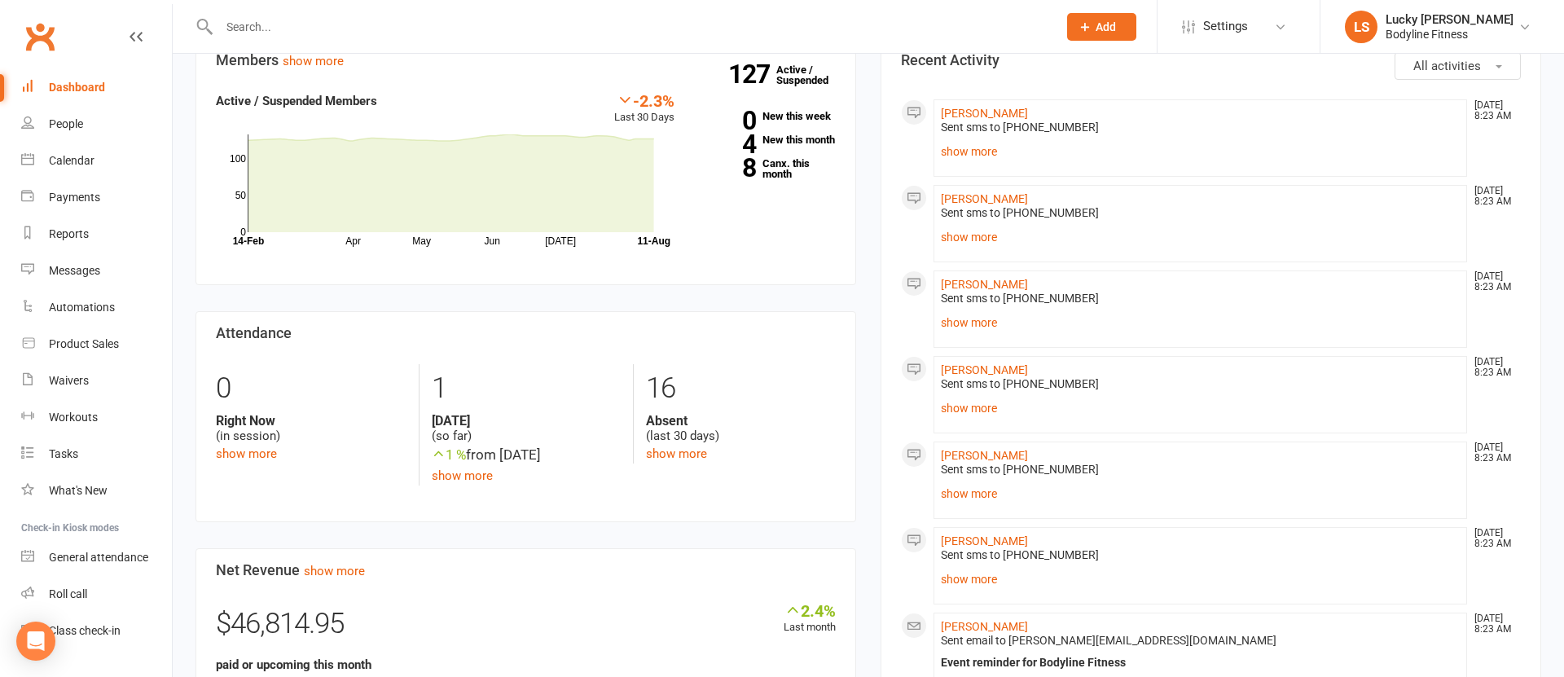
scroll to position [601, 0]
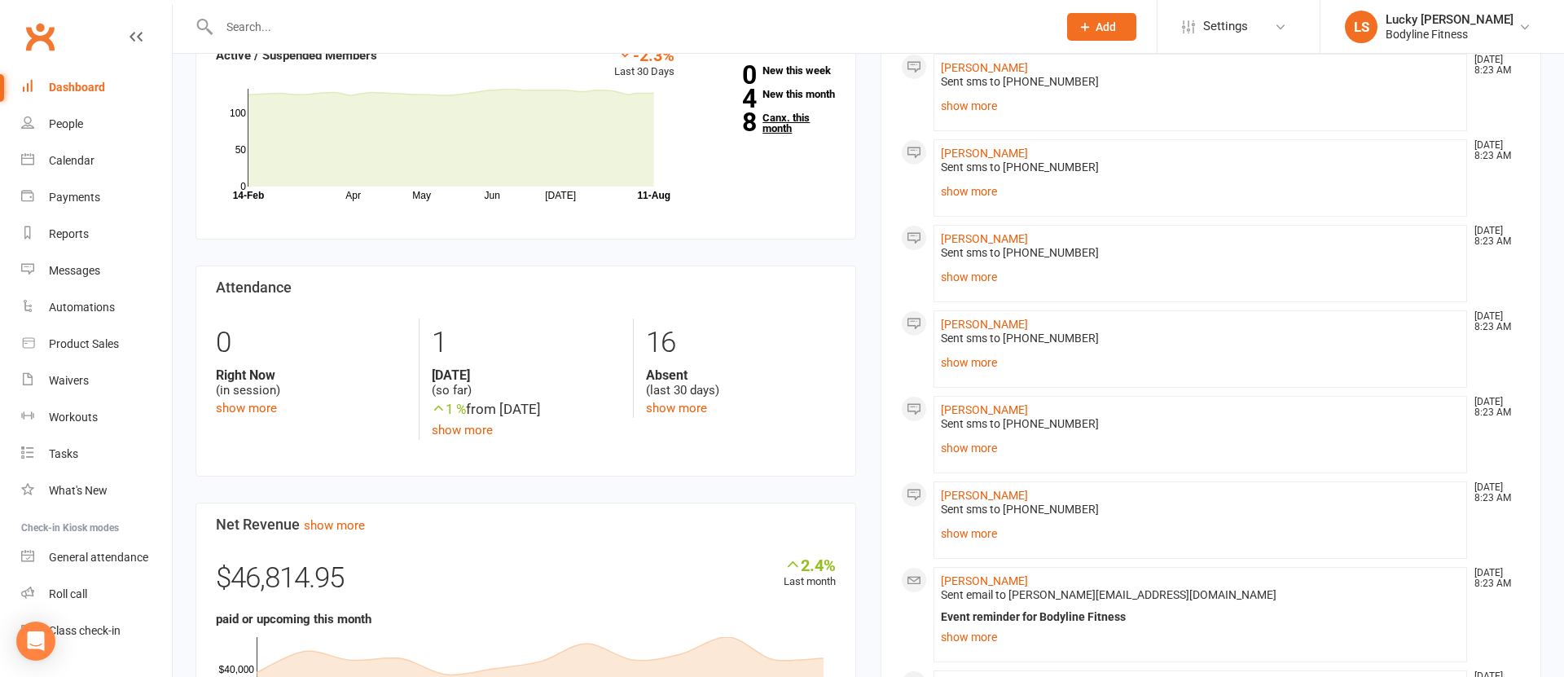
click at [785, 130] on link "8 Canx. this month" at bounding box center [767, 122] width 137 height 21
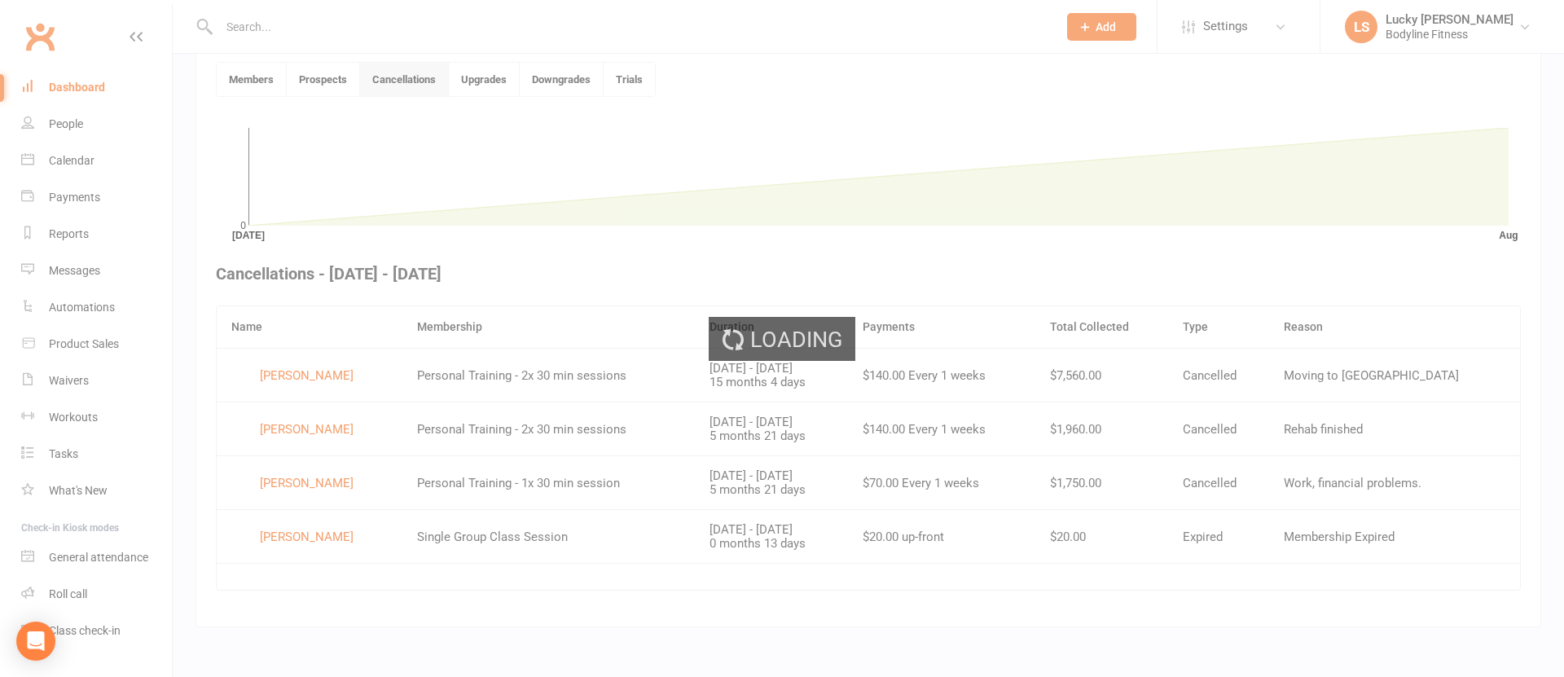
scroll to position [439, 0]
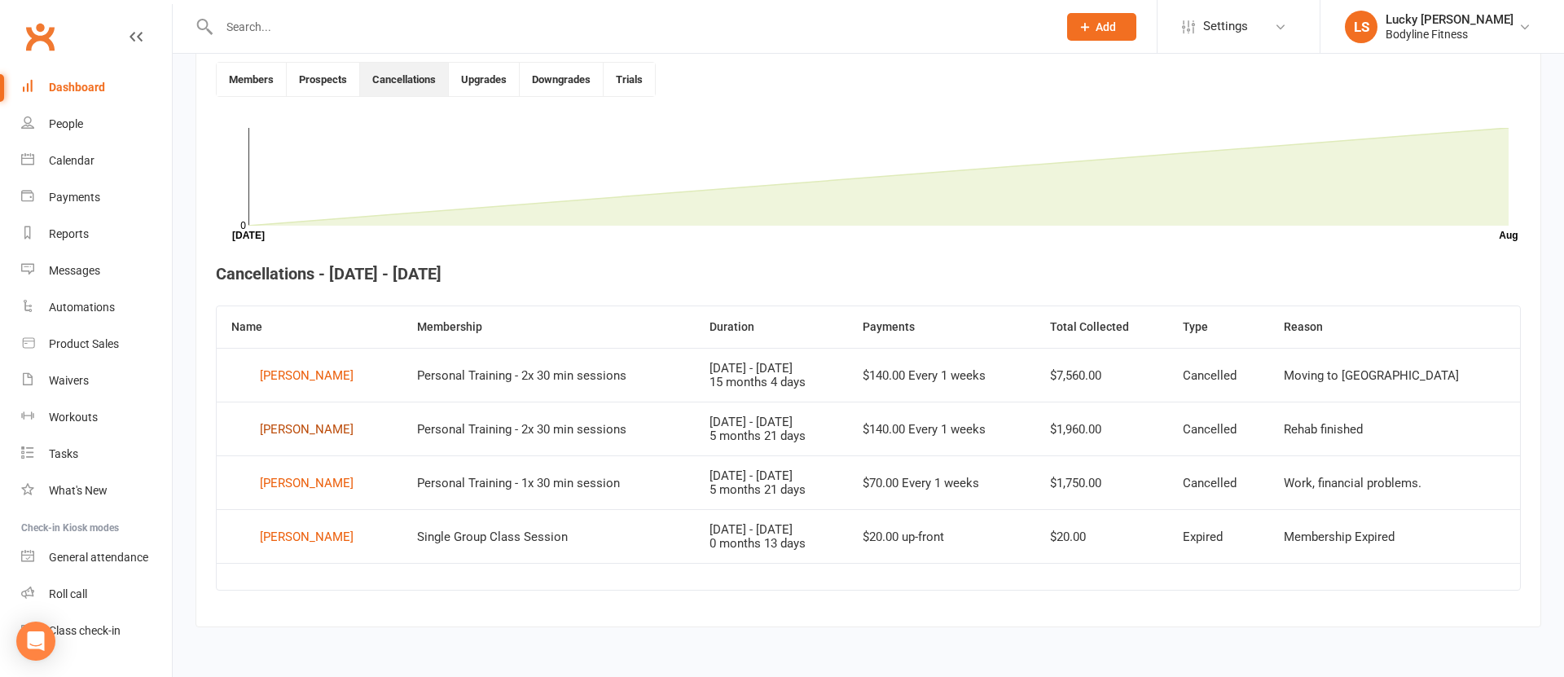
click at [314, 429] on div "Marco Pennisi" at bounding box center [307, 429] width 94 height 24
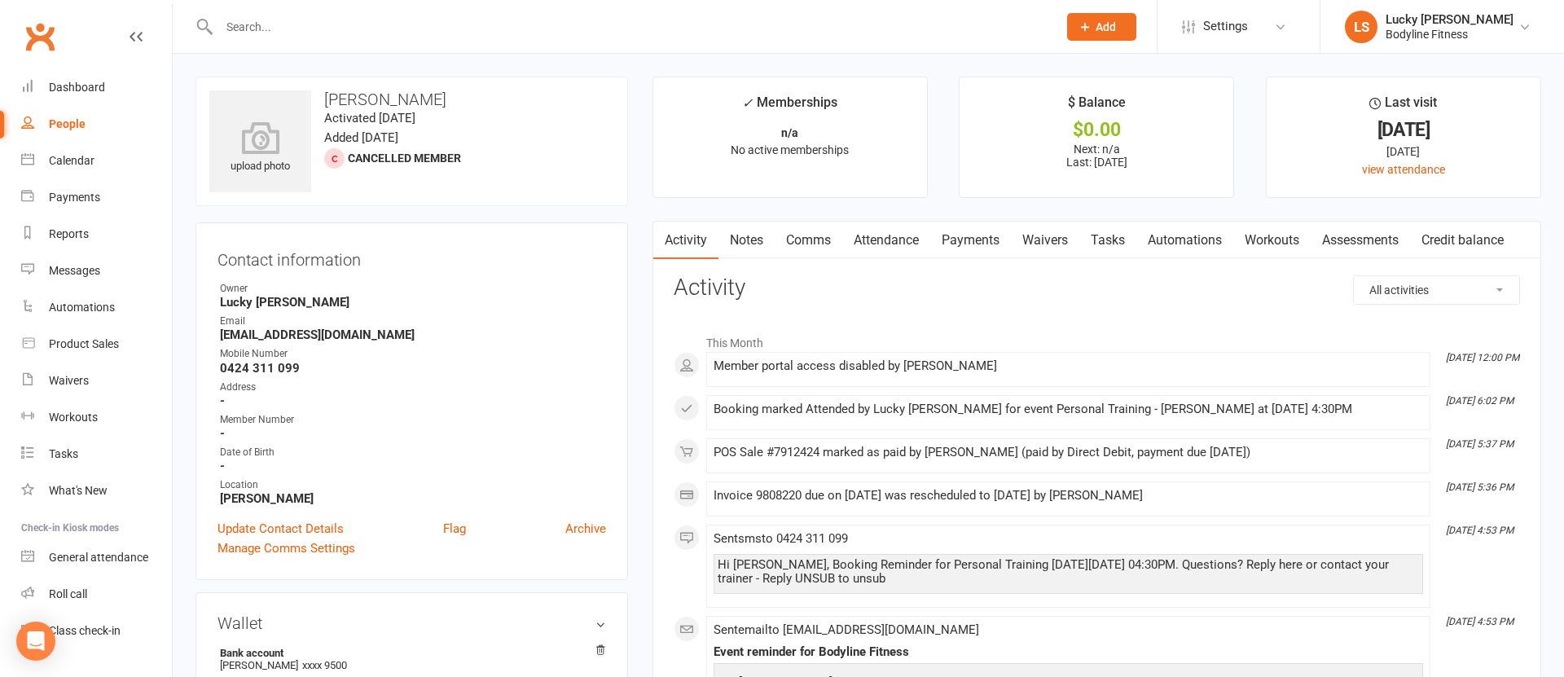
click at [950, 233] on link "Payments" at bounding box center [970, 240] width 81 height 37
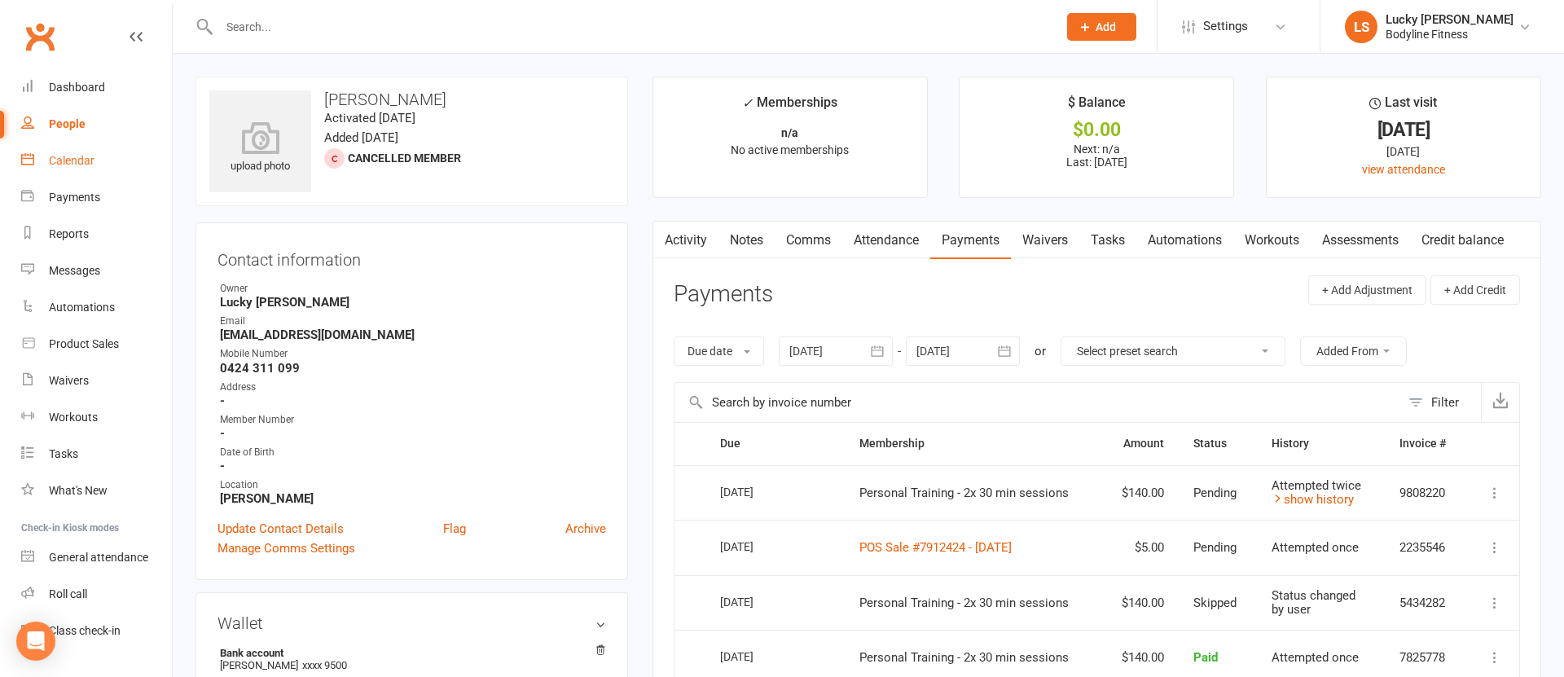
click at [61, 161] on div "Calendar" at bounding box center [72, 160] width 46 height 13
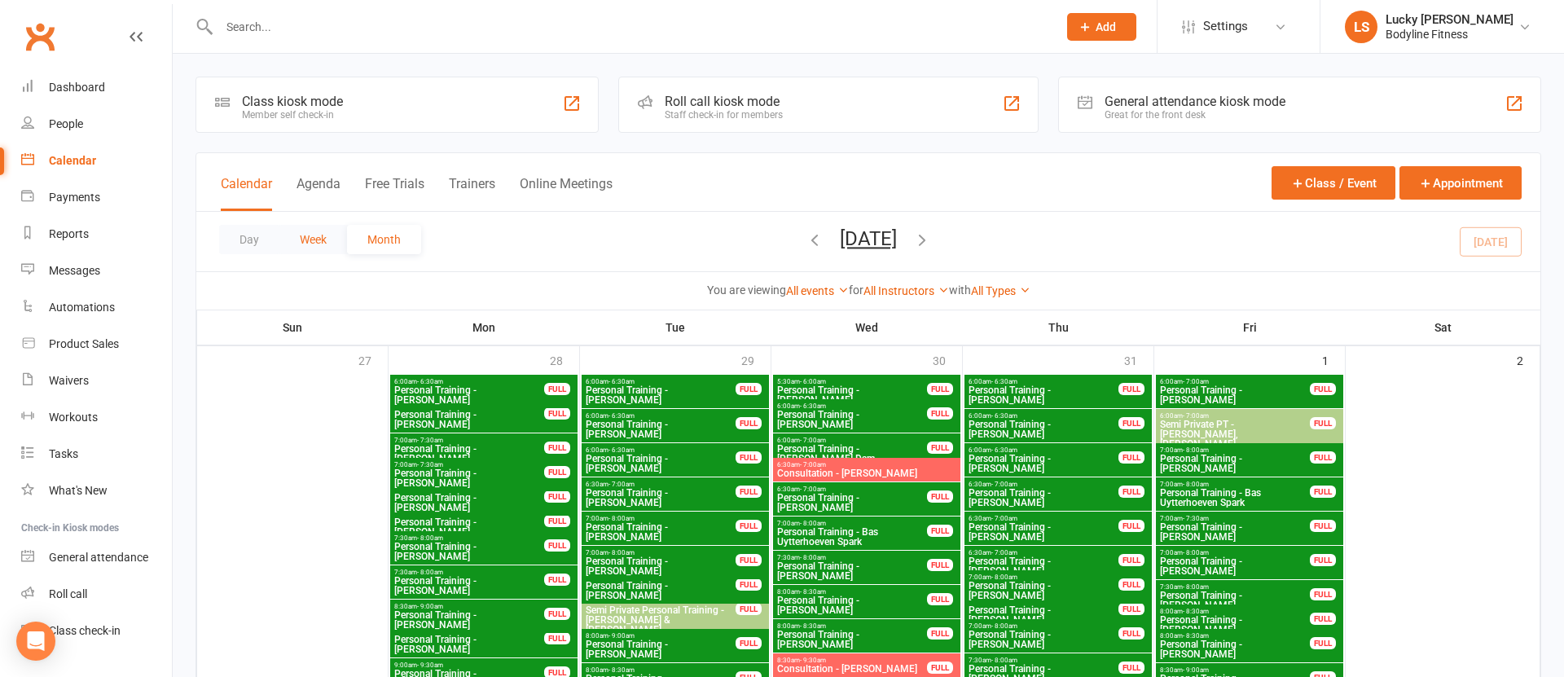
click at [312, 238] on button "Week" at bounding box center [313, 239] width 68 height 29
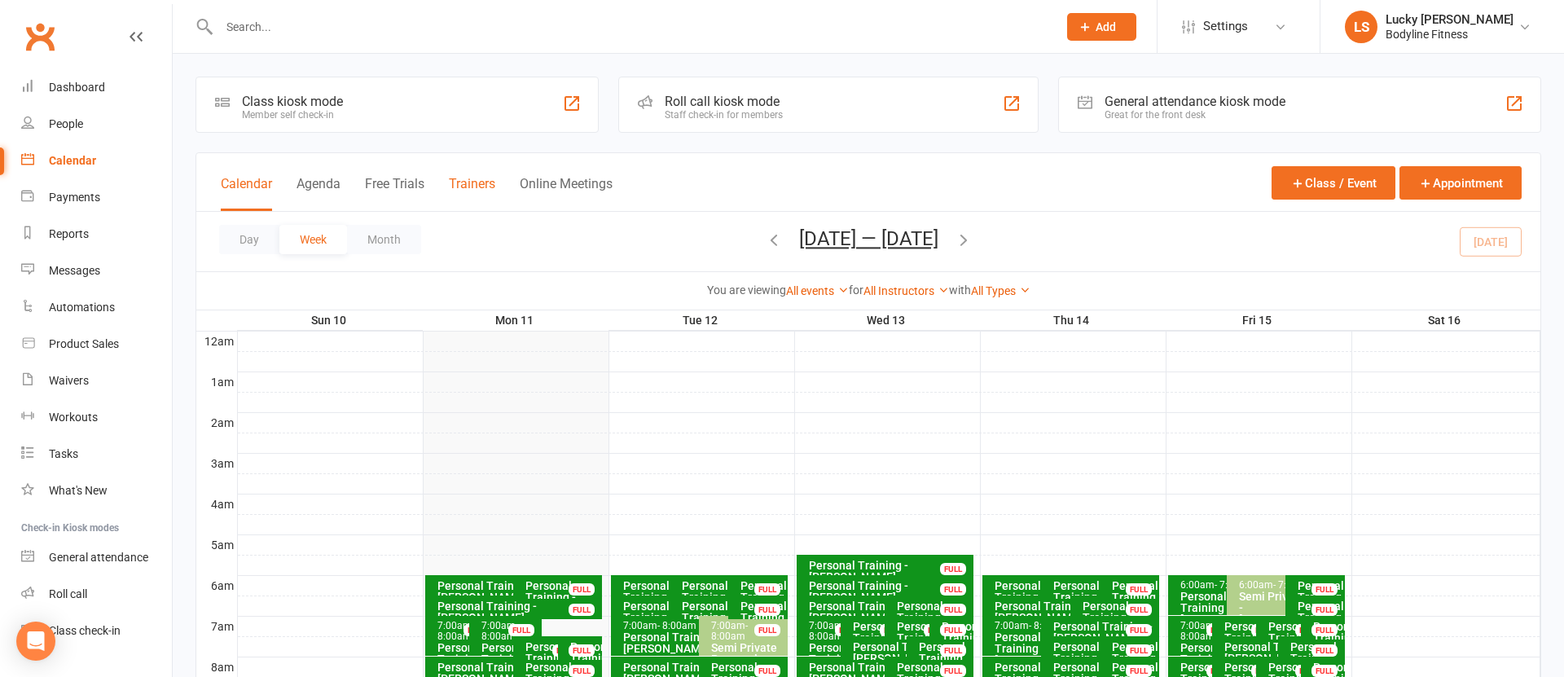
click at [483, 187] on button "Trainers" at bounding box center [472, 193] width 46 height 35
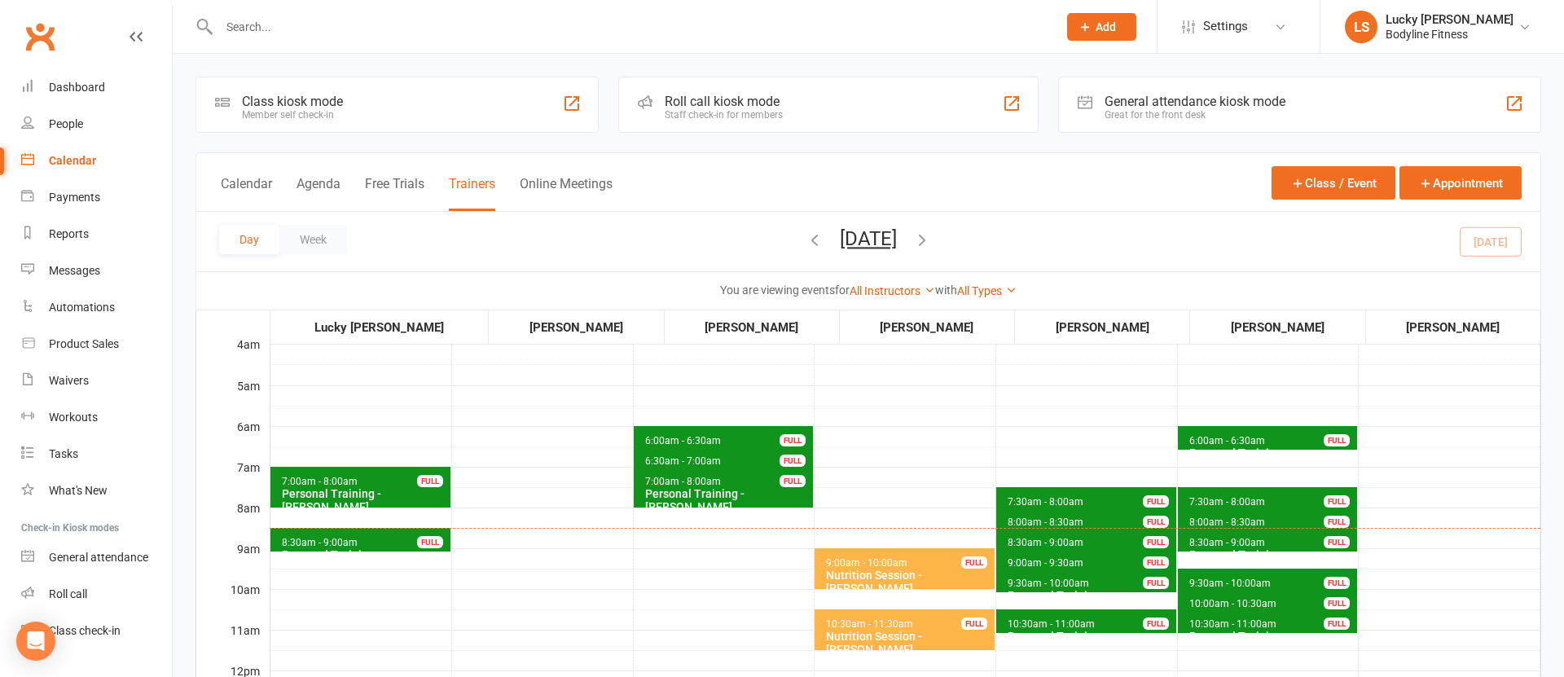
click at [440, 496] on div "Personal Training - [PERSON_NAME]" at bounding box center [364, 500] width 166 height 26
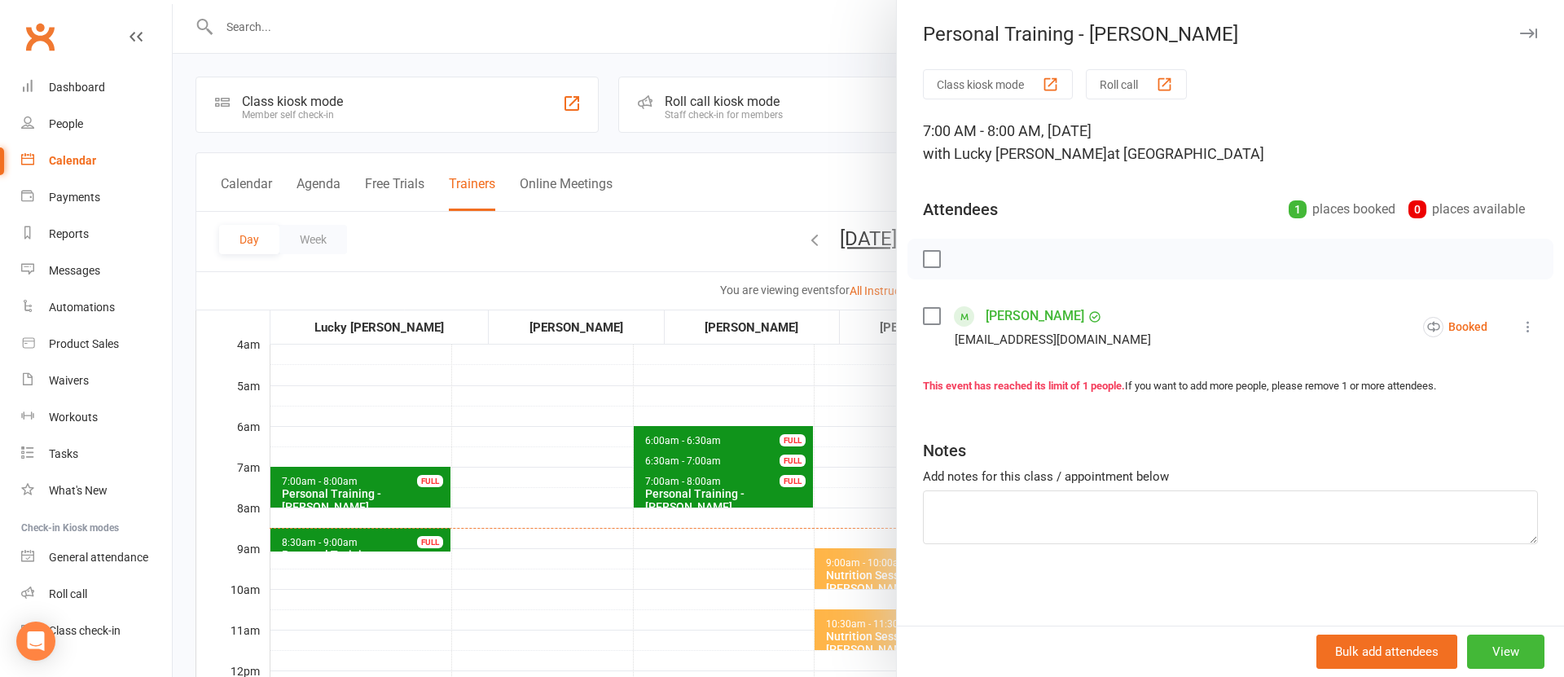
click at [1524, 324] on icon at bounding box center [1528, 326] width 16 height 16
click at [1527, 327] on icon at bounding box center [1528, 326] width 16 height 16
click at [1525, 327] on icon at bounding box center [1528, 326] width 16 height 16
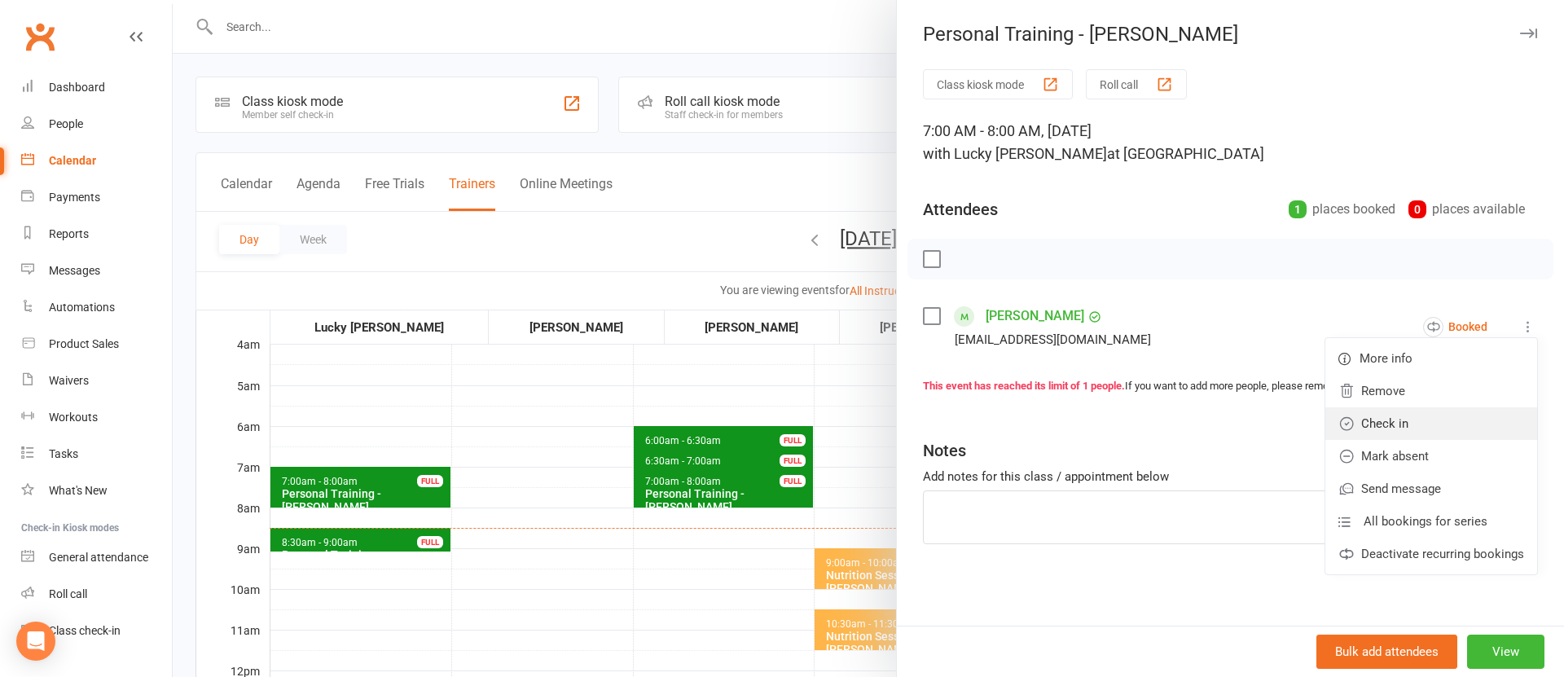
drag, startPoint x: 1414, startPoint y: 428, endPoint x: 1423, endPoint y: 427, distance: 9.9
click at [1414, 428] on link "Check in" at bounding box center [1431, 423] width 212 height 33
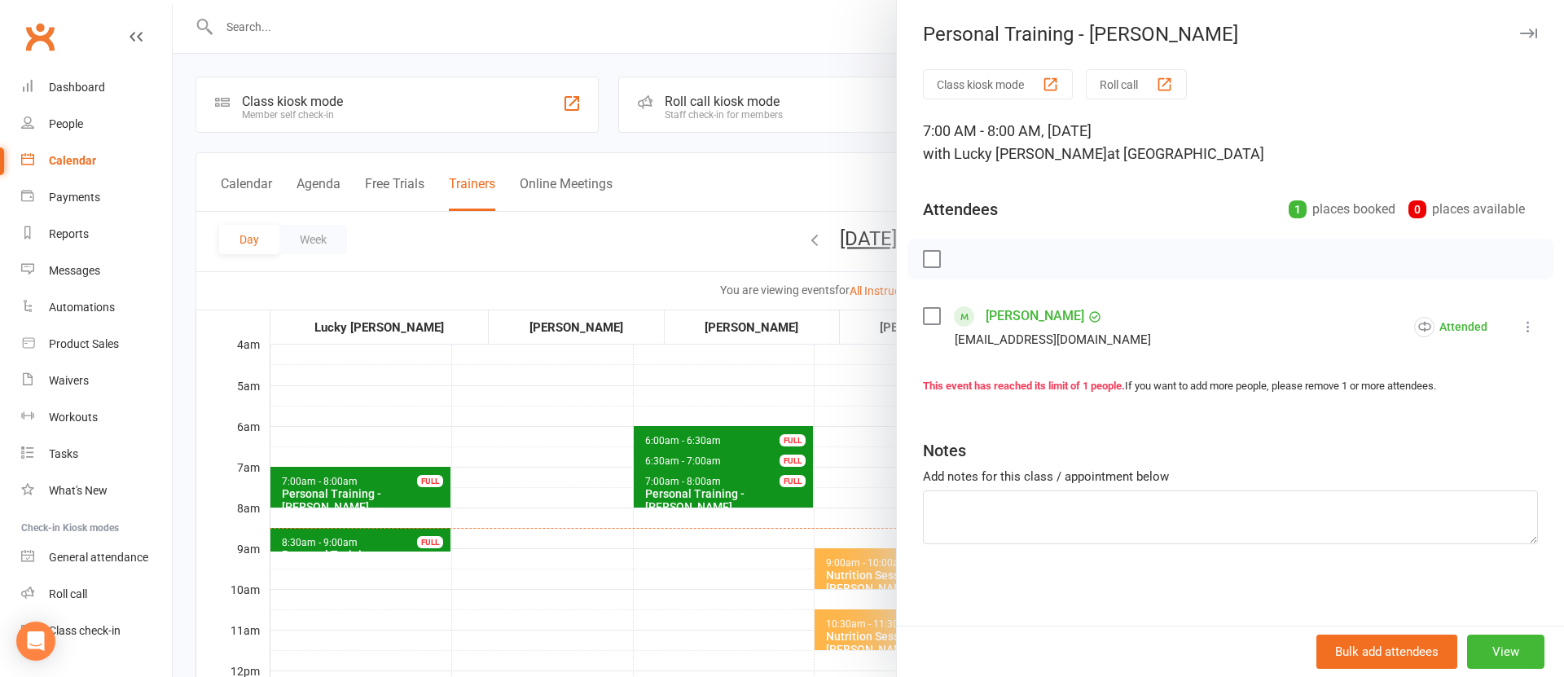
click at [655, 546] on div at bounding box center [868, 338] width 1391 height 677
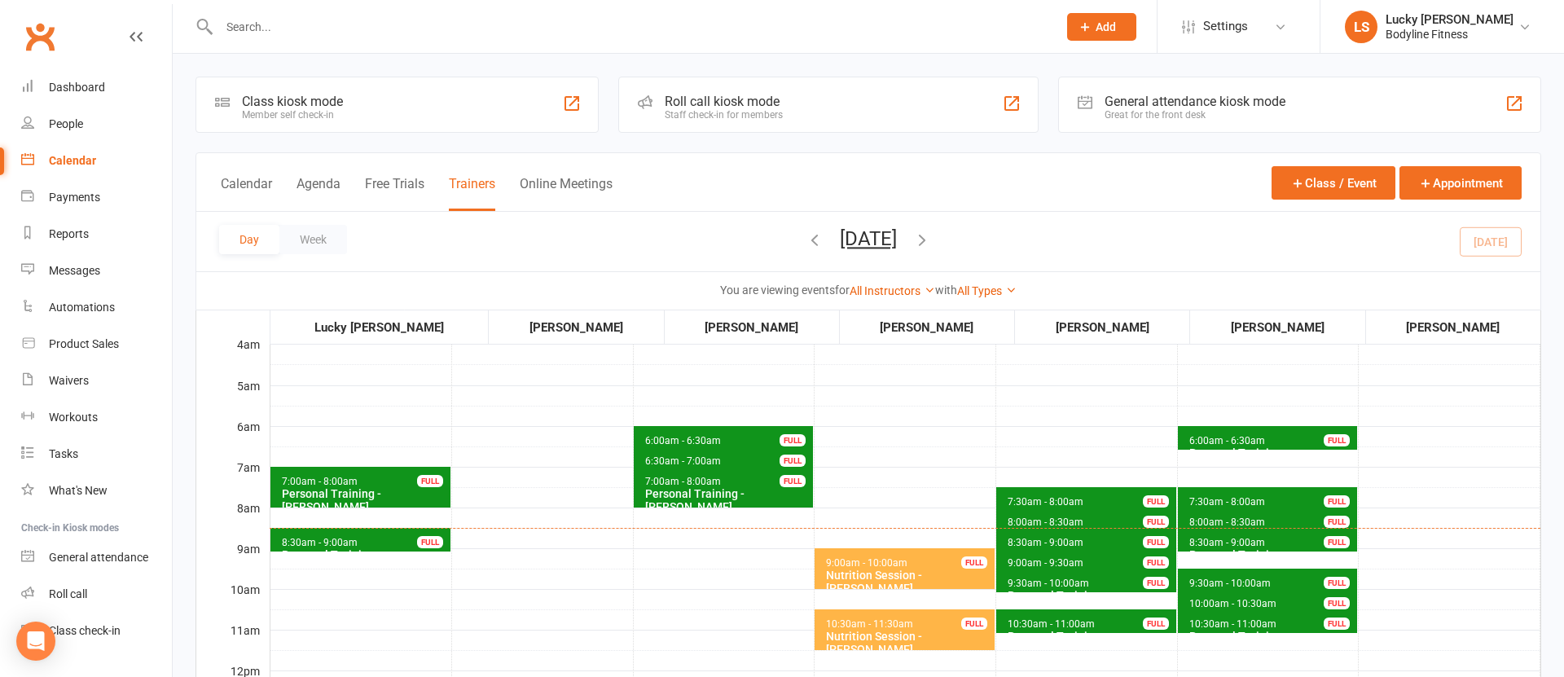
click at [401, 541] on span "8:30am - 9:00am Personal Training - Gareth Thomas FULL" at bounding box center [360, 540] width 180 height 24
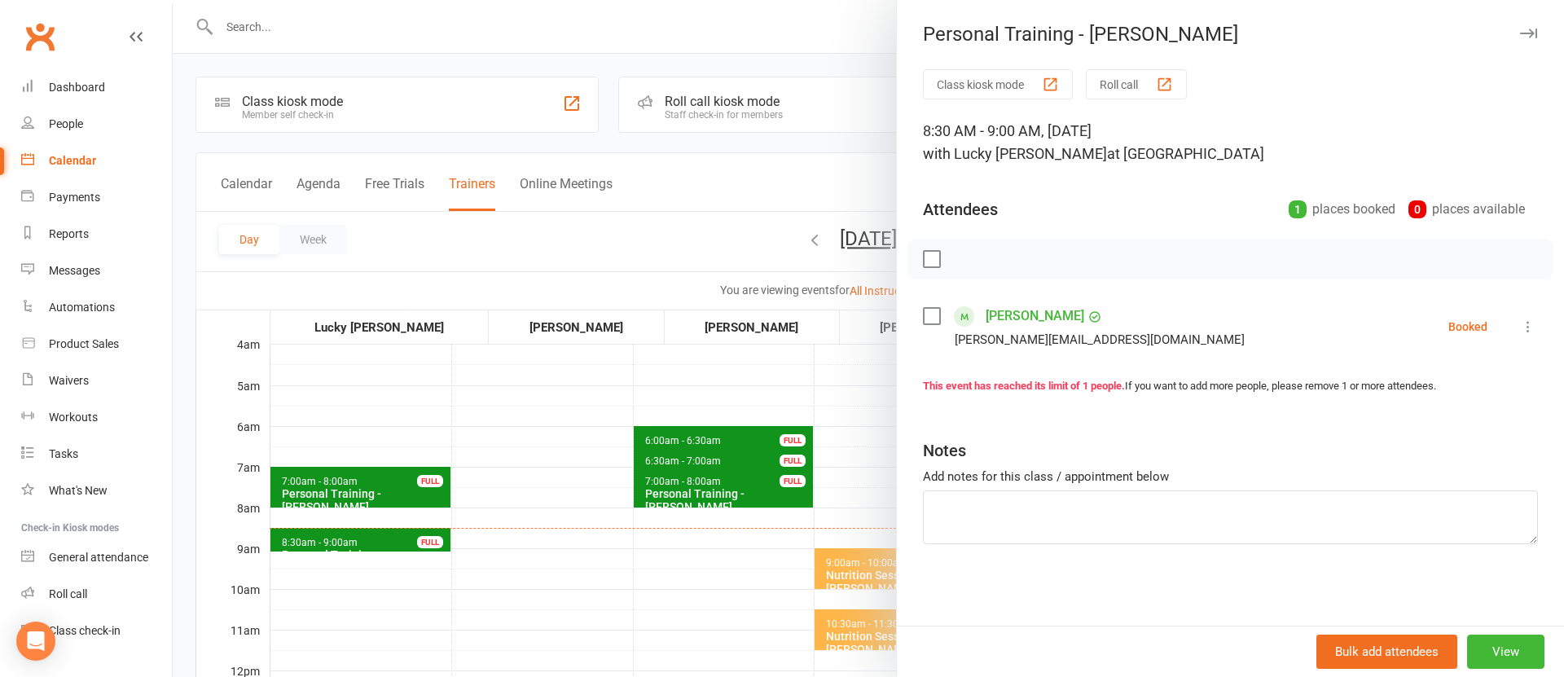
click at [1526, 327] on icon at bounding box center [1528, 326] width 16 height 16
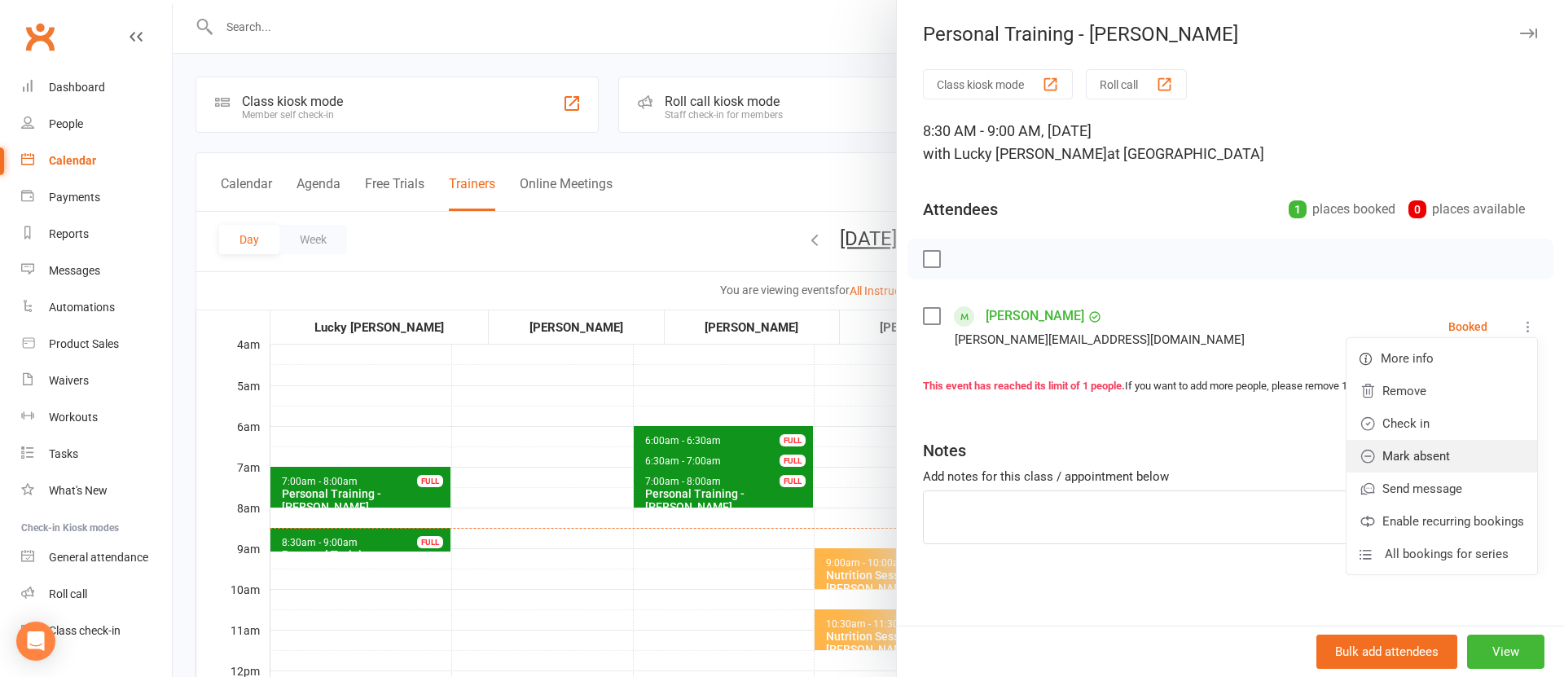
click at [1450, 451] on link "Mark absent" at bounding box center [1441, 456] width 191 height 33
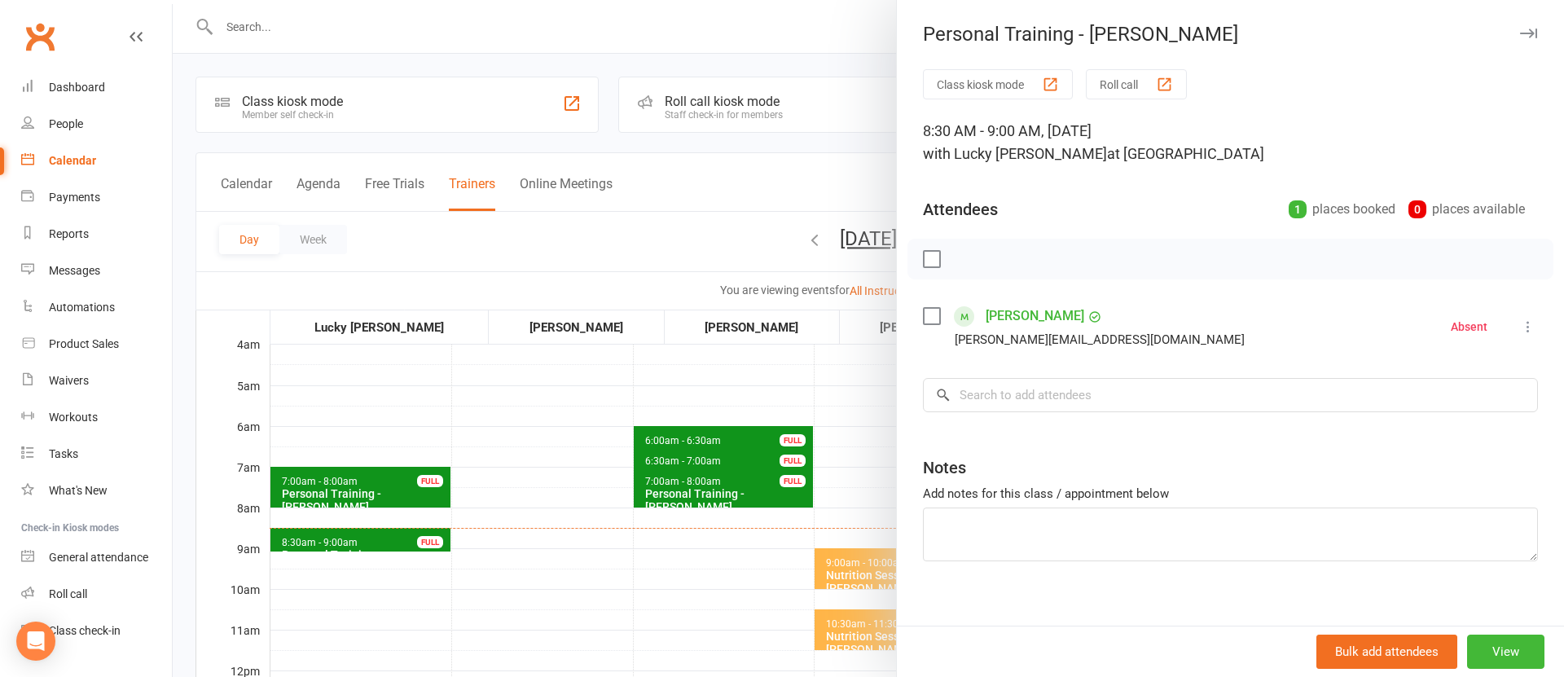
click at [608, 576] on div at bounding box center [868, 338] width 1391 height 677
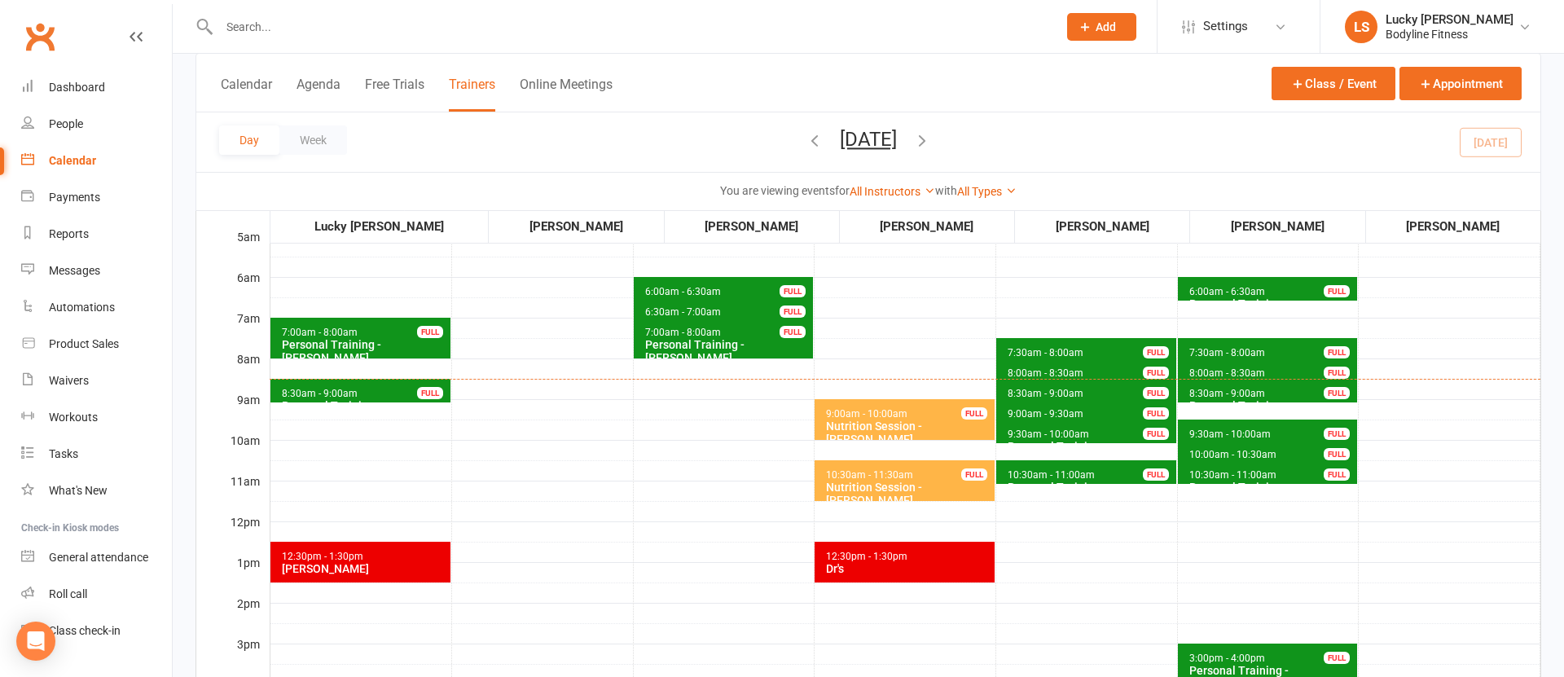
scroll to position [153, 0]
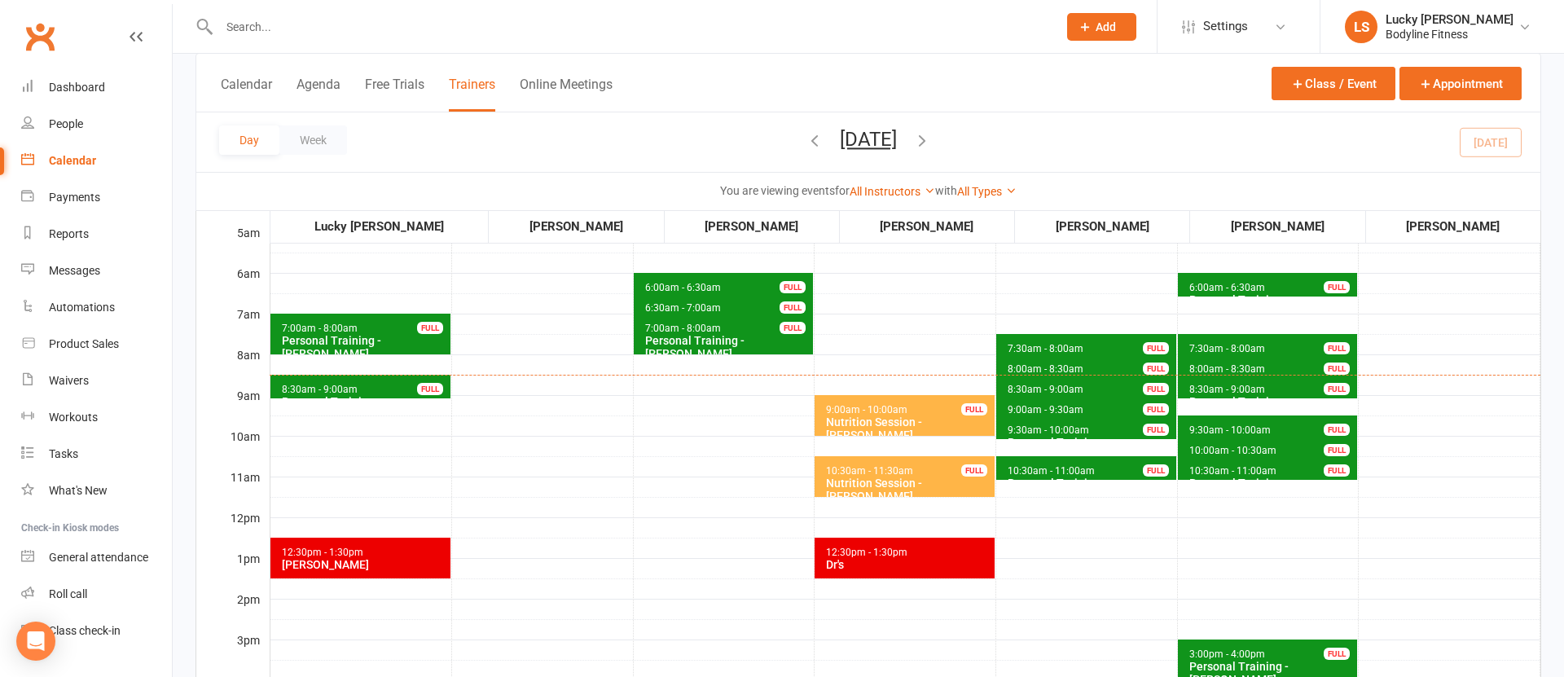
click at [1042, 345] on span "7:30am - 8:00am" at bounding box center [1045, 348] width 77 height 11
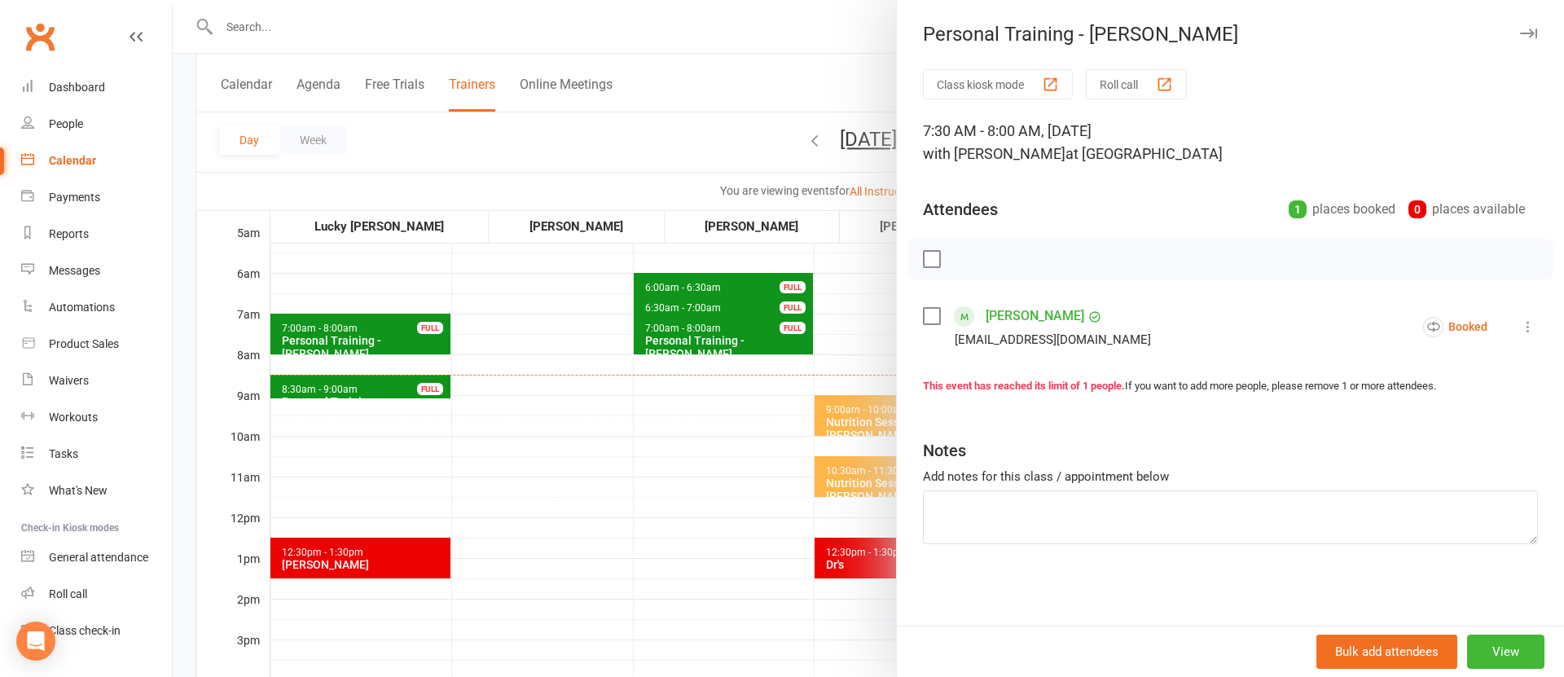
click at [647, 448] on div at bounding box center [868, 338] width 1391 height 677
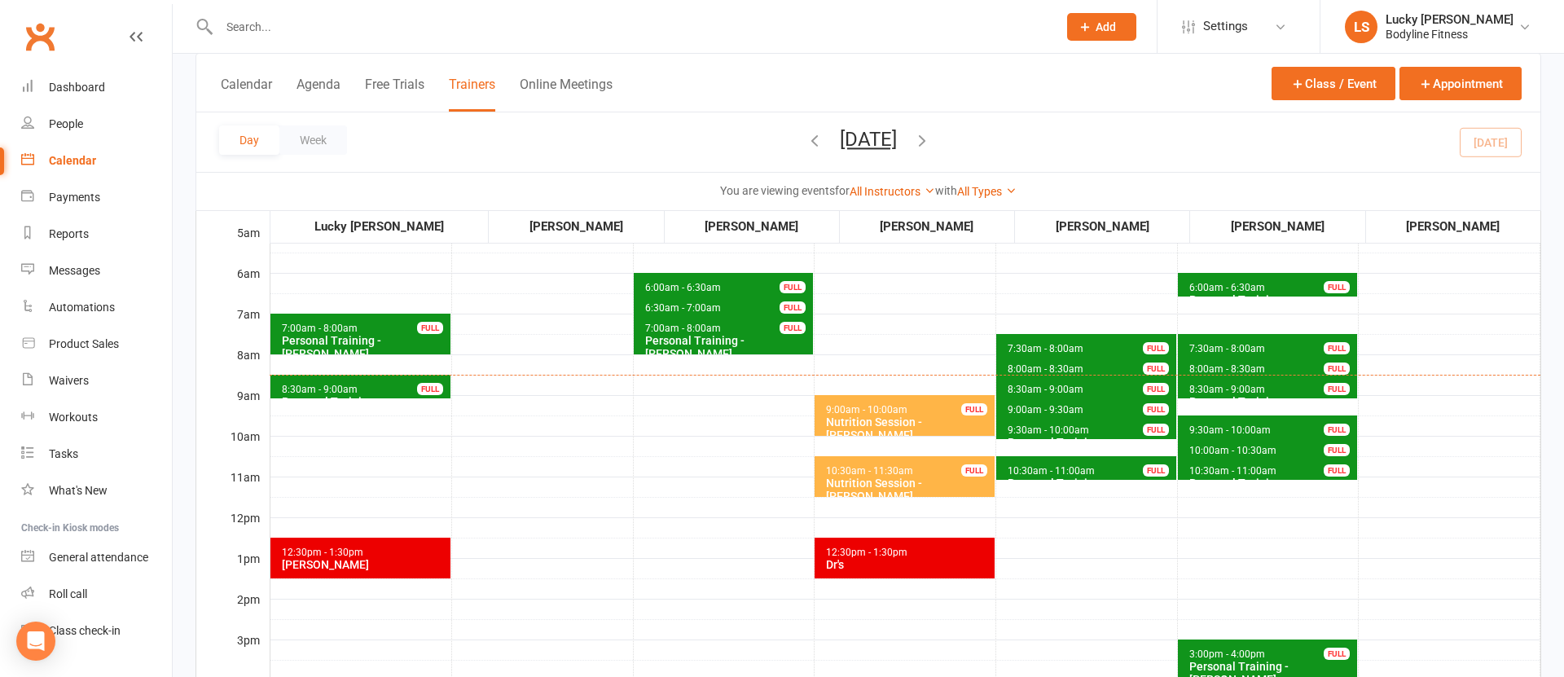
click at [1218, 282] on span "6:00am - 6:30am" at bounding box center [1226, 287] width 77 height 11
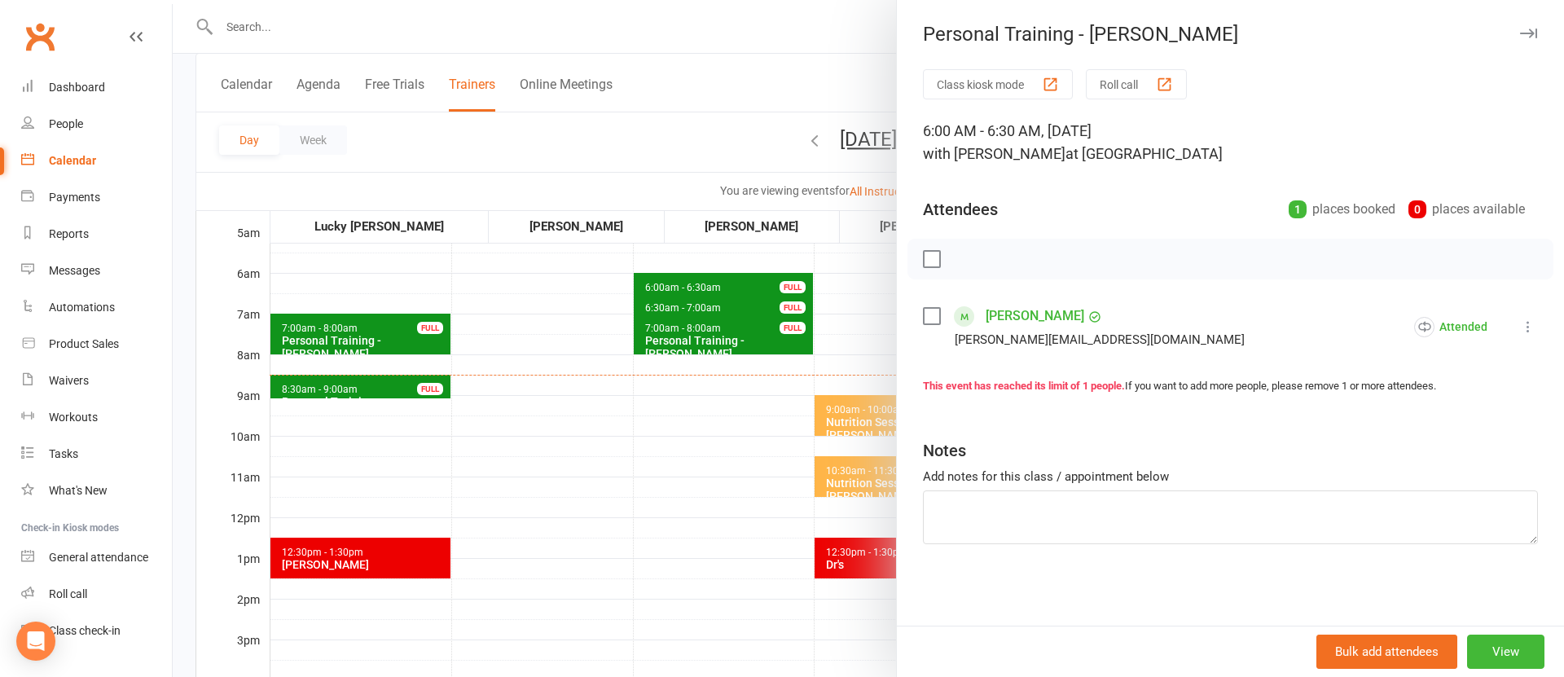
click at [596, 457] on div at bounding box center [868, 338] width 1391 height 677
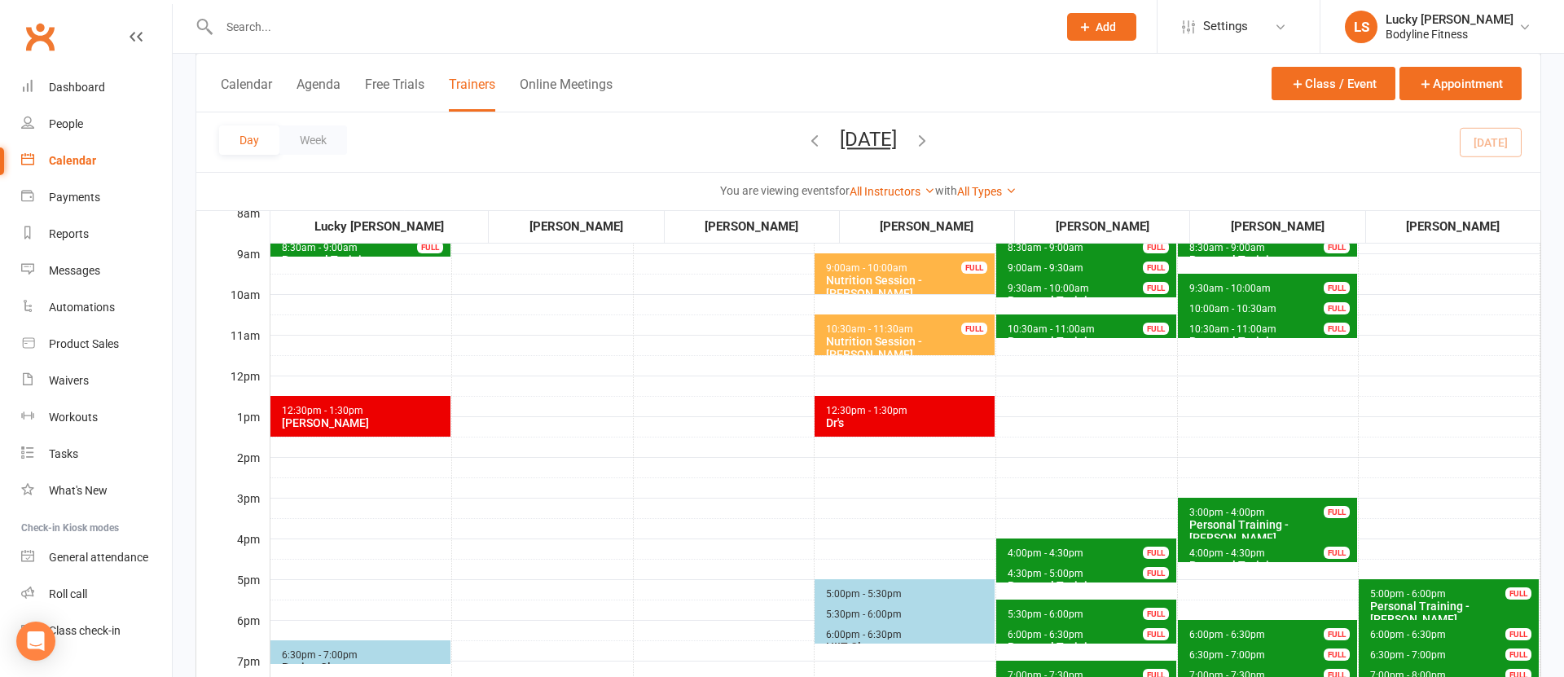
scroll to position [364, 0]
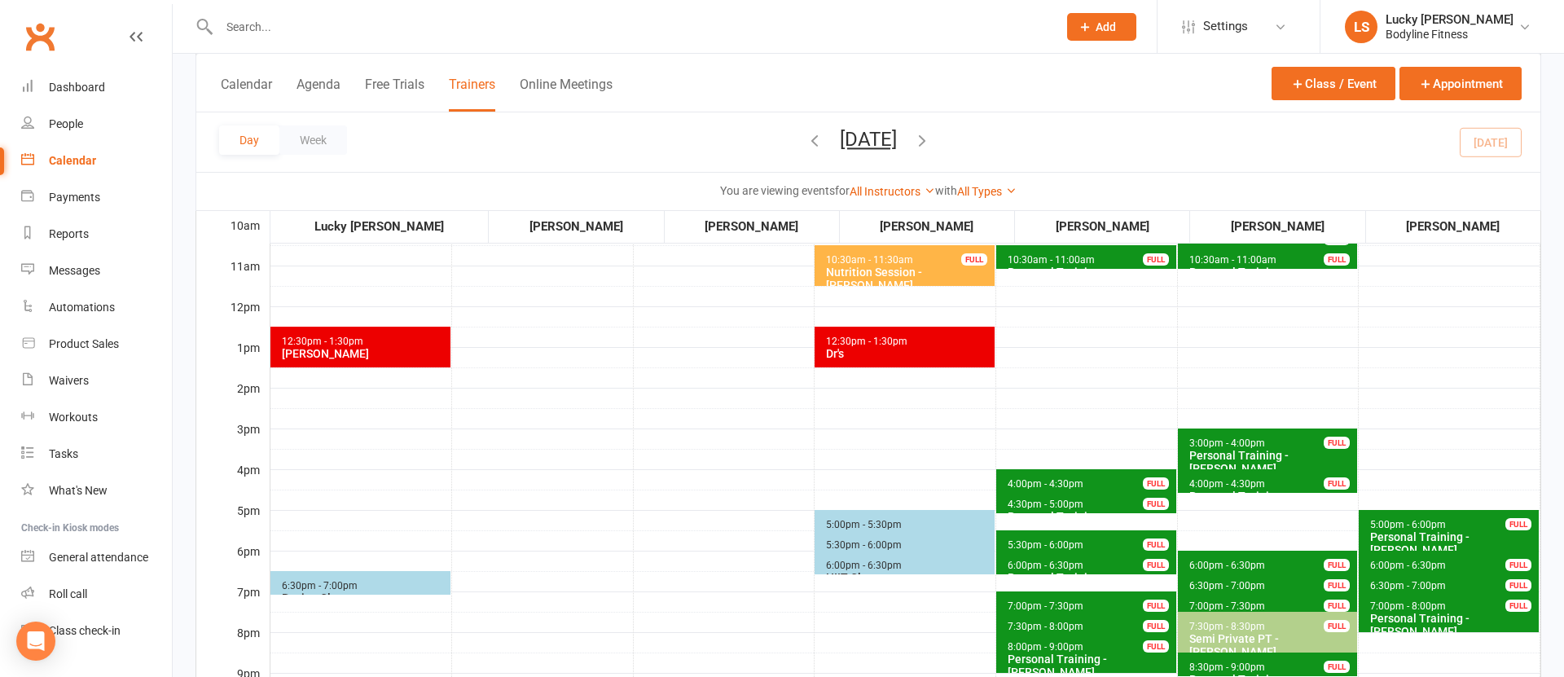
click at [360, 581] on span "6:30pm - 7:00pm Boxing Class" at bounding box center [360, 583] width 180 height 24
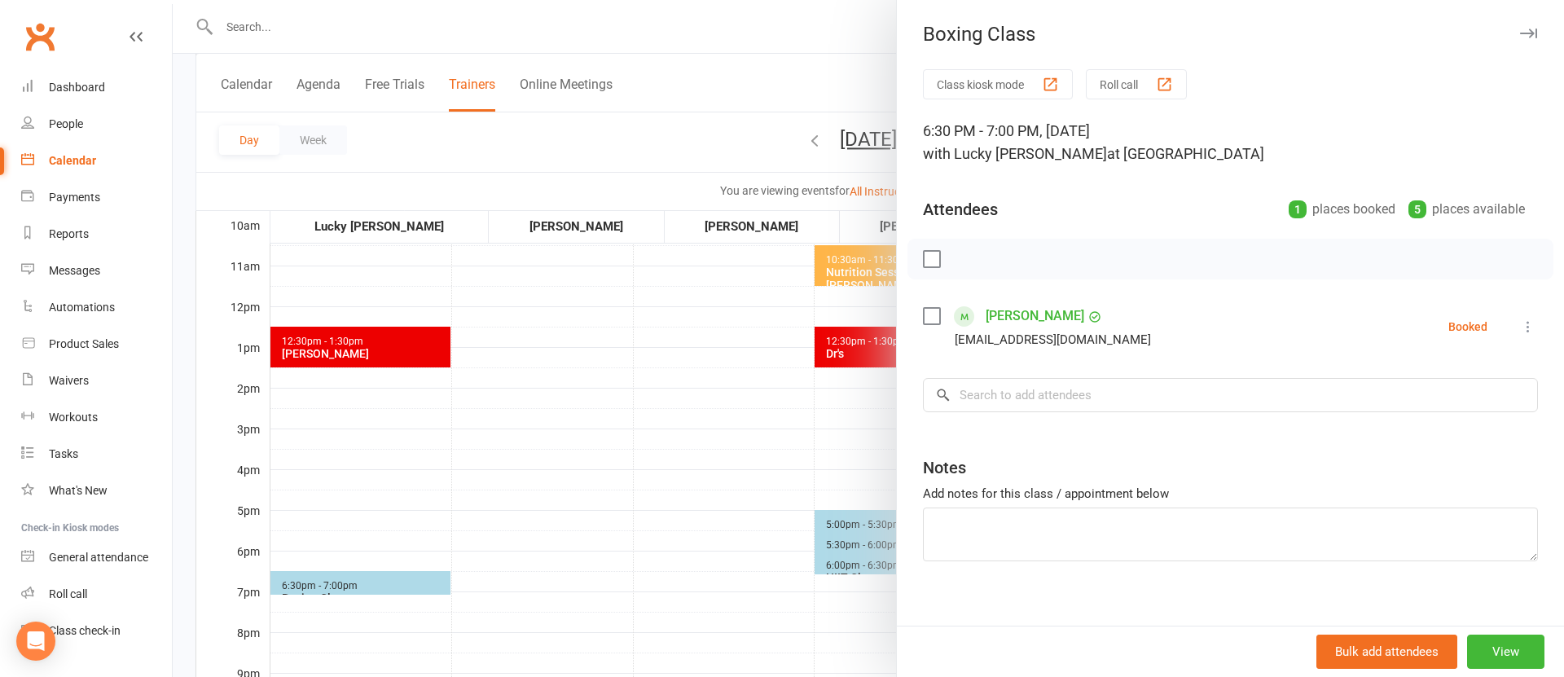
click at [435, 499] on div at bounding box center [868, 338] width 1391 height 677
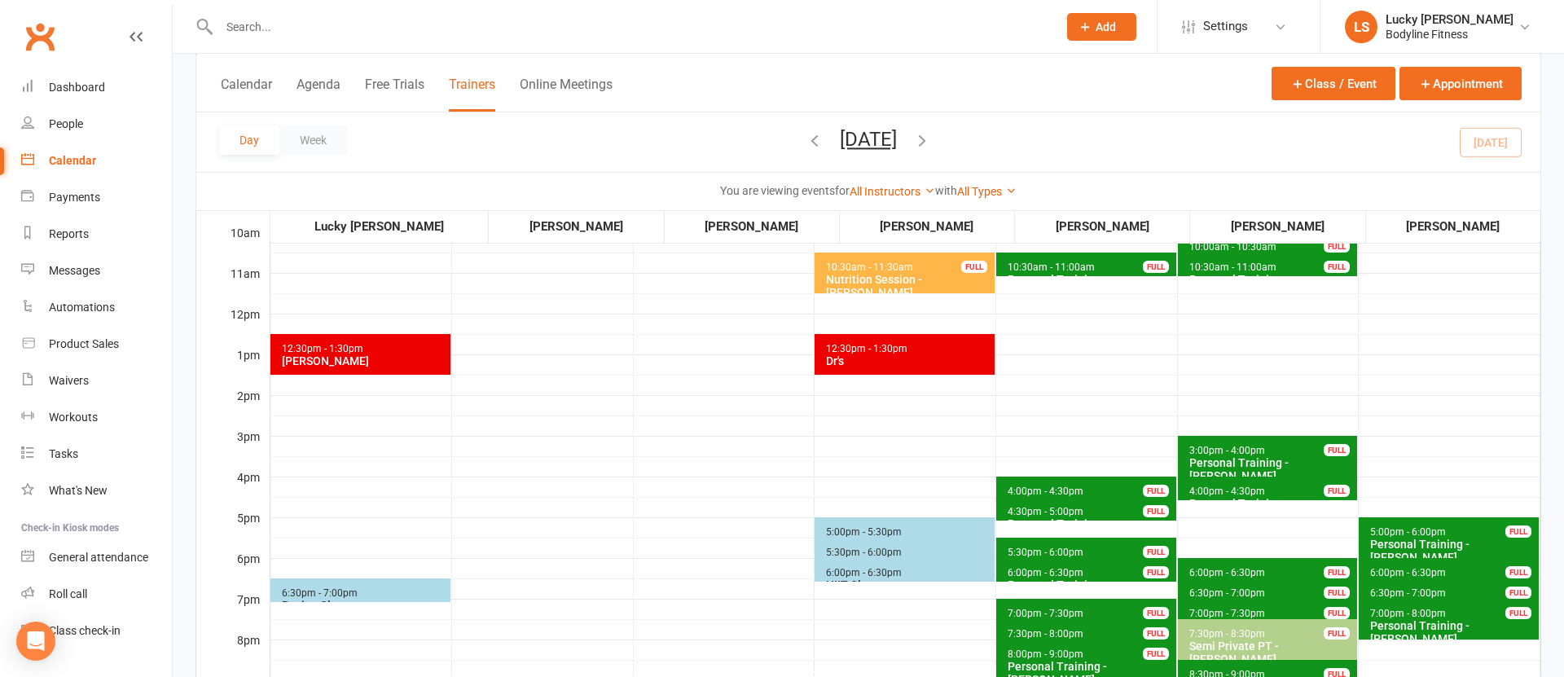
scroll to position [355, 0]
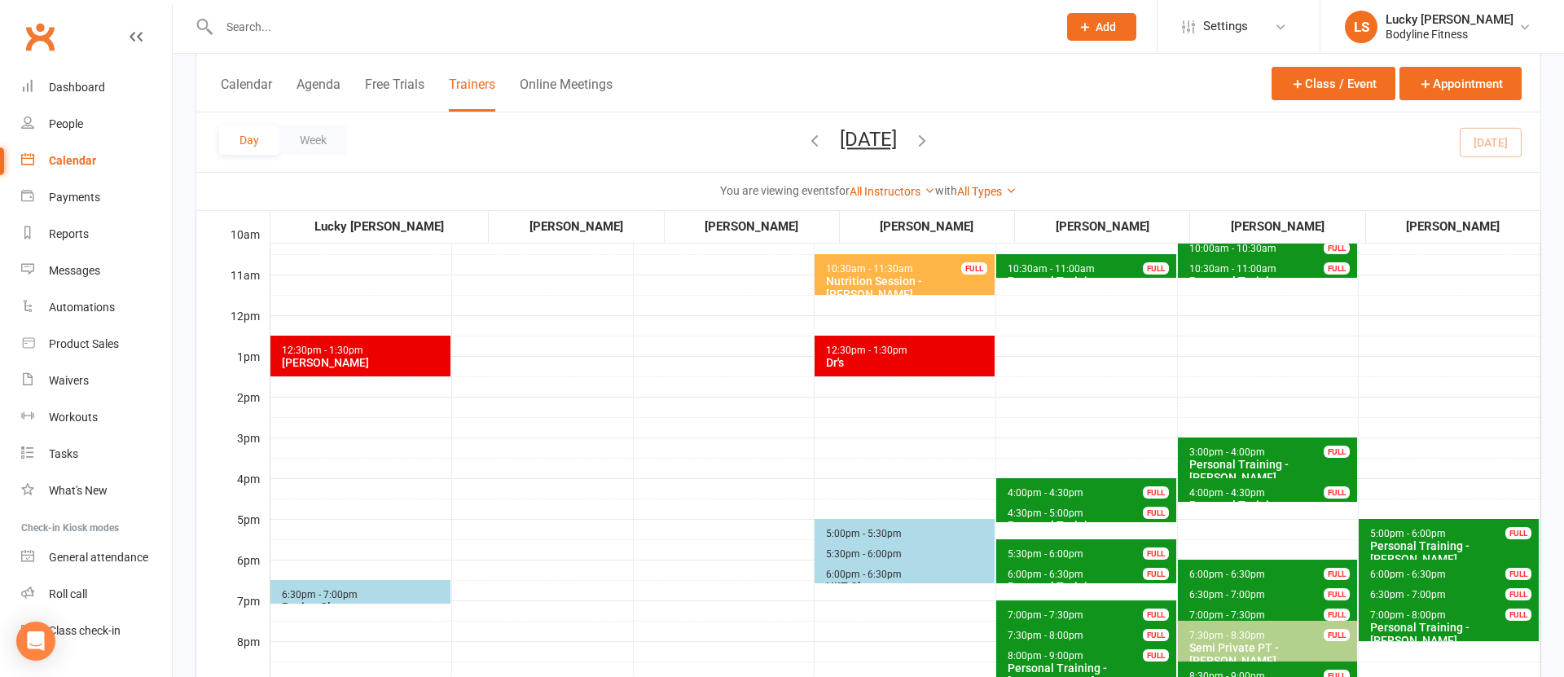
click at [1085, 490] on span "4:00pm - 4:30pm Personal Training - Sara Iarossi FULL" at bounding box center [1086, 490] width 180 height 24
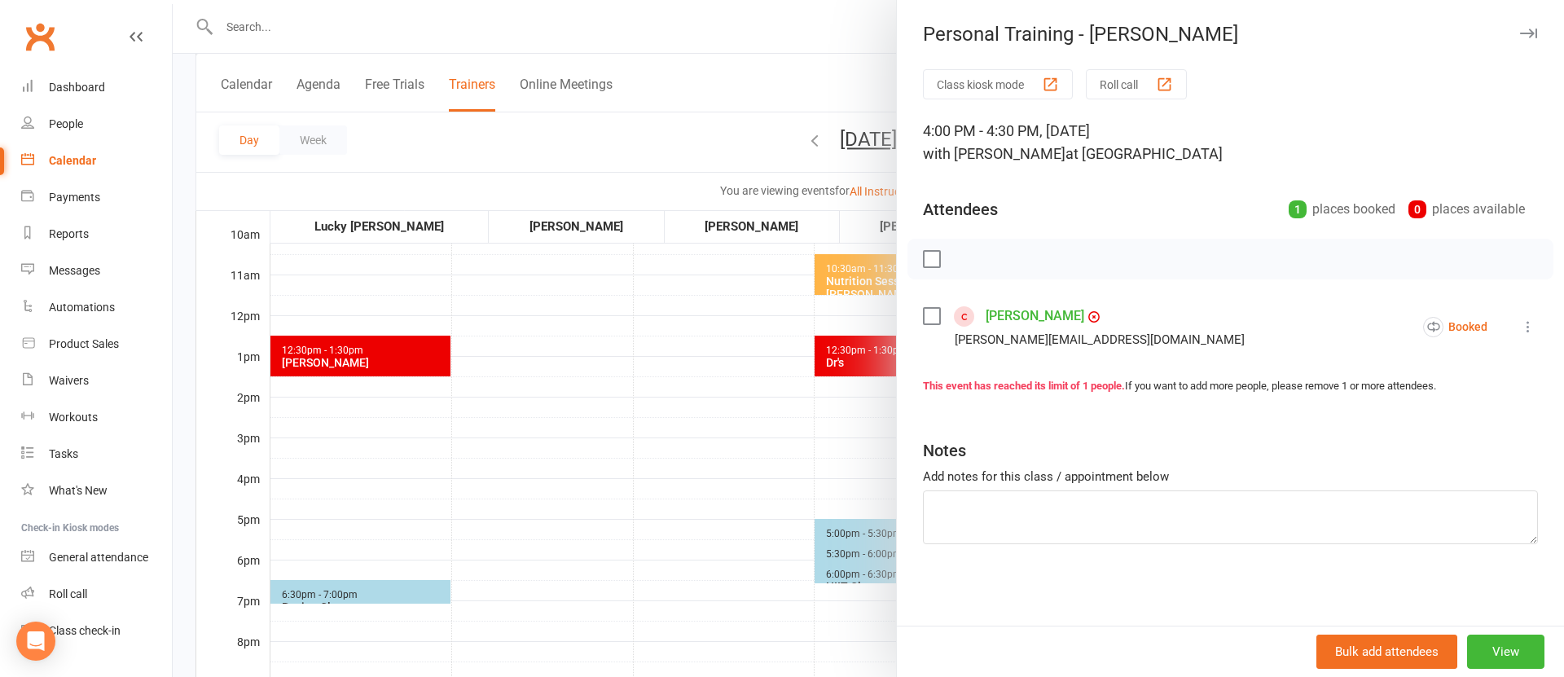
click at [747, 457] on div at bounding box center [868, 338] width 1391 height 677
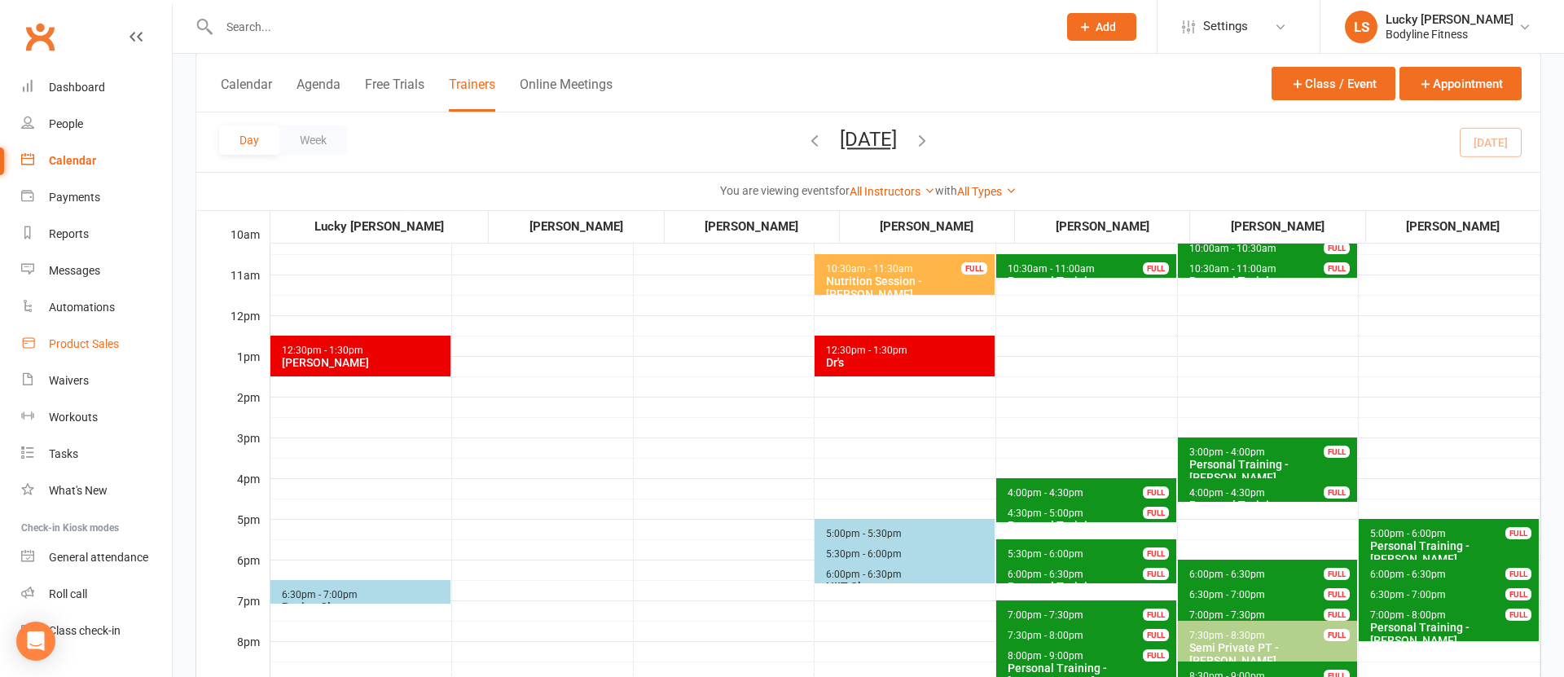
click at [104, 344] on div "Product Sales" at bounding box center [84, 343] width 70 height 13
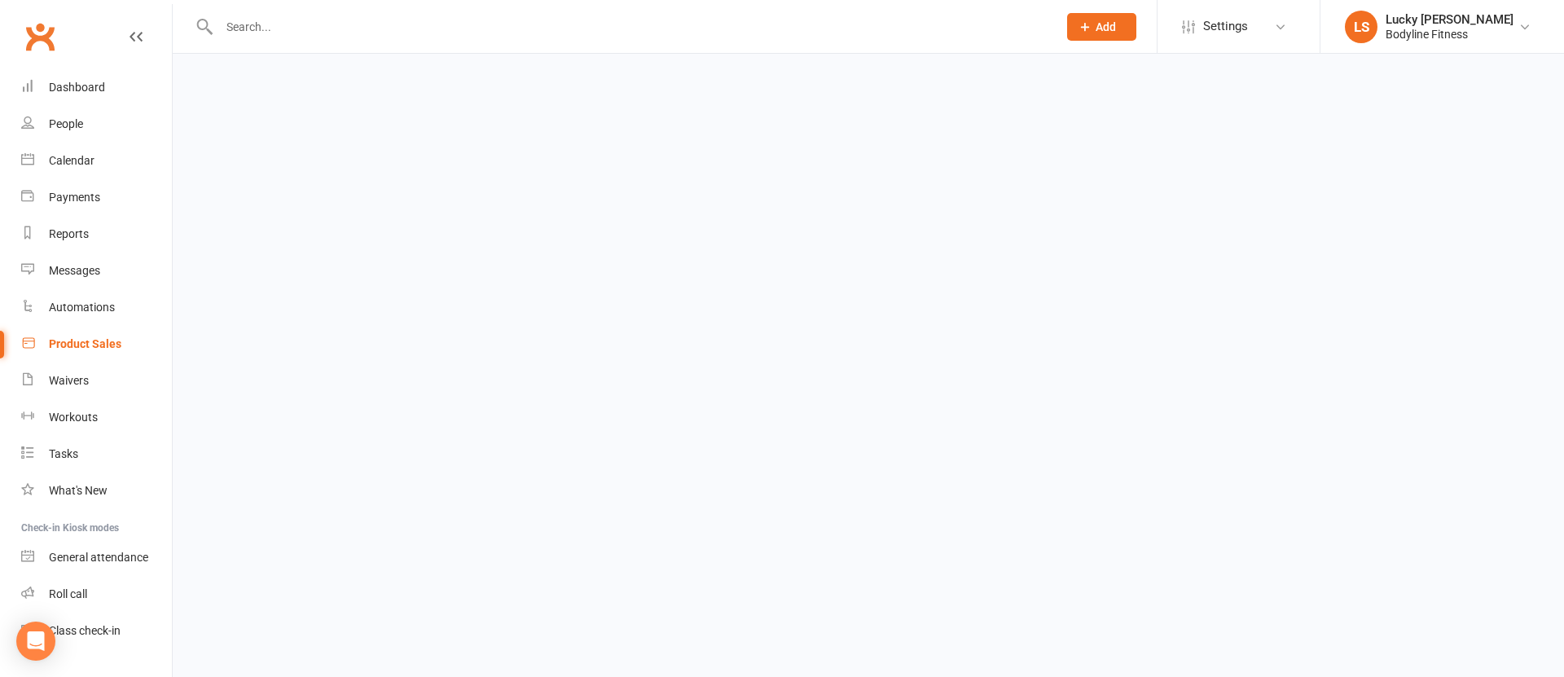
select select "100"
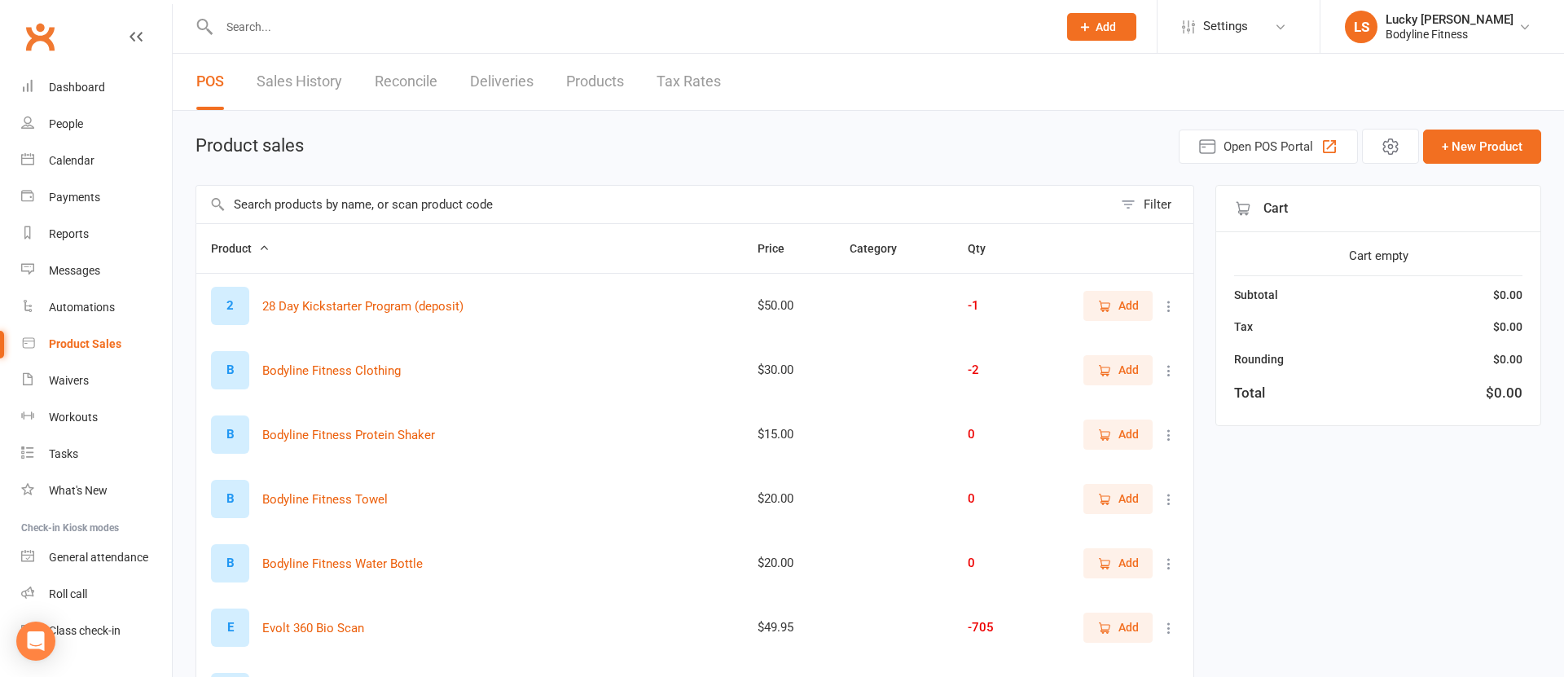
click at [361, 31] on input "text" at bounding box center [629, 26] width 831 height 23
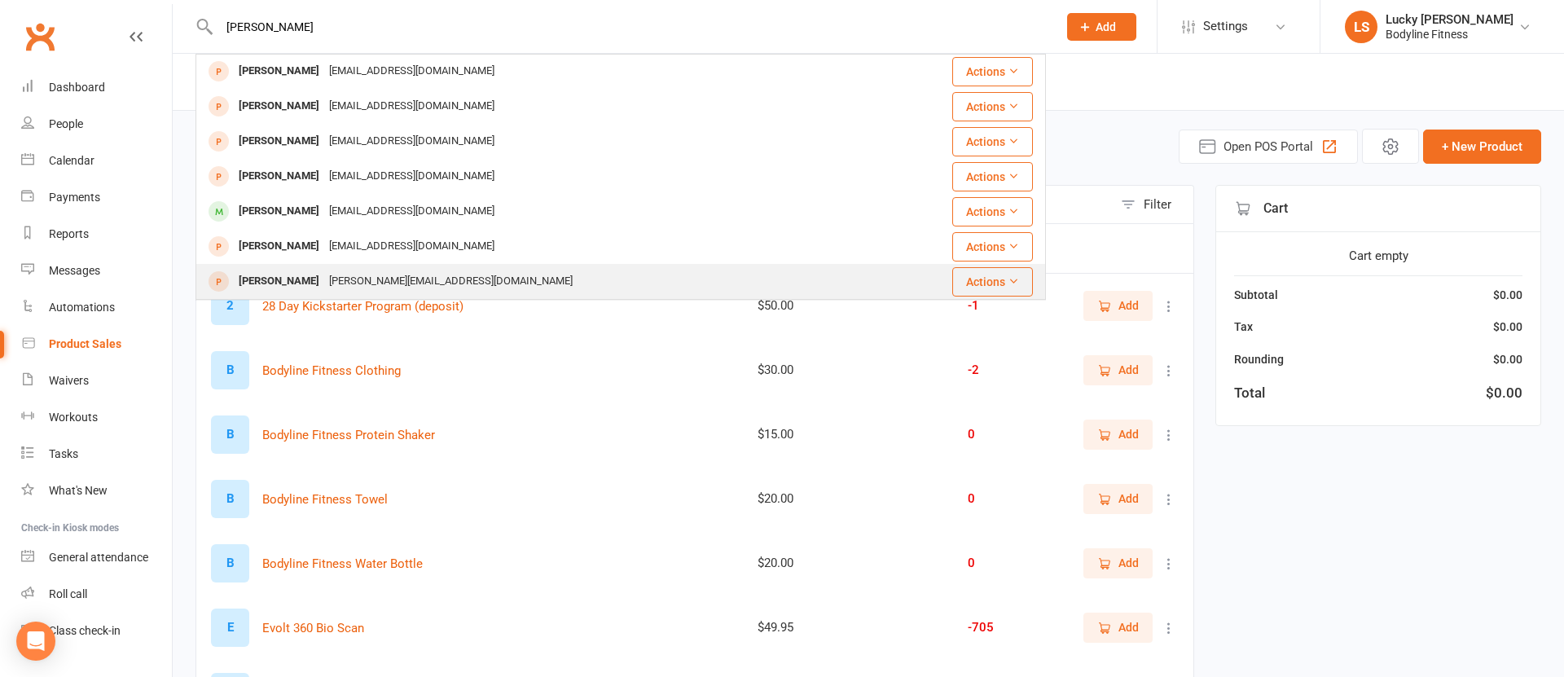
scroll to position [456, 0]
type input "anthony"
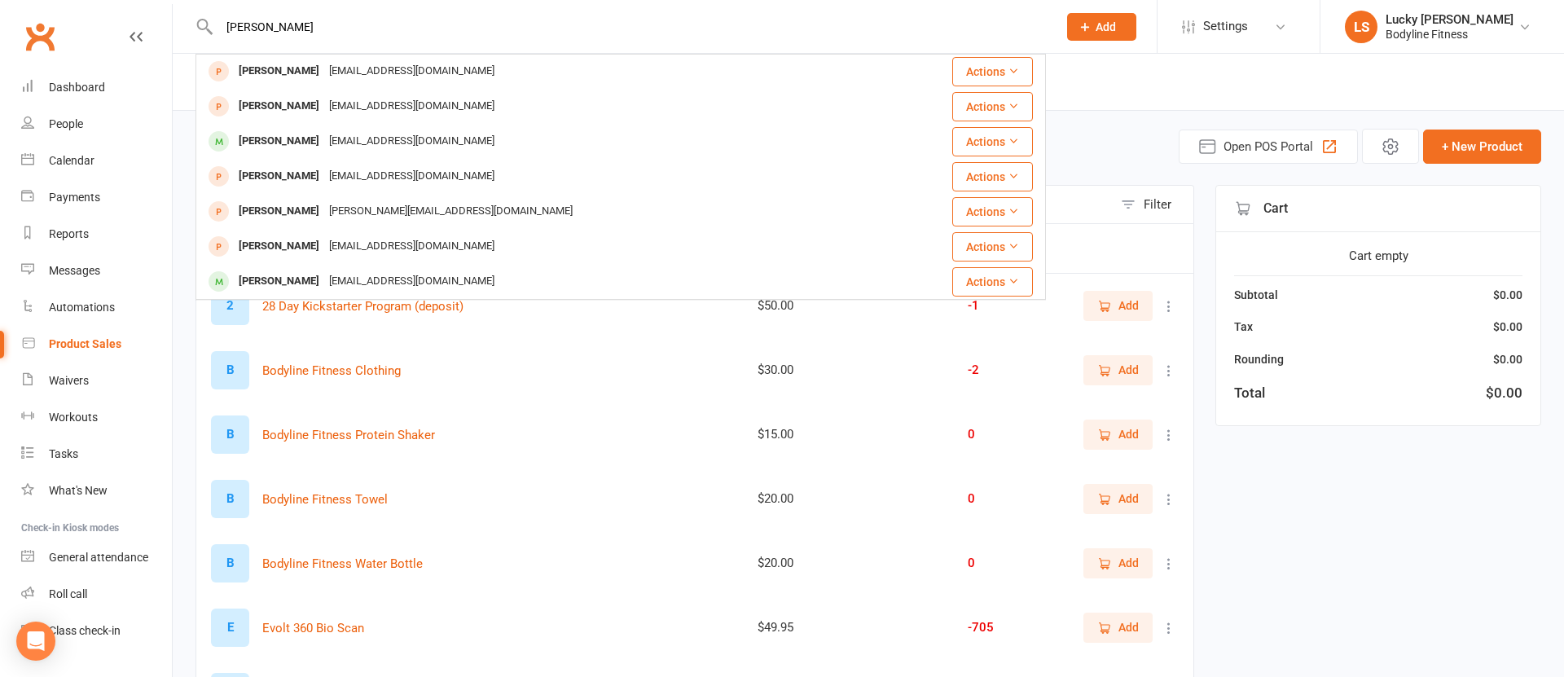
click at [326, 277] on div "anthonyvasilepi@gmail.com" at bounding box center [411, 282] width 175 height 24
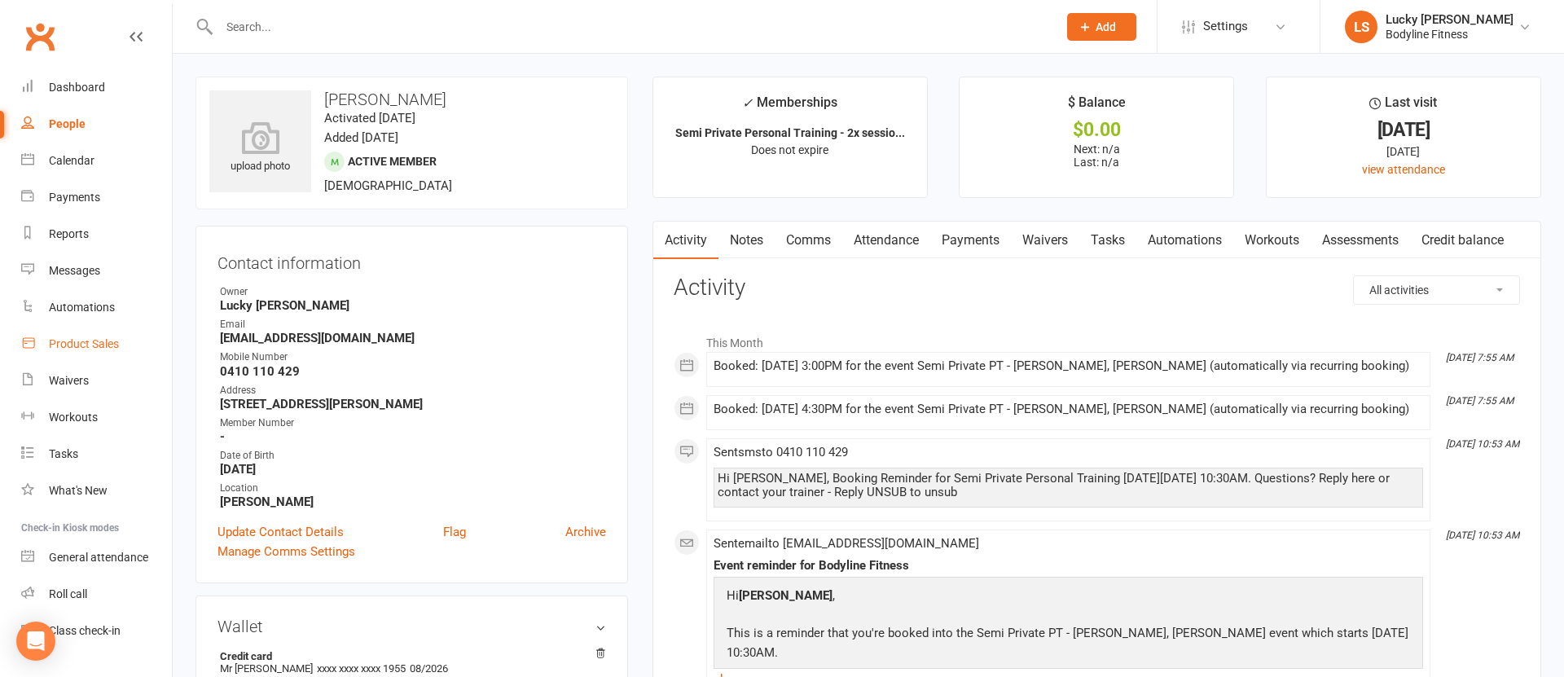
click at [90, 346] on div "Product Sales" at bounding box center [84, 343] width 70 height 13
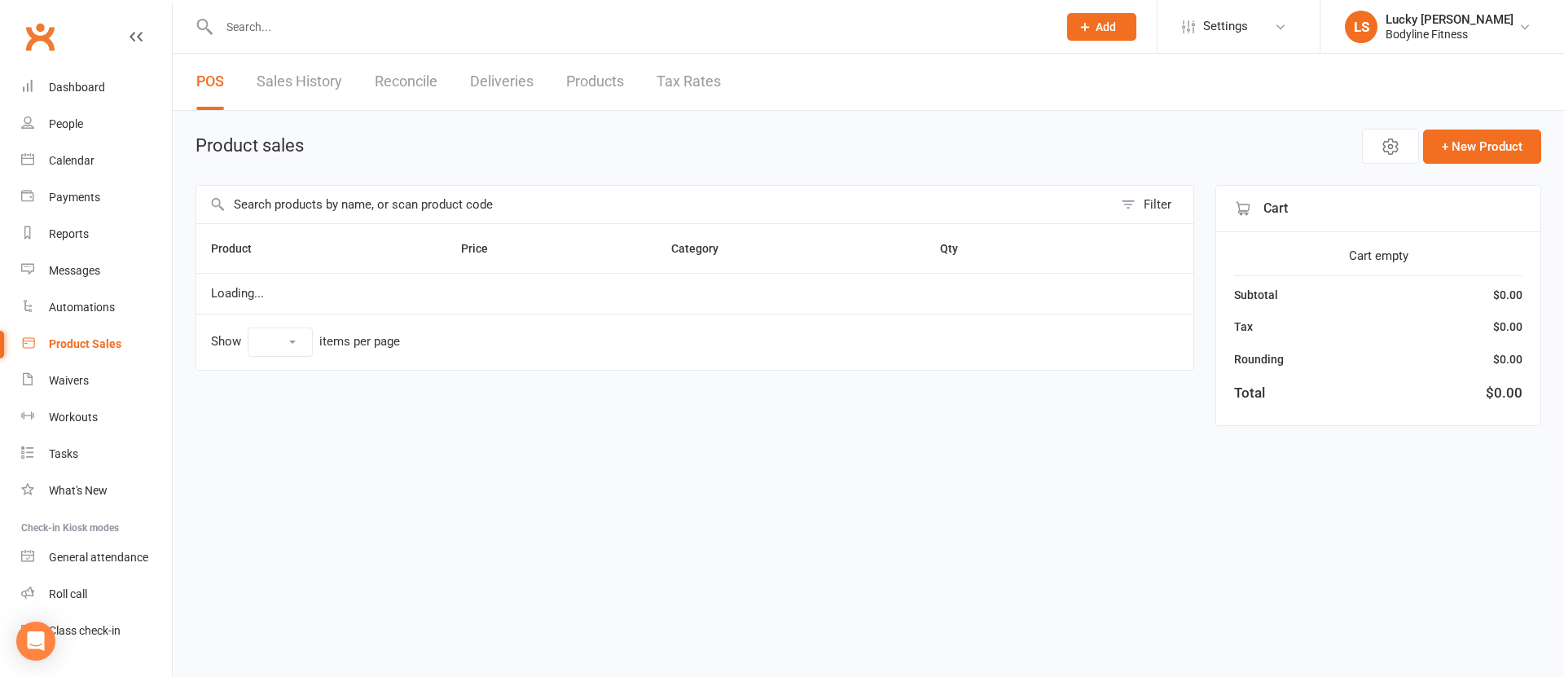
select select "100"
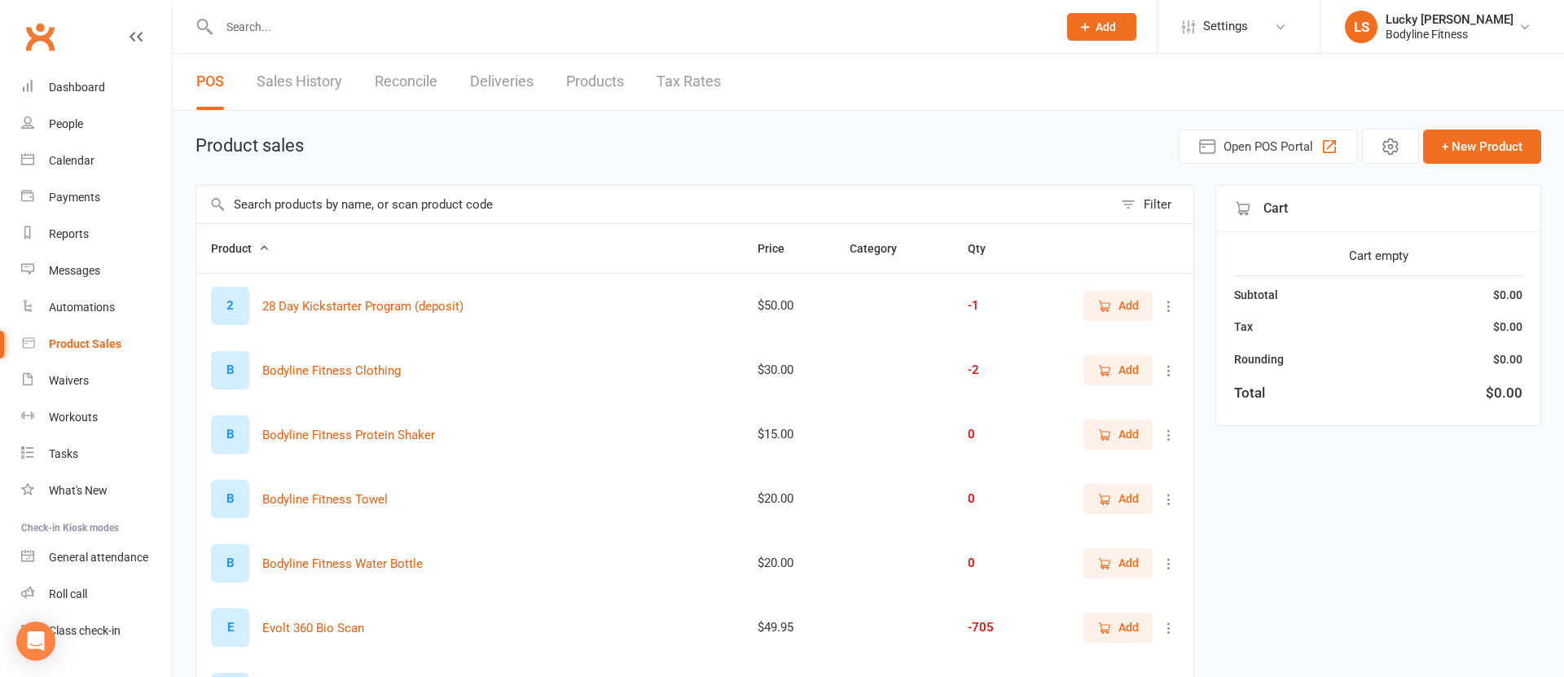
click at [1118, 623] on span "Add" at bounding box center [1128, 627] width 20 height 18
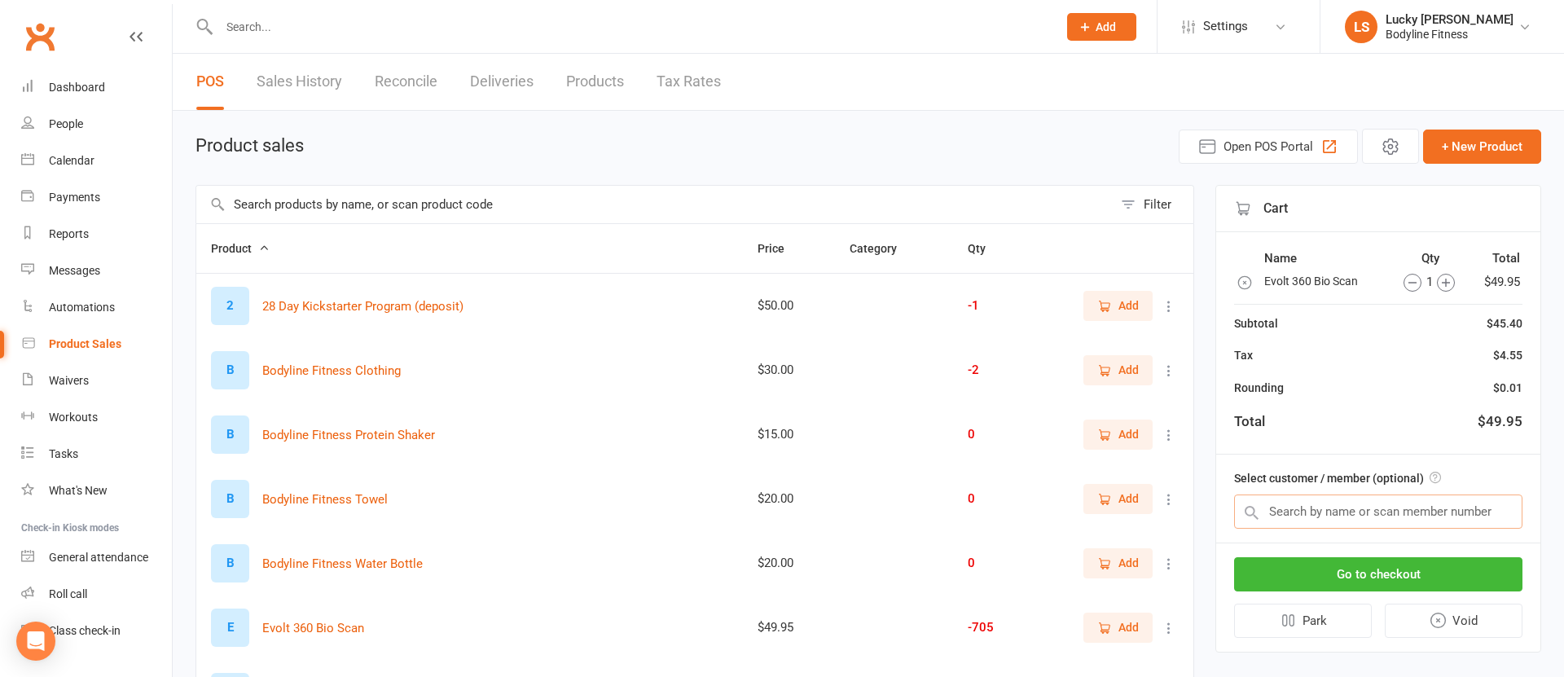
click at [1302, 513] on input "text" at bounding box center [1378, 511] width 288 height 34
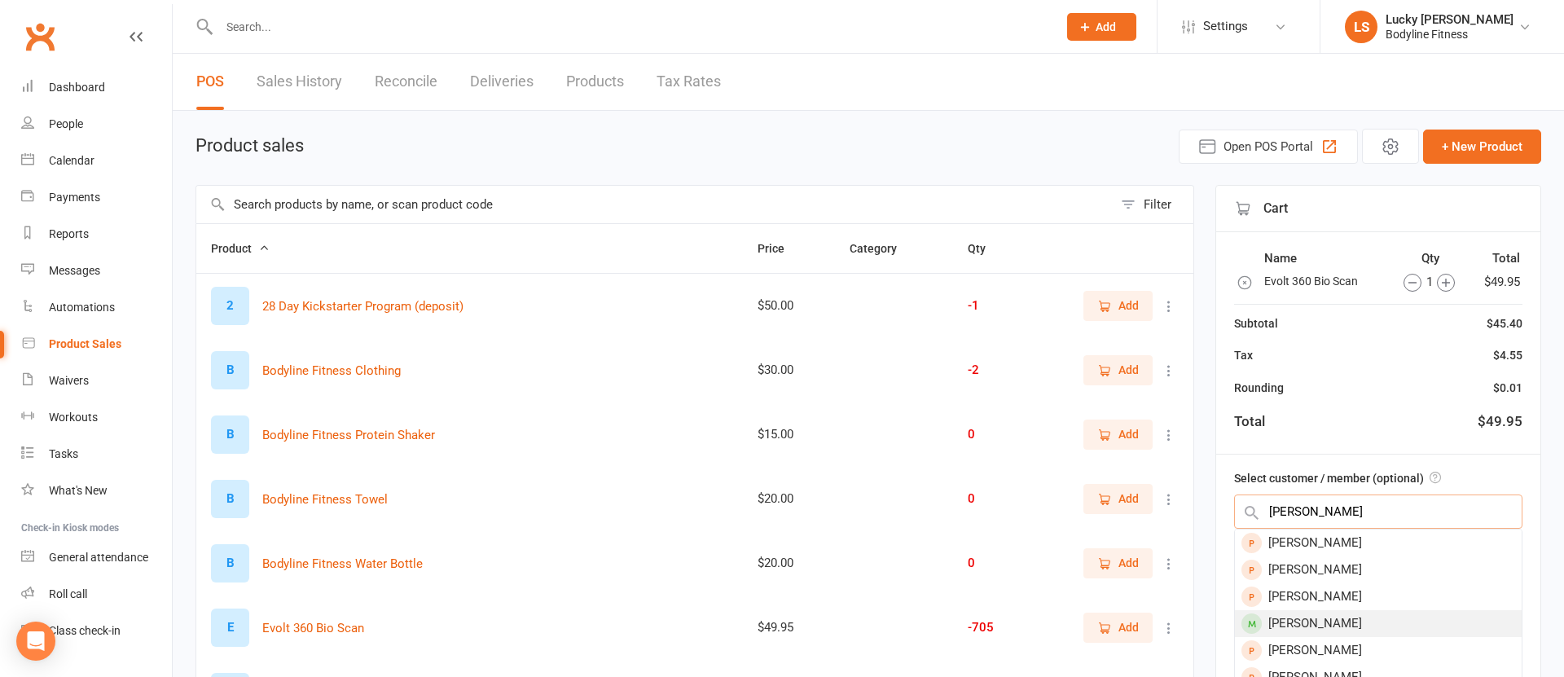
type input "george"
click at [1315, 625] on div "George Perry" at bounding box center [1378, 623] width 287 height 27
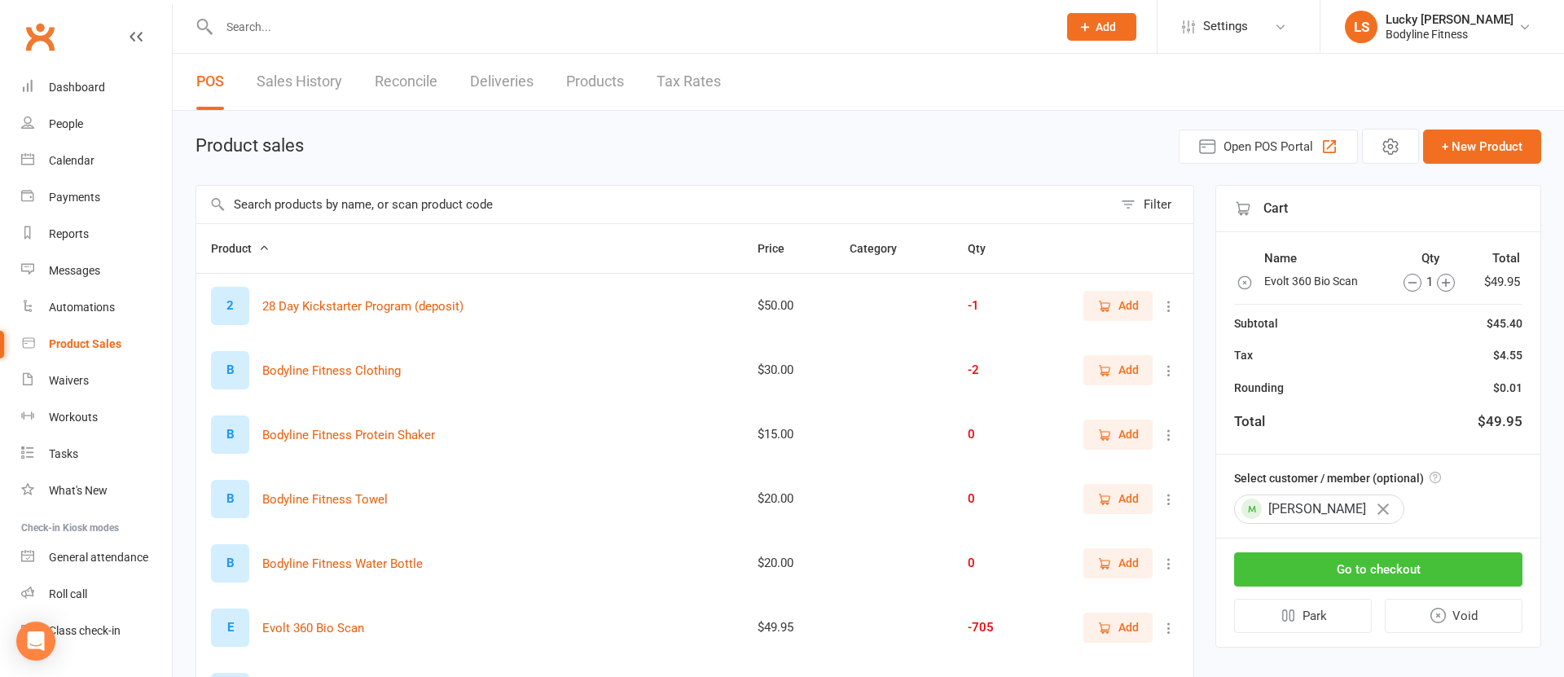
click at [1385, 571] on button "Go to checkout" at bounding box center [1378, 569] width 288 height 34
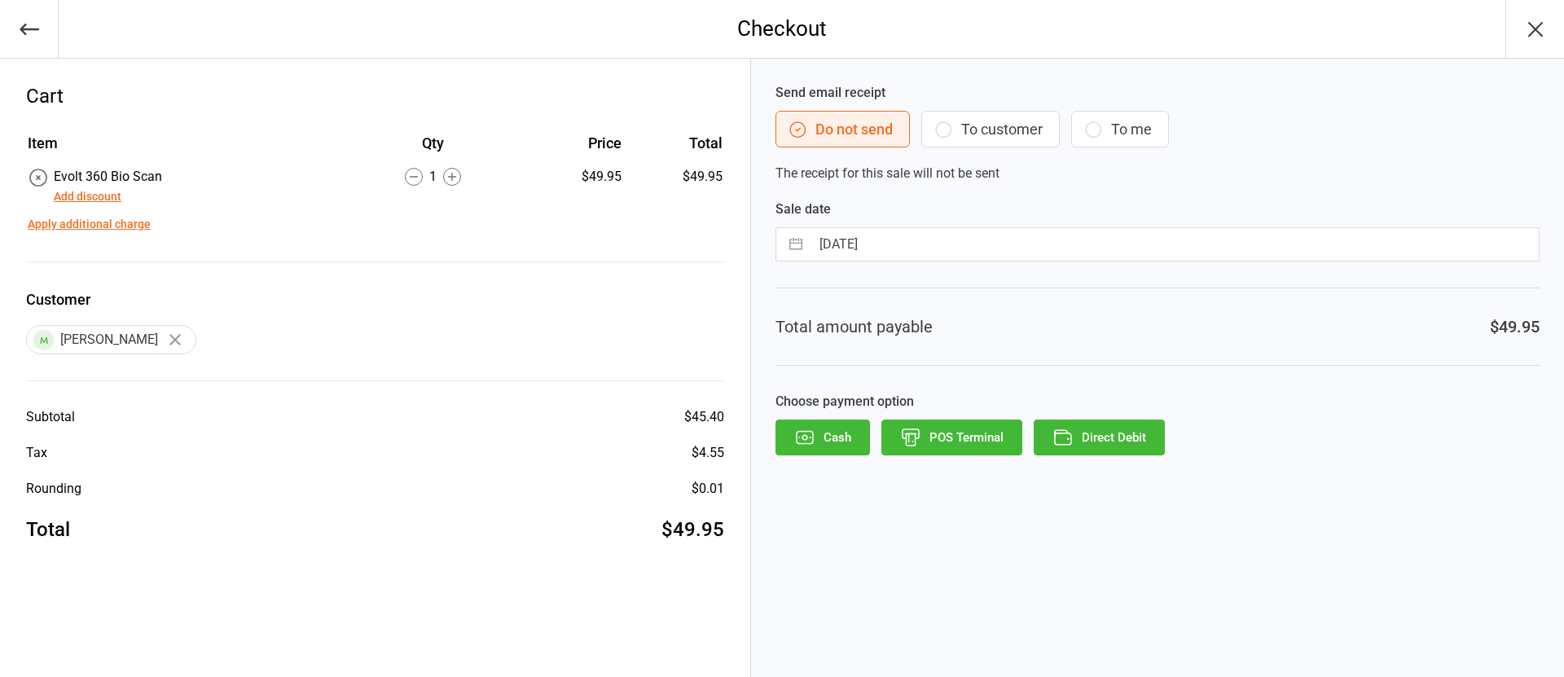
click at [971, 128] on button "To customer" at bounding box center [990, 129] width 138 height 37
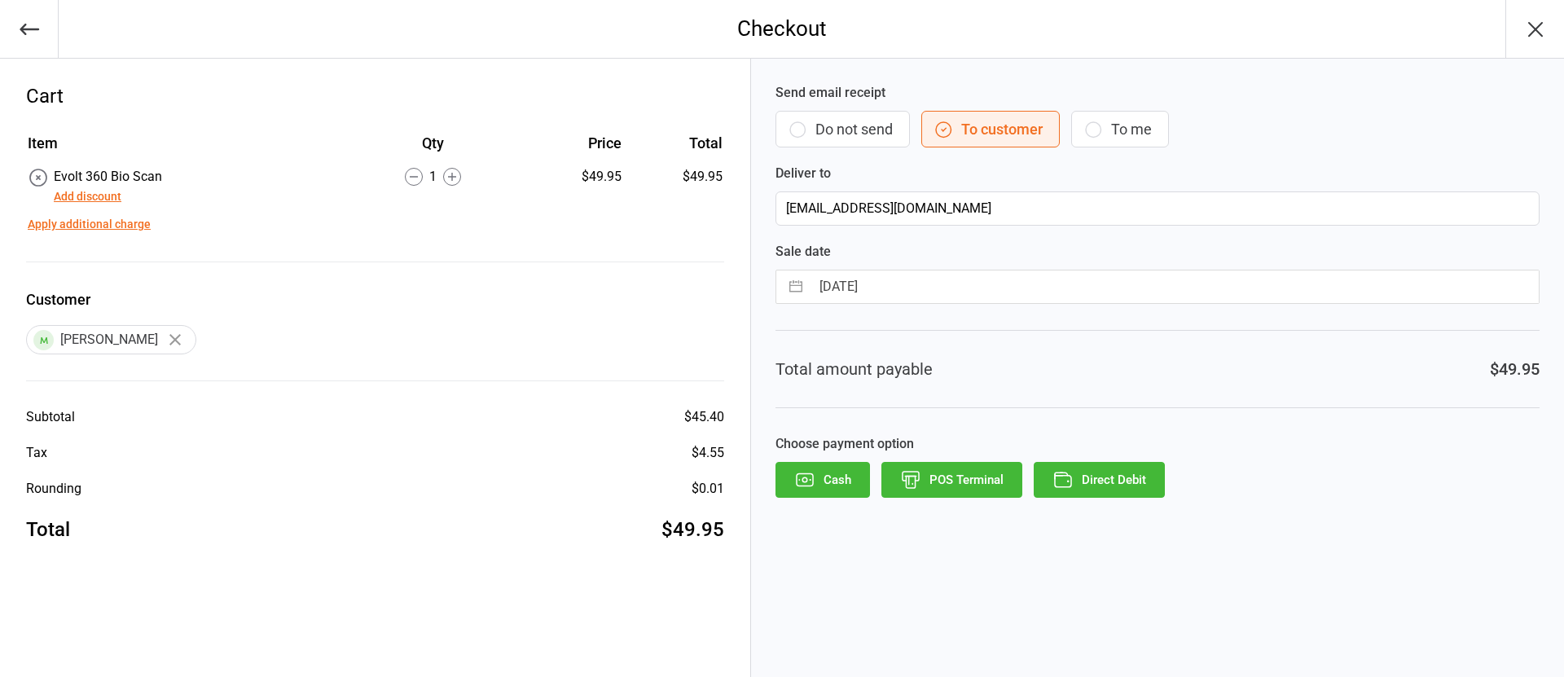
click at [1103, 476] on button "Direct Debit" at bounding box center [1098, 480] width 131 height 36
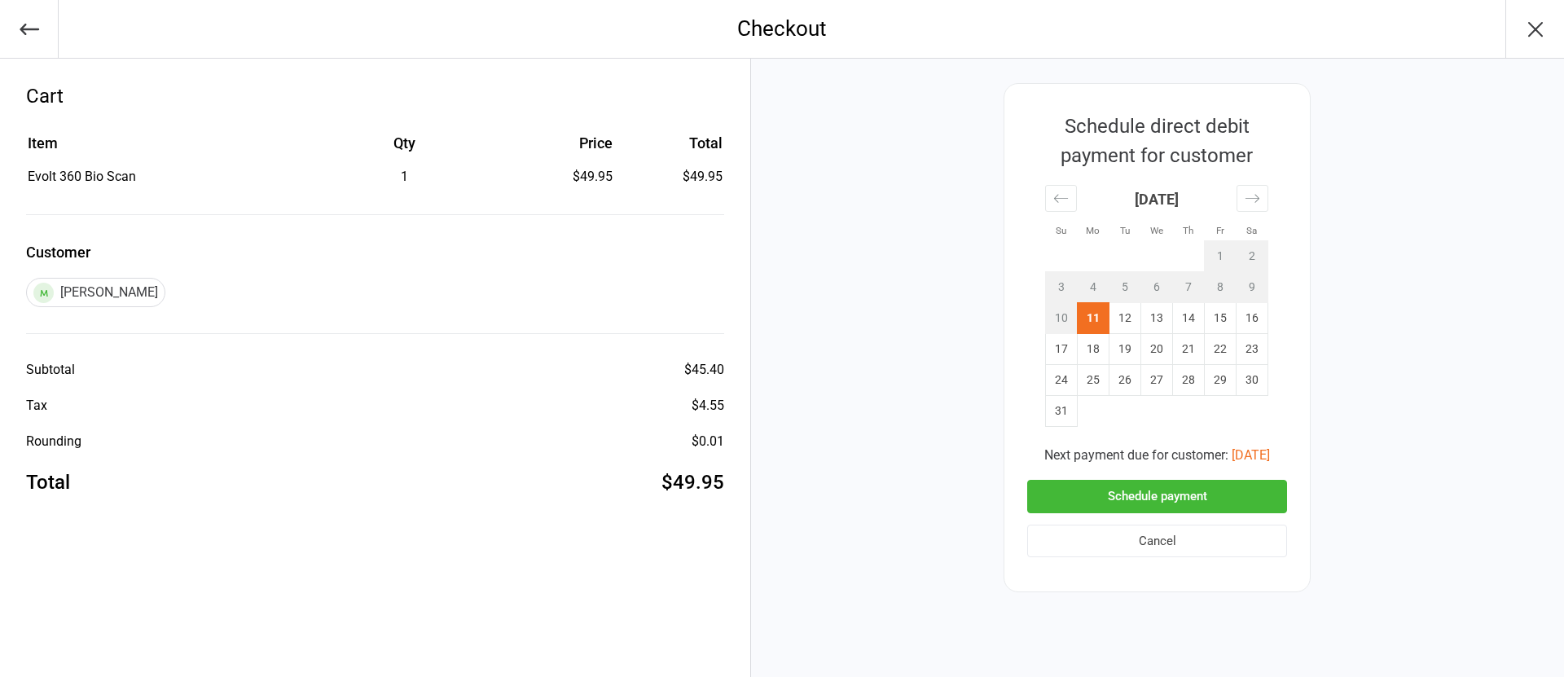
click at [1129, 498] on button "Schedule payment" at bounding box center [1157, 496] width 260 height 33
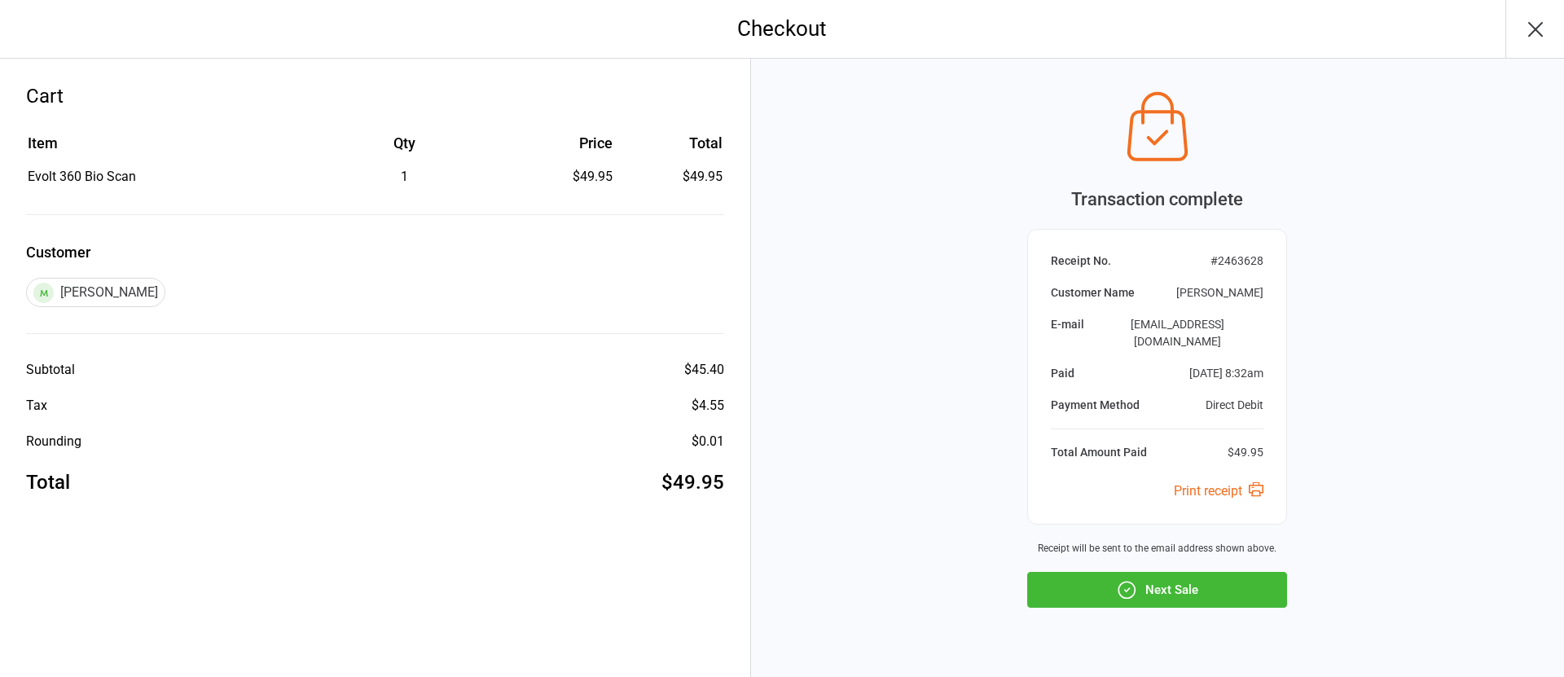
click at [1130, 579] on icon "button" at bounding box center [1126, 589] width 21 height 21
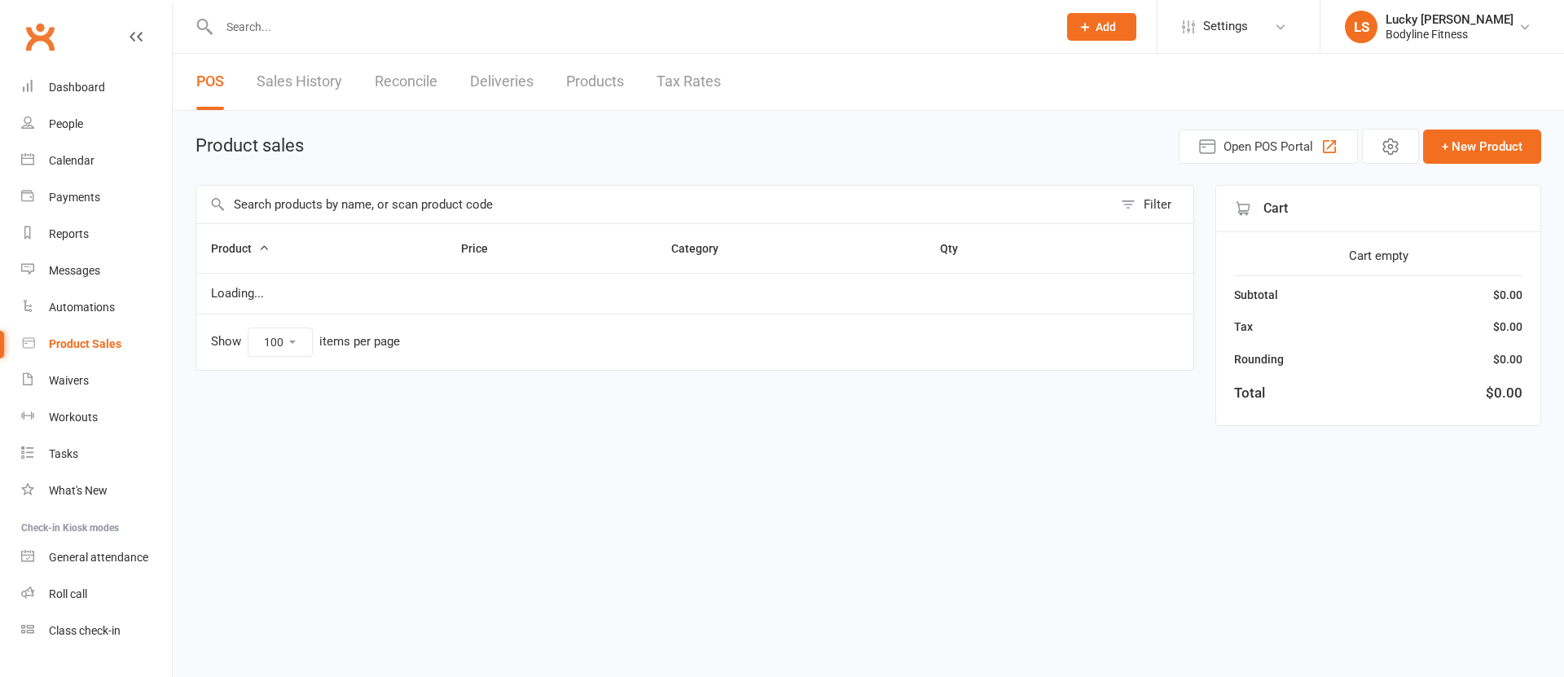
select select "100"
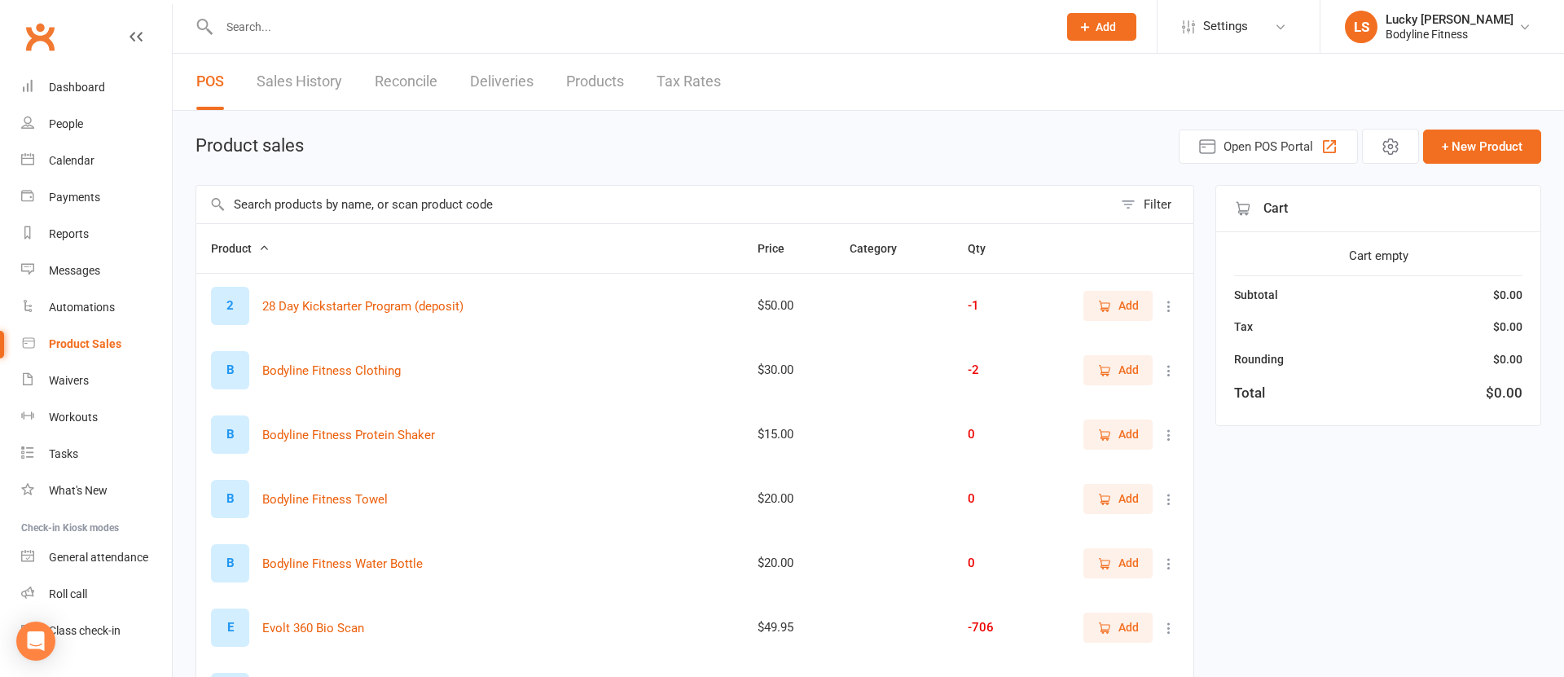
click at [1113, 625] on span "Add" at bounding box center [1118, 627] width 42 height 18
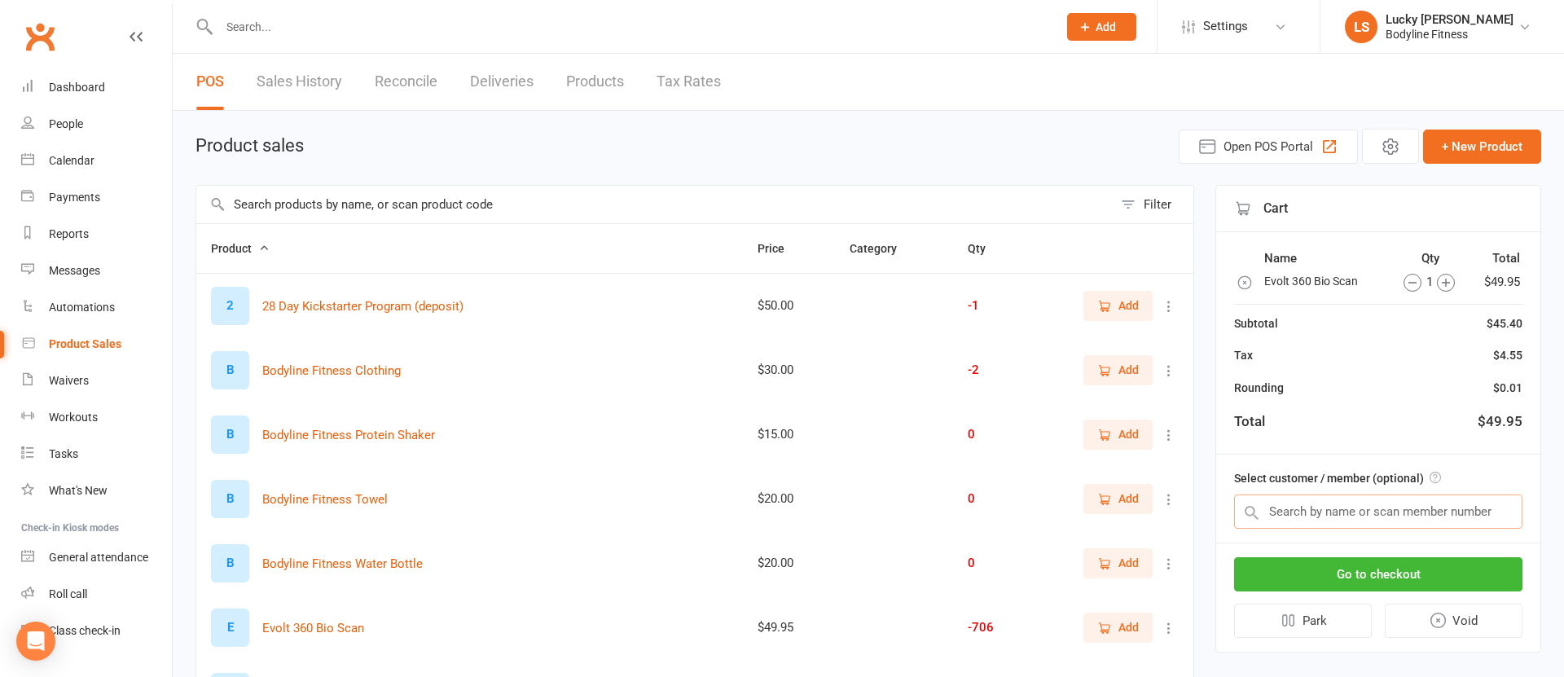
click at [1309, 514] on input "text" at bounding box center [1378, 511] width 288 height 34
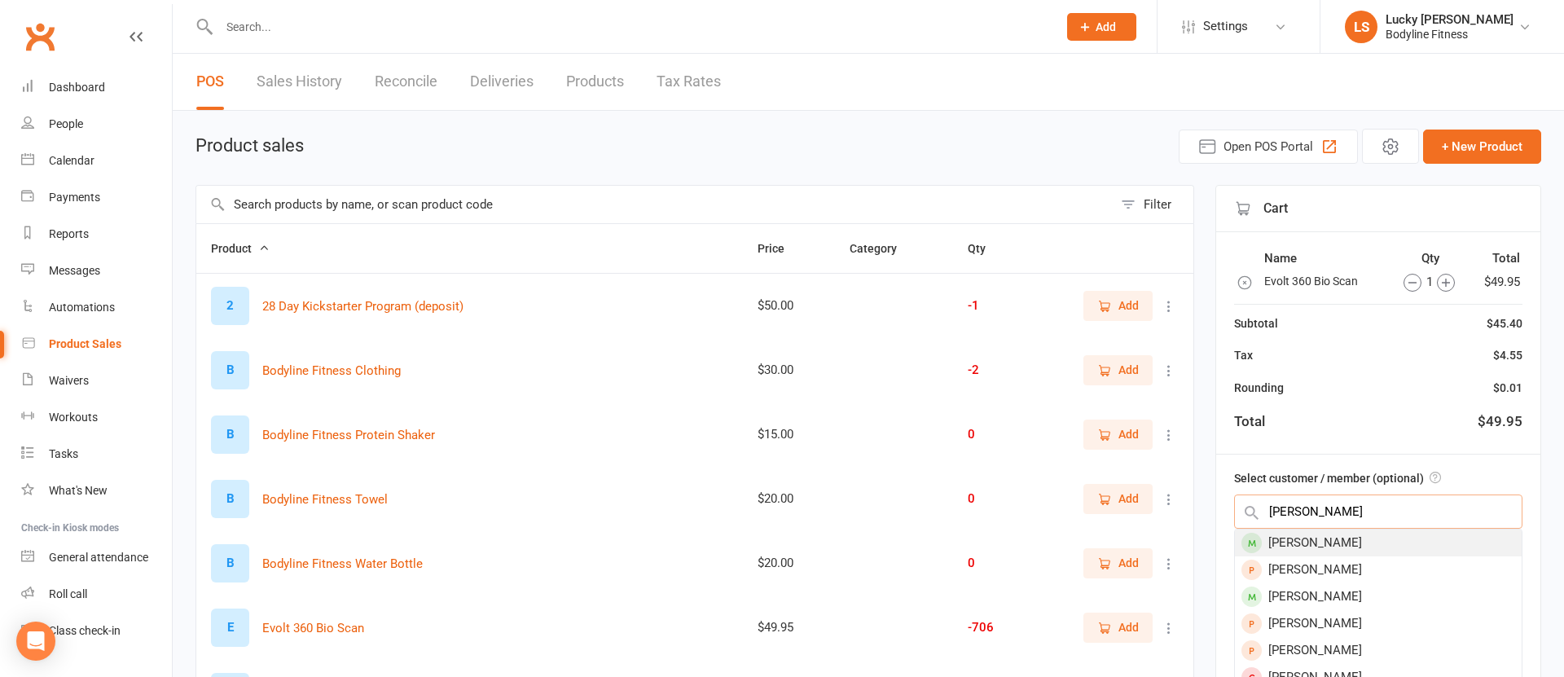
type input "anthony perr"
click at [1336, 544] on div "[PERSON_NAME]" at bounding box center [1378, 542] width 287 height 27
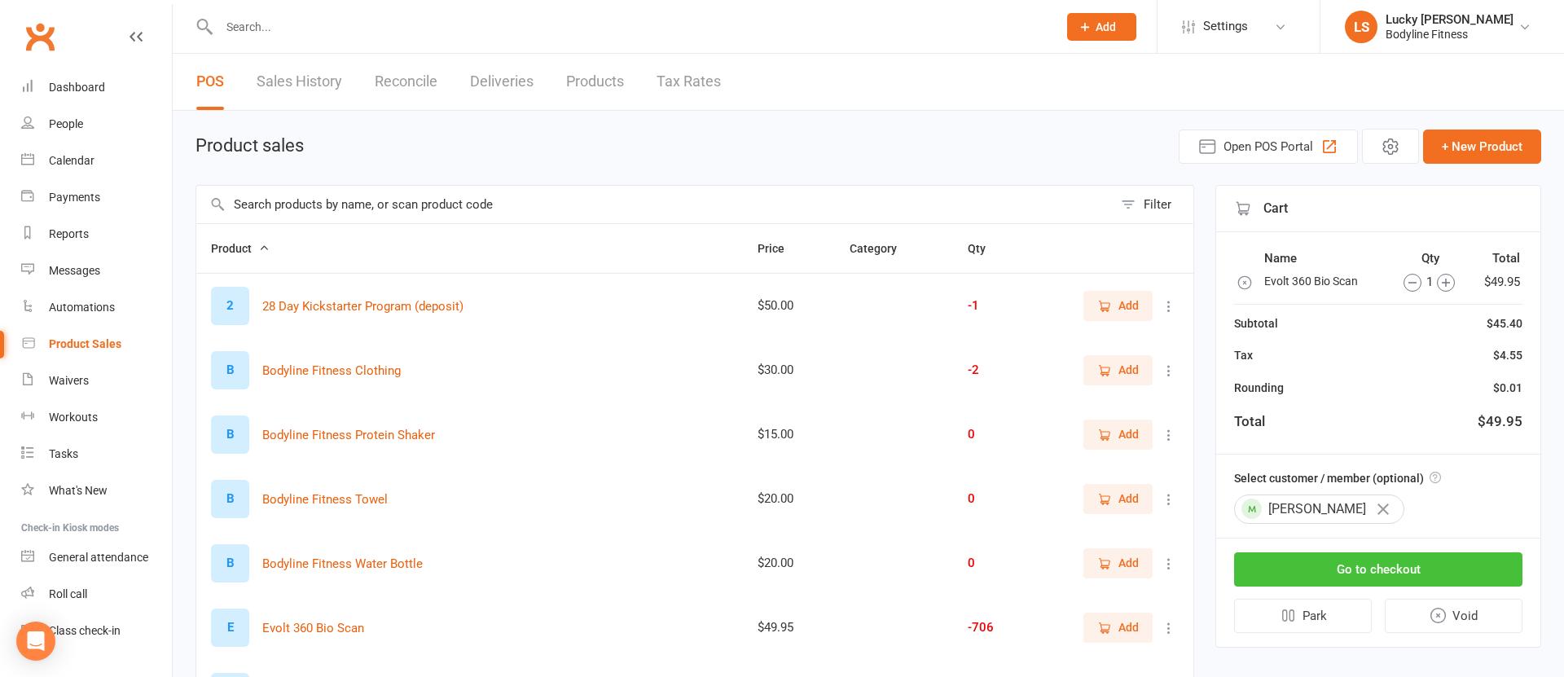
click at [1380, 570] on button "Go to checkout" at bounding box center [1378, 569] width 288 height 34
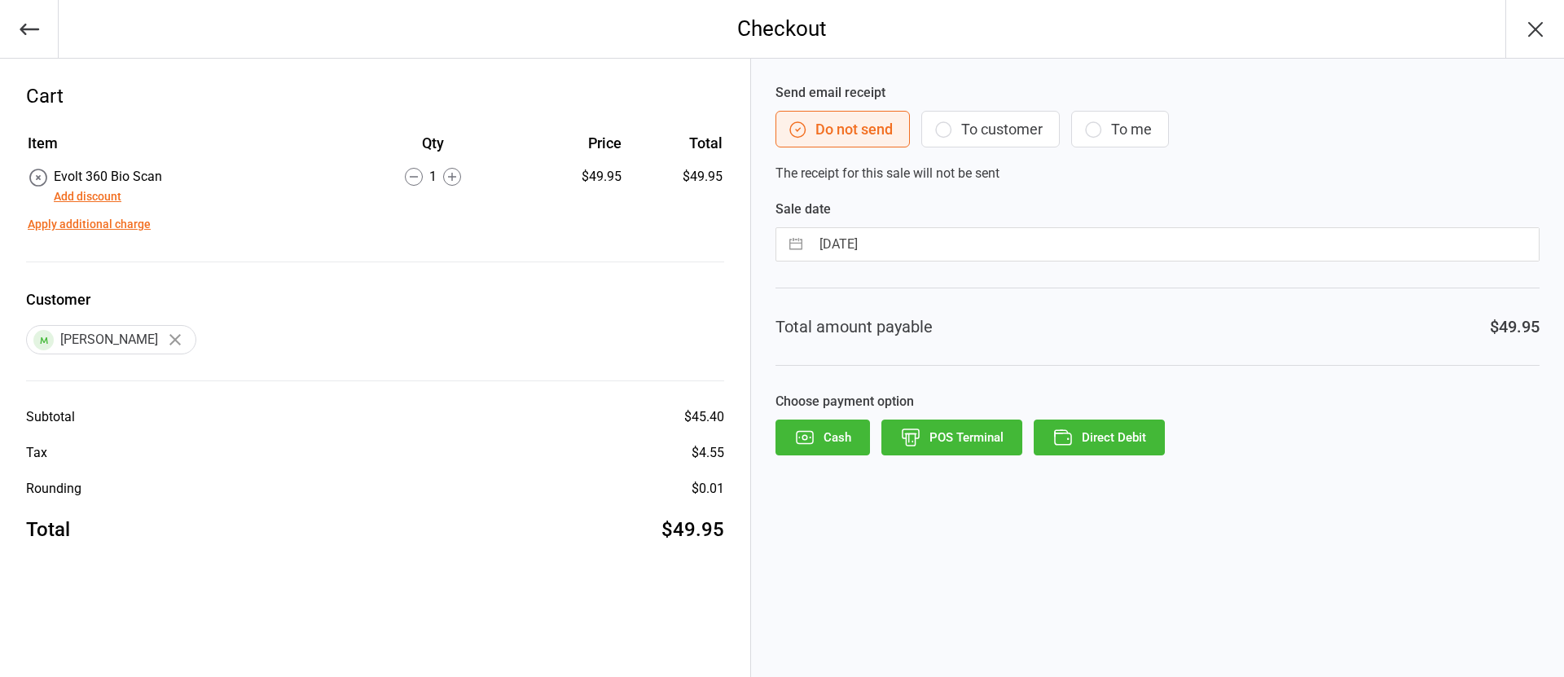
click at [980, 143] on button "To customer" at bounding box center [990, 129] width 138 height 37
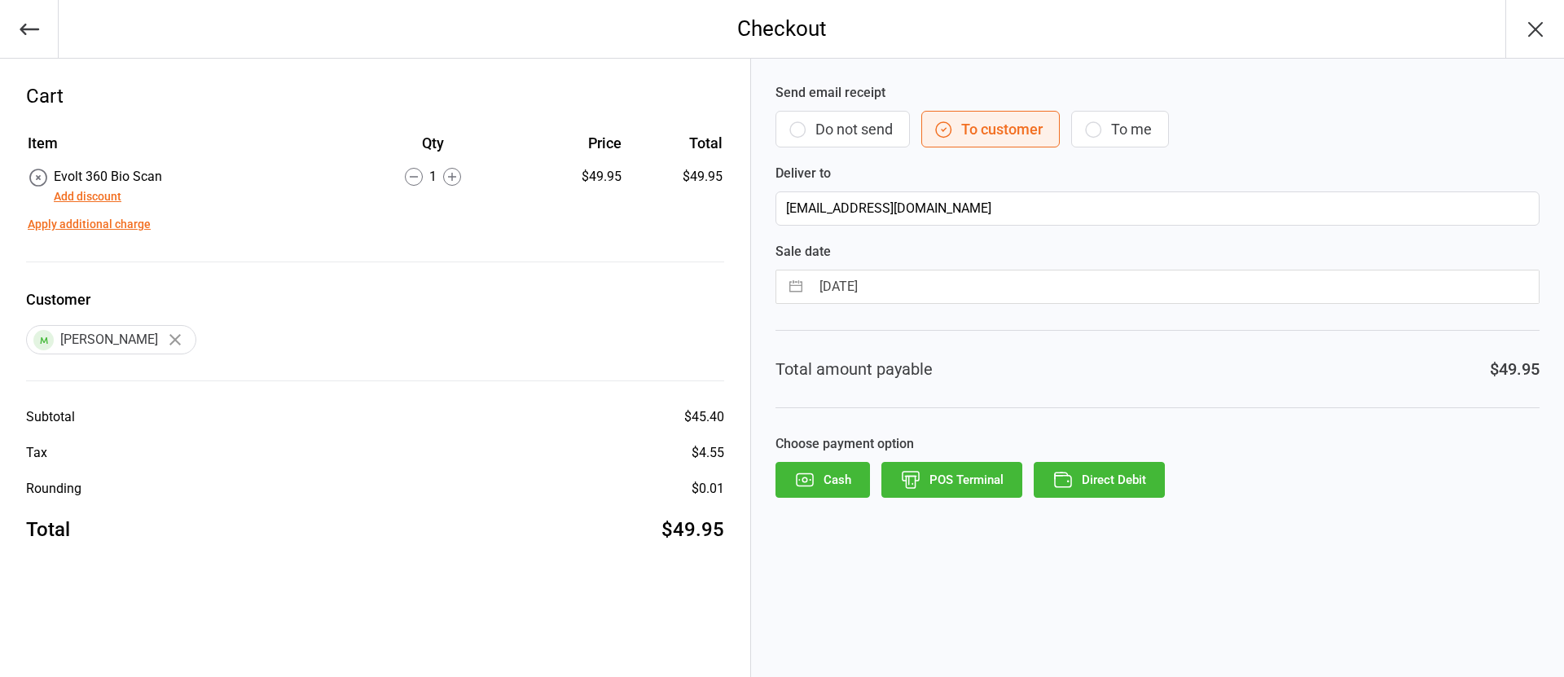
click at [1104, 479] on button "Direct Debit" at bounding box center [1098, 480] width 131 height 36
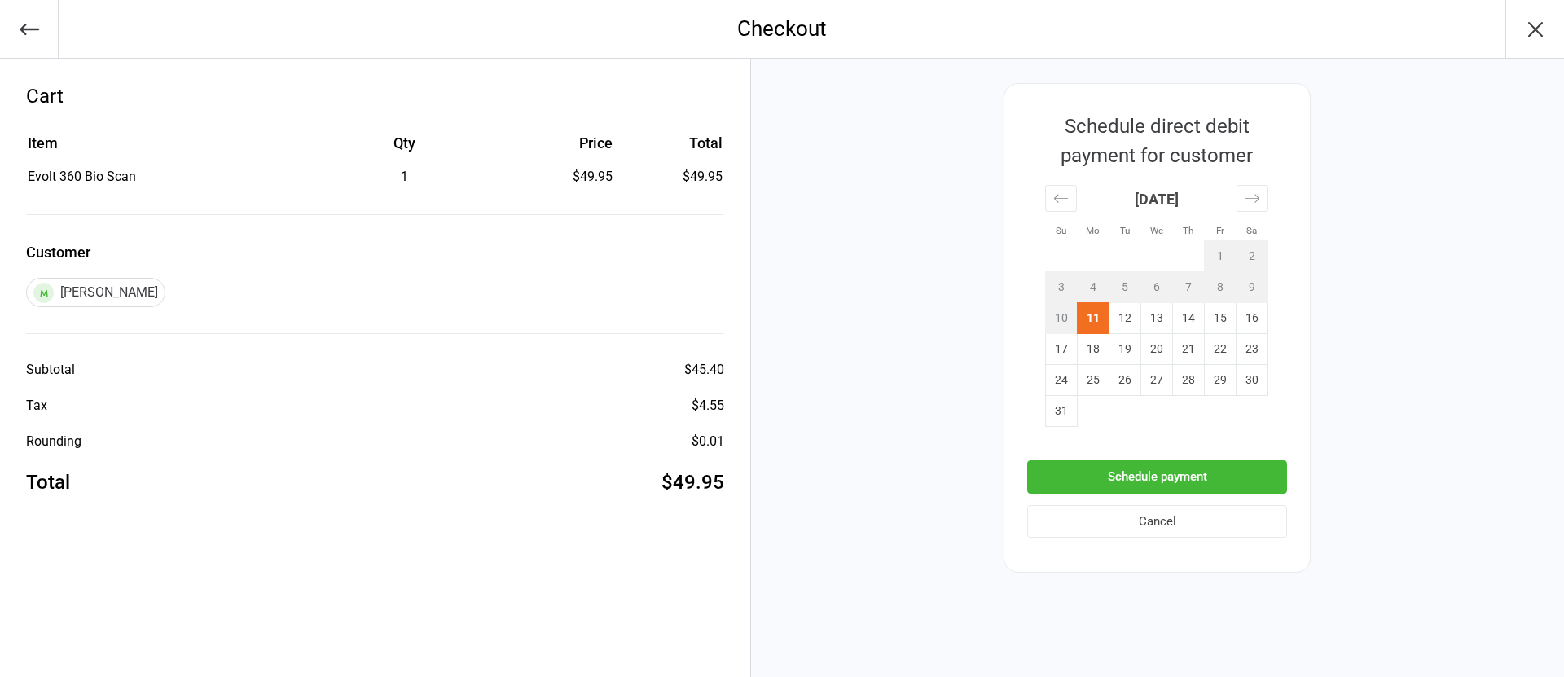
click at [1139, 476] on button "Schedule payment" at bounding box center [1157, 476] width 260 height 33
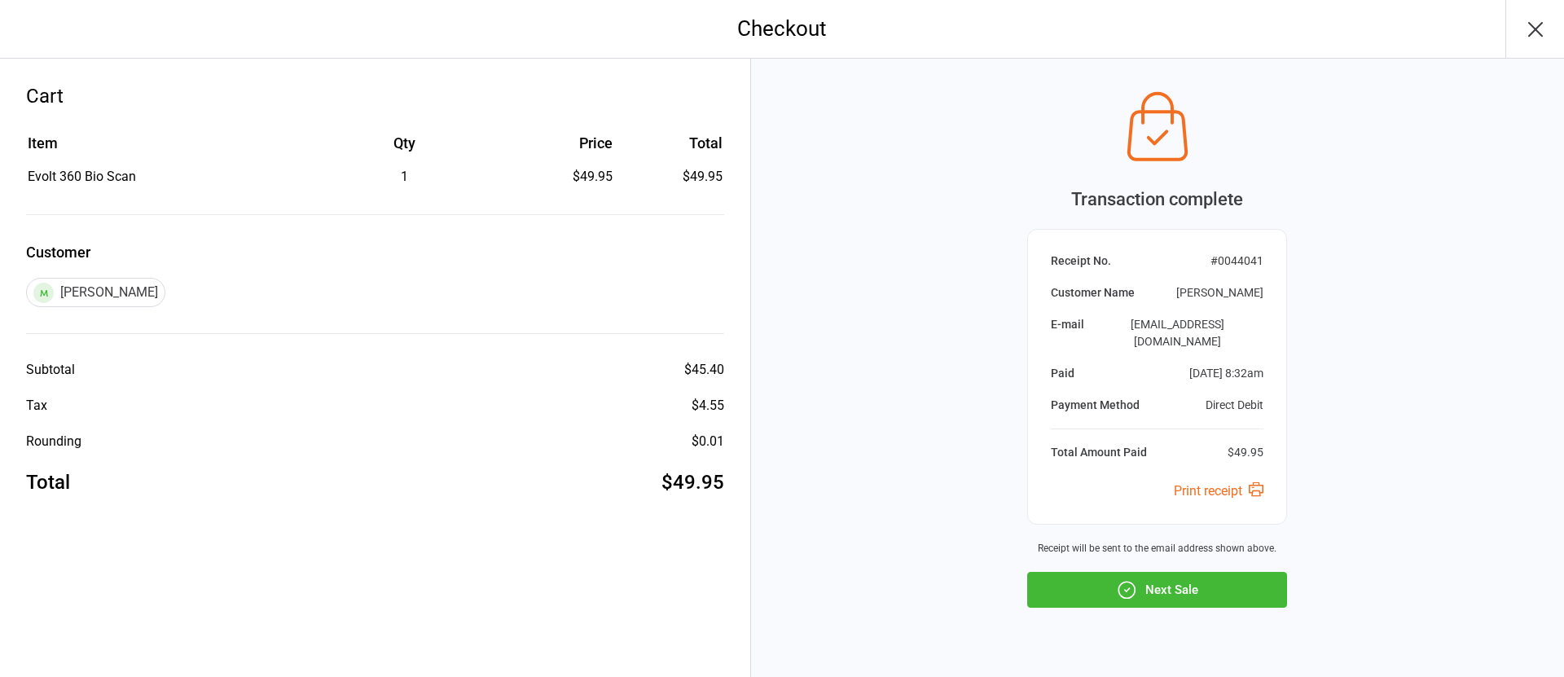
click at [1166, 572] on button "Next Sale" at bounding box center [1157, 590] width 260 height 36
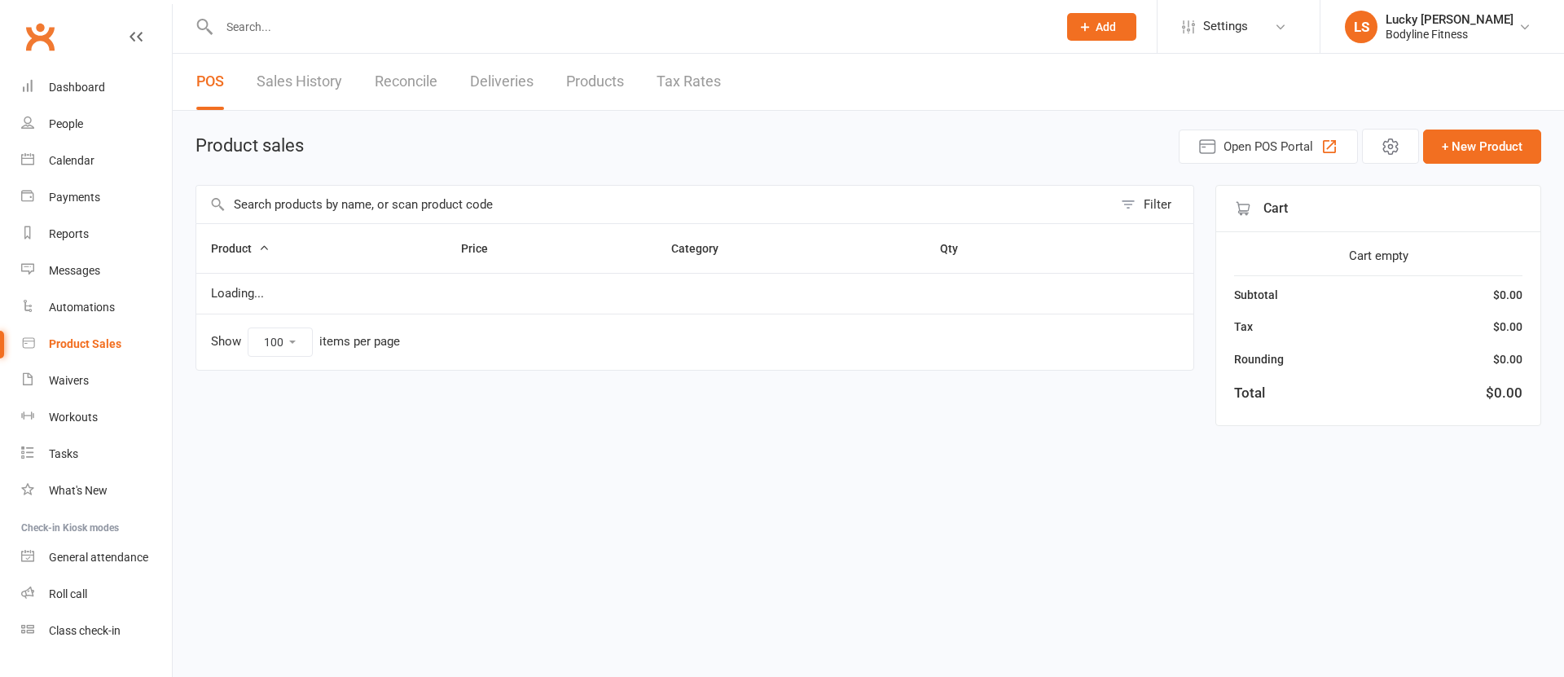
select select "100"
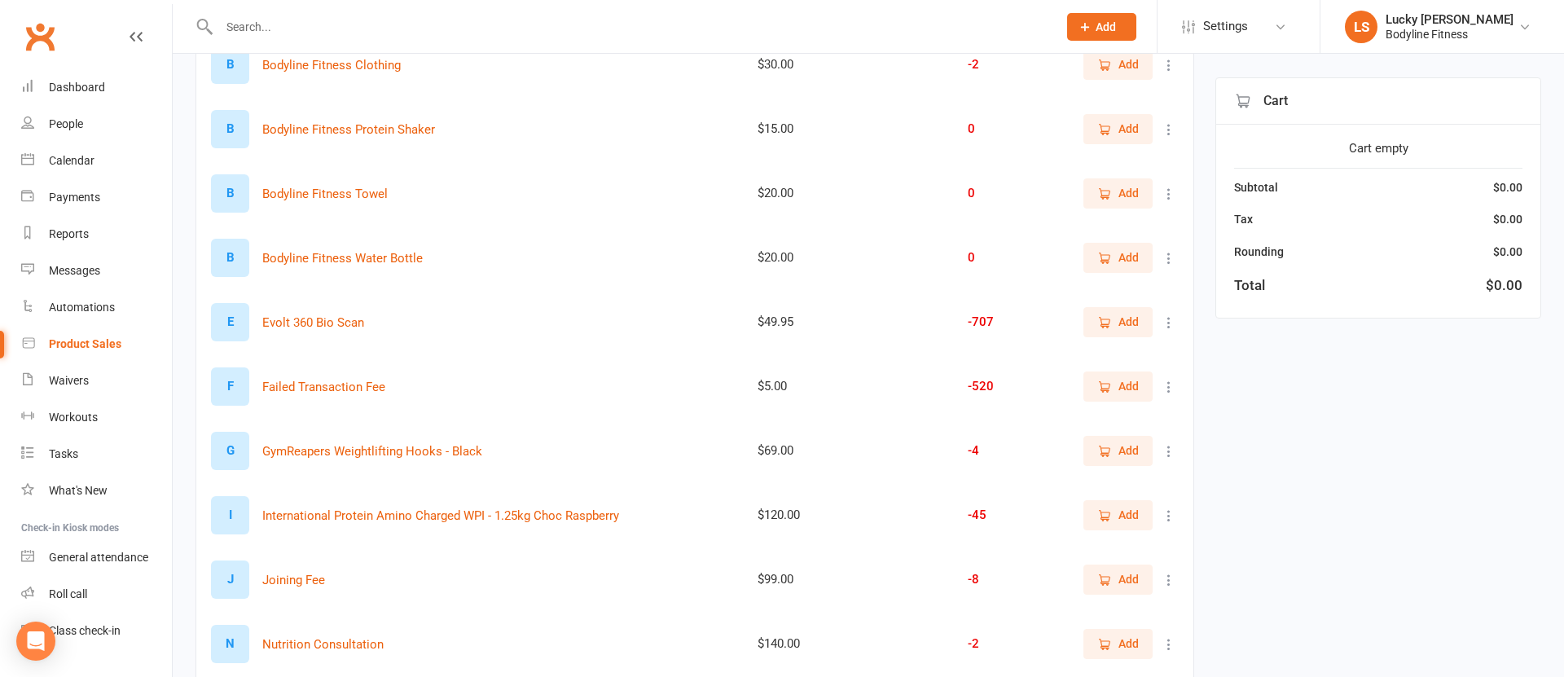
scroll to position [306, 0]
click at [1171, 519] on icon at bounding box center [1168, 515] width 16 height 16
click at [1124, 543] on link "View / Edit" at bounding box center [1096, 546] width 161 height 33
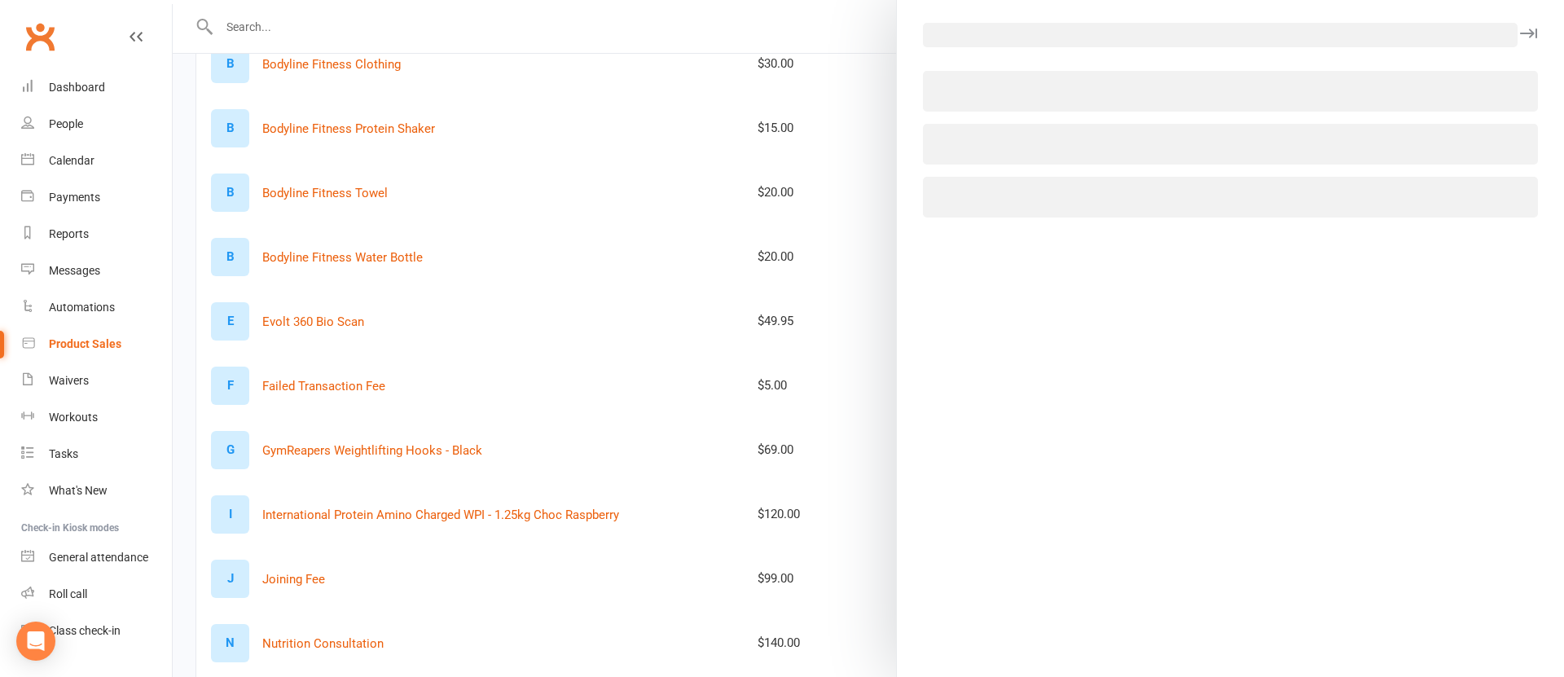
select select "771"
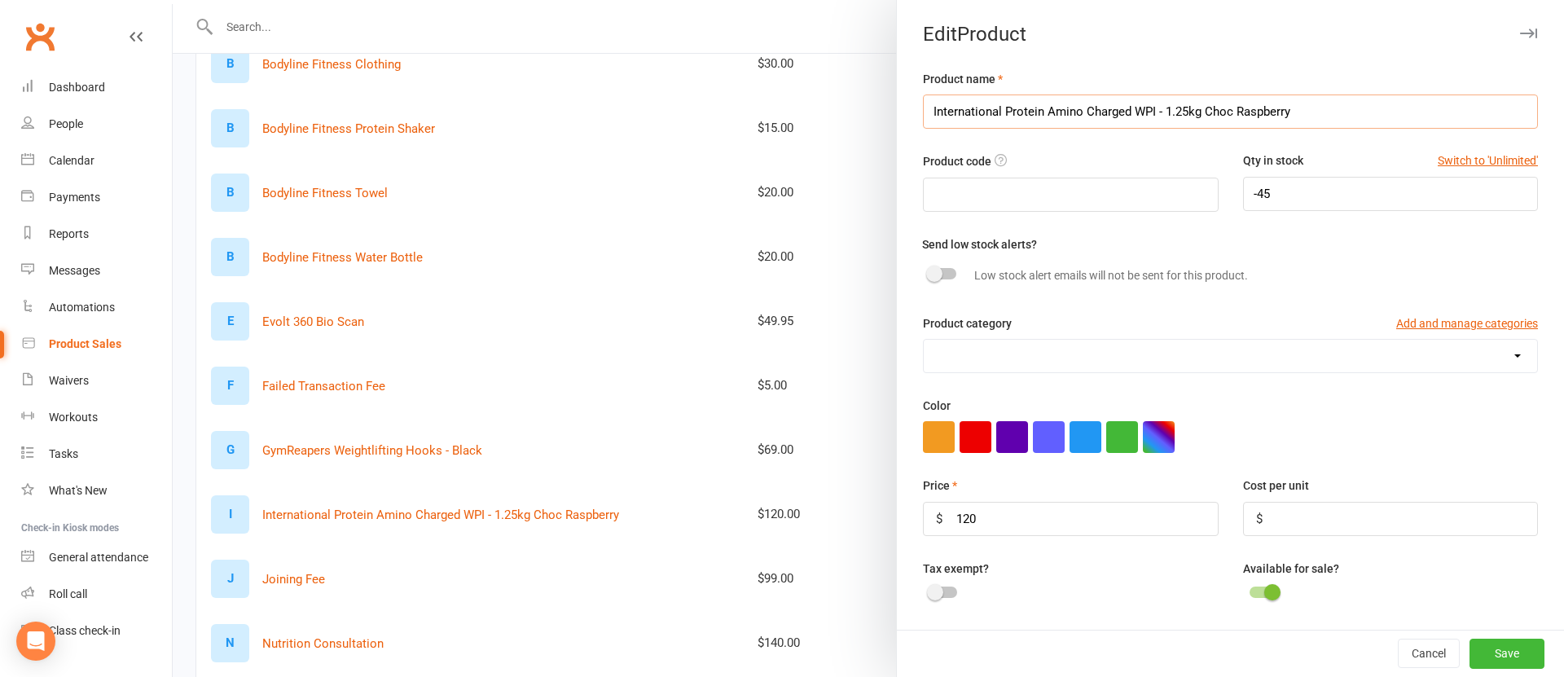
click at [1345, 108] on input "International Protein Amino Charged WPI - 1.25kg Choc Raspberry" at bounding box center [1230, 111] width 615 height 34
type input "International Protein Amino Charged WPI - 1.25kg Chocolate"
click at [1356, 272] on div "Low stock alert emails will not be sent for this product." at bounding box center [1236, 275] width 628 height 31
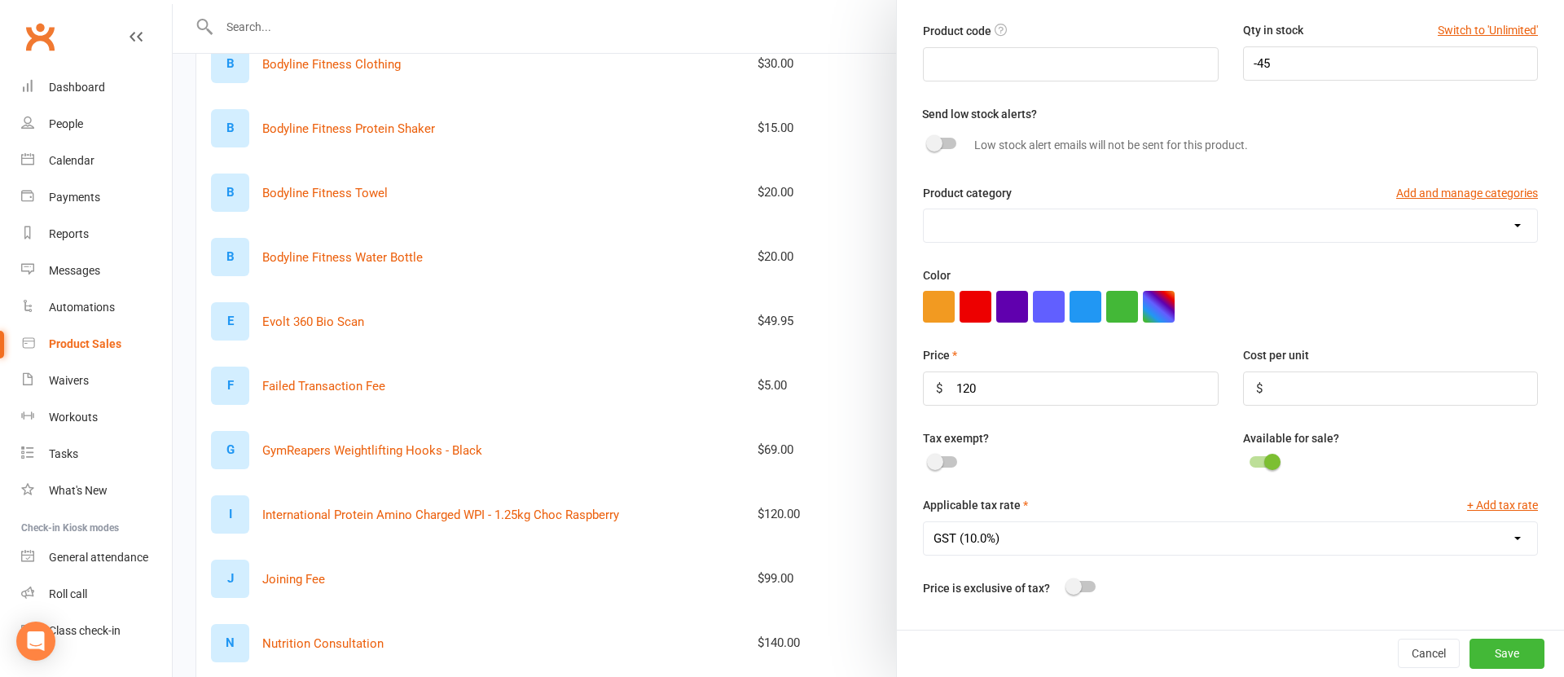
scroll to position [137, 0]
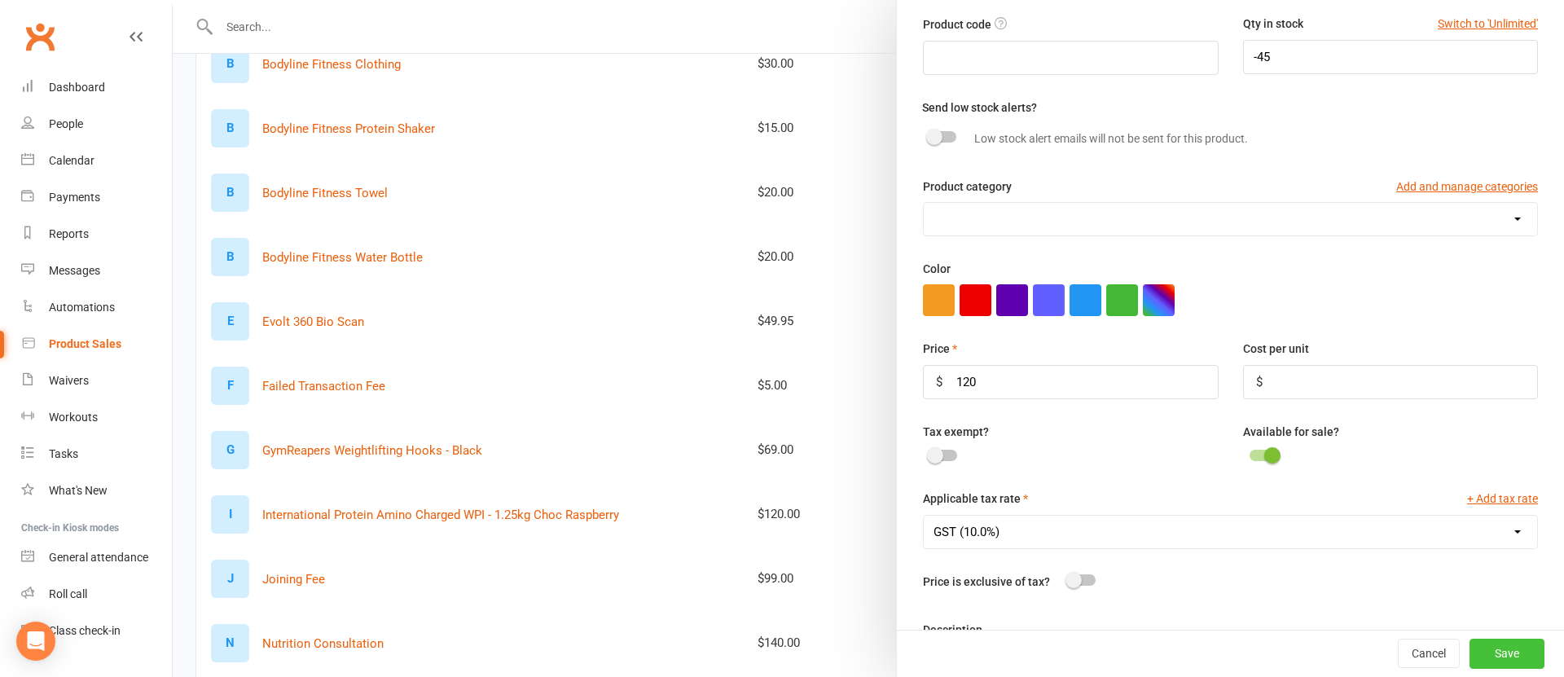
click at [1497, 656] on button "Save" at bounding box center [1506, 653] width 75 height 29
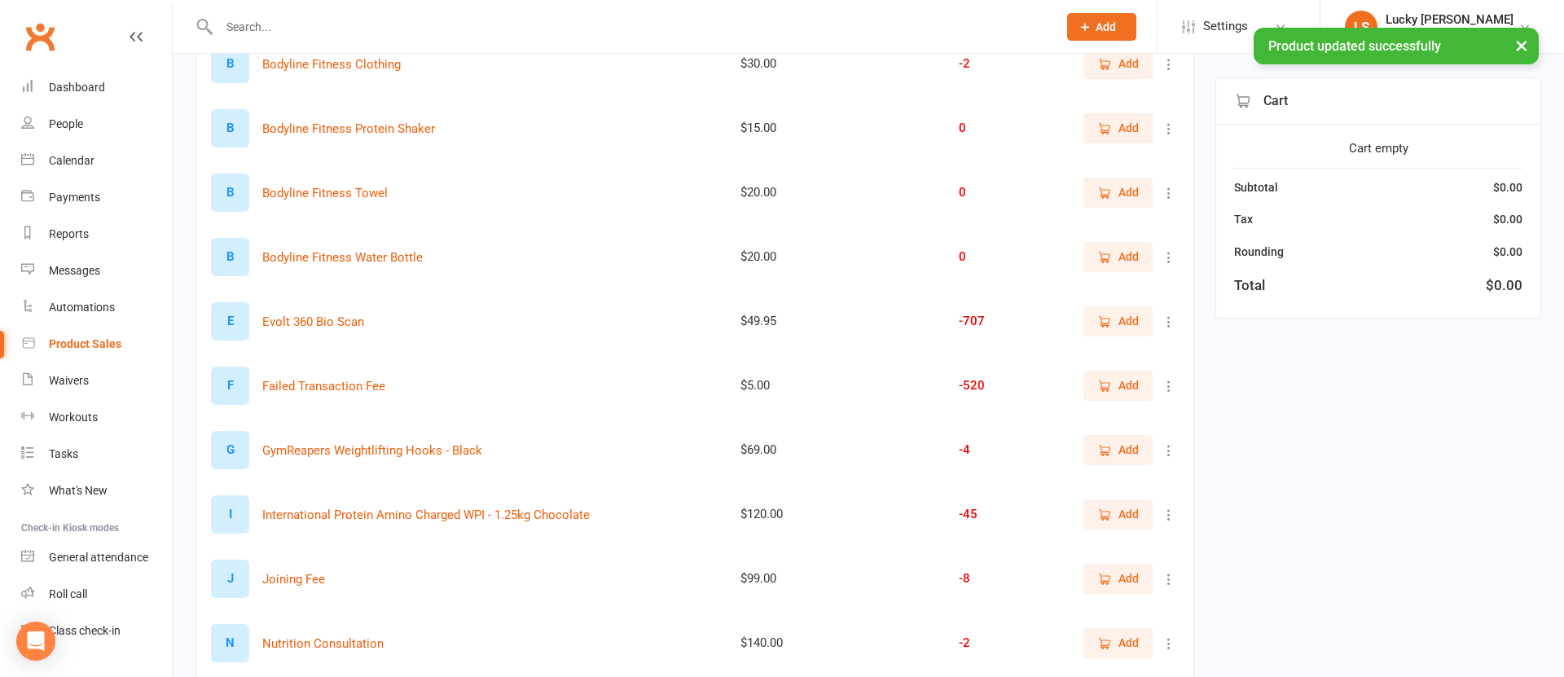
click at [1105, 512] on icon "button" at bounding box center [1104, 514] width 15 height 15
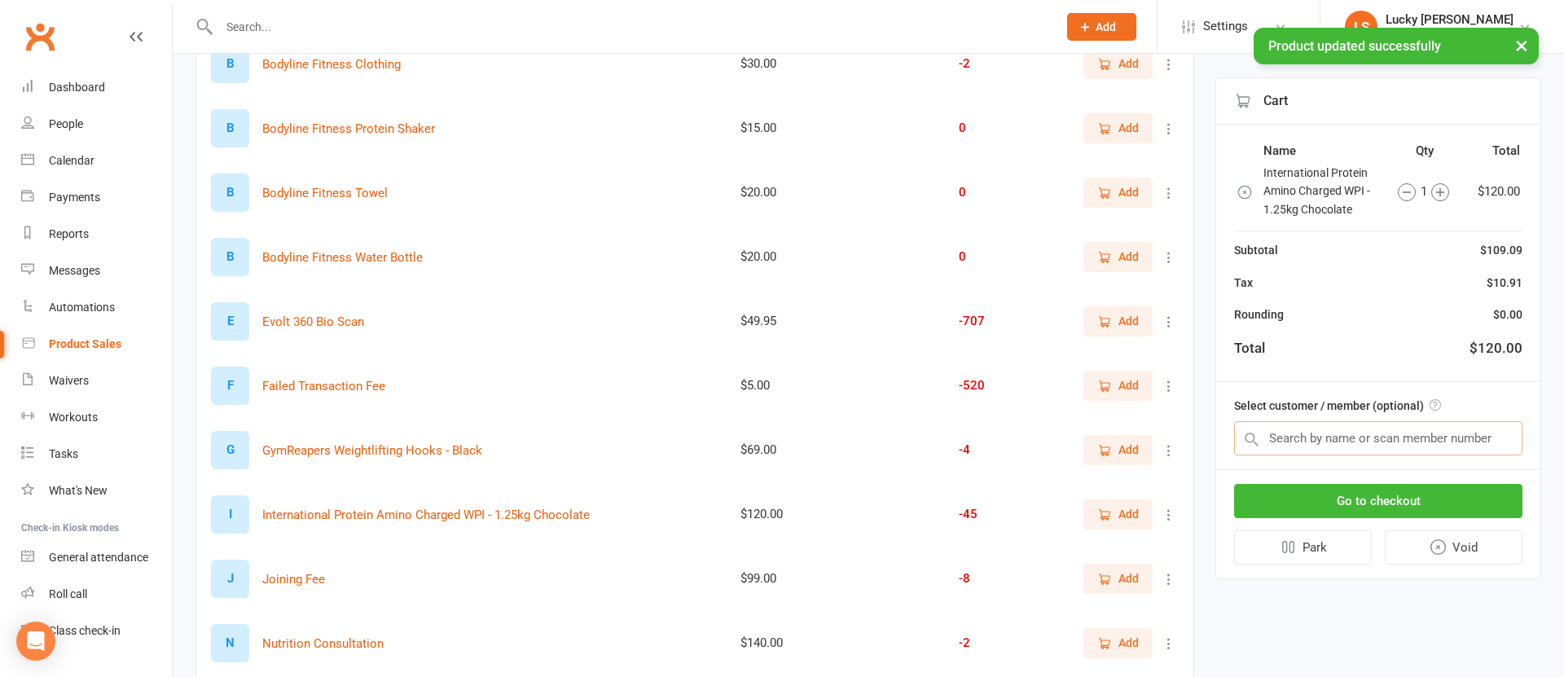
click at [1323, 428] on input "text" at bounding box center [1378, 438] width 288 height 34
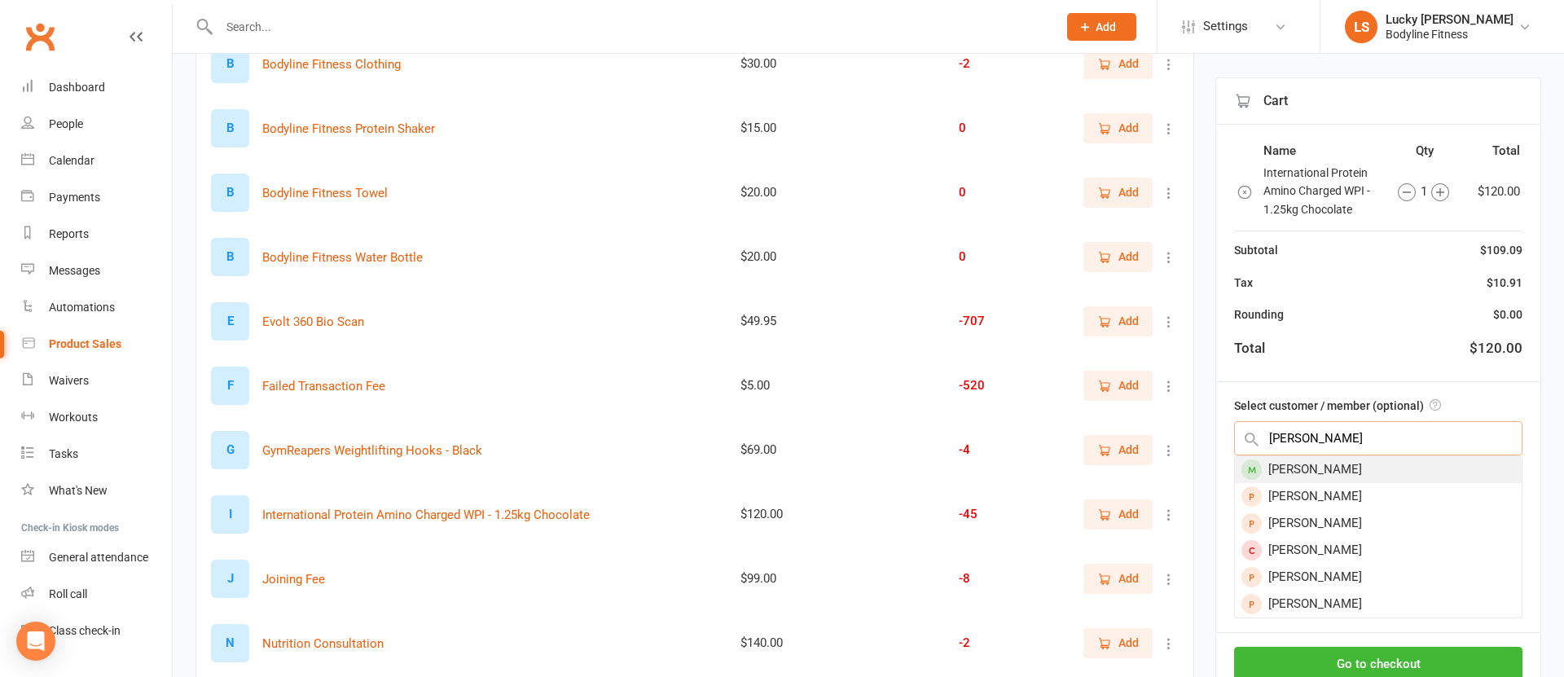
type input "peter bain"
click at [1309, 465] on div "[PERSON_NAME]" at bounding box center [1378, 469] width 287 height 27
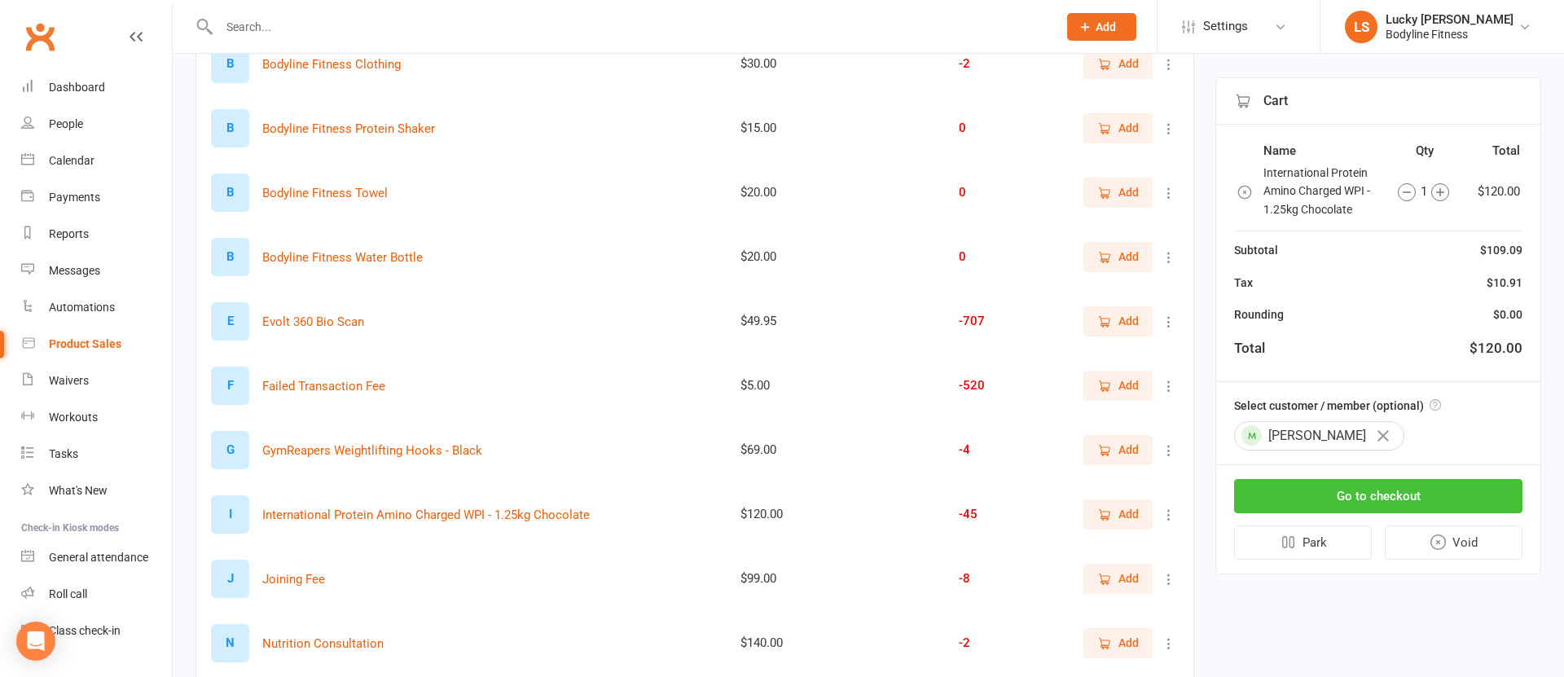
click at [1340, 494] on button "Go to checkout" at bounding box center [1378, 496] width 288 height 34
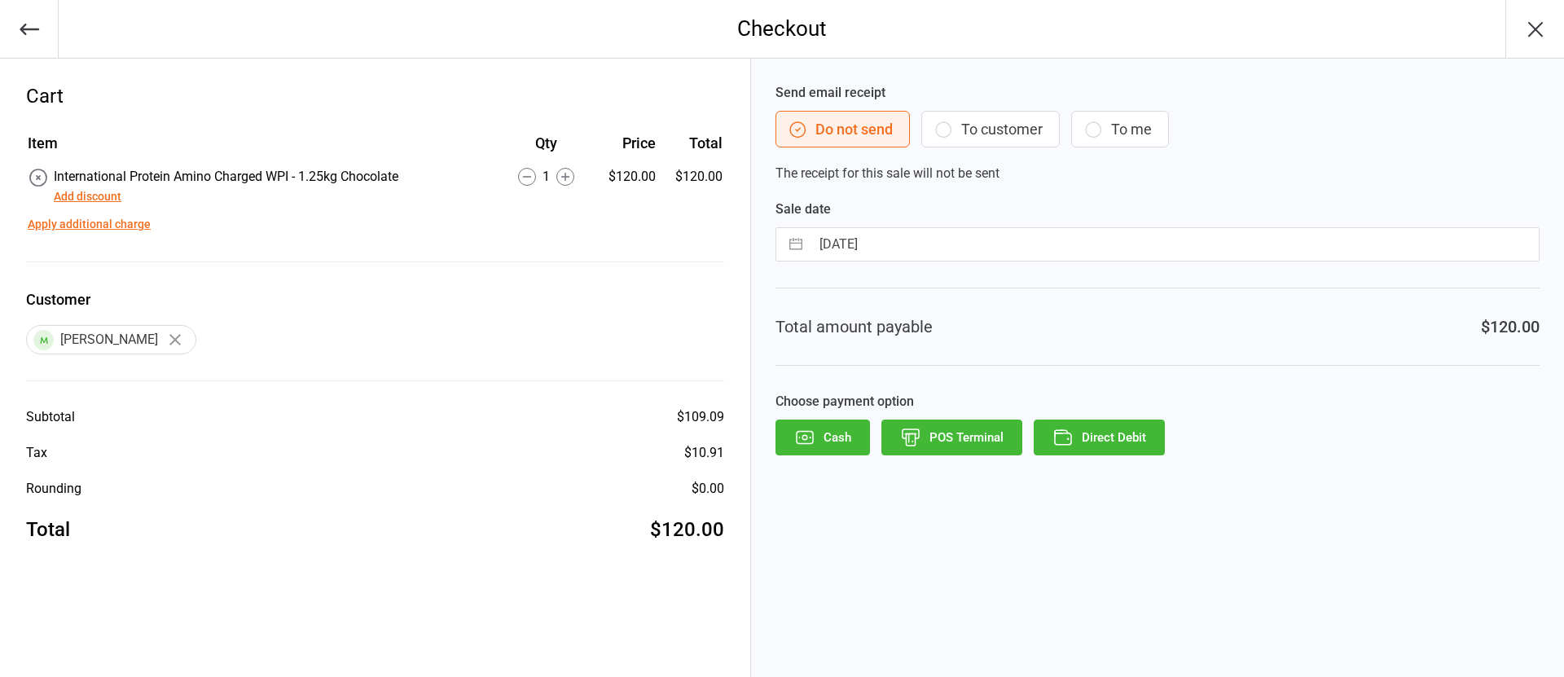
click at [950, 130] on icon "button" at bounding box center [943, 130] width 20 height 20
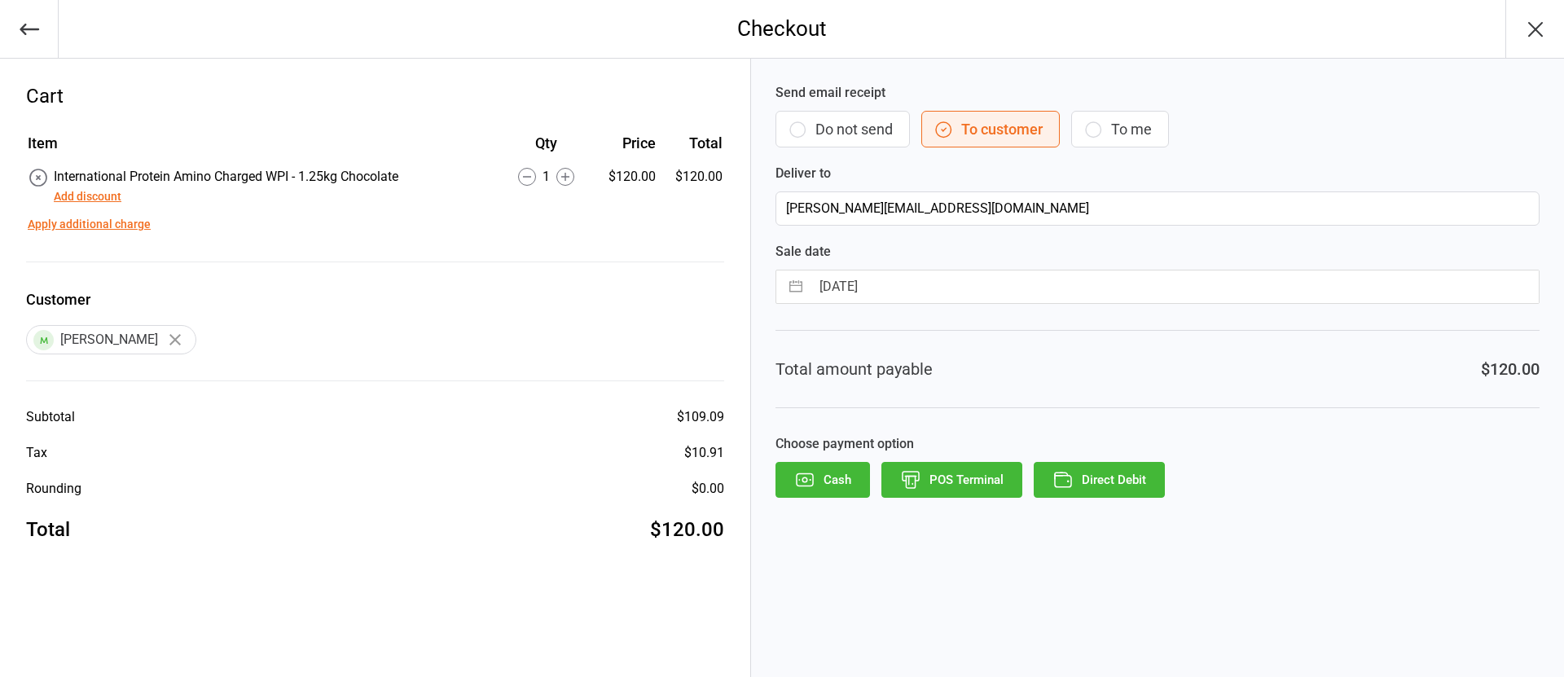
click at [1101, 480] on button "Direct Debit" at bounding box center [1098, 480] width 131 height 36
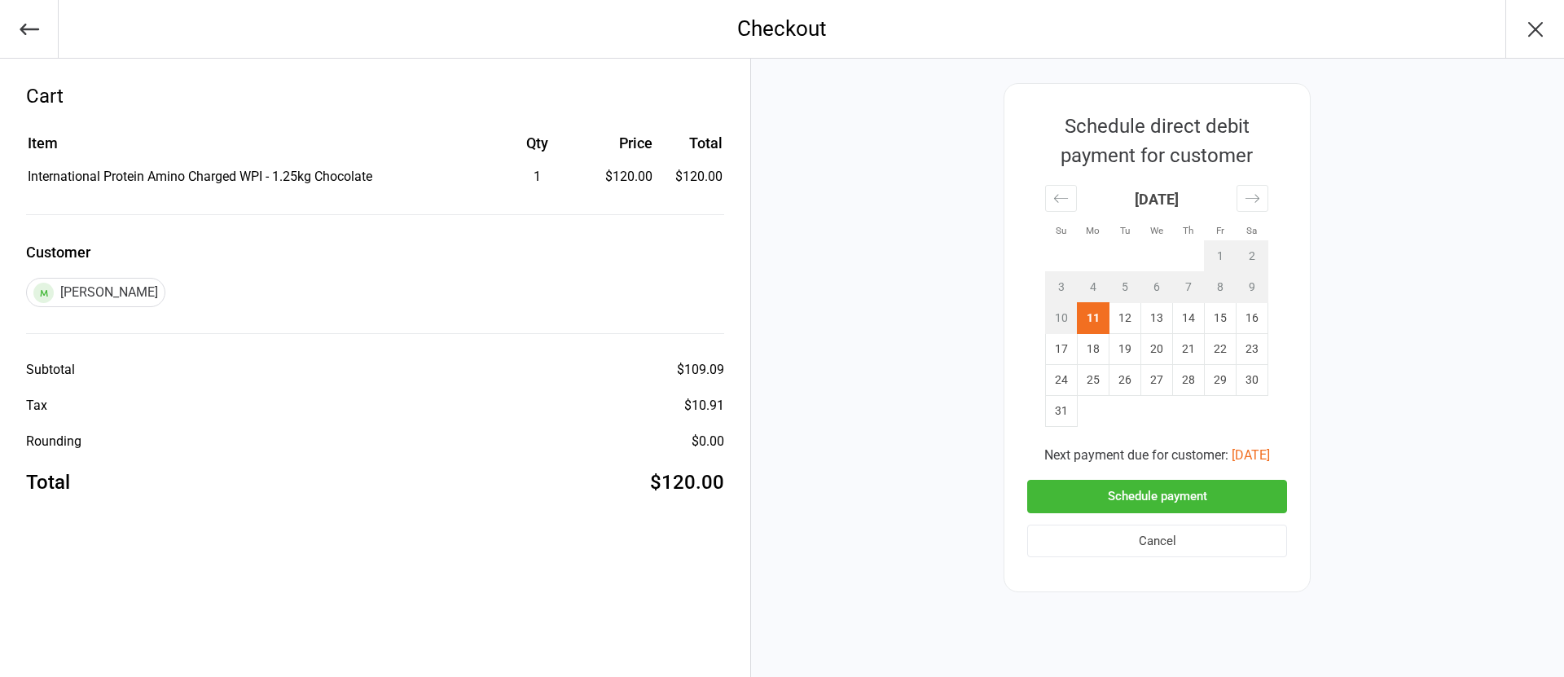
click at [1152, 493] on button "Schedule payment" at bounding box center [1157, 496] width 260 height 33
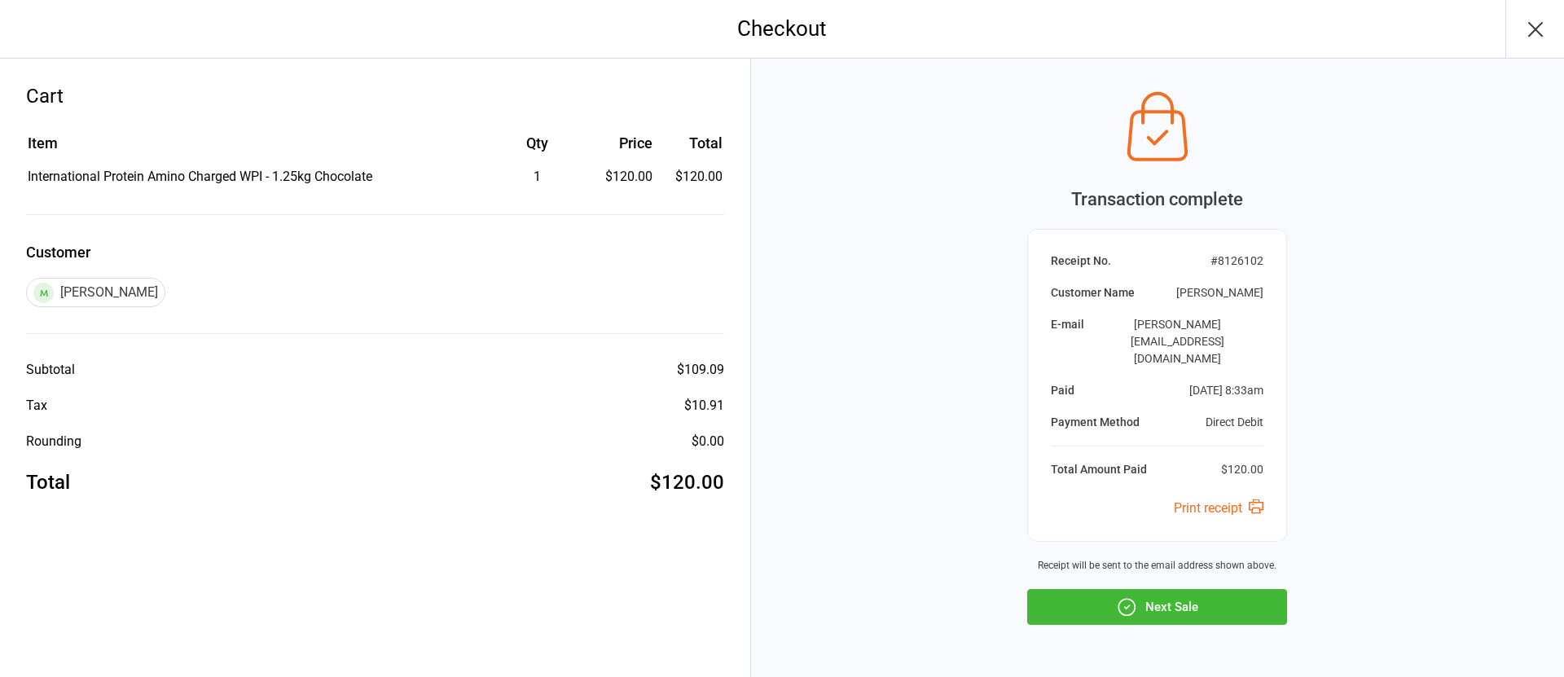
click at [1160, 589] on button "Next Sale" at bounding box center [1157, 607] width 260 height 36
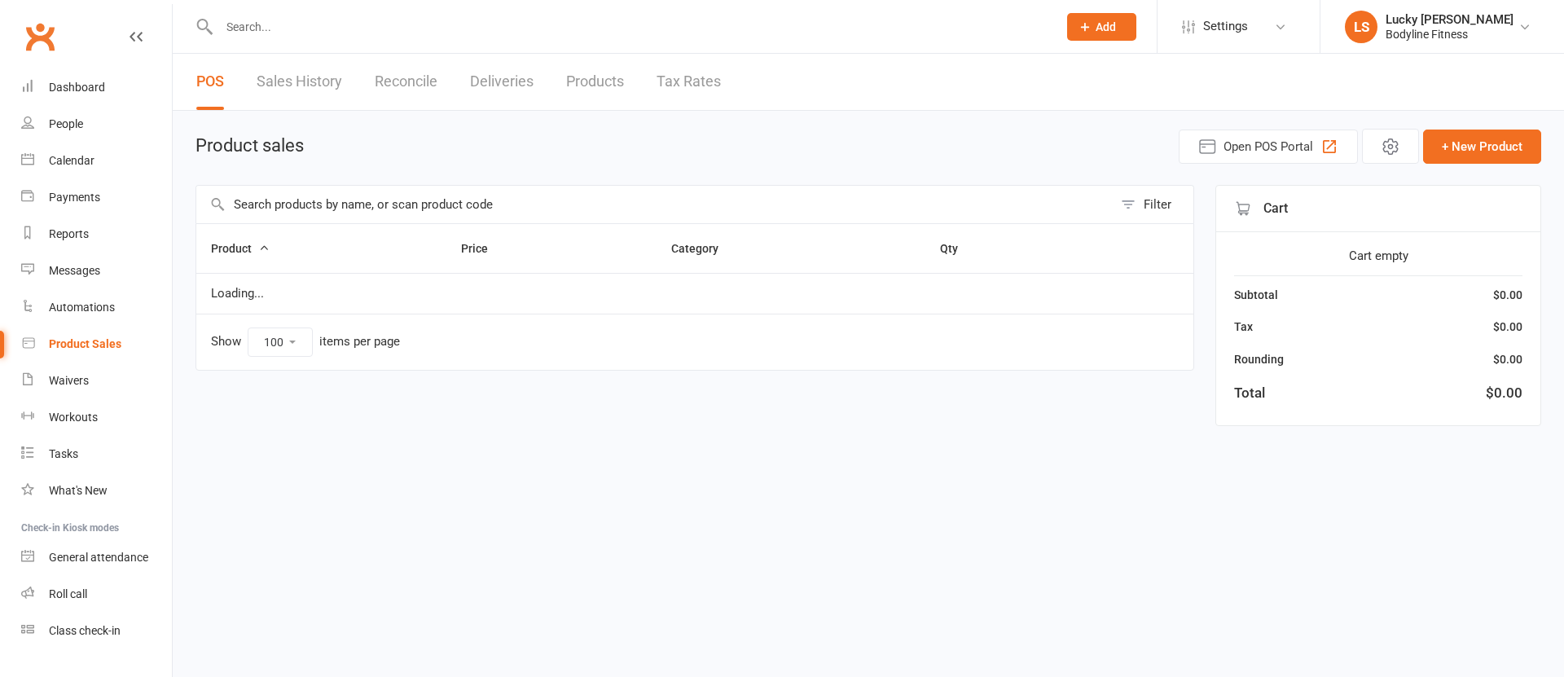
select select "100"
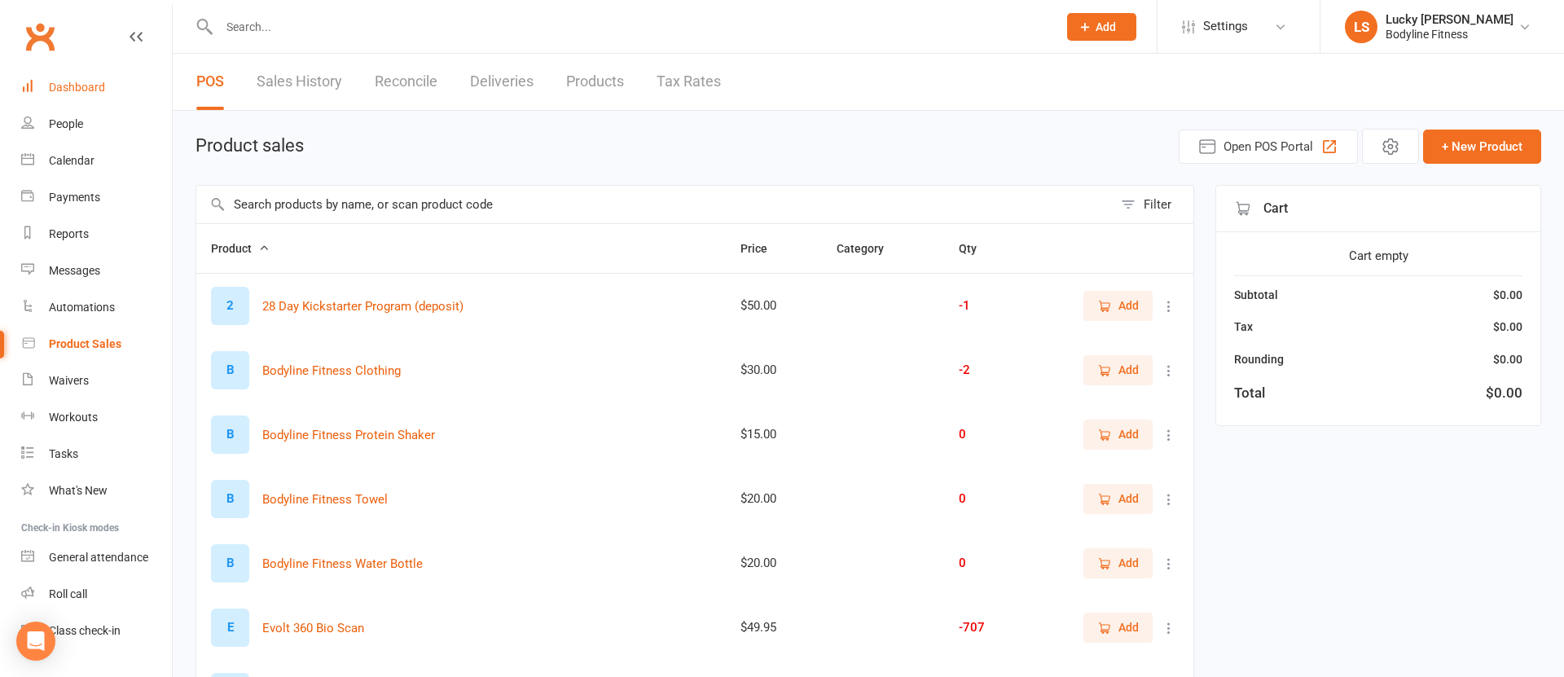
click at [81, 86] on div "Dashboard" at bounding box center [77, 87] width 56 height 13
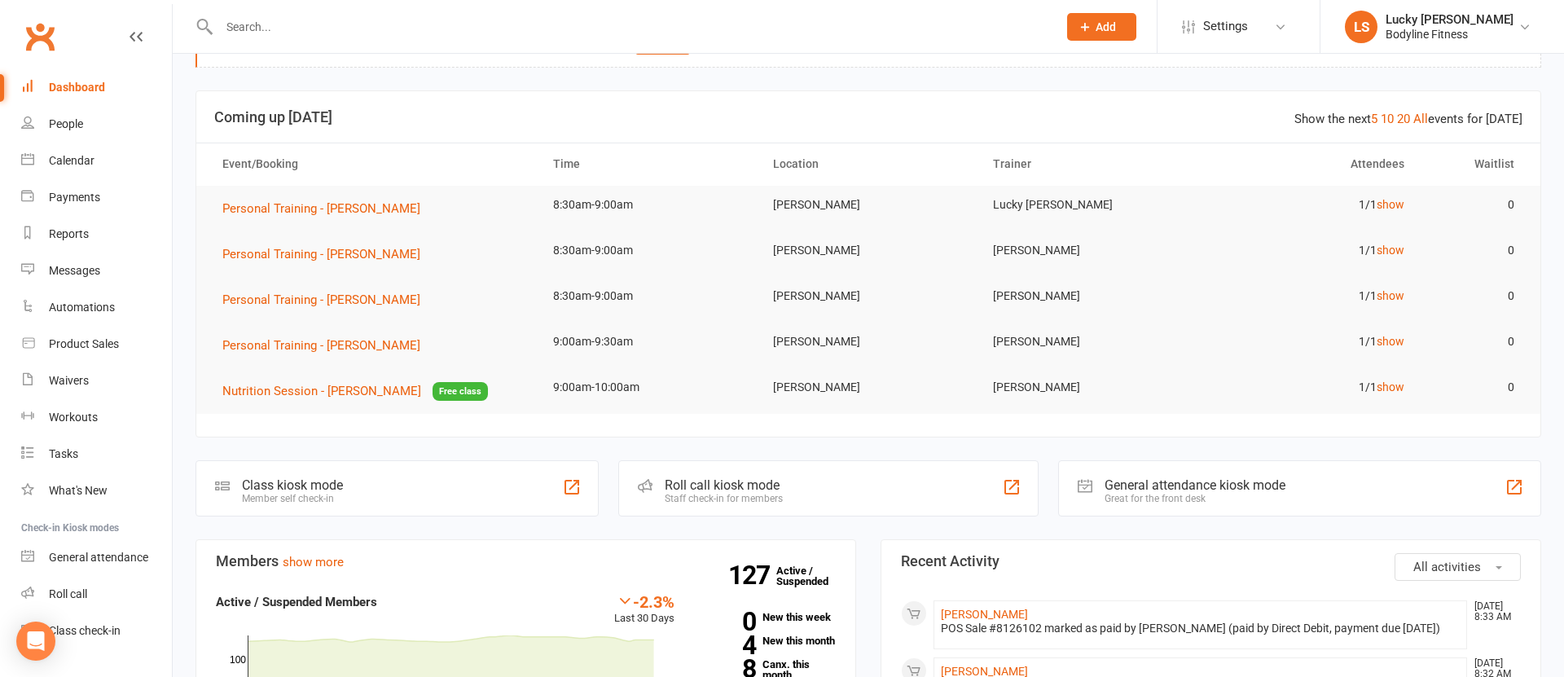
scroll to position [79, 0]
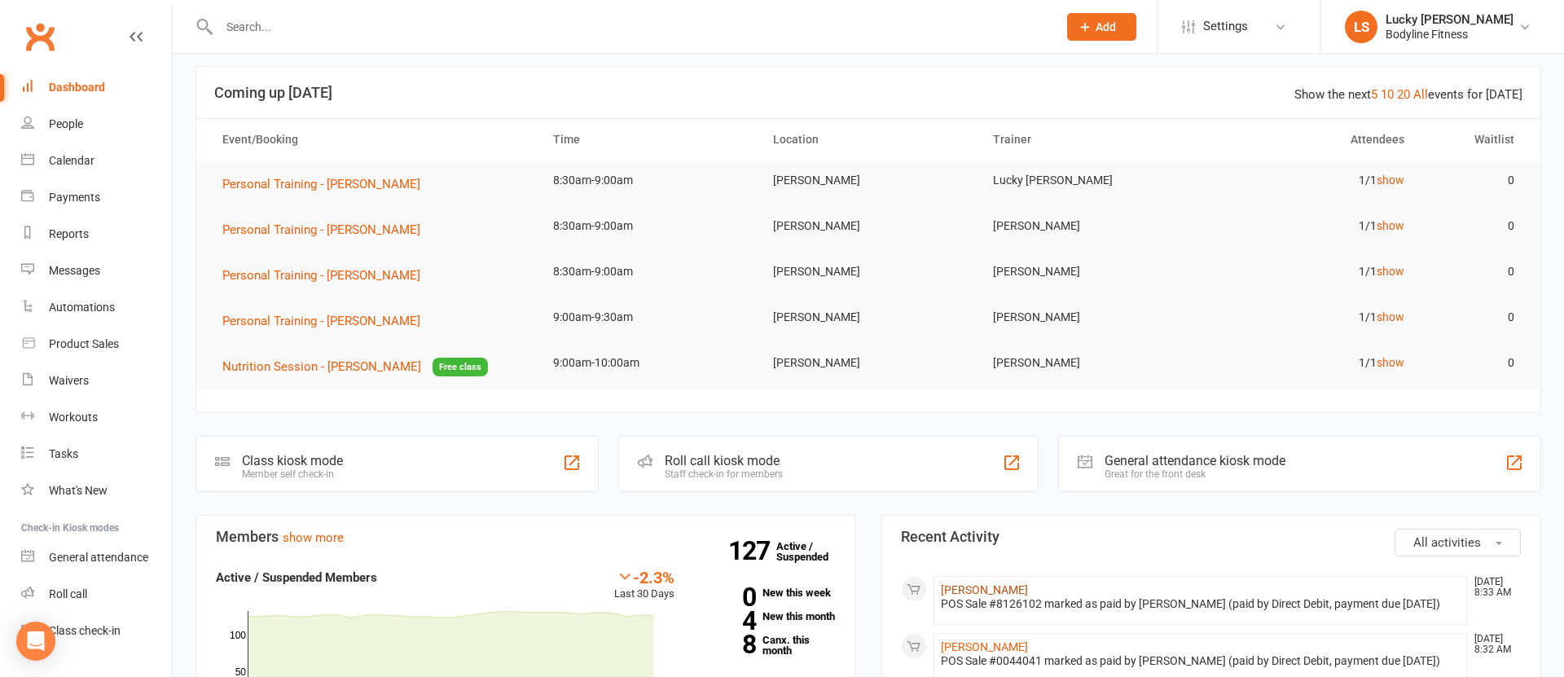
click at [984, 586] on link "[PERSON_NAME]" at bounding box center [984, 589] width 87 height 13
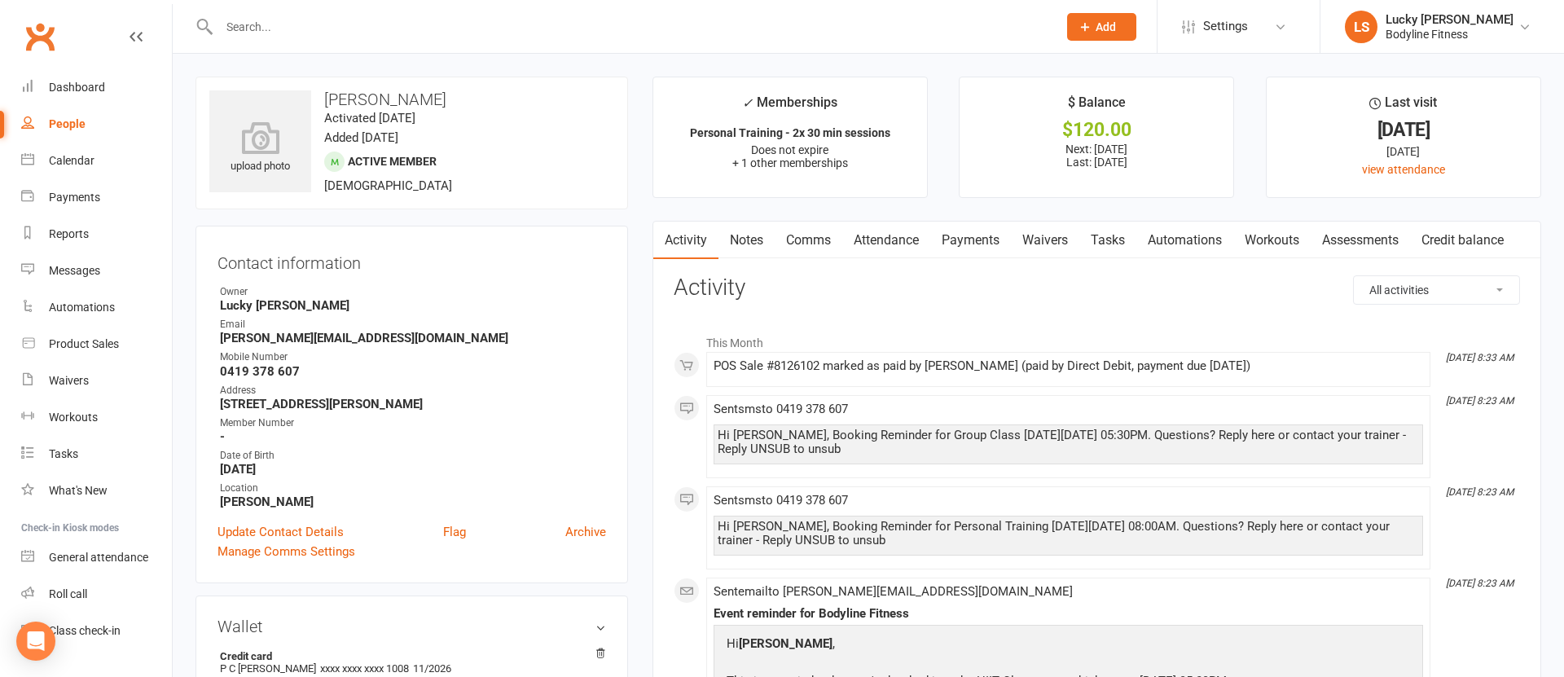
click at [741, 237] on link "Notes" at bounding box center [746, 240] width 56 height 37
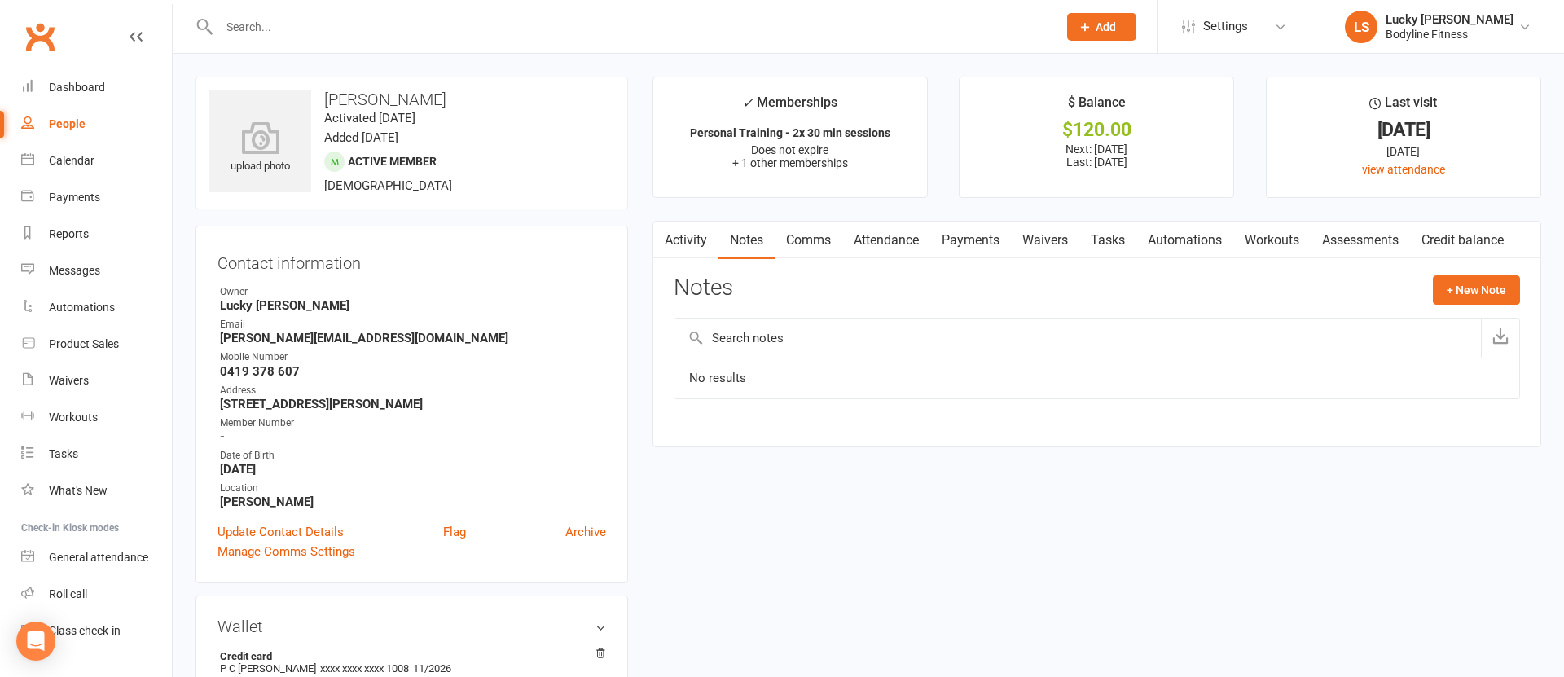
click at [804, 236] on link "Comms" at bounding box center [808, 240] width 68 height 37
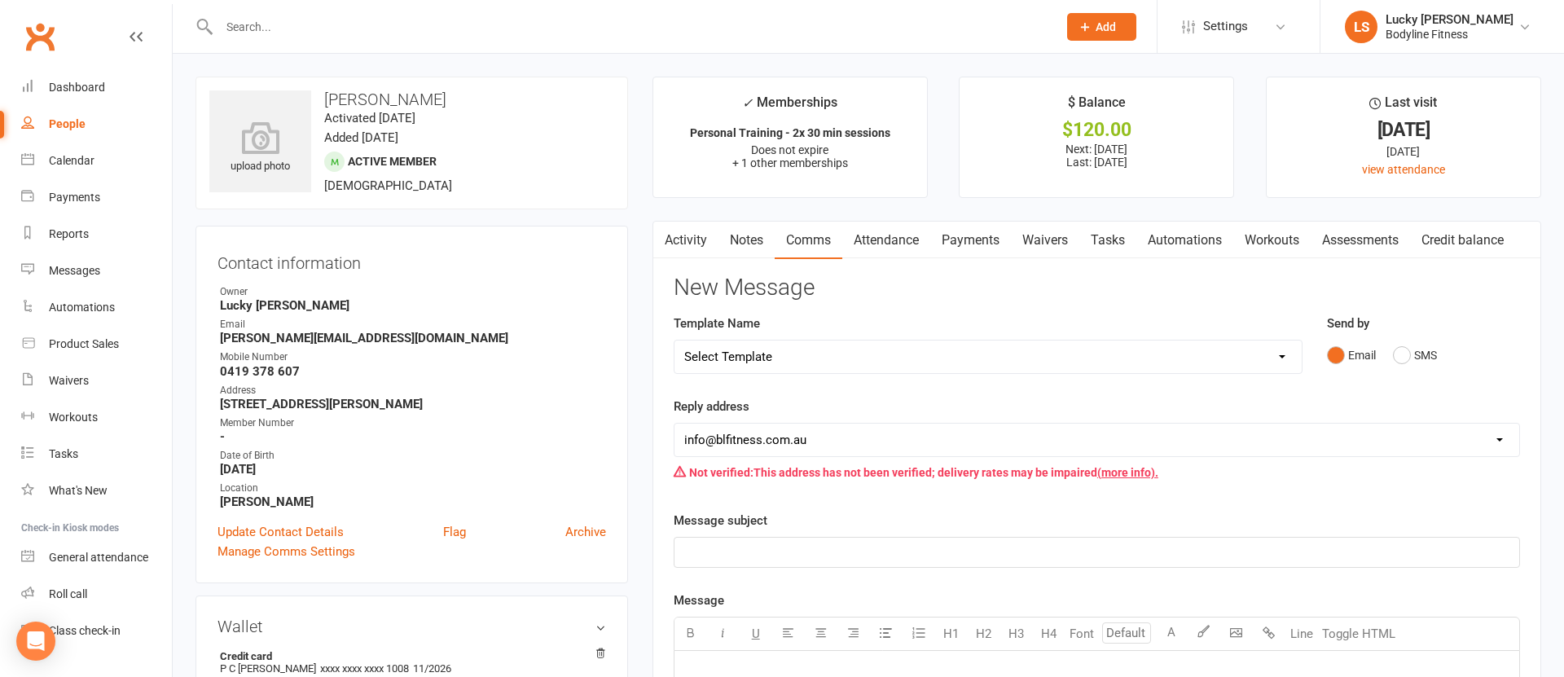
click at [748, 364] on select "Select Template [SMS] Bodyline Fitness Membership [Email] Bodyline Fitness Memb…" at bounding box center [987, 356] width 627 height 33
select select "9"
click at [674, 340] on select "Select Template [SMS] Bodyline Fitness Membership [Email] Bodyline Fitness Memb…" at bounding box center [987, 356] width 627 height 33
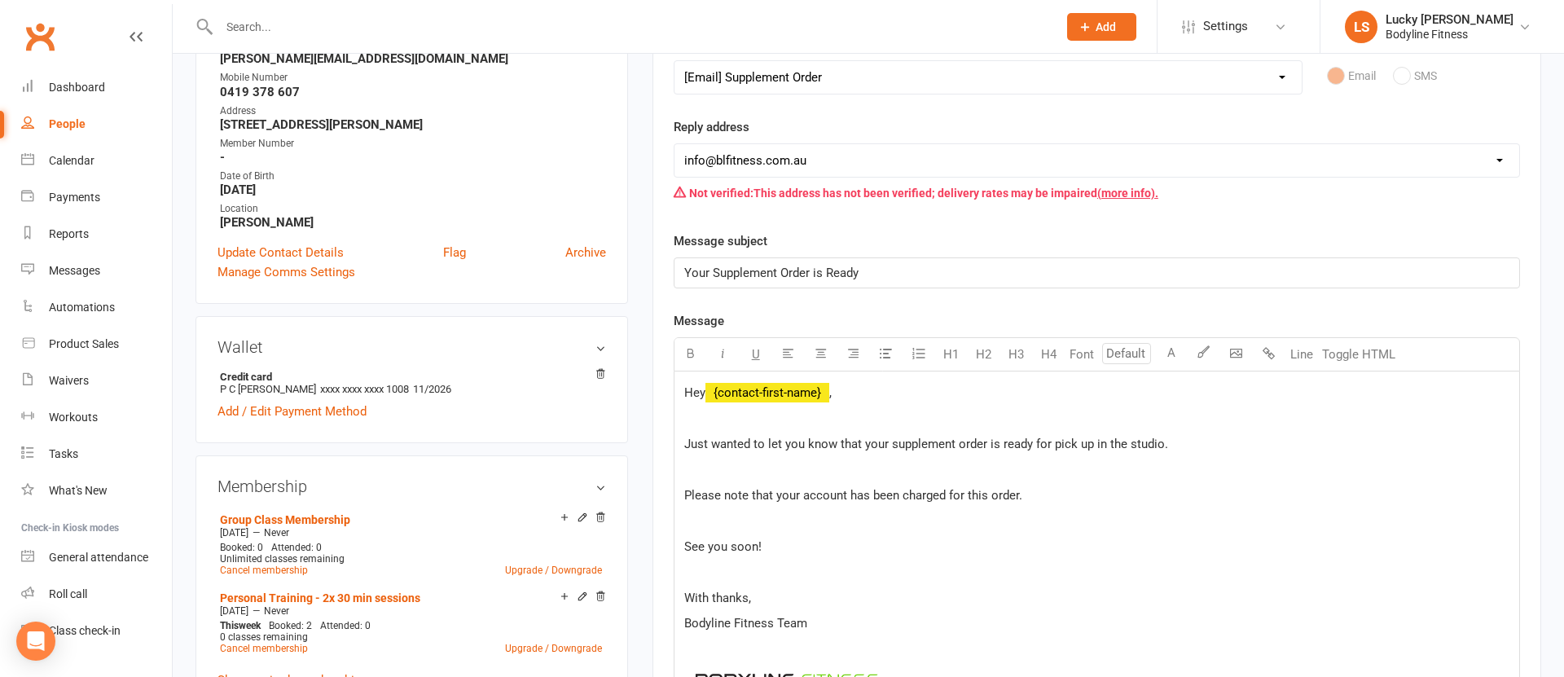
scroll to position [318, 0]
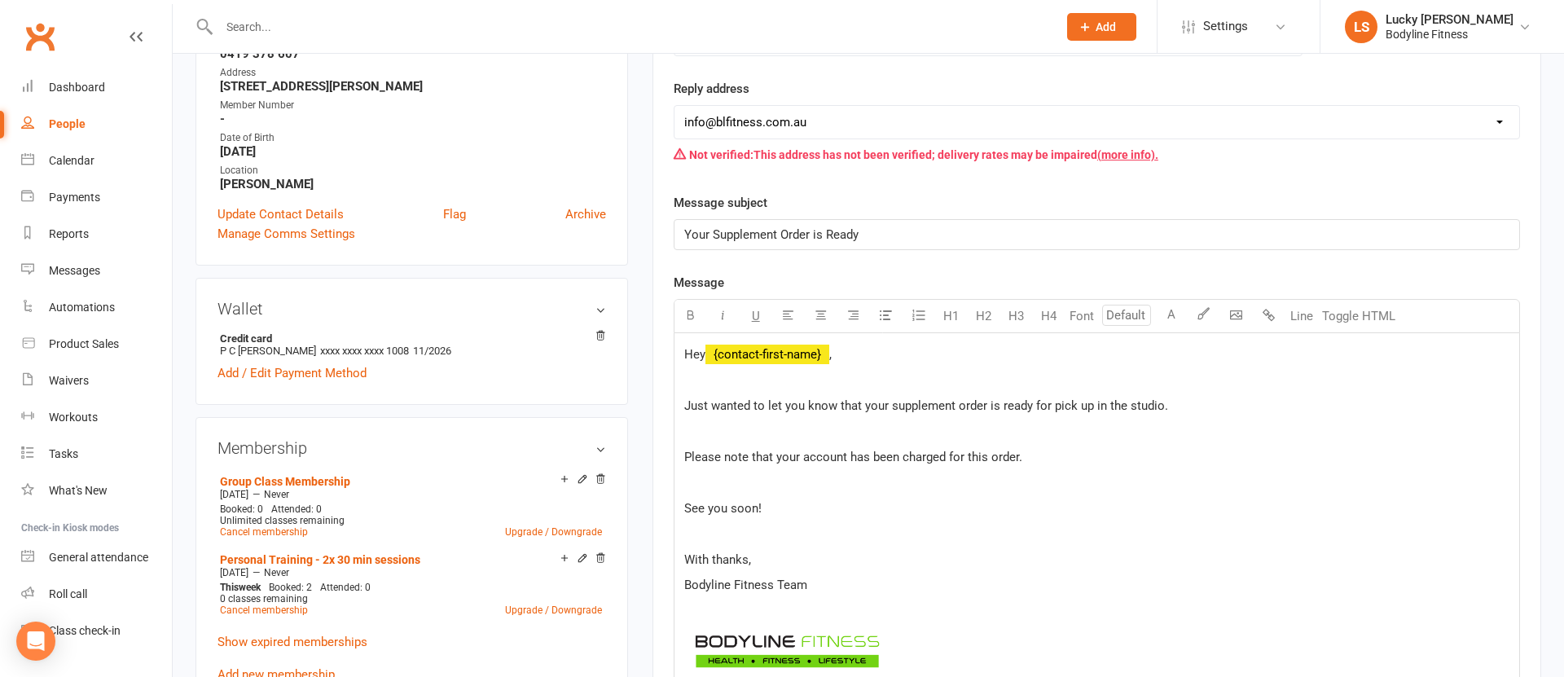
click at [787, 636] on img at bounding box center [787, 651] width 206 height 50
click at [824, 317] on icon "button" at bounding box center [820, 315] width 12 height 12
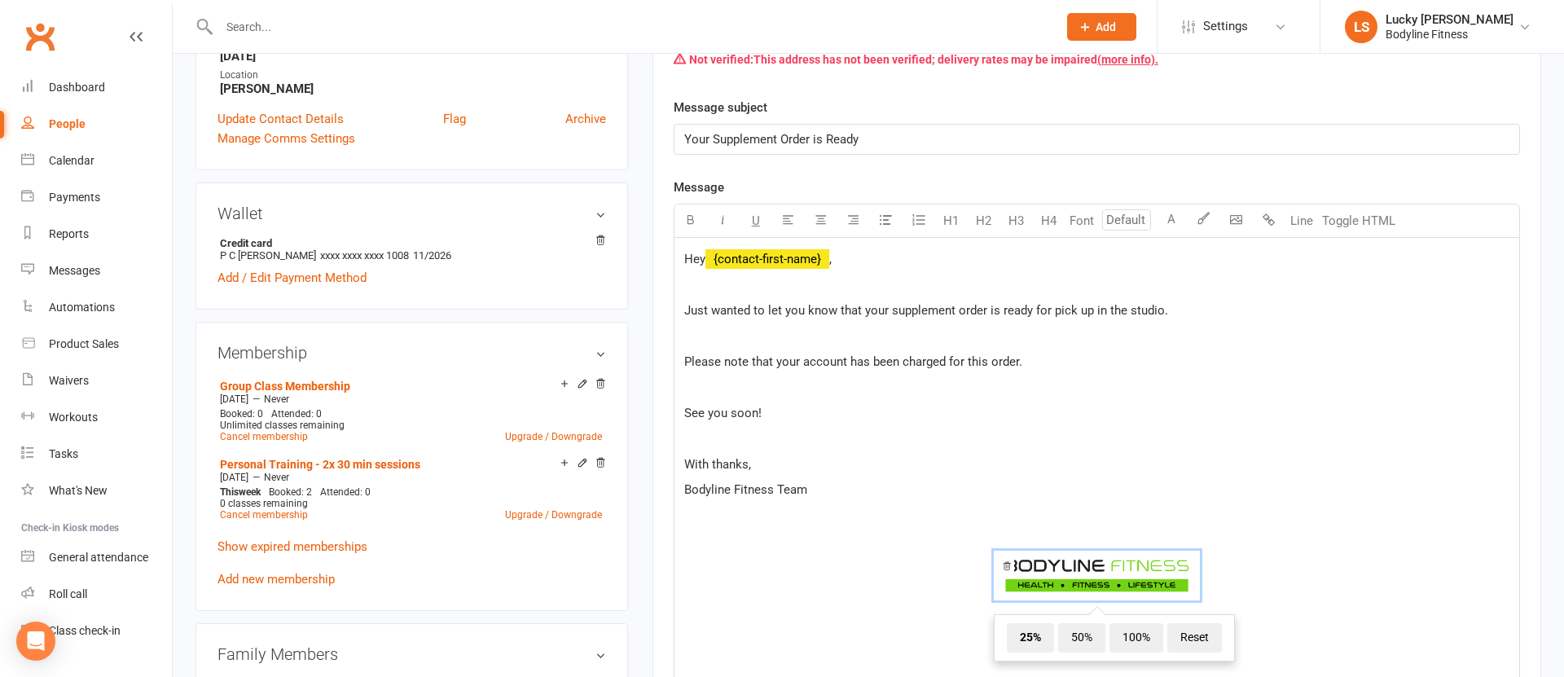
scroll to position [522, 0]
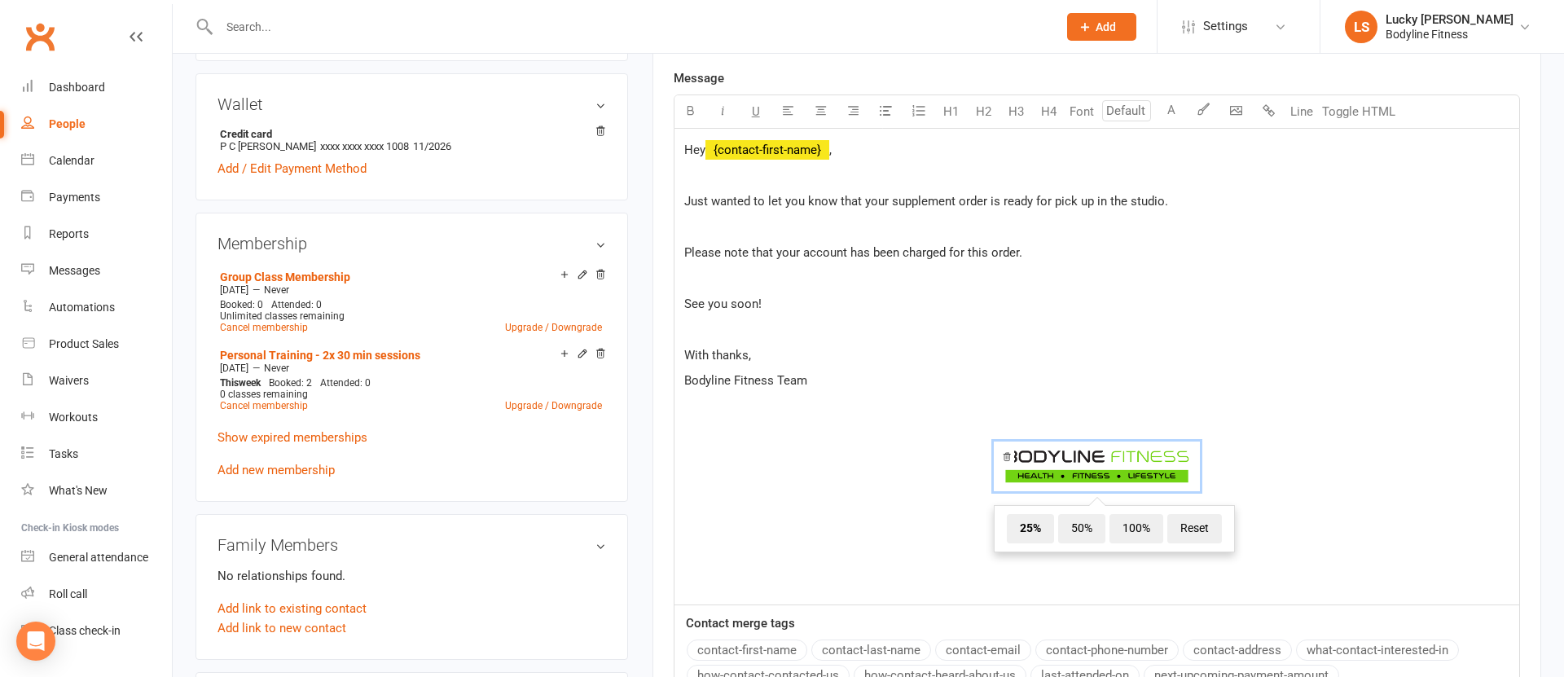
click at [1106, 578] on p at bounding box center [1096, 584] width 825 height 20
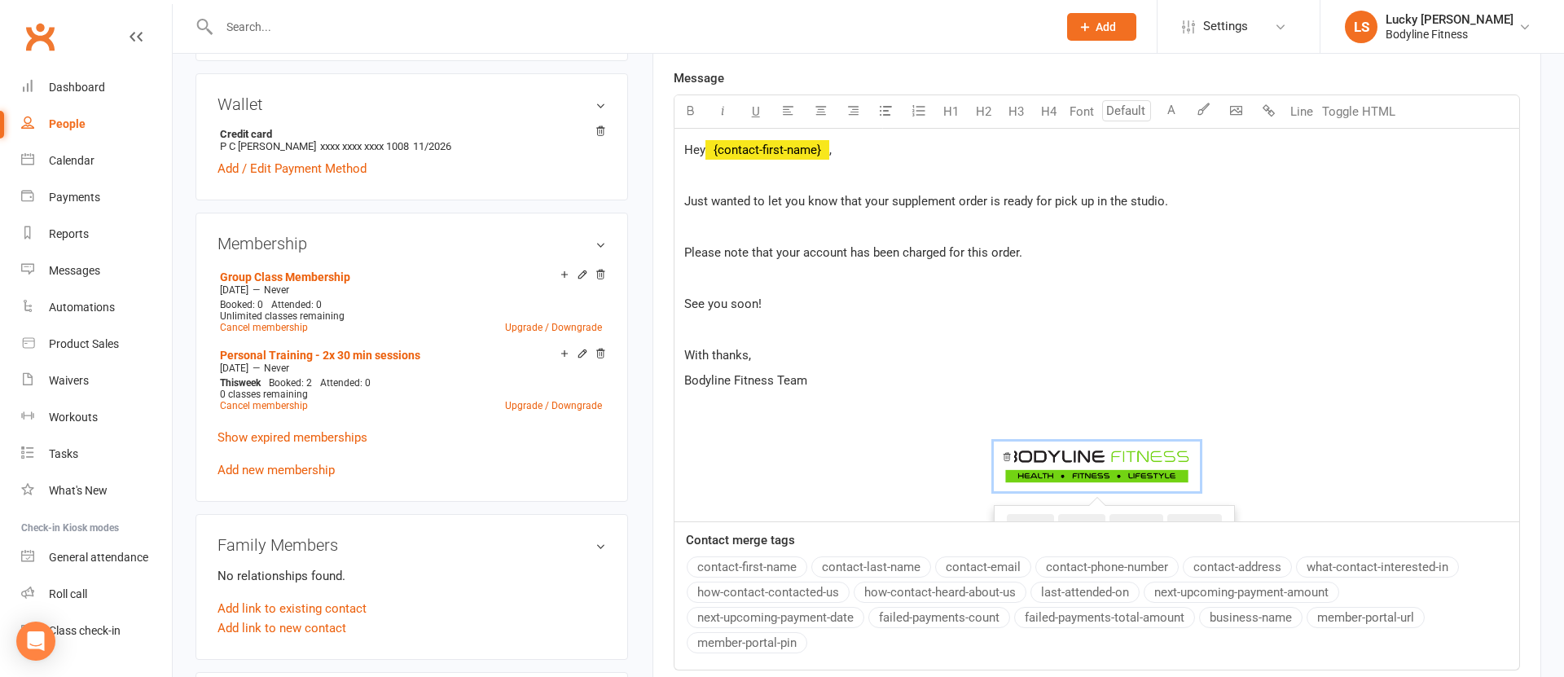
click at [814, 343] on div "Hey ﻿ {contact-first-name} , Just wanted to let you know that your supplement o…" at bounding box center [1096, 325] width 844 height 393
click at [785, 397] on p at bounding box center [1096, 407] width 825 height 20
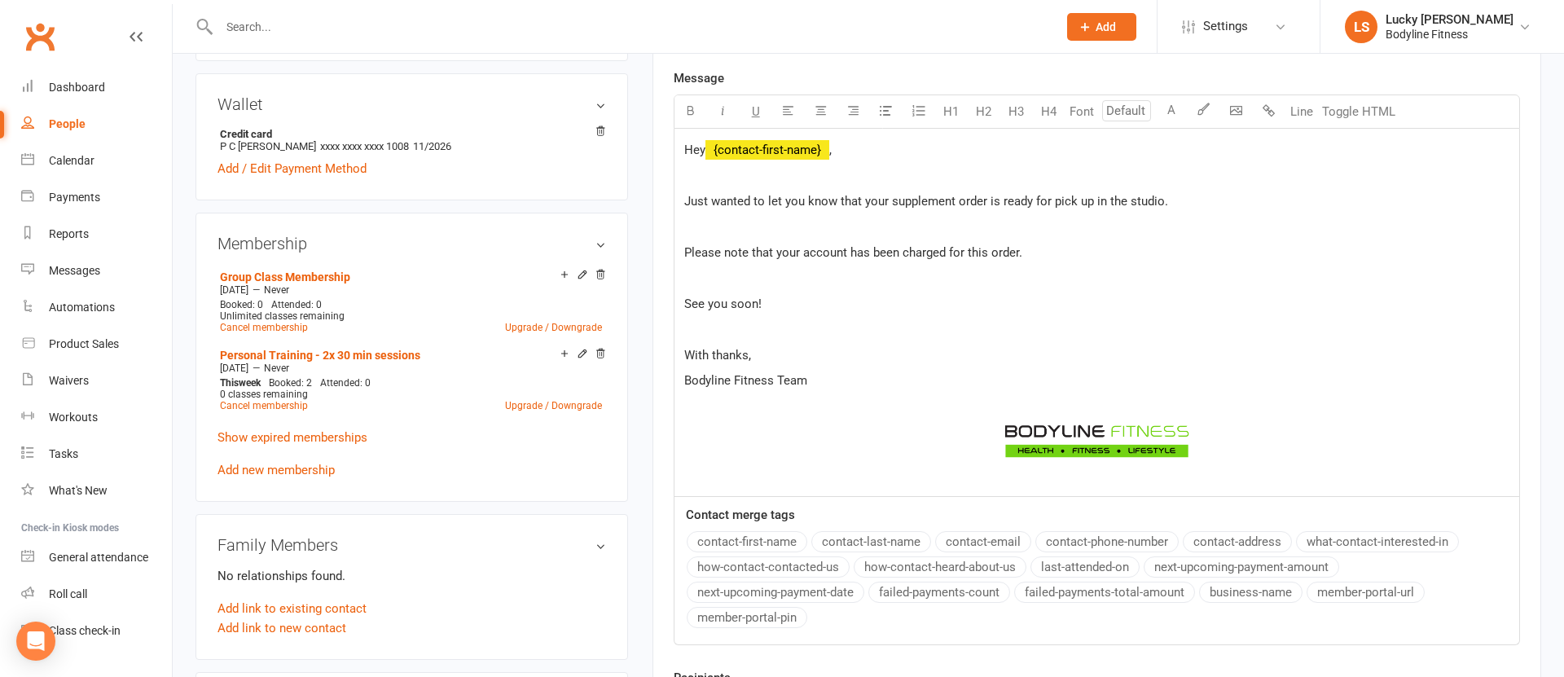
click at [841, 478] on div "﻿ ﻿ ﻿" at bounding box center [1096, 444] width 825 height 94
click at [942, 338] on p at bounding box center [1096, 329] width 825 height 20
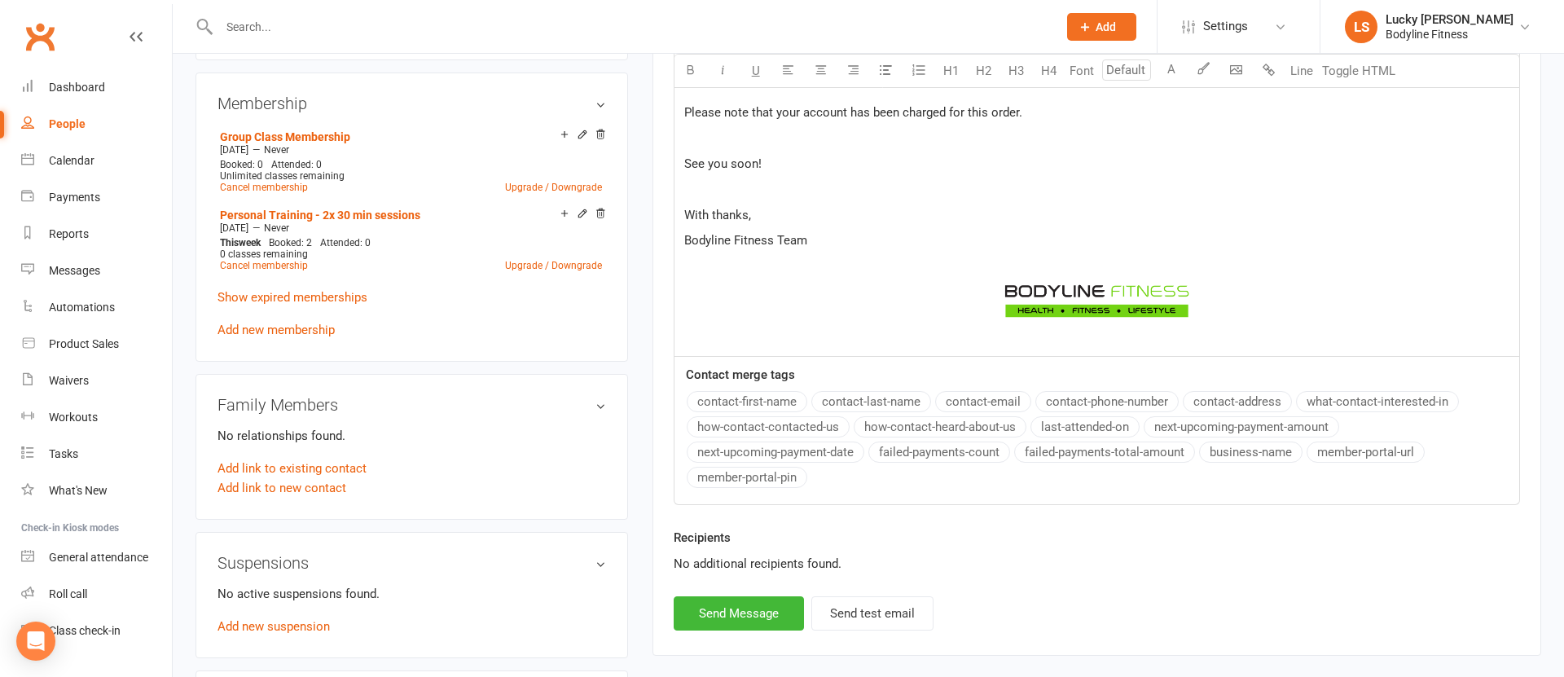
scroll to position [764, 0]
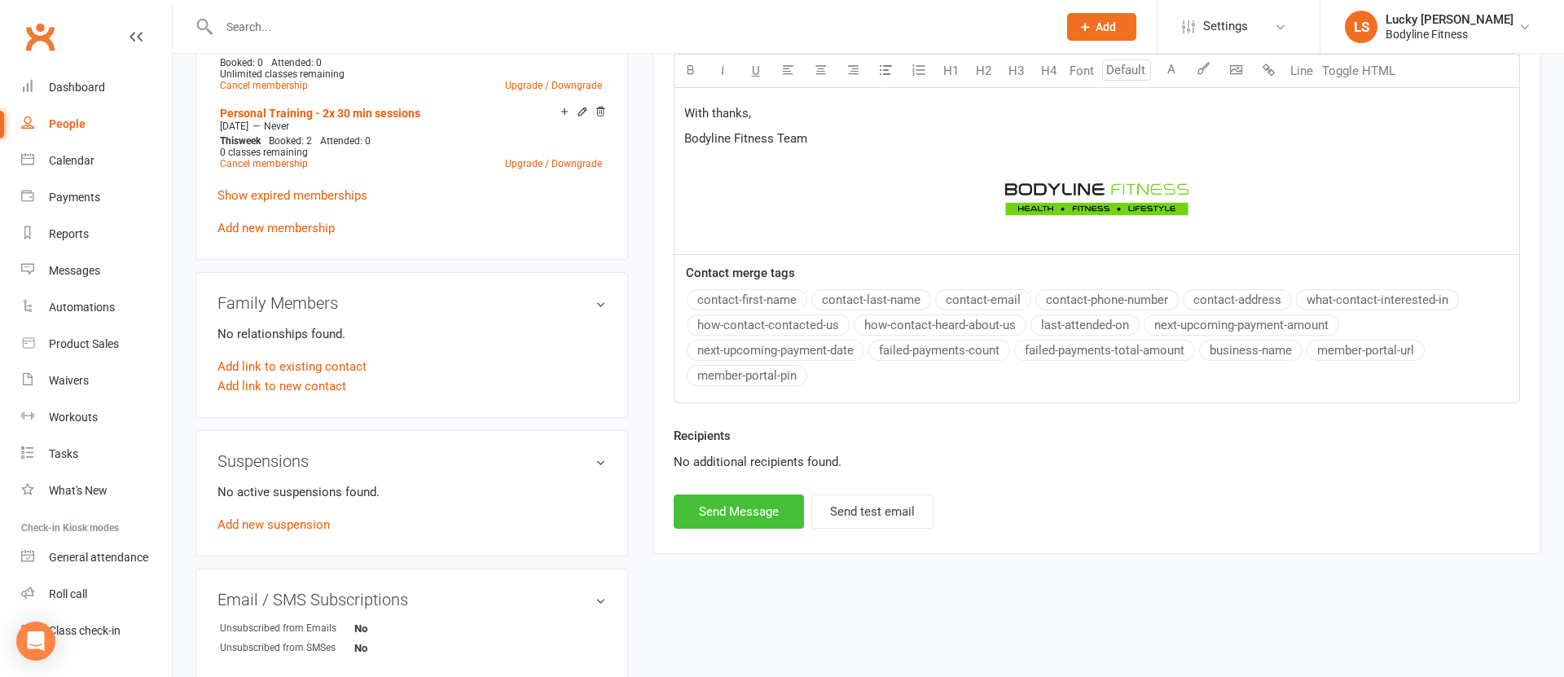
click at [726, 513] on button "Send Message" at bounding box center [738, 511] width 130 height 34
select select
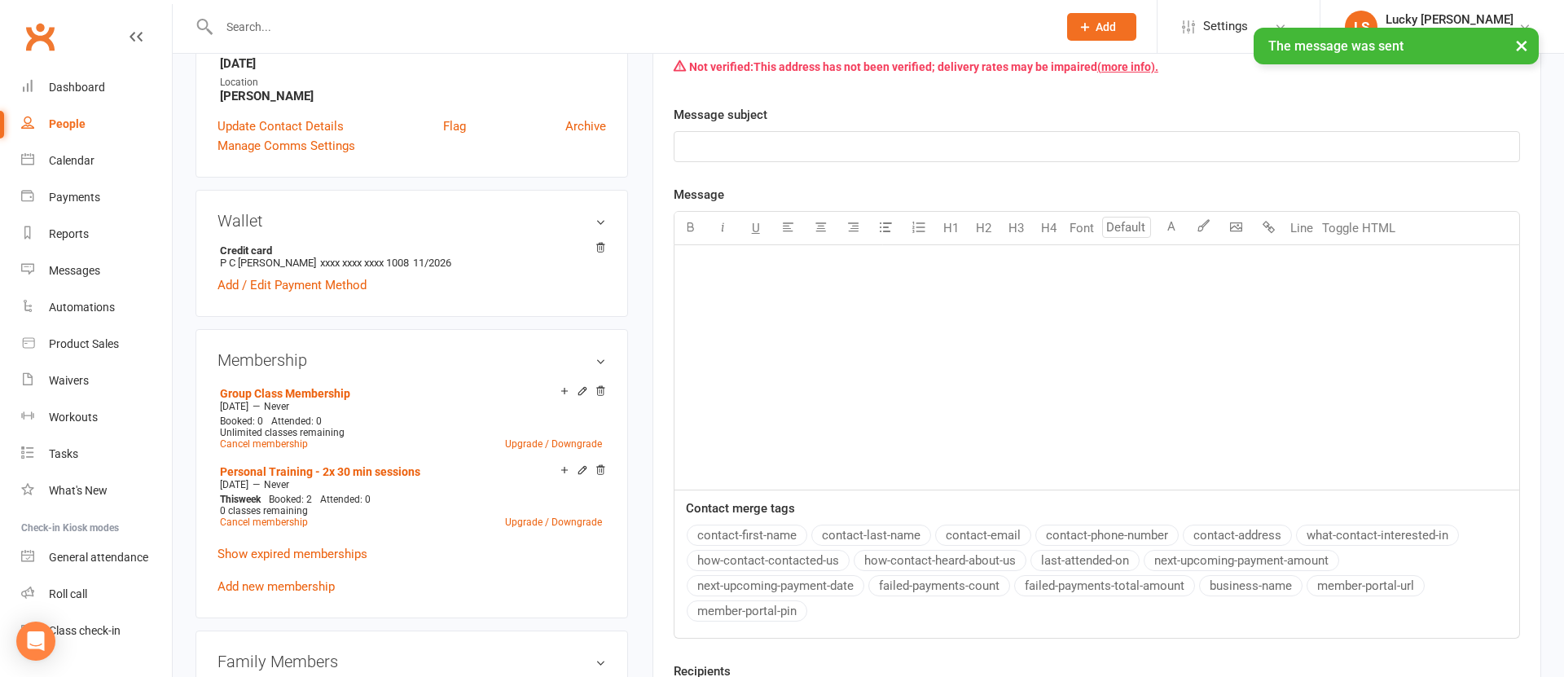
scroll to position [0, 0]
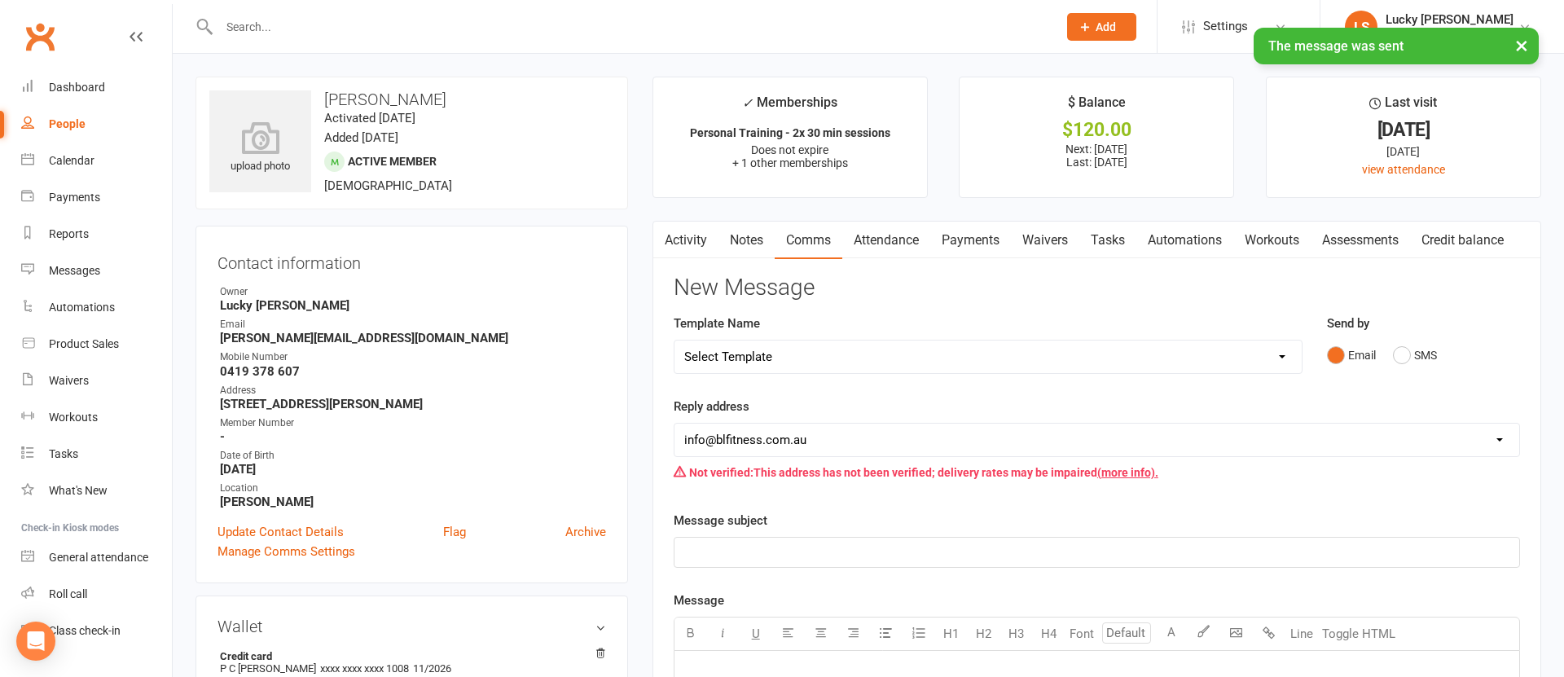
click at [682, 242] on link "Activity" at bounding box center [685, 240] width 65 height 37
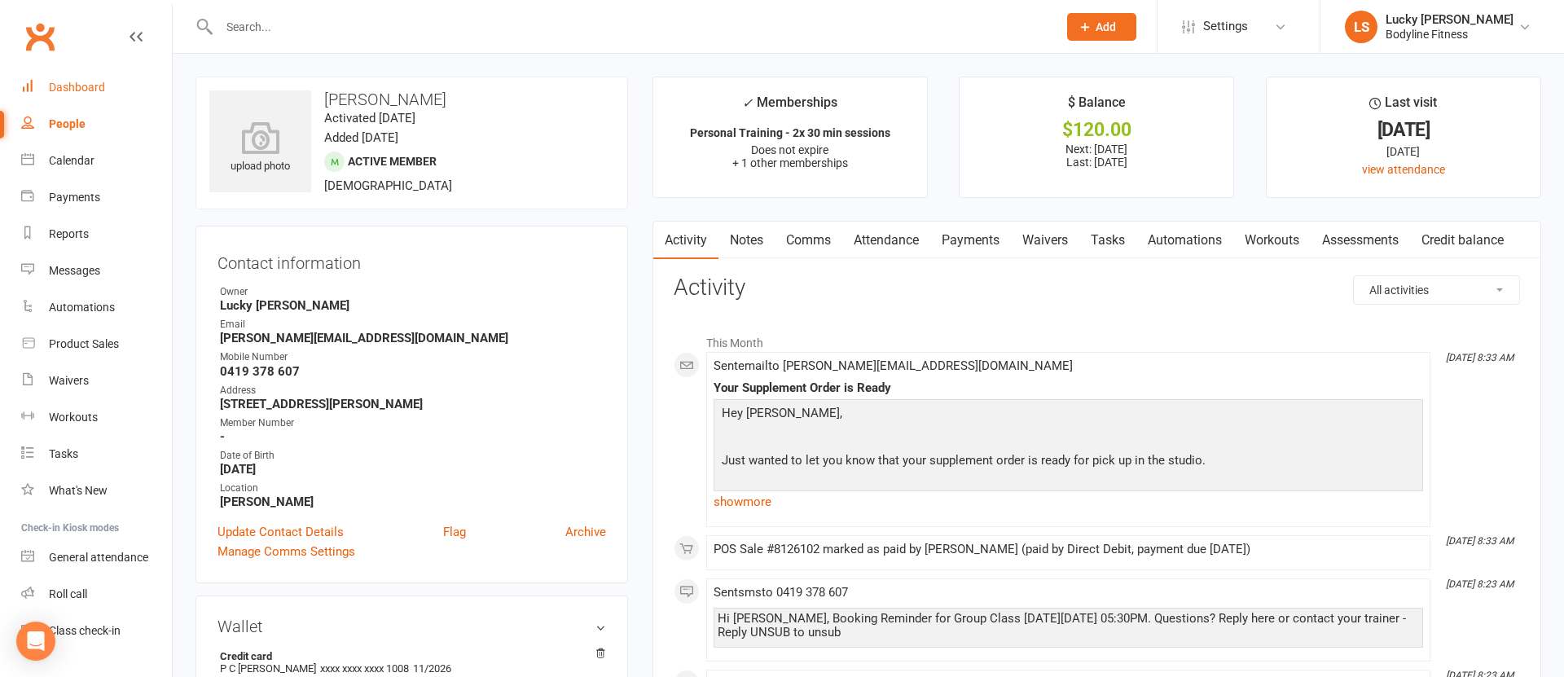
click at [87, 89] on div "Dashboard" at bounding box center [77, 87] width 56 height 13
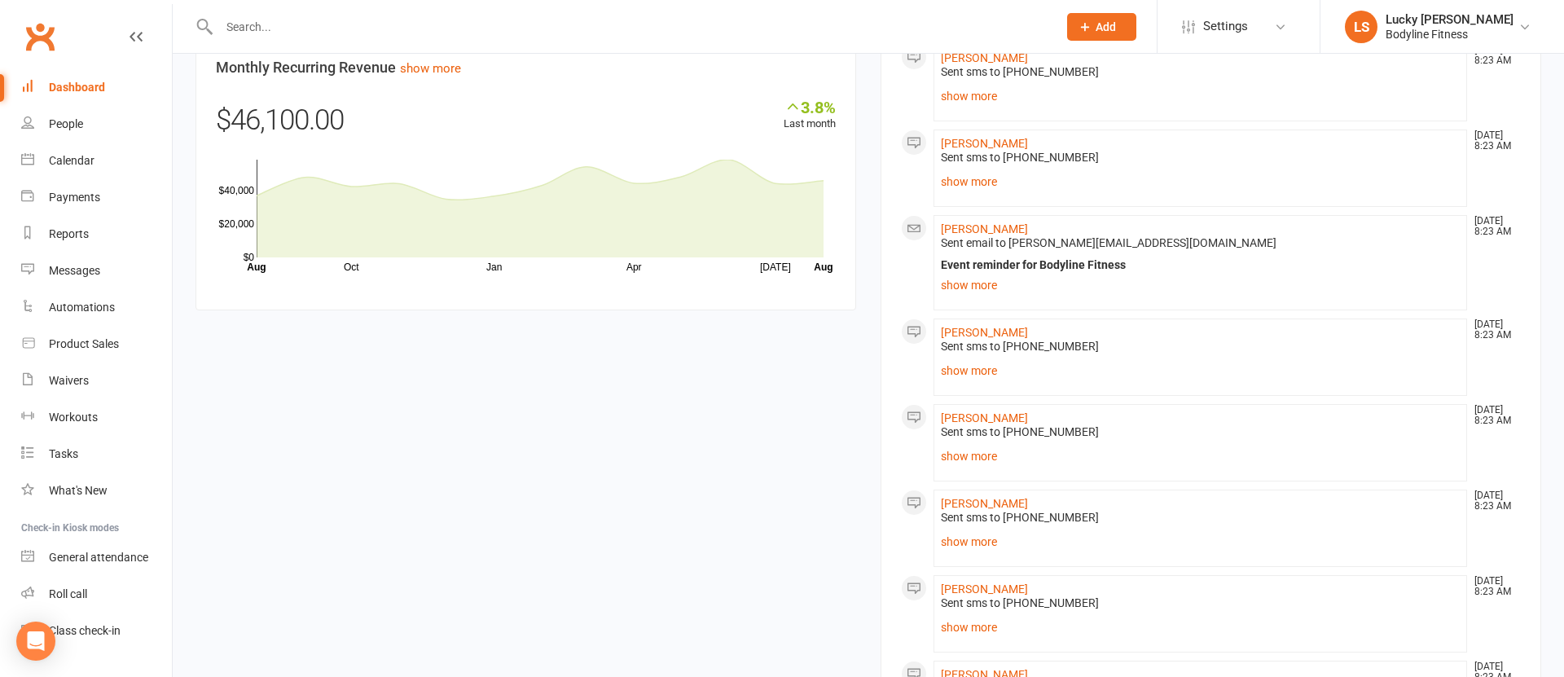
scroll to position [1767, 0]
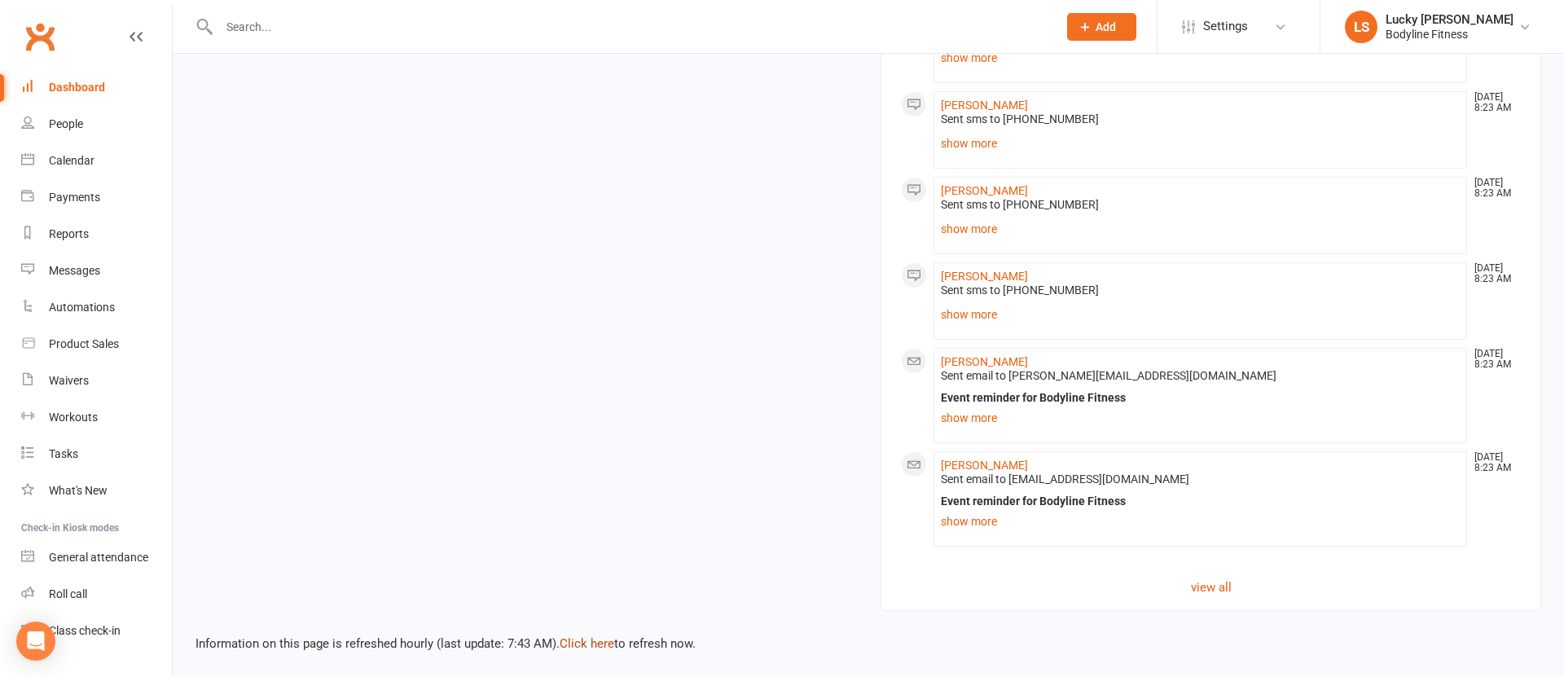
click at [586, 646] on link "Click here" at bounding box center [586, 643] width 55 height 15
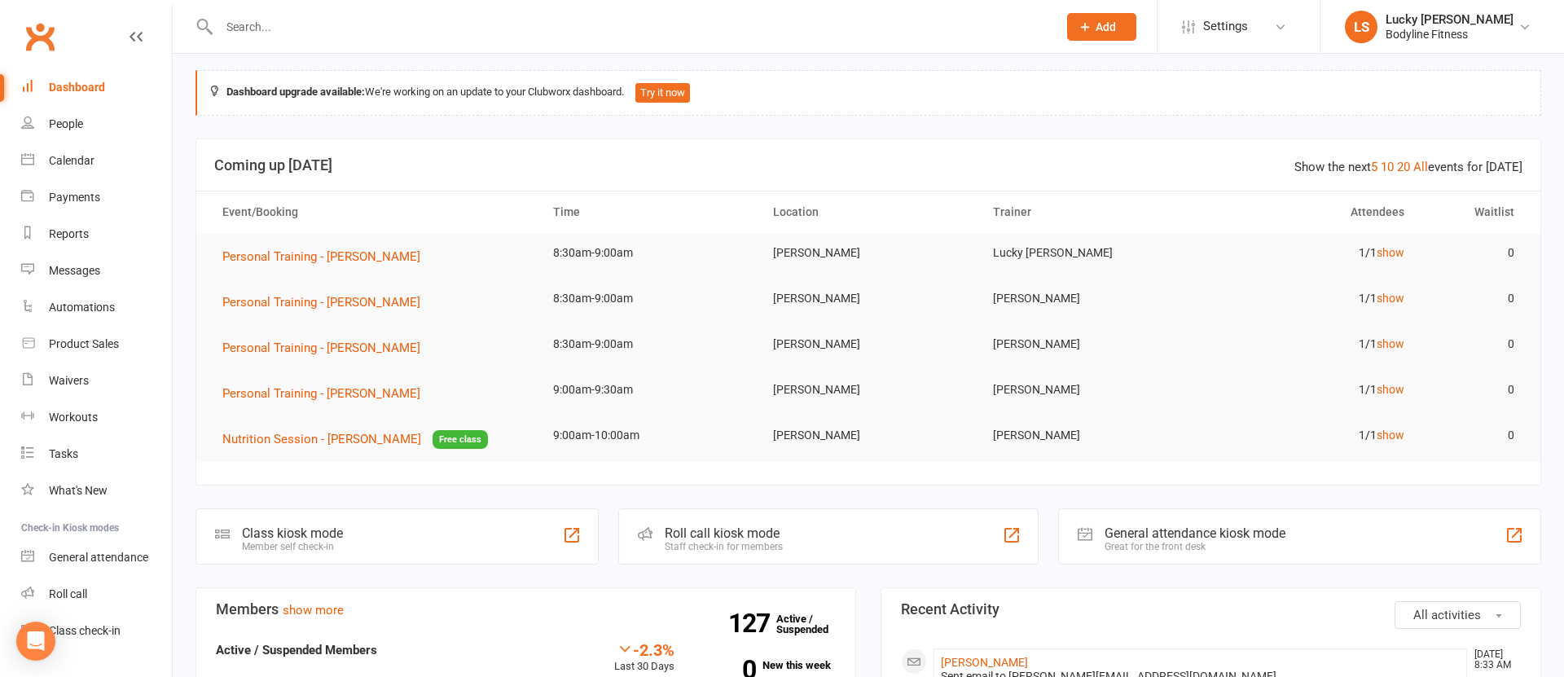
scroll to position [0, 0]
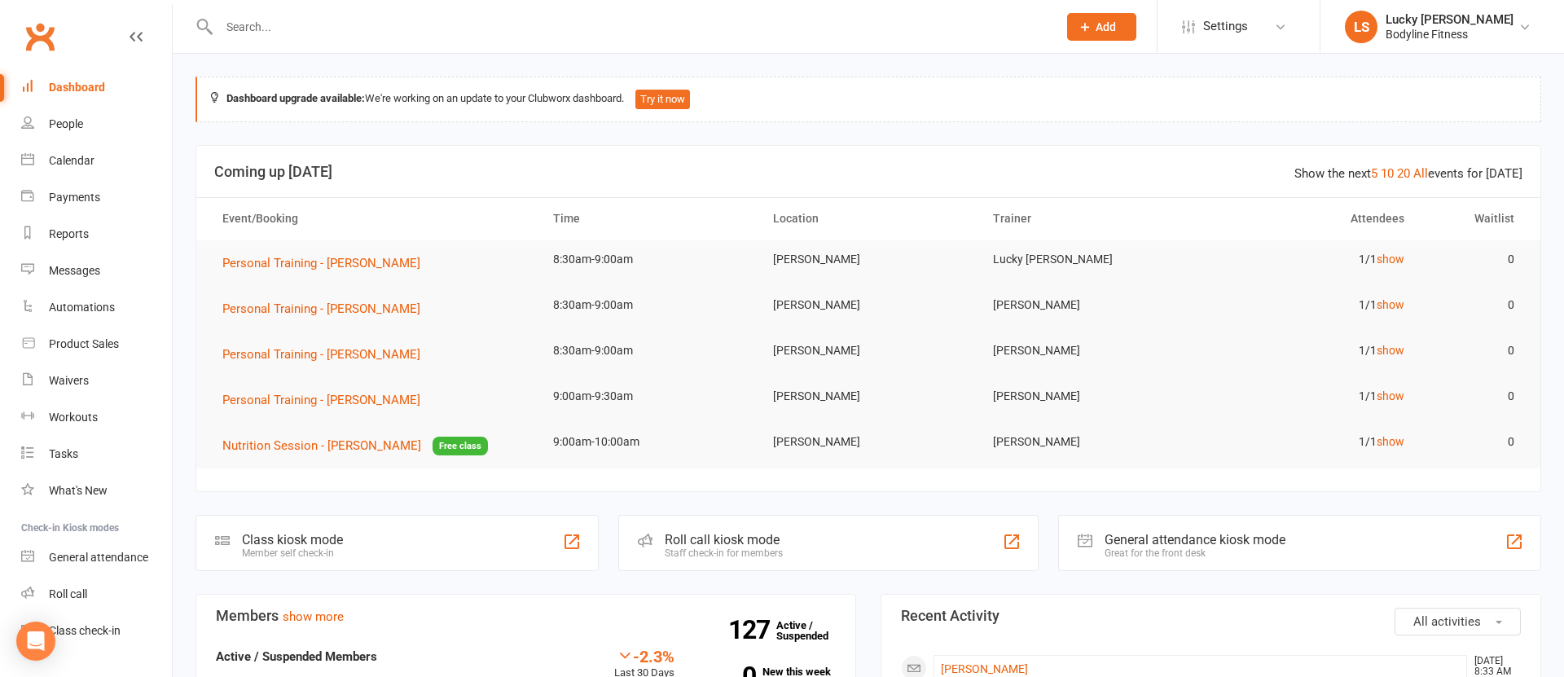
click at [453, 28] on input "text" at bounding box center [629, 26] width 831 height 23
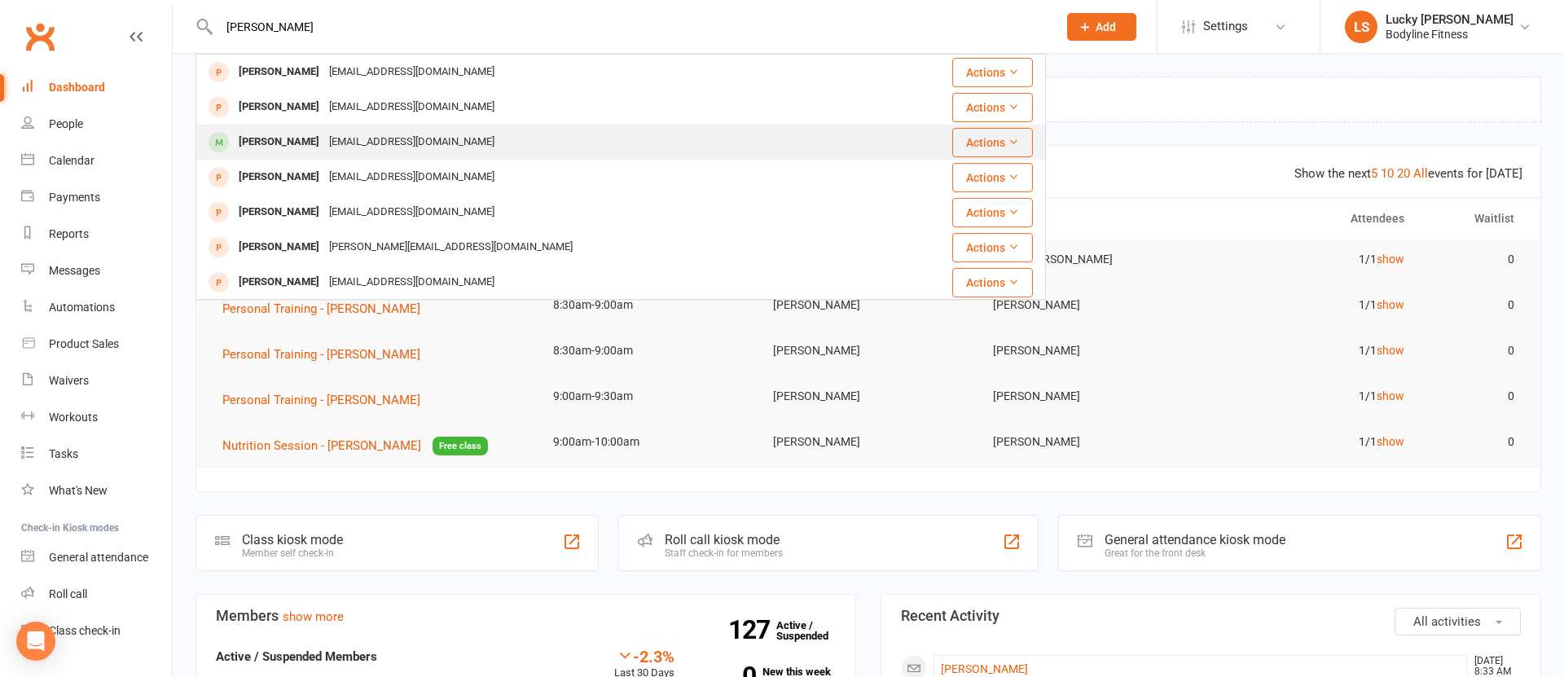
type input "caitlin"
click at [342, 139] on div "smithcaitlin693@gmail.com" at bounding box center [411, 142] width 175 height 24
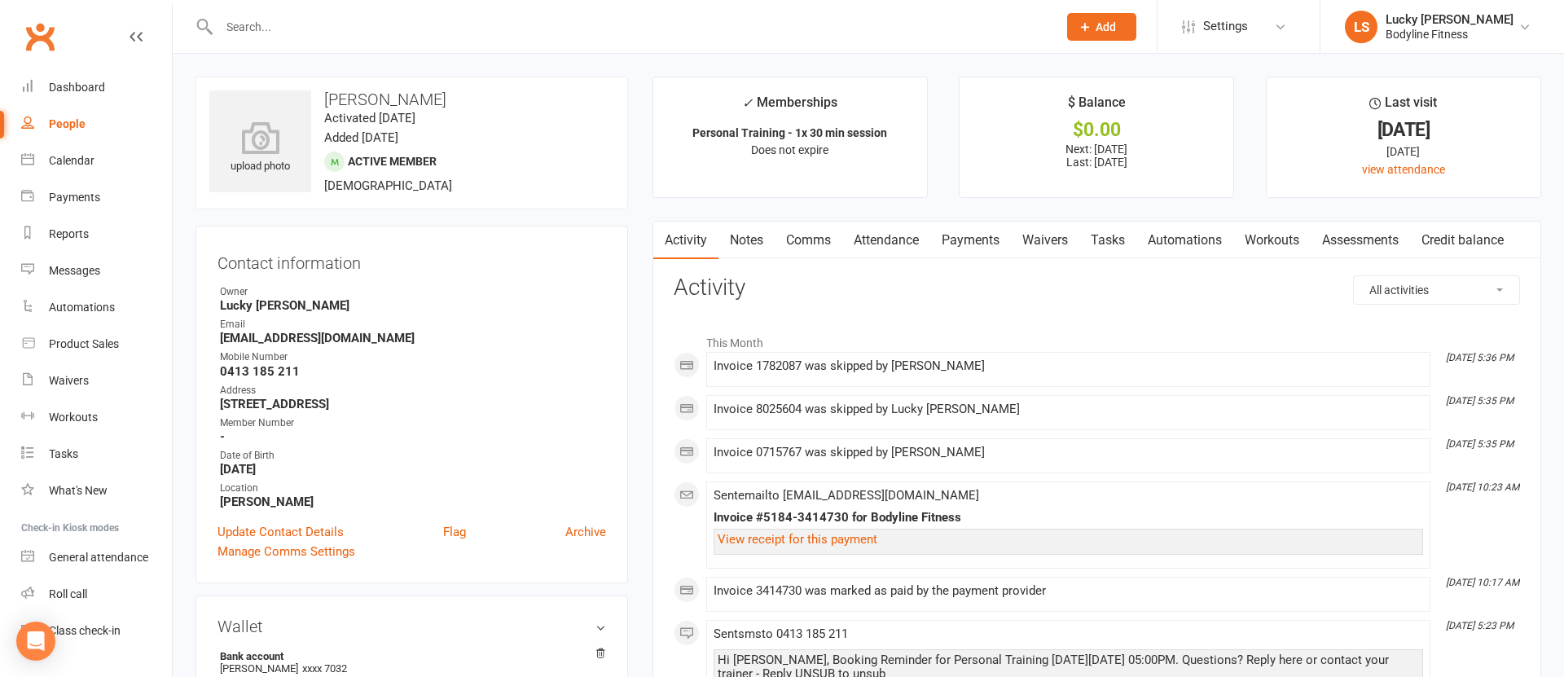
click at [976, 240] on link "Payments" at bounding box center [970, 240] width 81 height 37
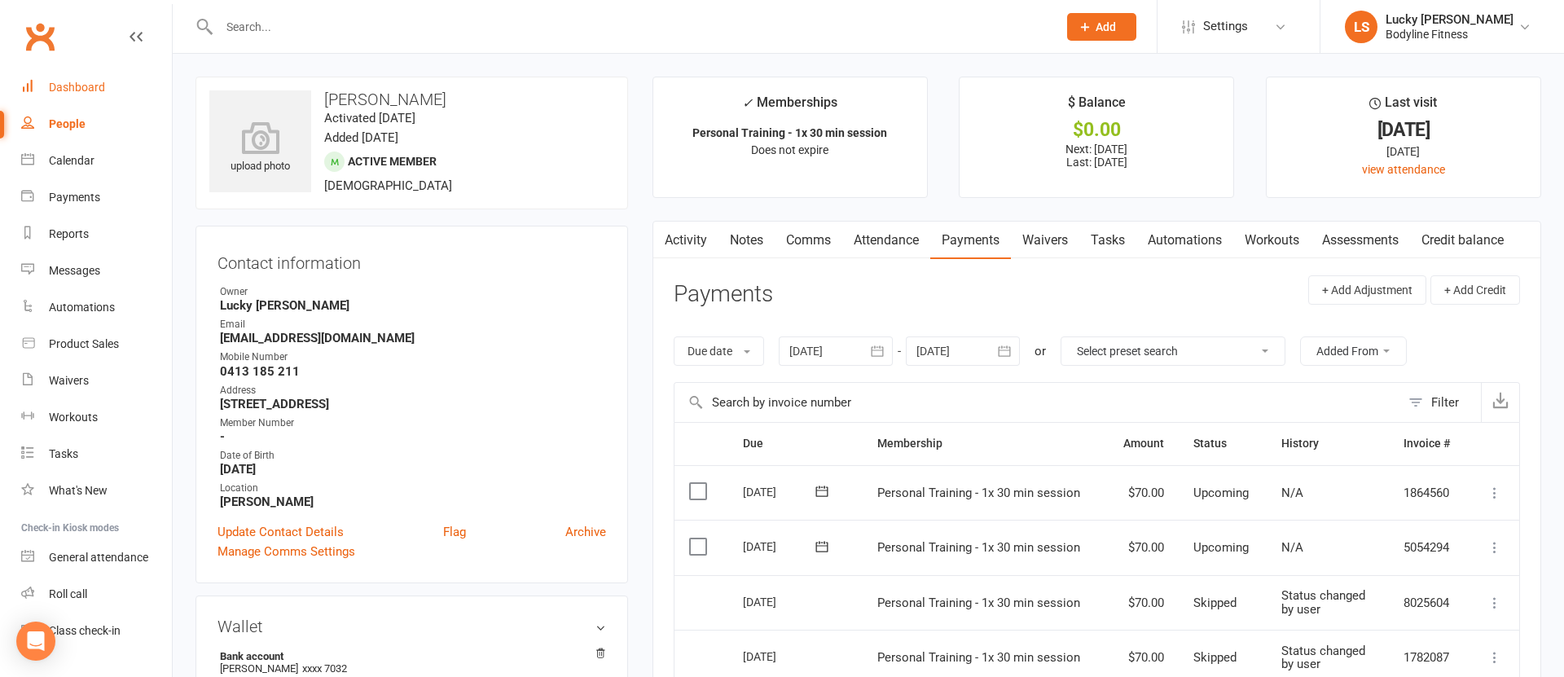
click at [77, 88] on div "Dashboard" at bounding box center [77, 87] width 56 height 13
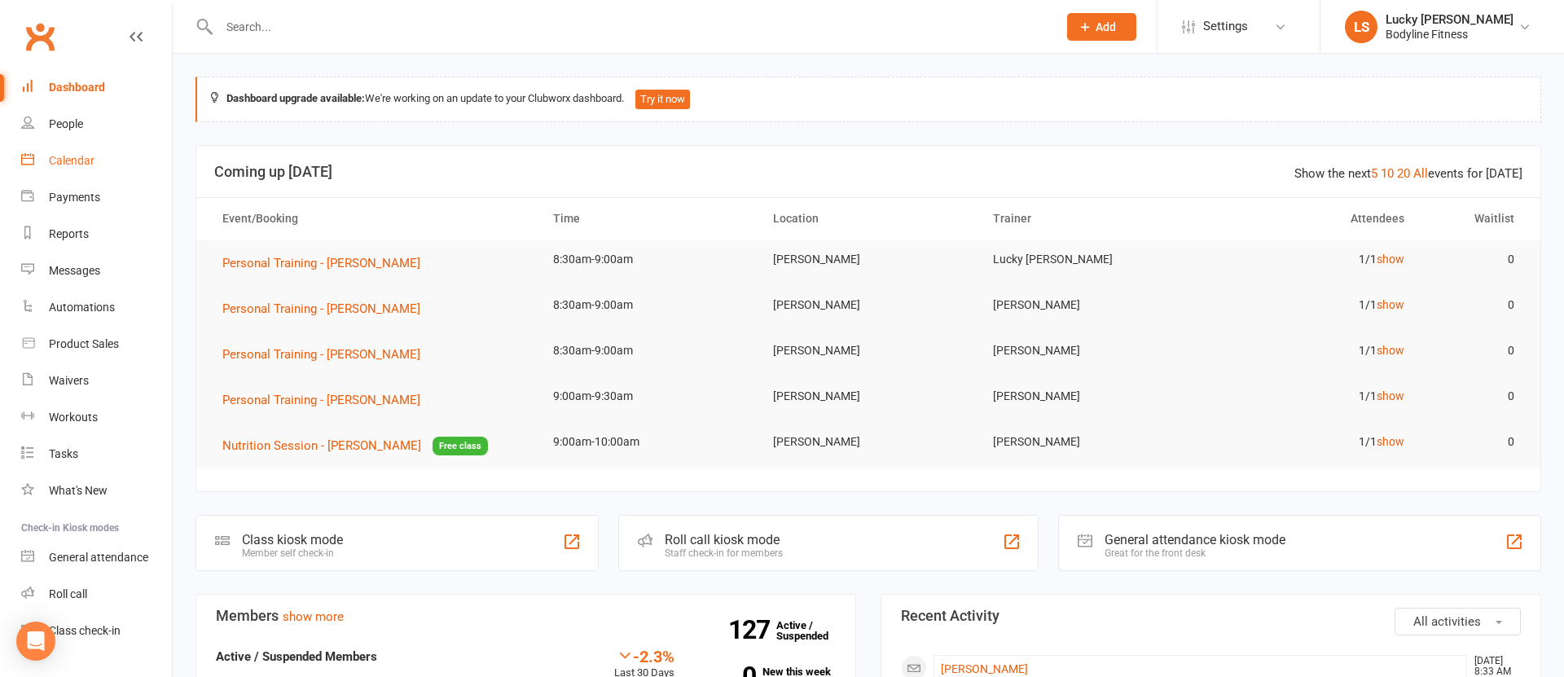
click at [71, 161] on div "Calendar" at bounding box center [72, 160] width 46 height 13
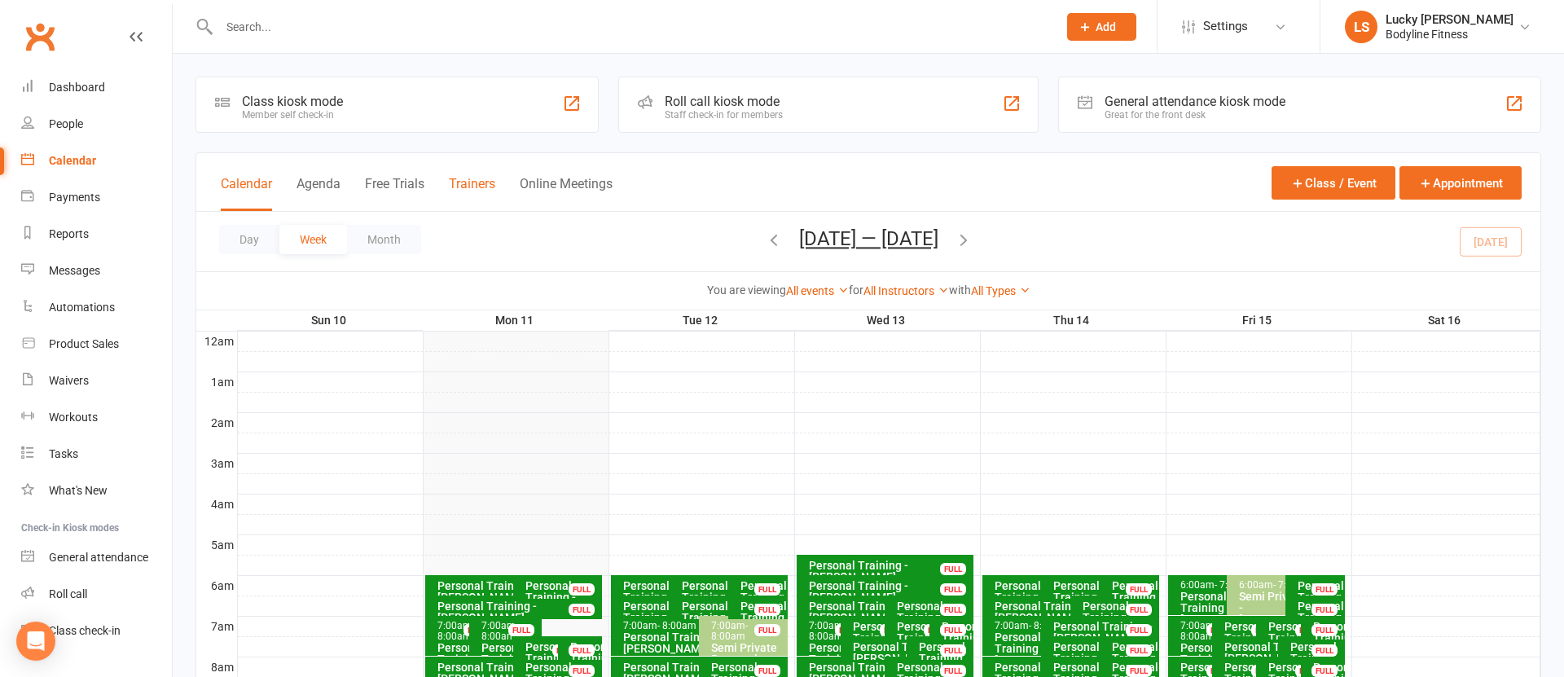
click at [485, 184] on button "Trainers" at bounding box center [472, 193] width 46 height 35
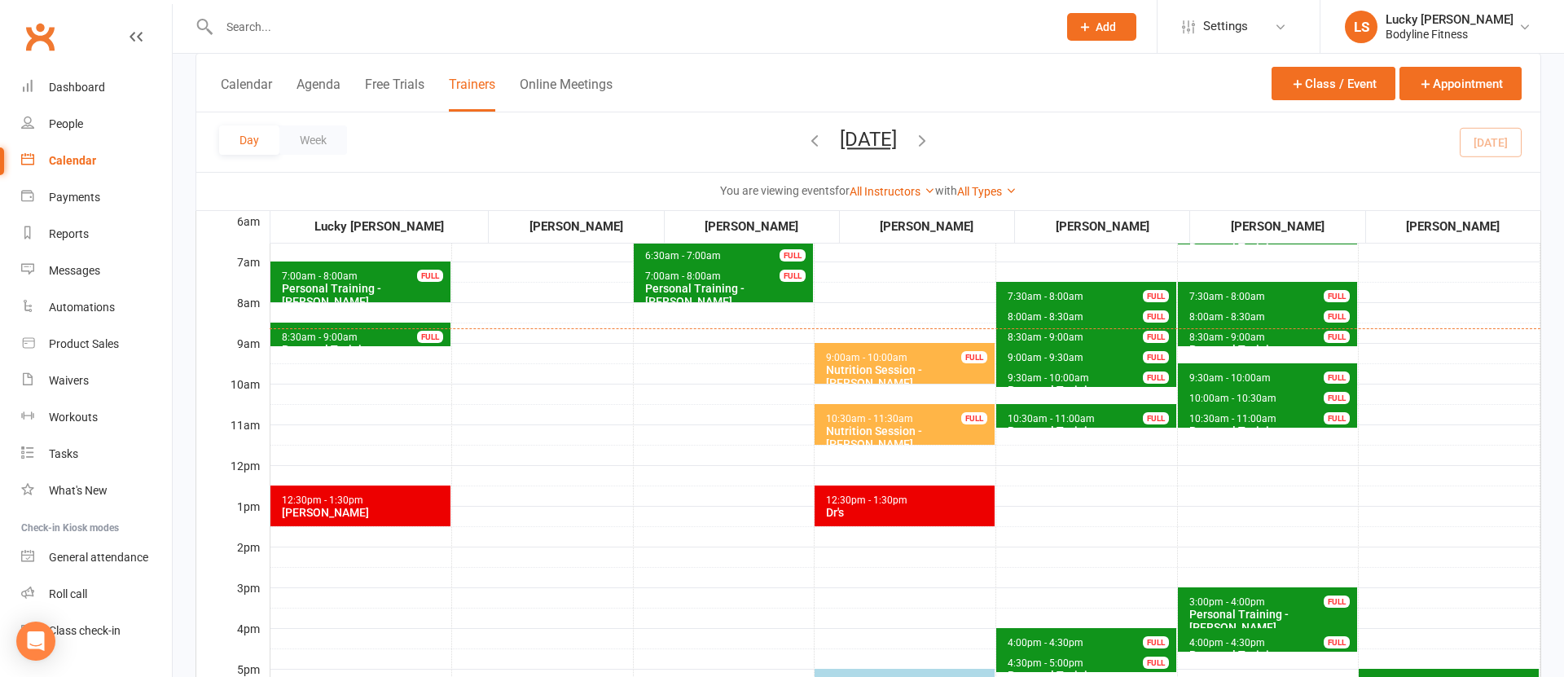
scroll to position [259, 0]
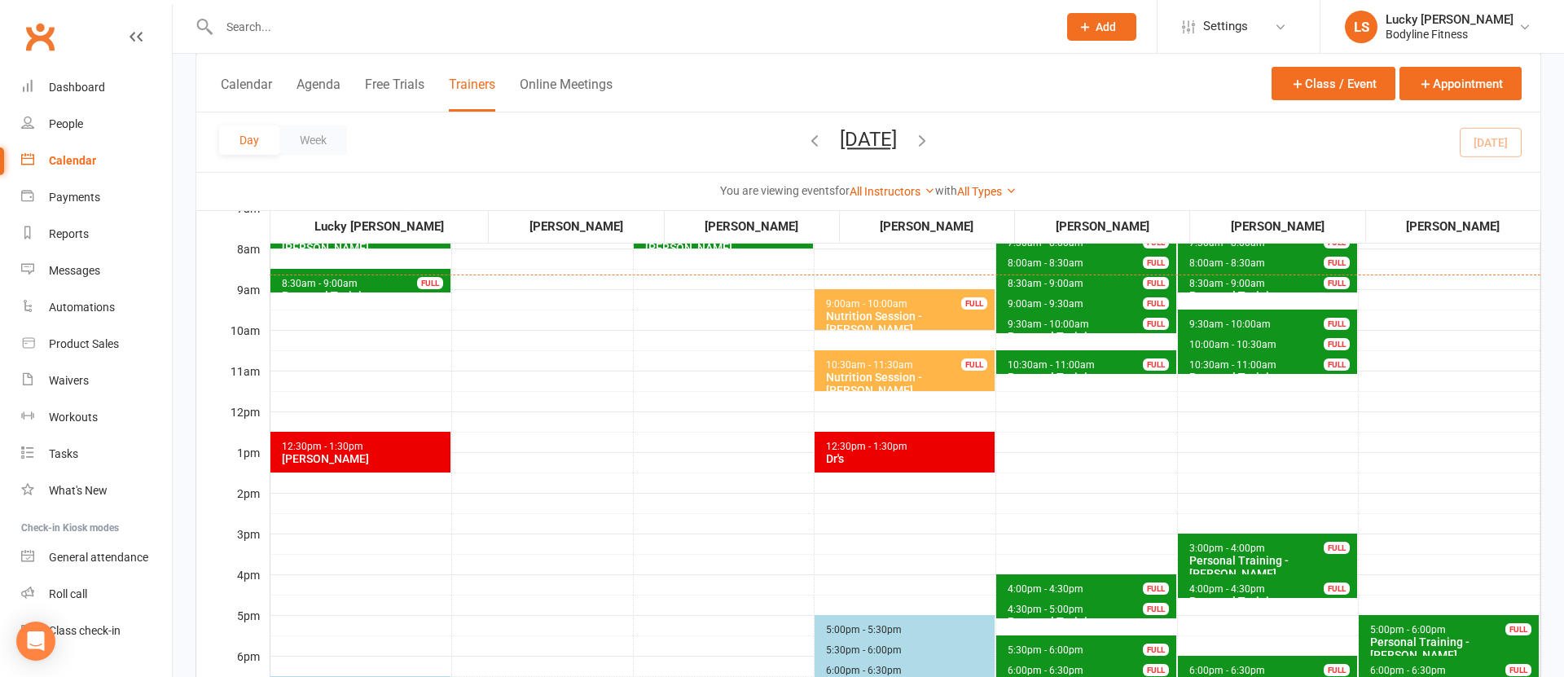
click at [895, 140] on button "[DATE]" at bounding box center [868, 139] width 57 height 23
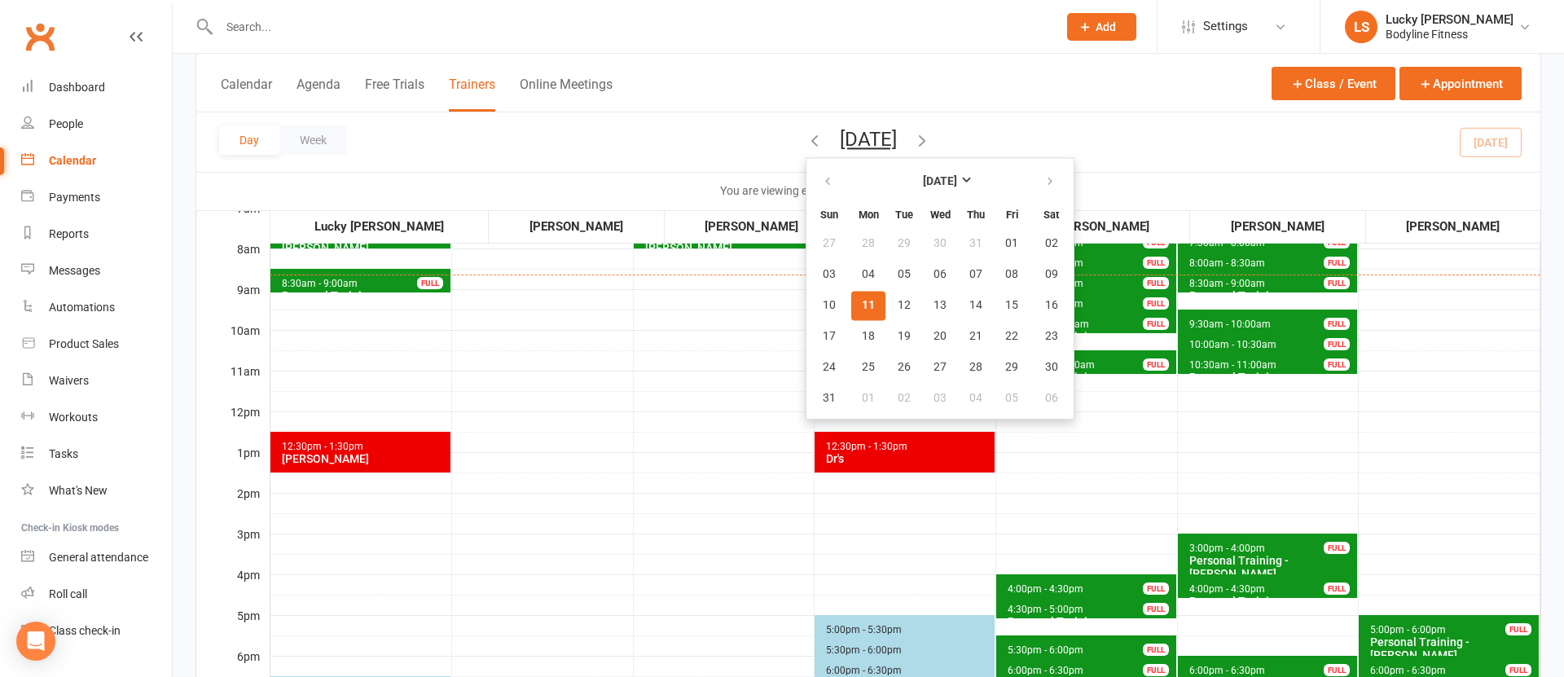
click at [705, 129] on div "Day Week Monday, Aug 11, 2025 August 2025 Sun Mon Tue Wed Thu Fri Sat 27 28 29 …" at bounding box center [868, 141] width 1344 height 59
click at [246, 86] on button "Calendar" at bounding box center [246, 94] width 51 height 35
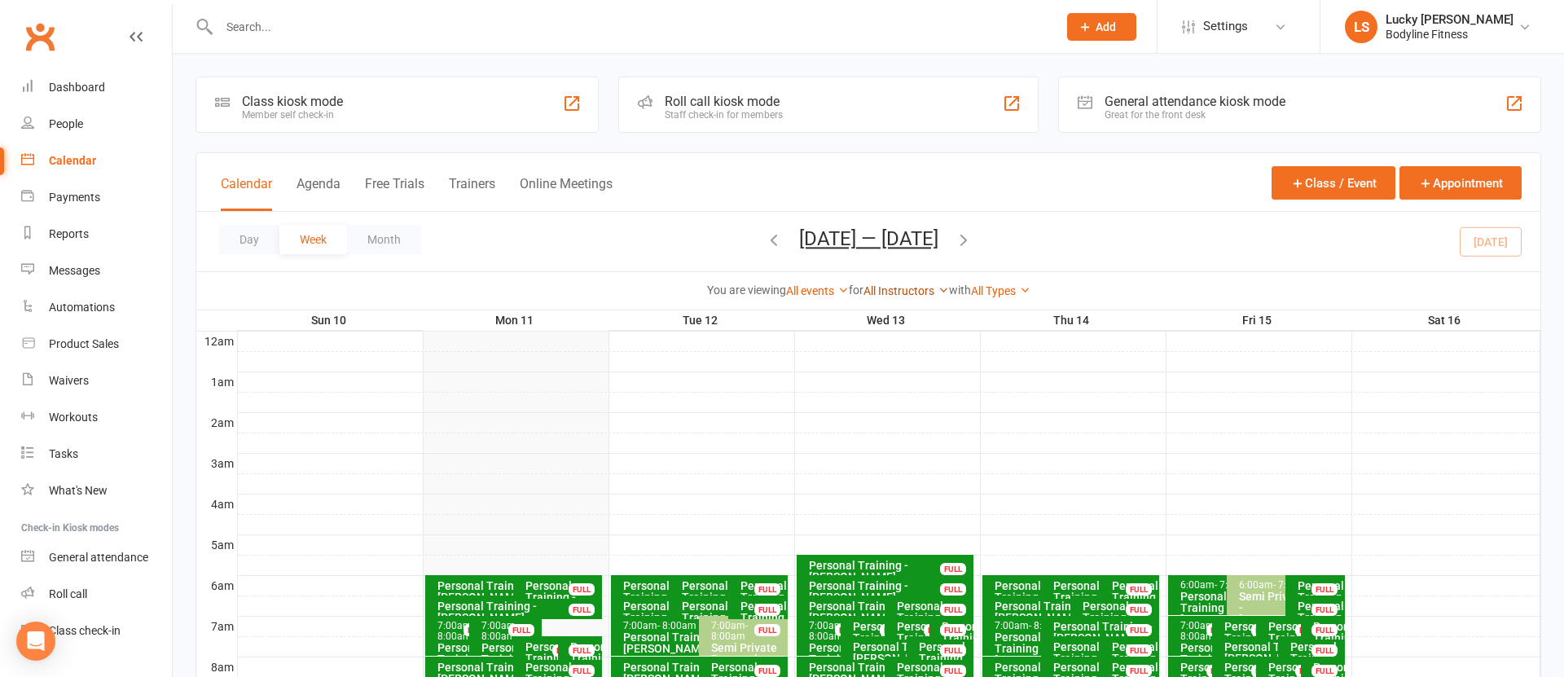
click at [927, 290] on link "All Instructors" at bounding box center [906, 290] width 86 height 13
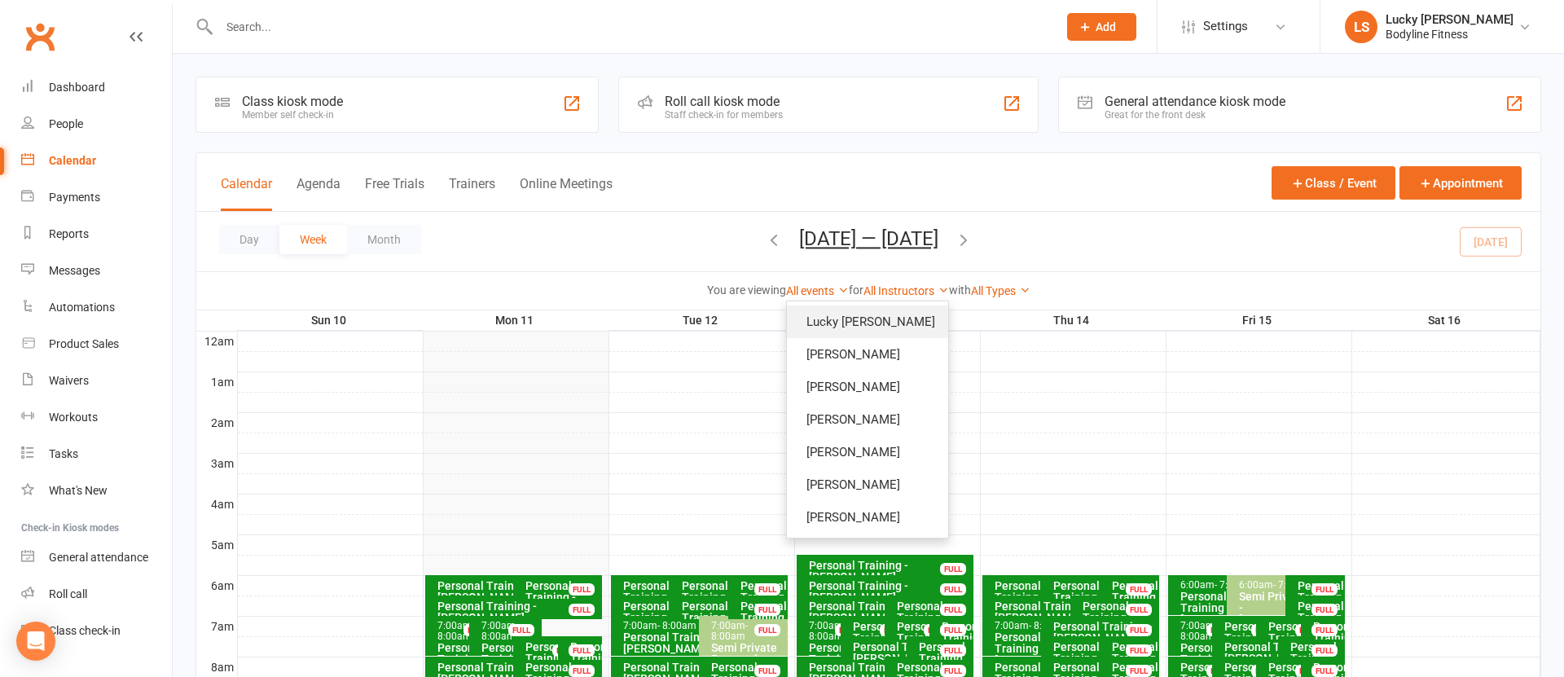
click at [875, 306] on link "Lucky [PERSON_NAME]" at bounding box center [867, 321] width 161 height 33
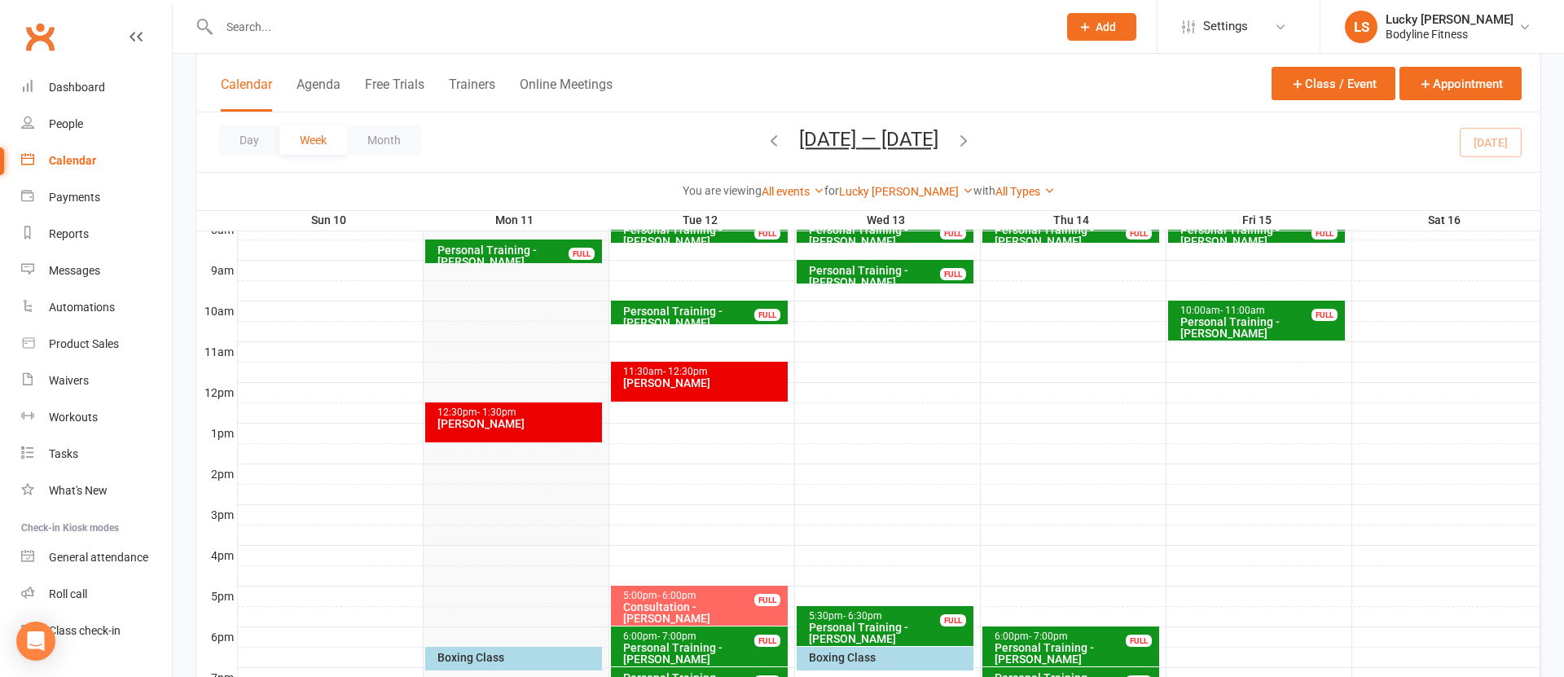
scroll to position [452, 0]
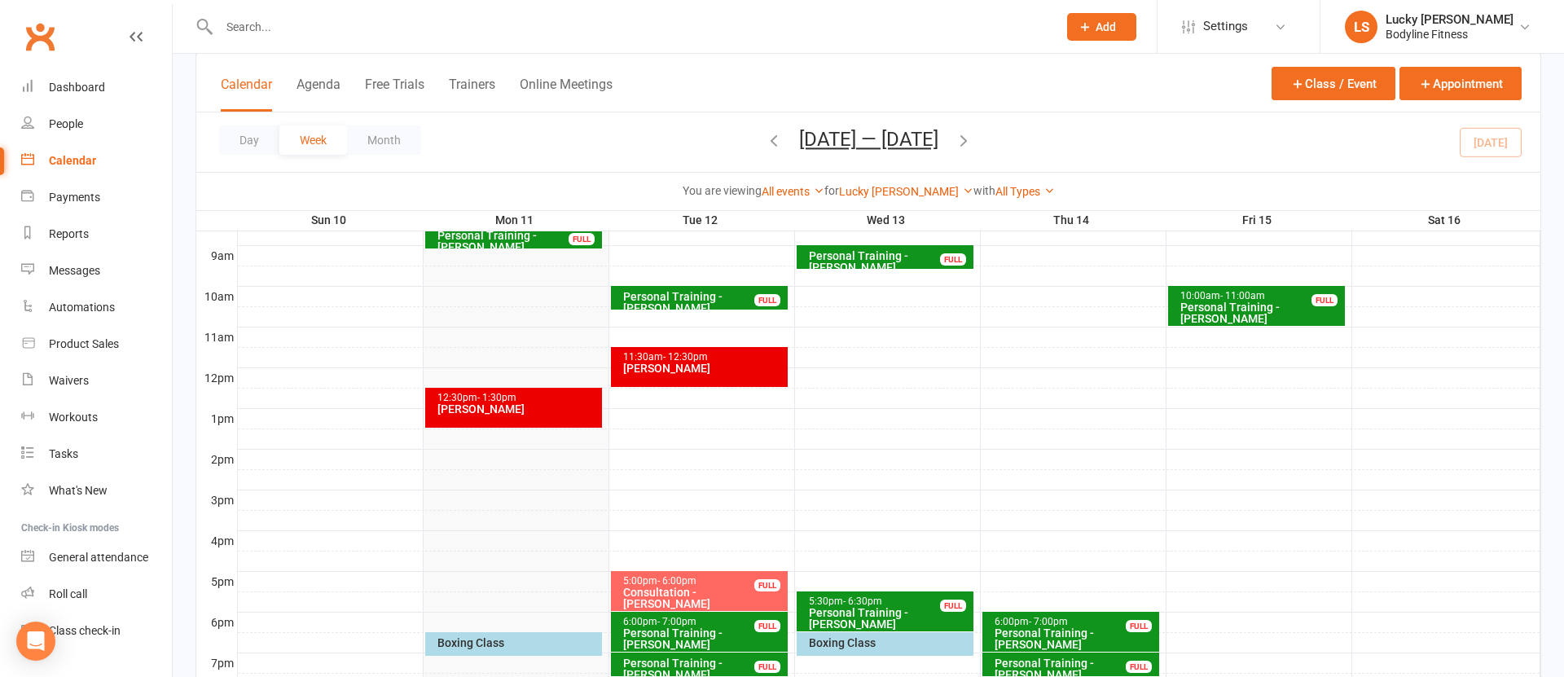
click at [1191, 477] on div at bounding box center [889, 480] width 1302 height 20
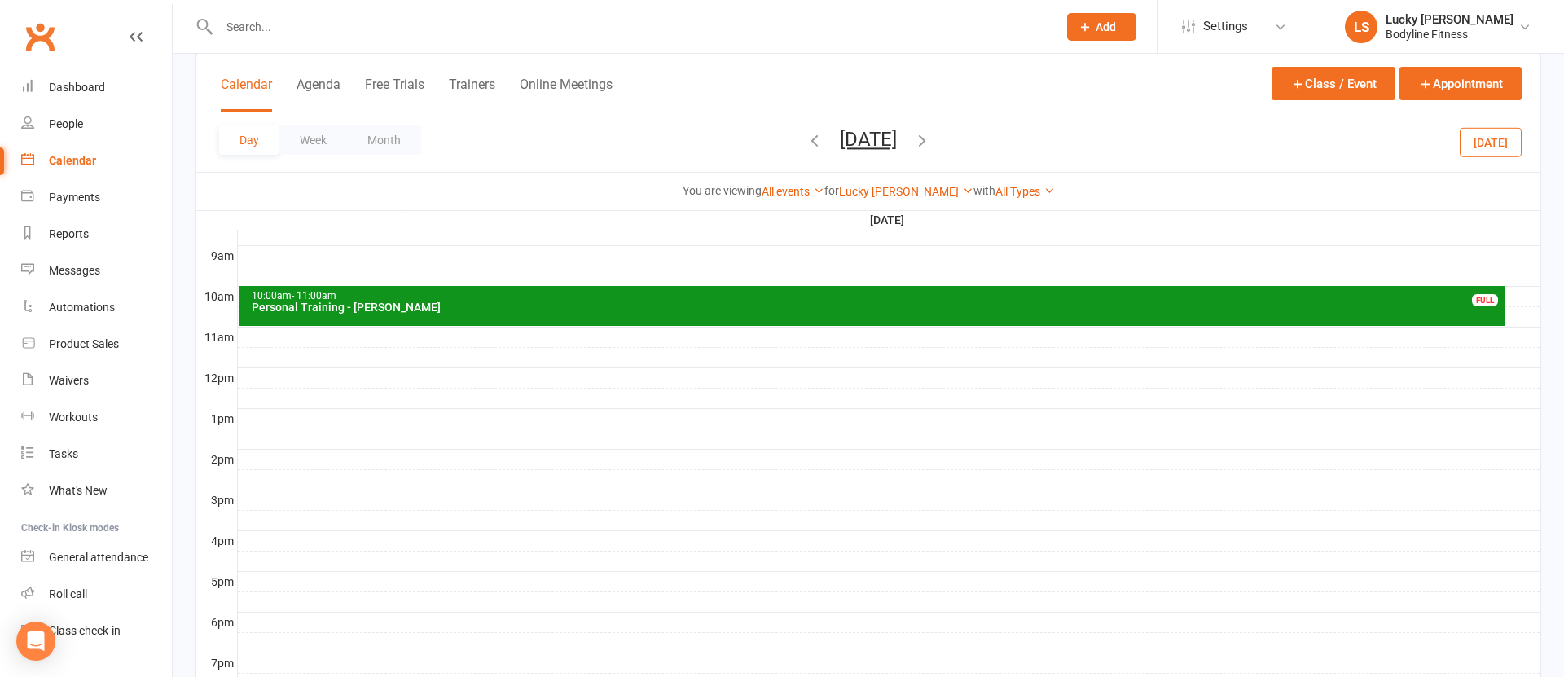
click at [253, 472] on div at bounding box center [889, 480] width 1302 height 20
click at [251, 458] on button "Add Event" at bounding box center [242, 455] width 55 height 20
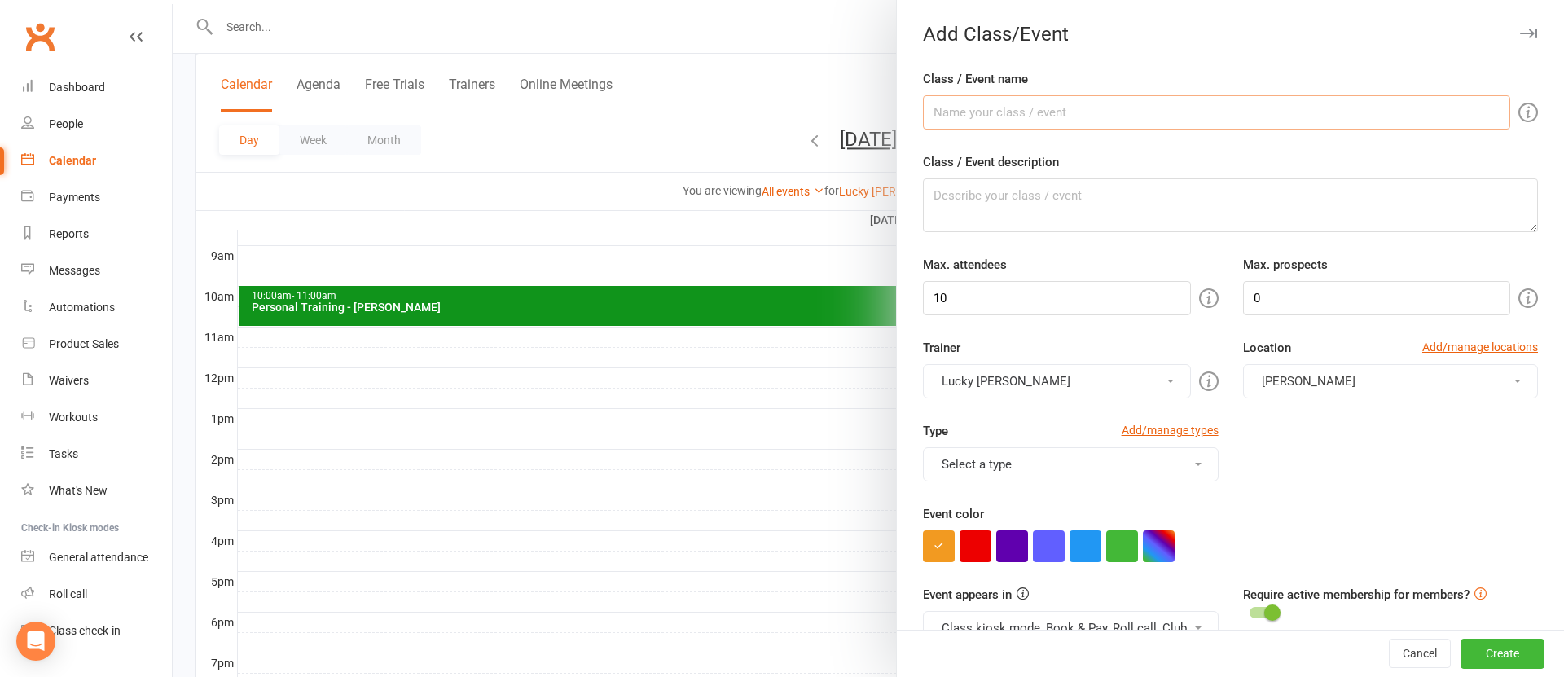
click at [975, 119] on input "Class / Event name" at bounding box center [1216, 112] width 587 height 34
type input "[PERSON_NAME]"
click at [1010, 287] on input "10" at bounding box center [1056, 298] width 267 height 34
click at [1009, 294] on input "10" at bounding box center [1056, 298] width 267 height 34
type input "1"
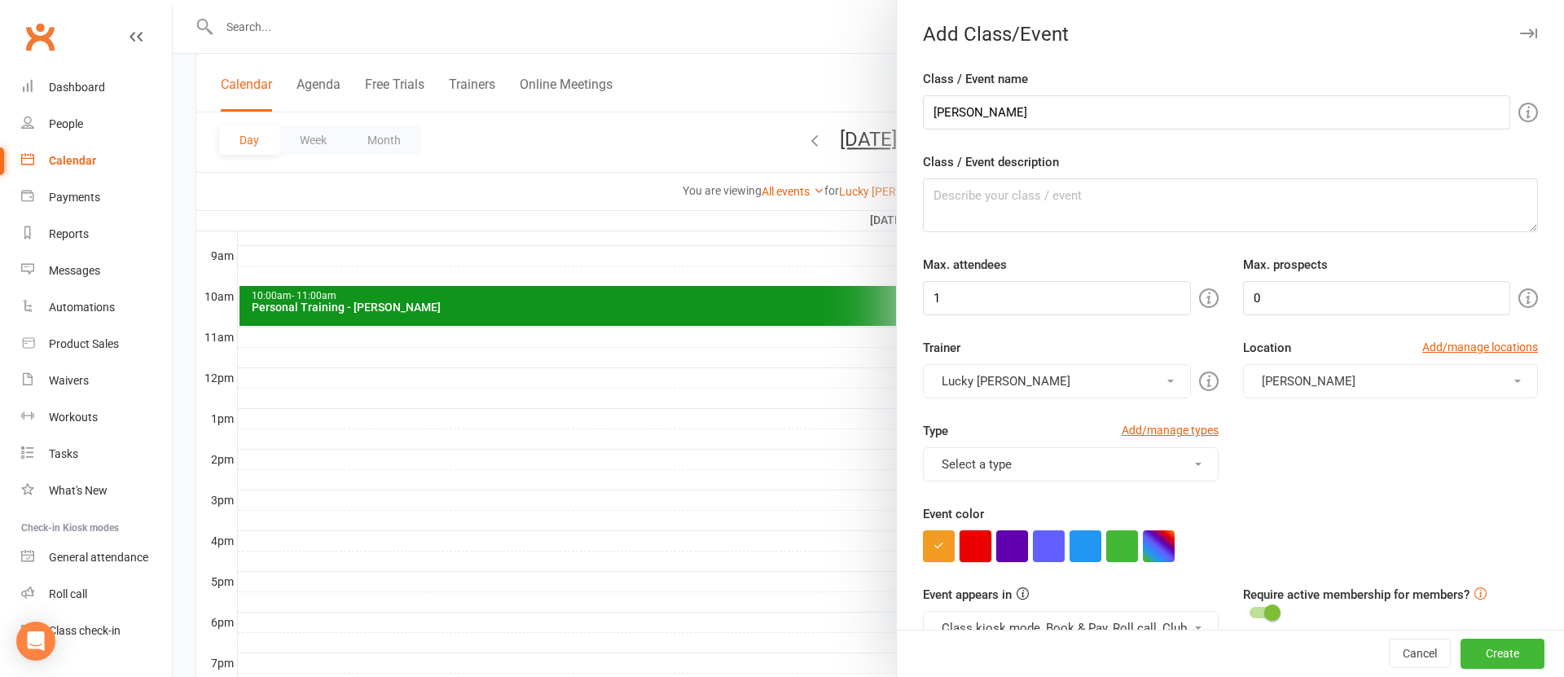
drag, startPoint x: 980, startPoint y: 547, endPoint x: 987, endPoint y: 534, distance: 14.9
click at [981, 546] on button "button" at bounding box center [975, 546] width 32 height 32
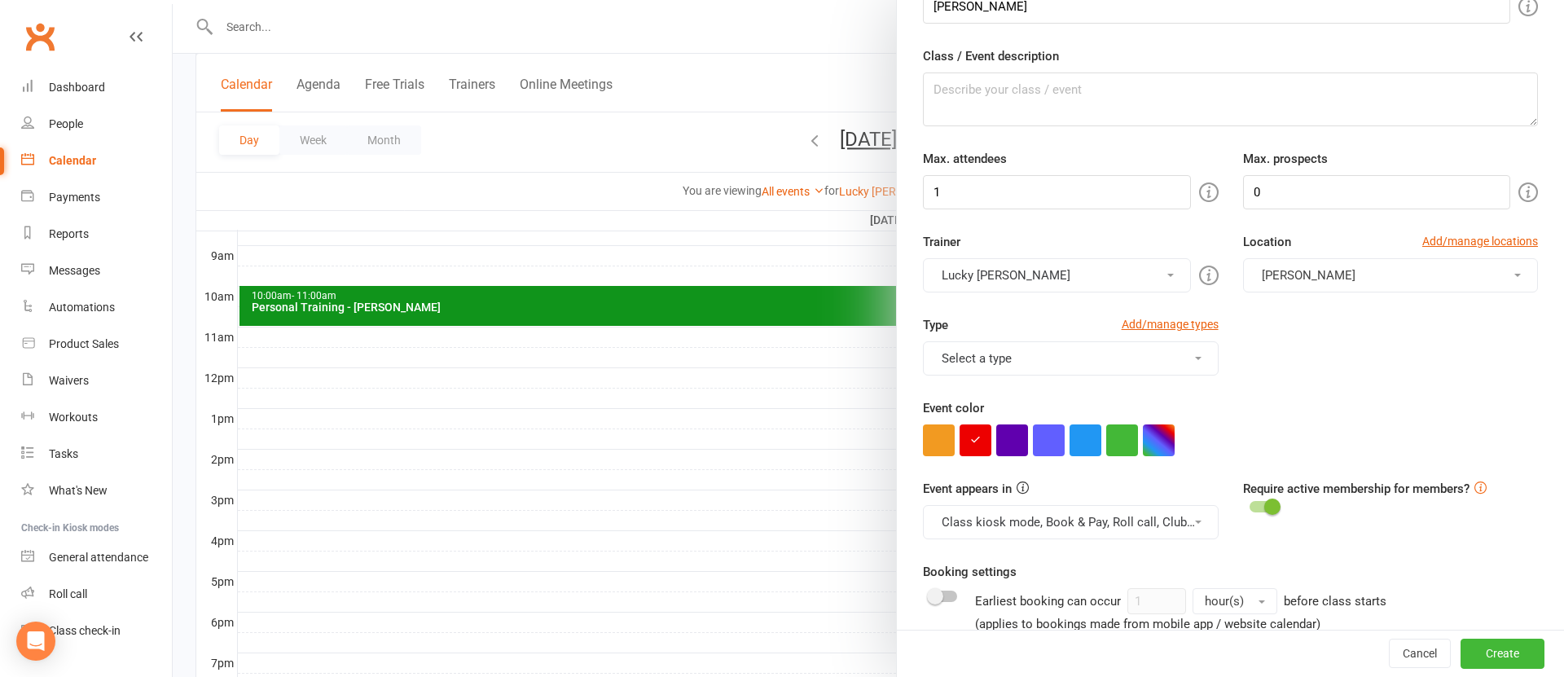
scroll to position [256, 0]
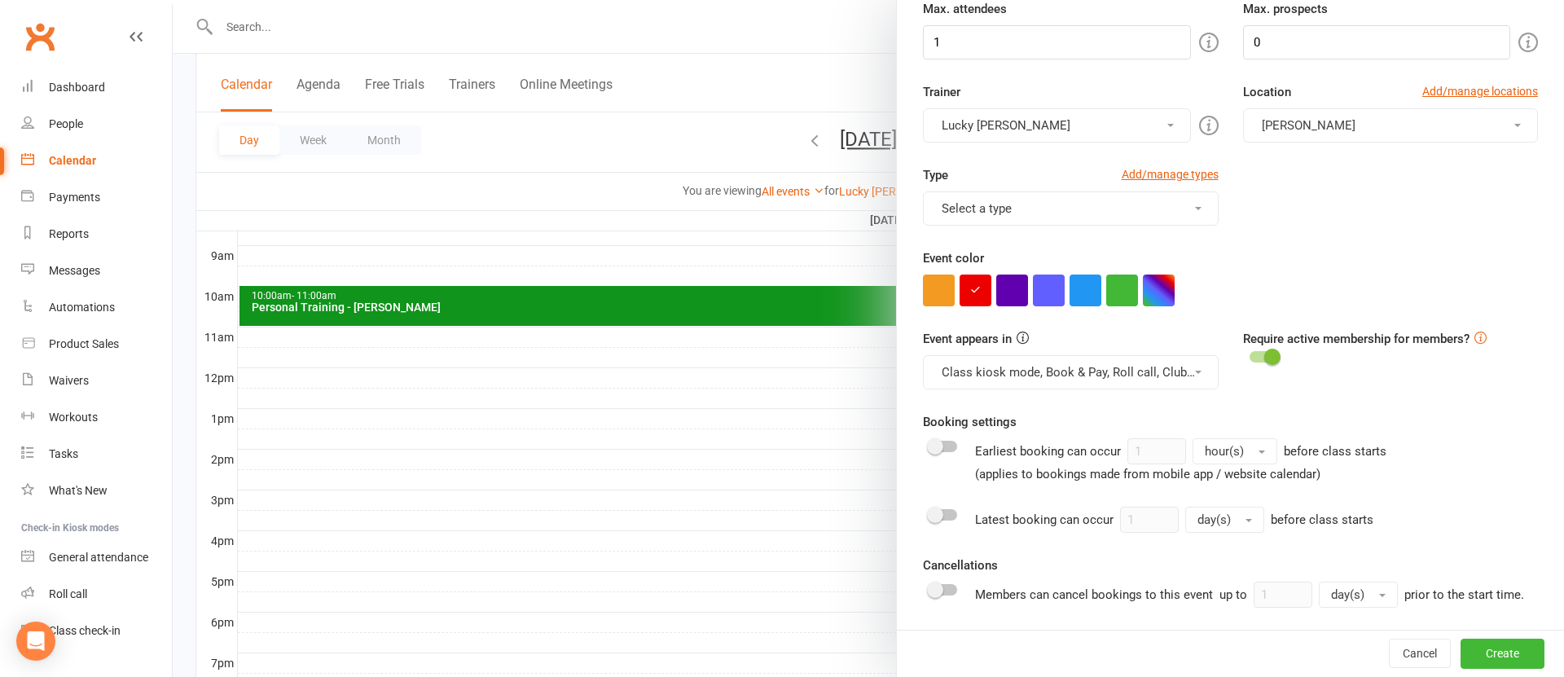
click at [998, 369] on button "Class kiosk mode, Book & Pay, Roll call, Clubworx website calendar and Mobile a…" at bounding box center [1070, 372] width 295 height 34
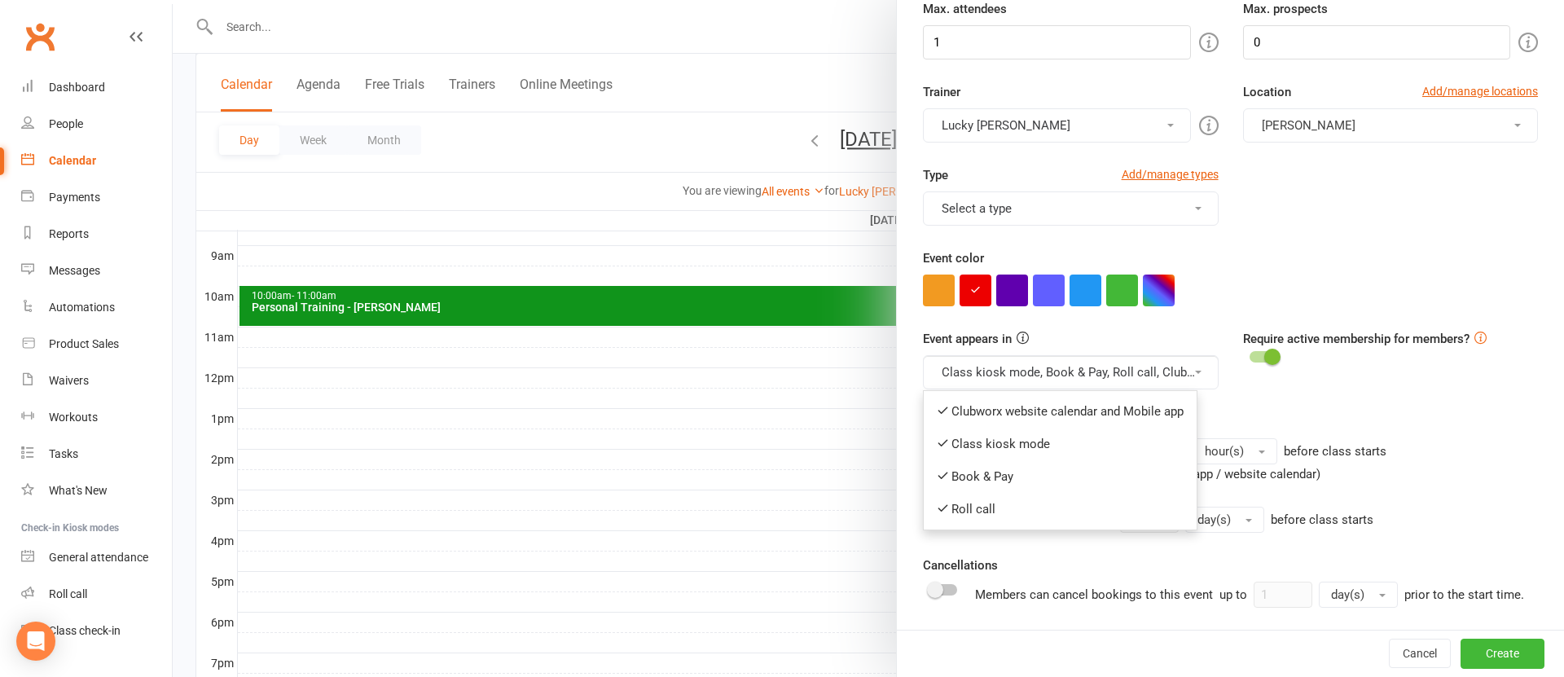
drag, startPoint x: 990, startPoint y: 407, endPoint x: 988, endPoint y: 386, distance: 21.3
click at [990, 406] on link "Clubworx website calendar and Mobile app" at bounding box center [1059, 411] width 273 height 33
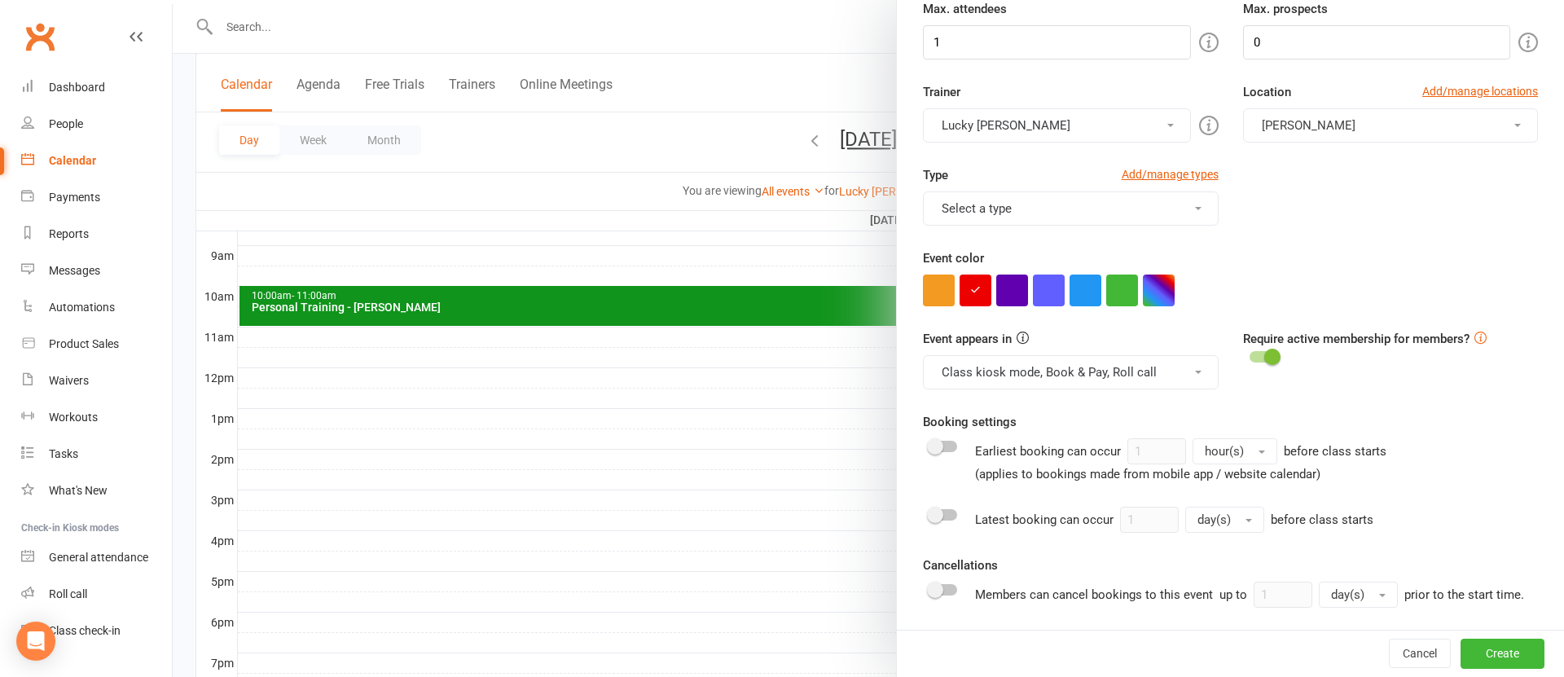
click at [982, 371] on button "Class kiosk mode, Book & Pay, Roll call" at bounding box center [1070, 372] width 295 height 34
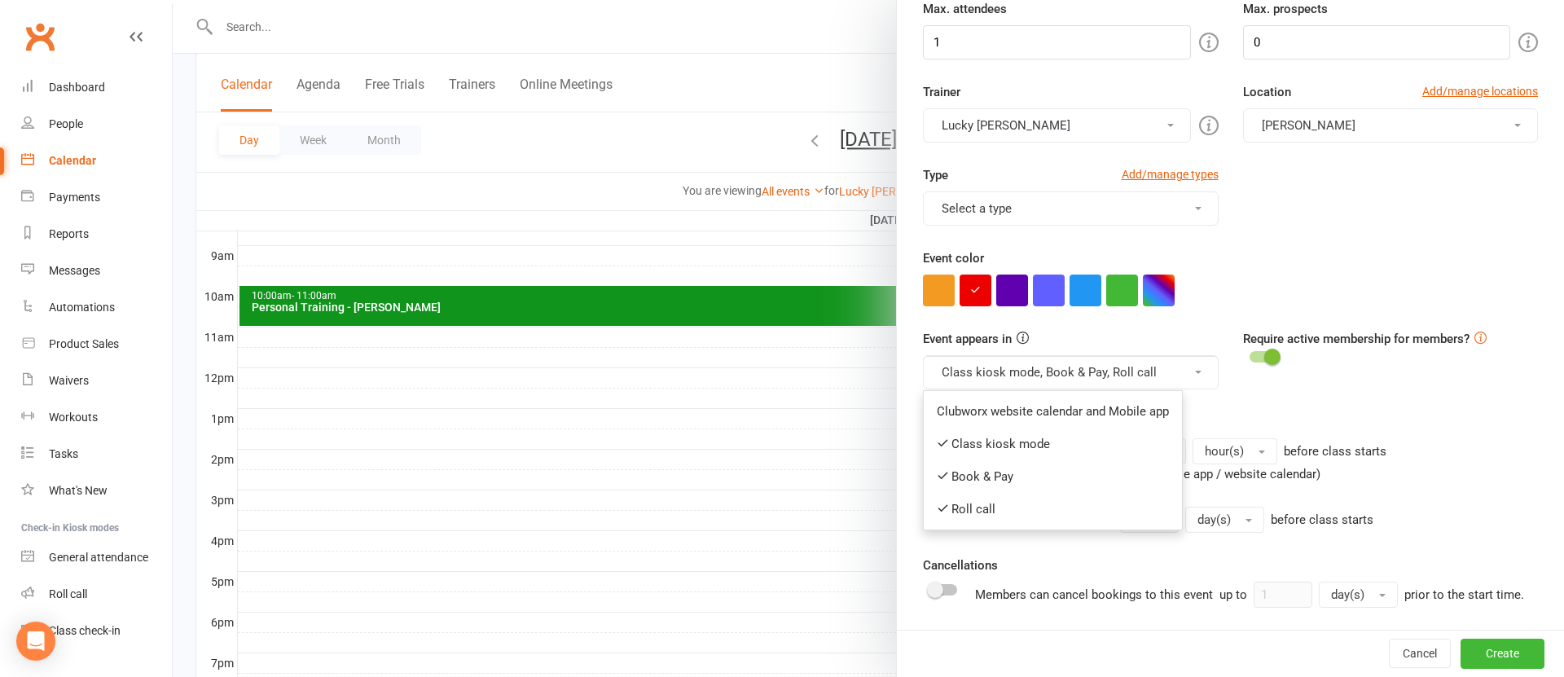
drag, startPoint x: 980, startPoint y: 432, endPoint x: 983, endPoint y: 403, distance: 28.7
click at [980, 430] on link "Class kiosk mode" at bounding box center [1052, 444] width 258 height 33
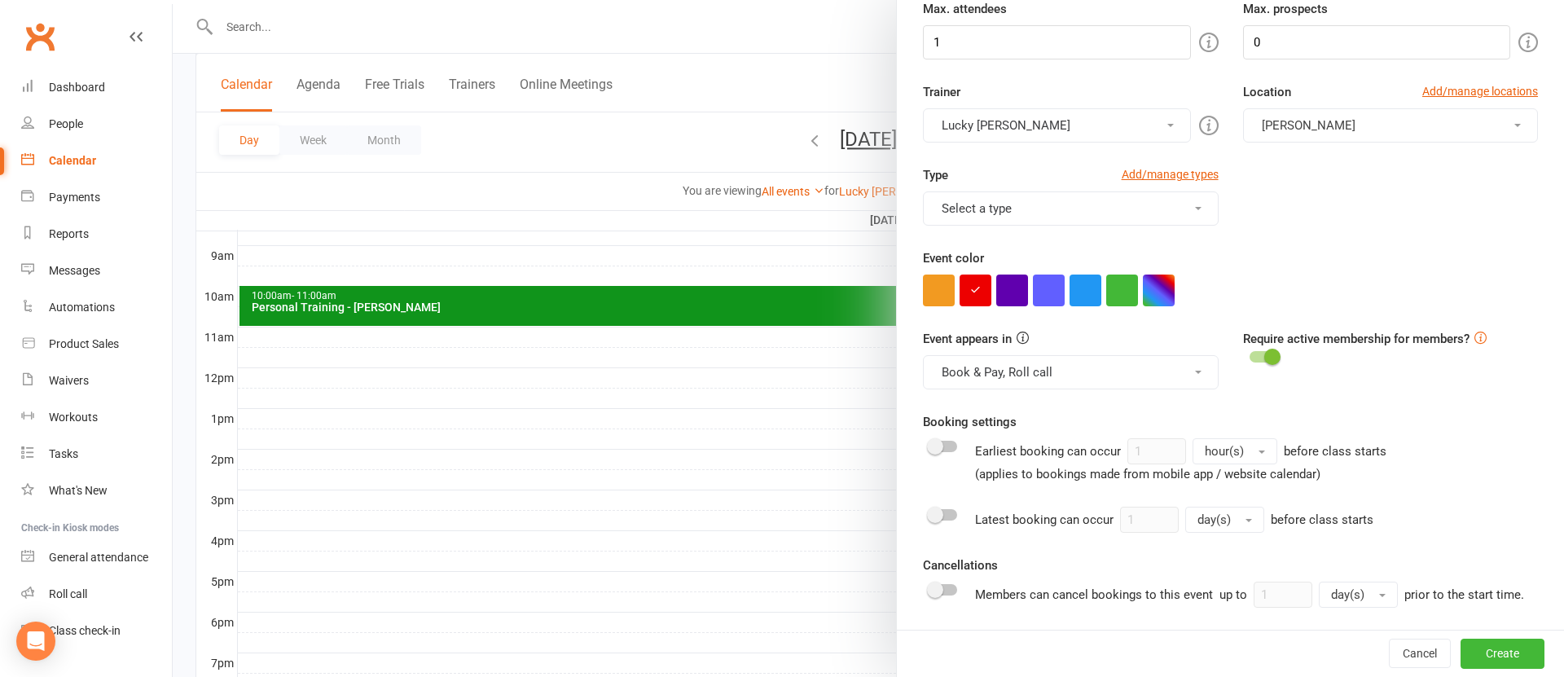
click at [972, 371] on button "Book & Pay, Roll call" at bounding box center [1070, 372] width 295 height 34
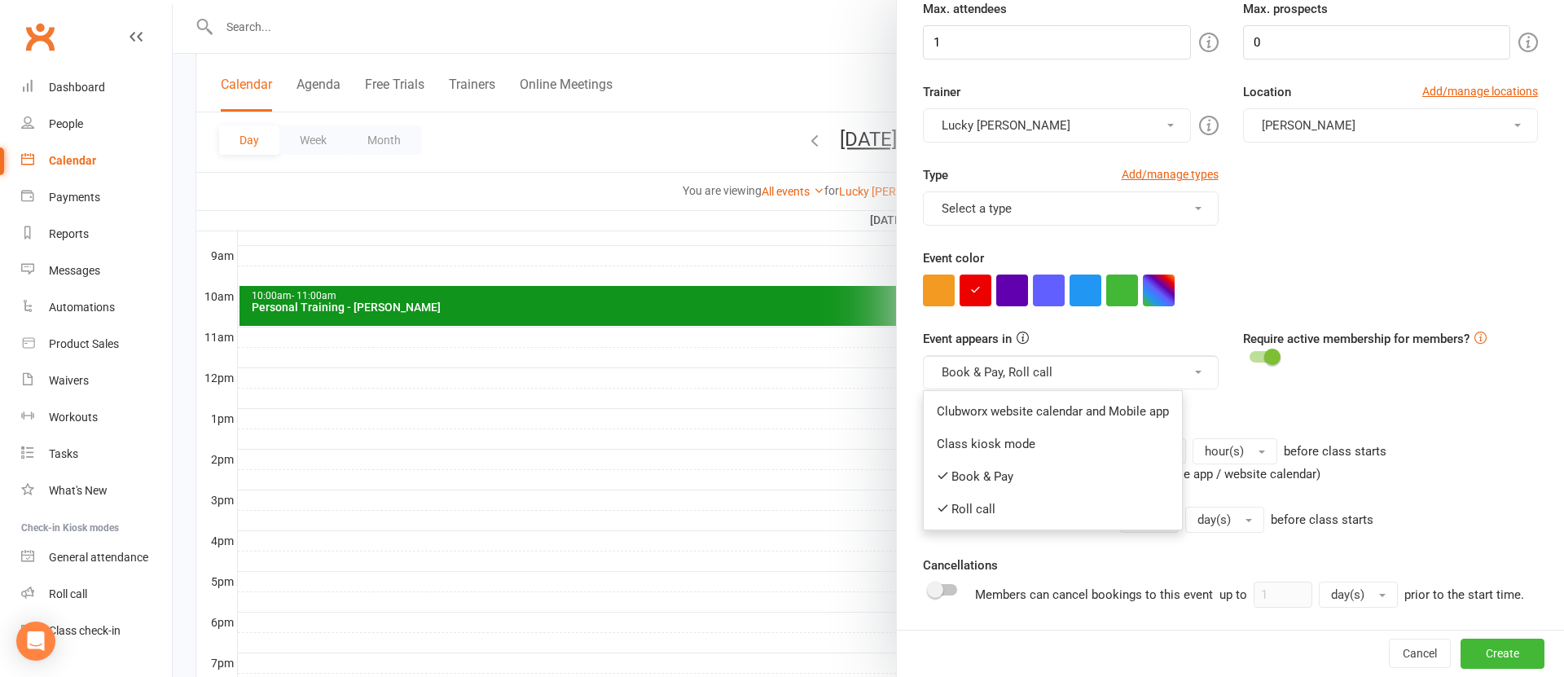
drag, startPoint x: 968, startPoint y: 476, endPoint x: 978, endPoint y: 438, distance: 38.7
click at [969, 476] on link "Book & Pay" at bounding box center [1052, 476] width 258 height 33
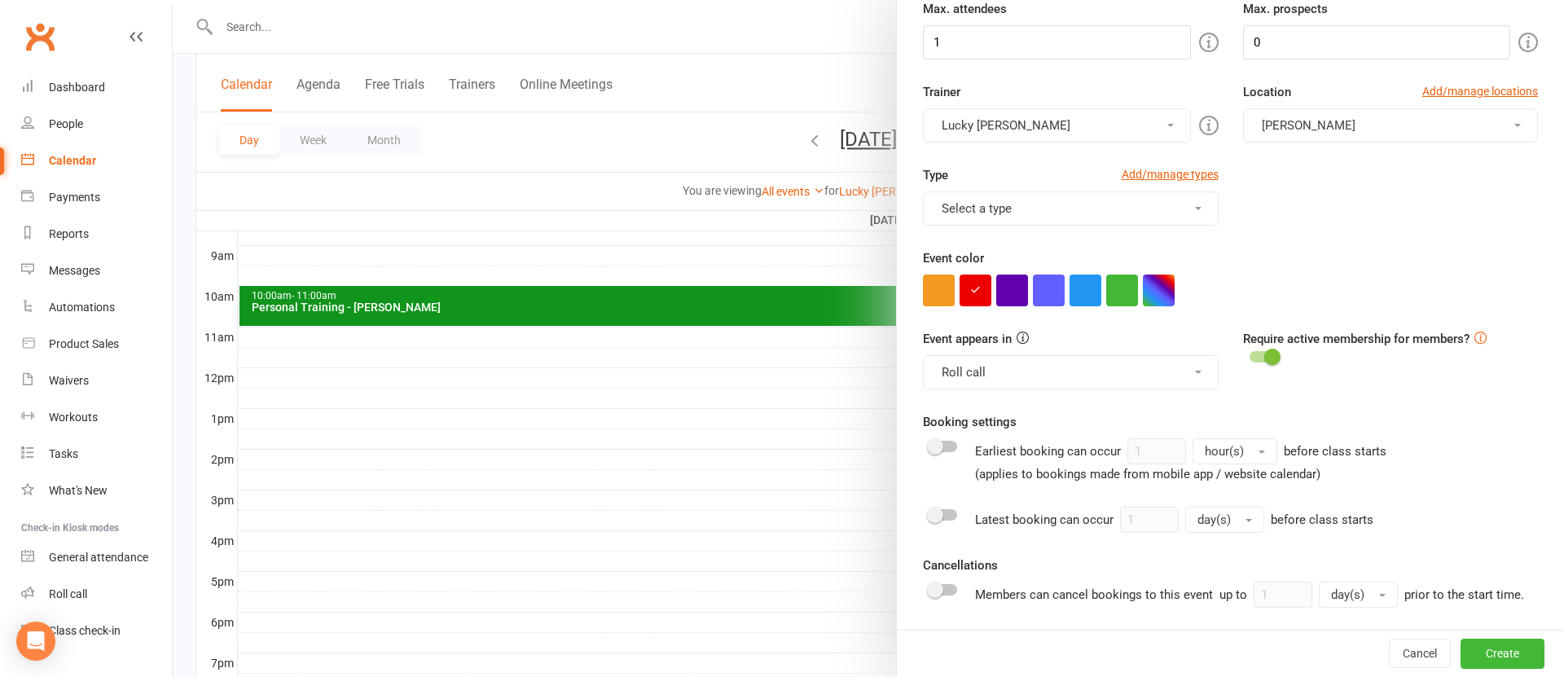
drag, startPoint x: 972, startPoint y: 368, endPoint x: 974, endPoint y: 392, distance: 23.7
click at [972, 368] on button "Roll call" at bounding box center [1070, 372] width 295 height 34
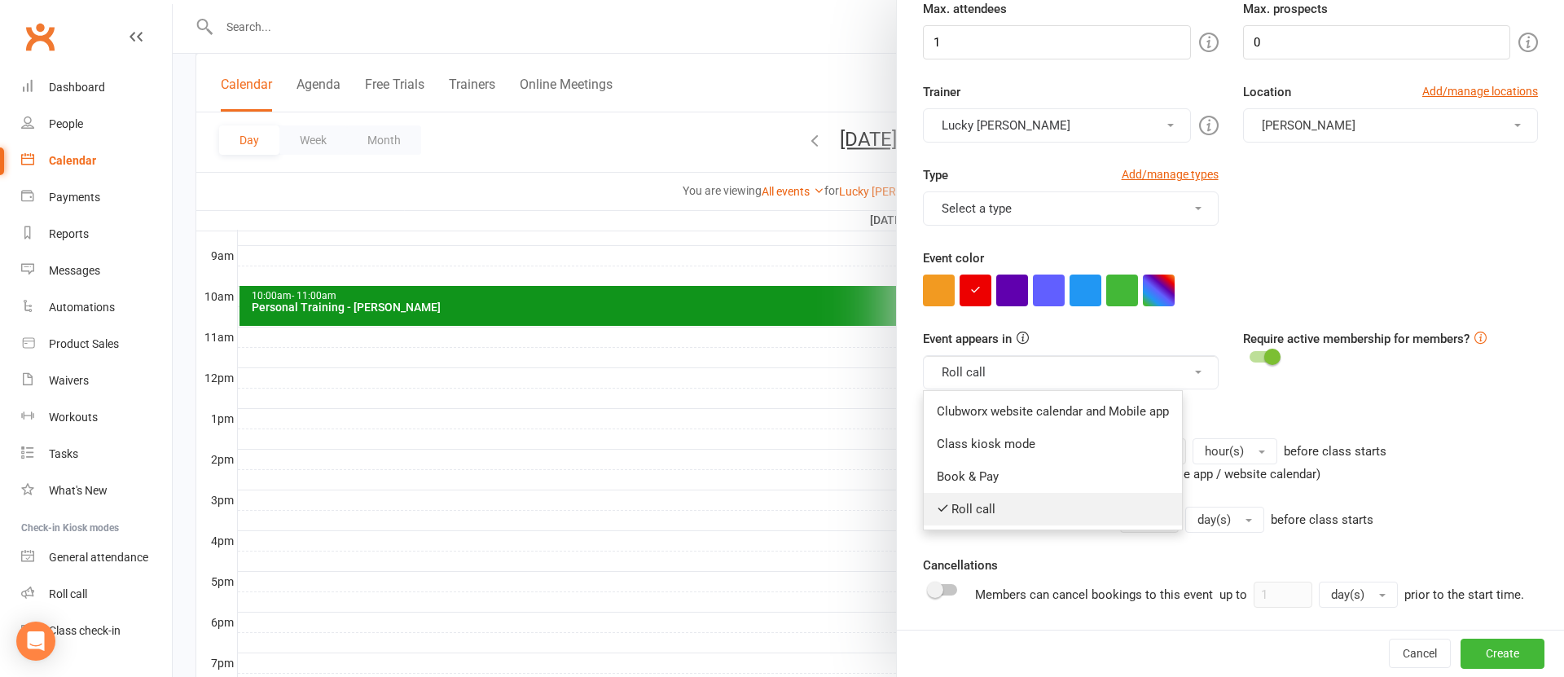
drag, startPoint x: 946, startPoint y: 513, endPoint x: 967, endPoint y: 507, distance: 21.9
click at [947, 513] on icon at bounding box center [943, 508] width 12 height 12
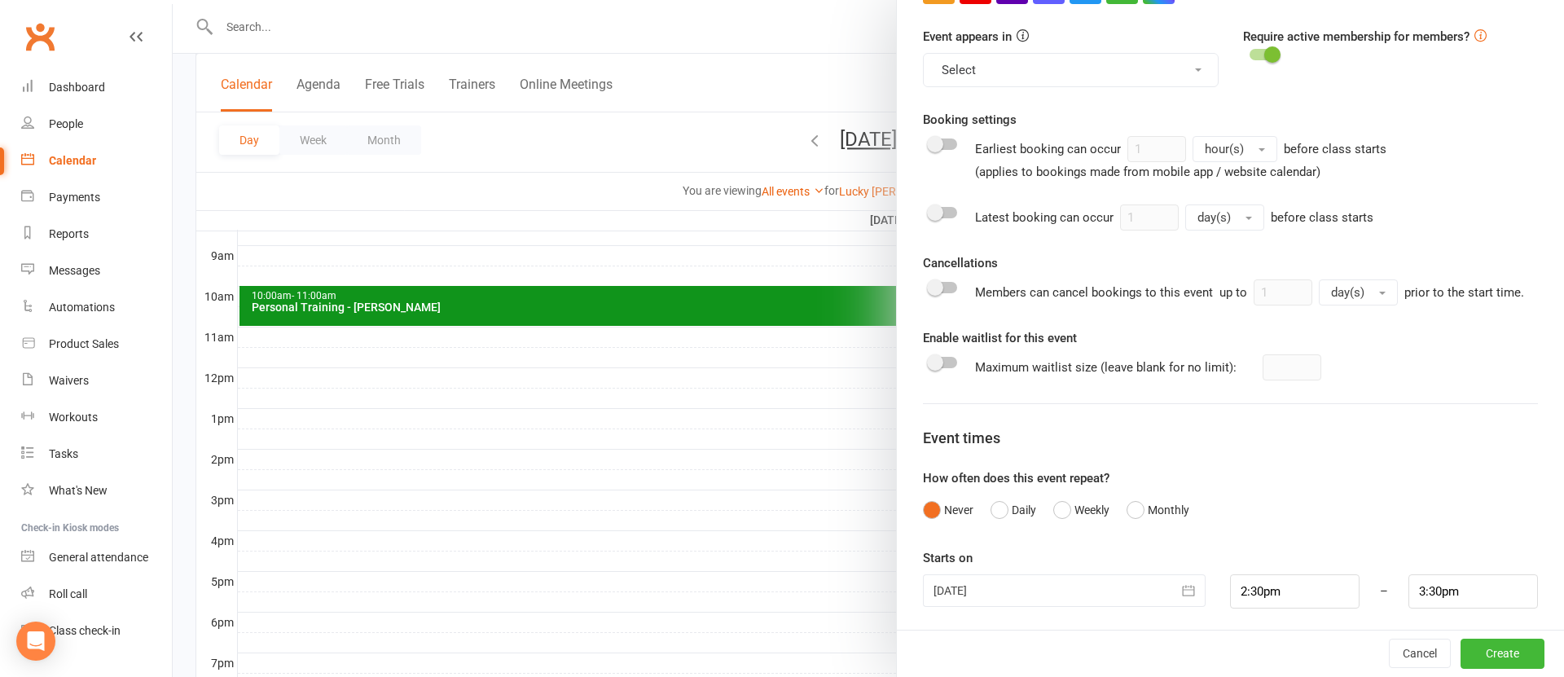
scroll to position [563, 0]
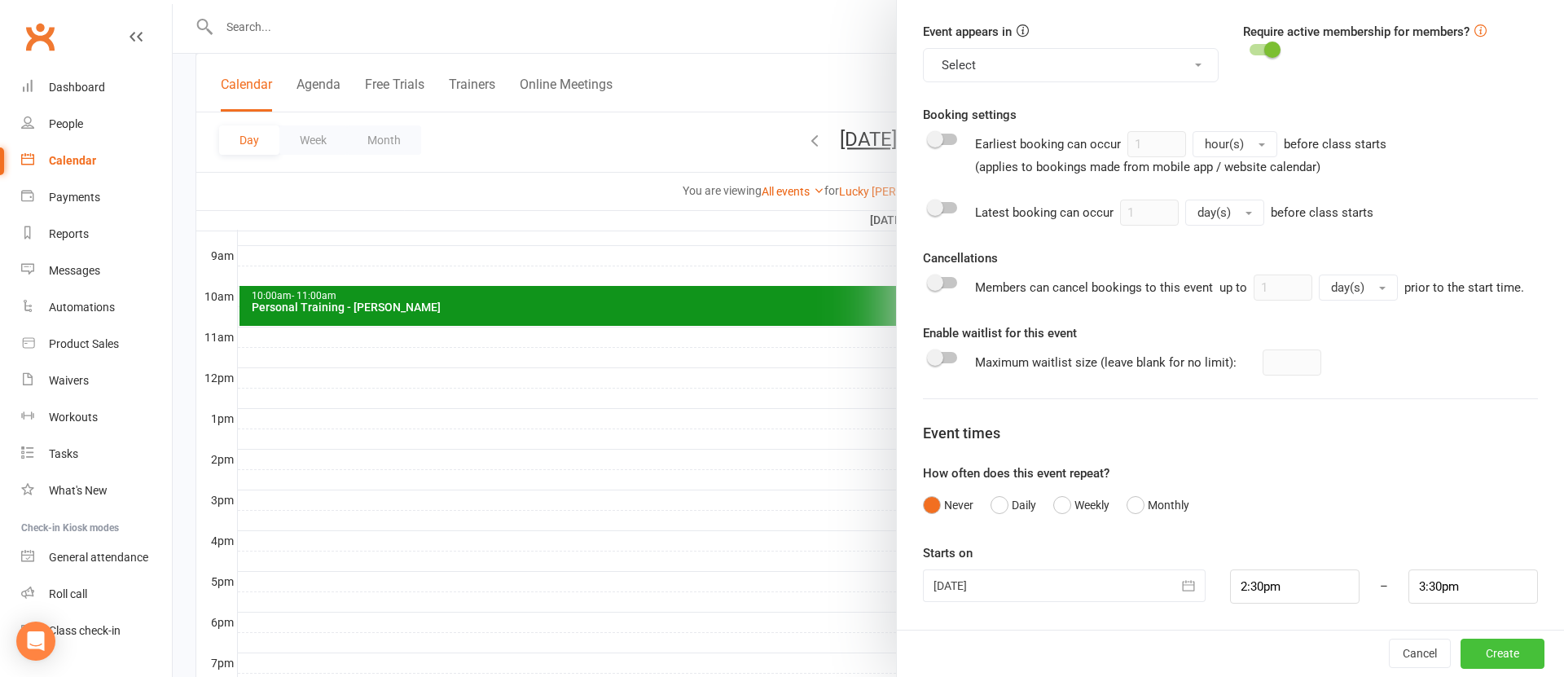
click at [1506, 649] on button "Create" at bounding box center [1502, 652] width 84 height 29
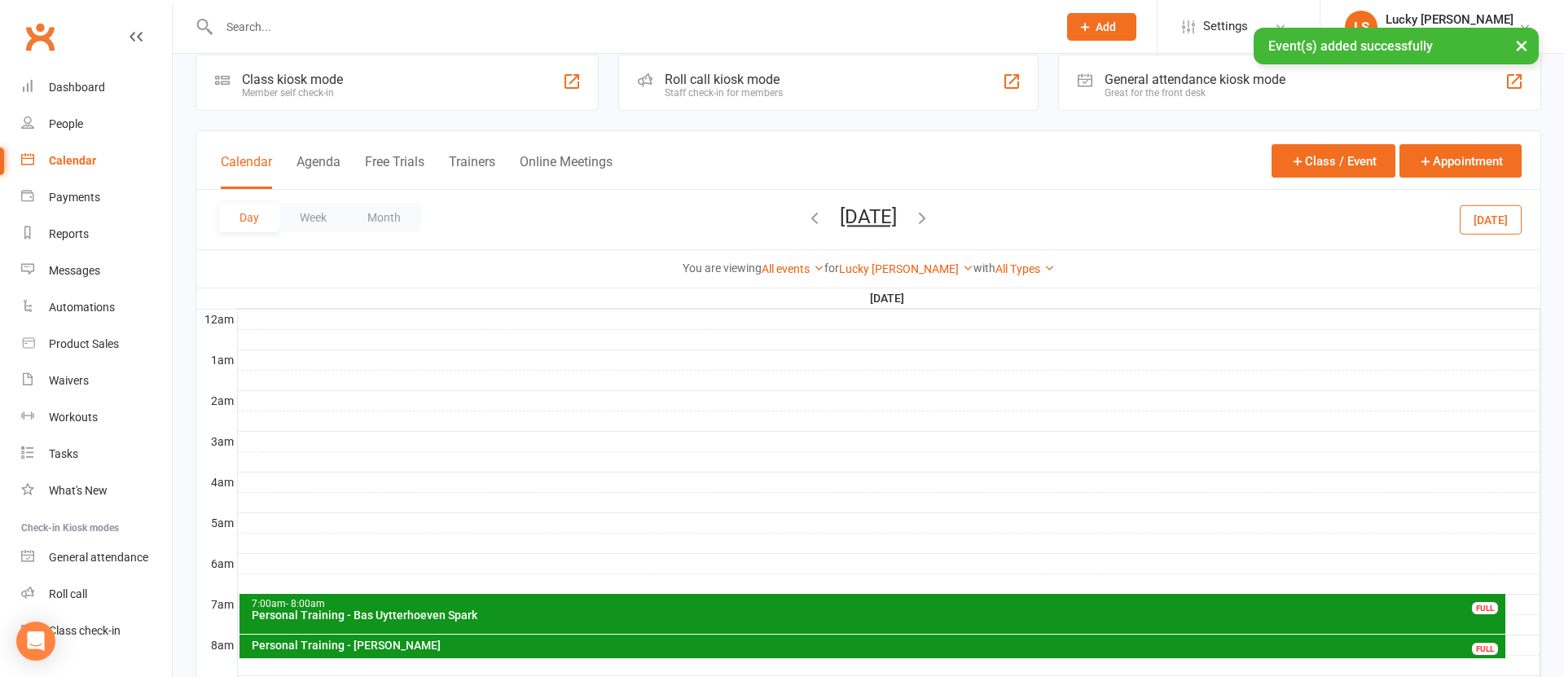
scroll to position [0, 0]
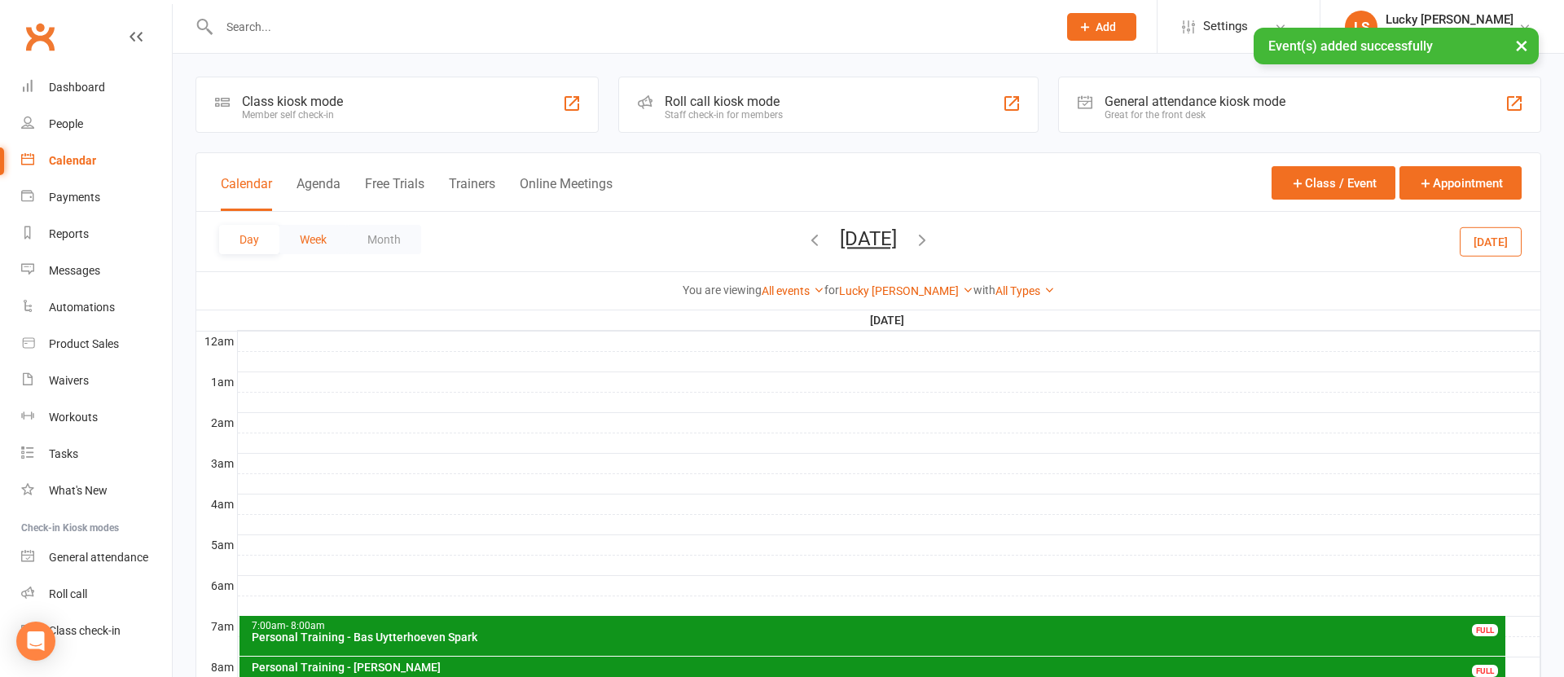
click at [306, 246] on button "Week" at bounding box center [313, 239] width 68 height 29
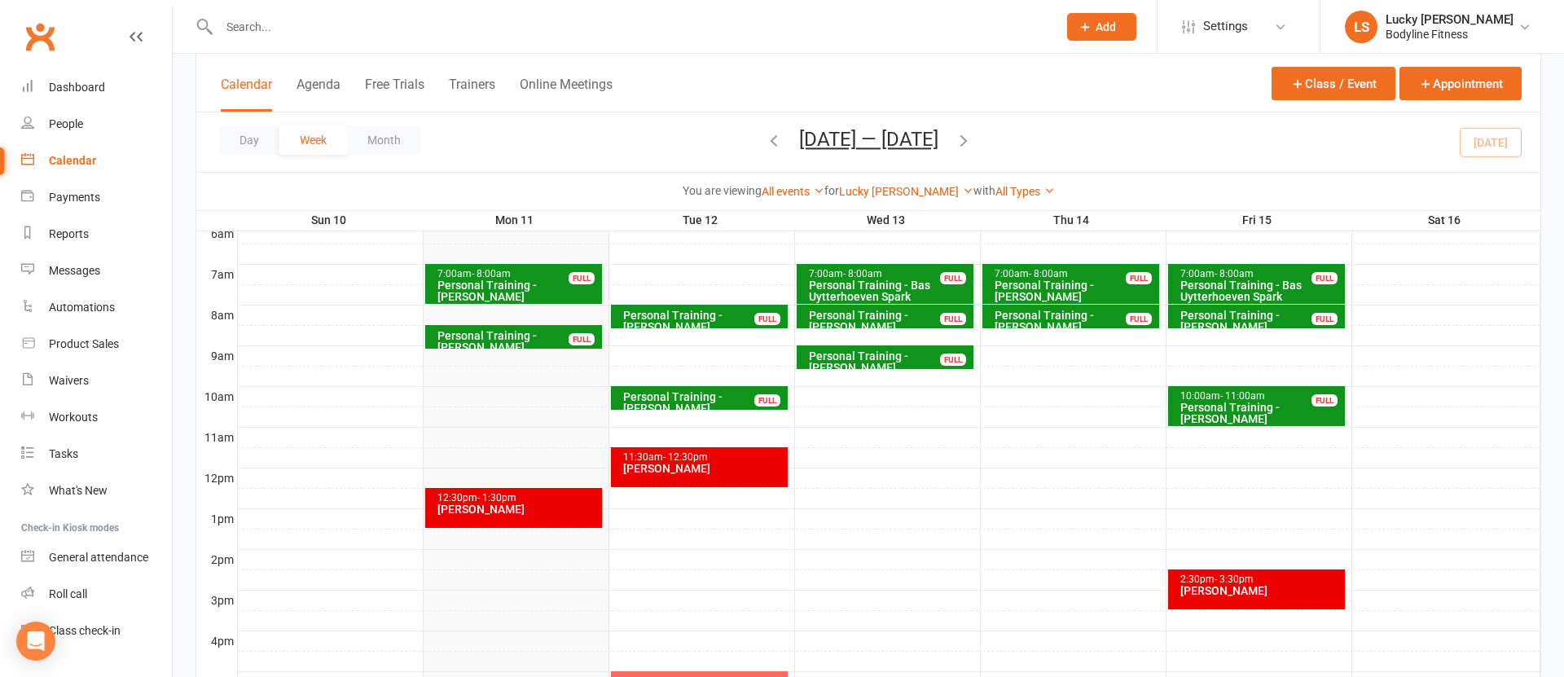
scroll to position [350, 0]
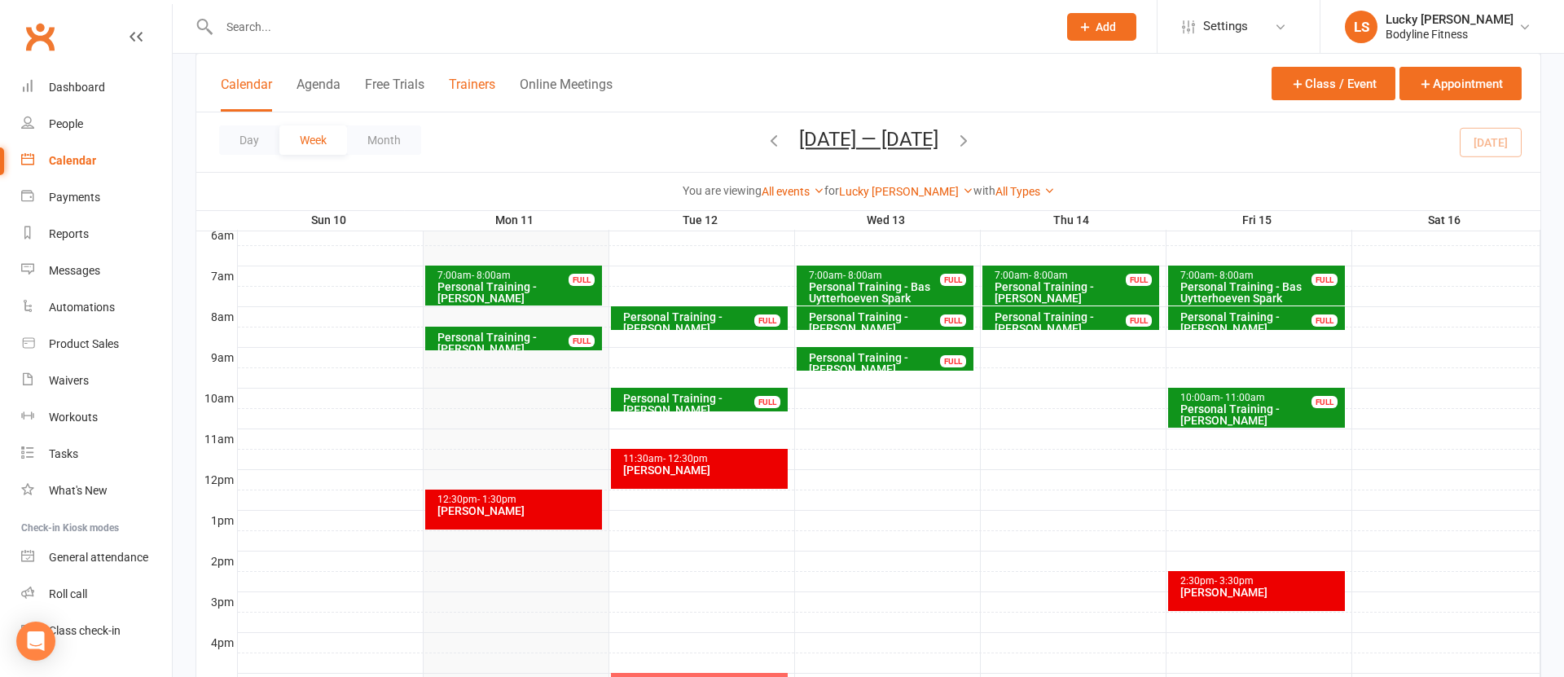
click at [458, 83] on button "Trainers" at bounding box center [472, 94] width 46 height 35
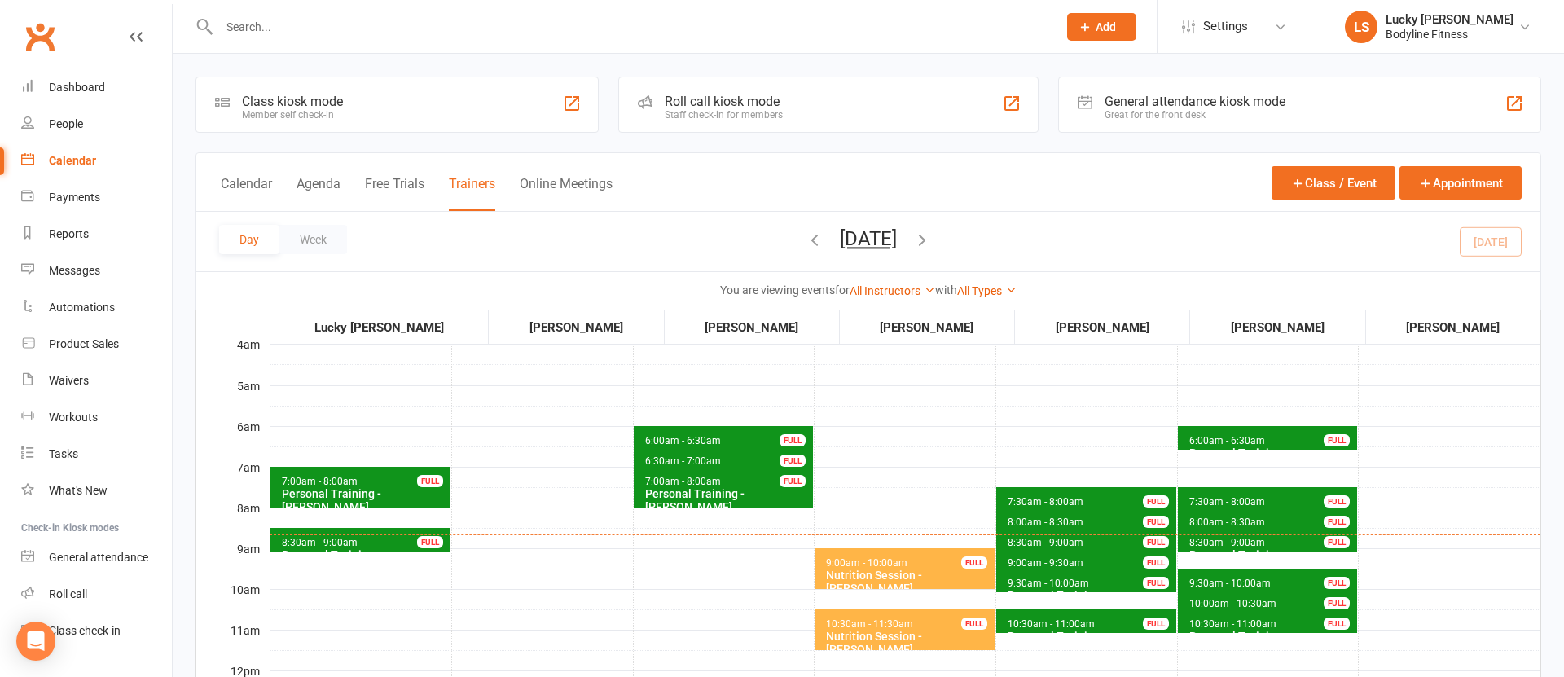
click at [931, 236] on icon "button" at bounding box center [922, 239] width 18 height 18
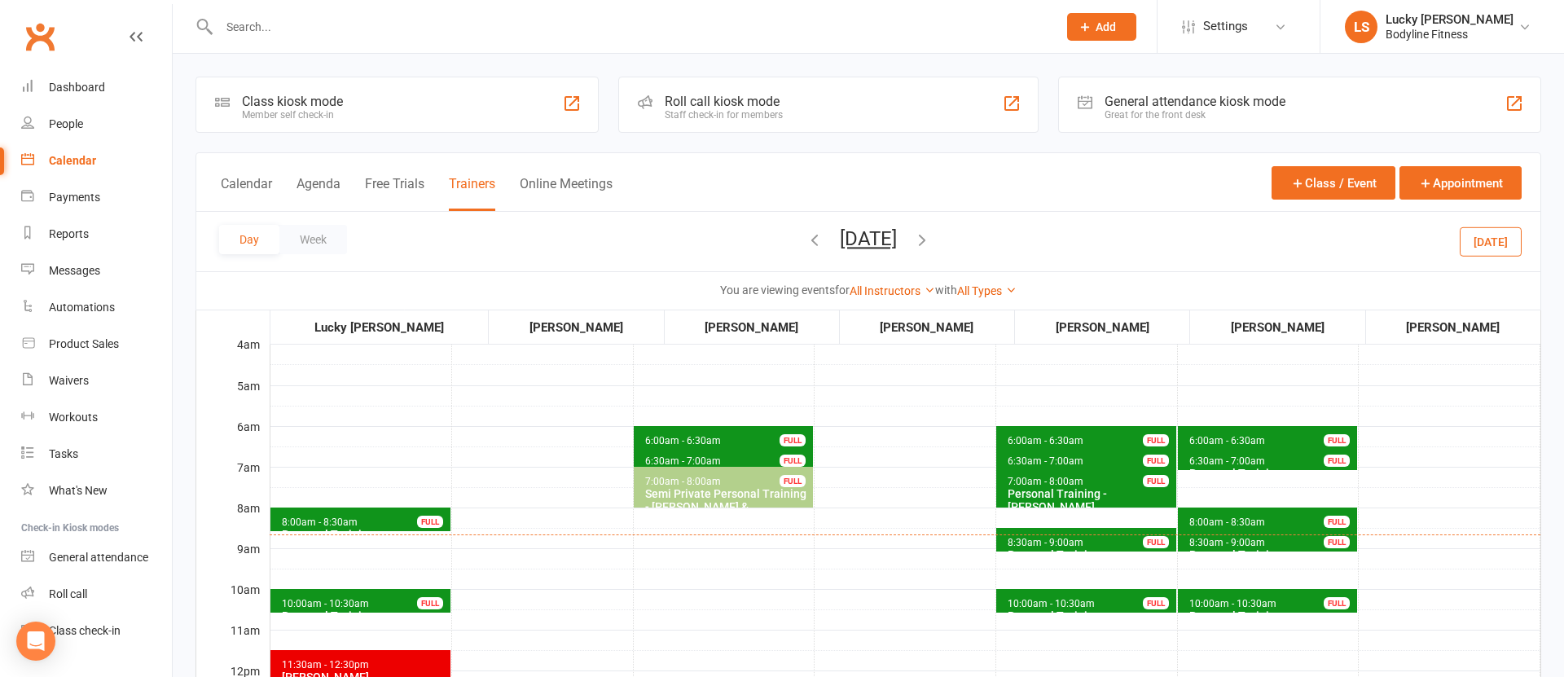
click at [1480, 236] on button "[DATE]" at bounding box center [1490, 240] width 62 height 29
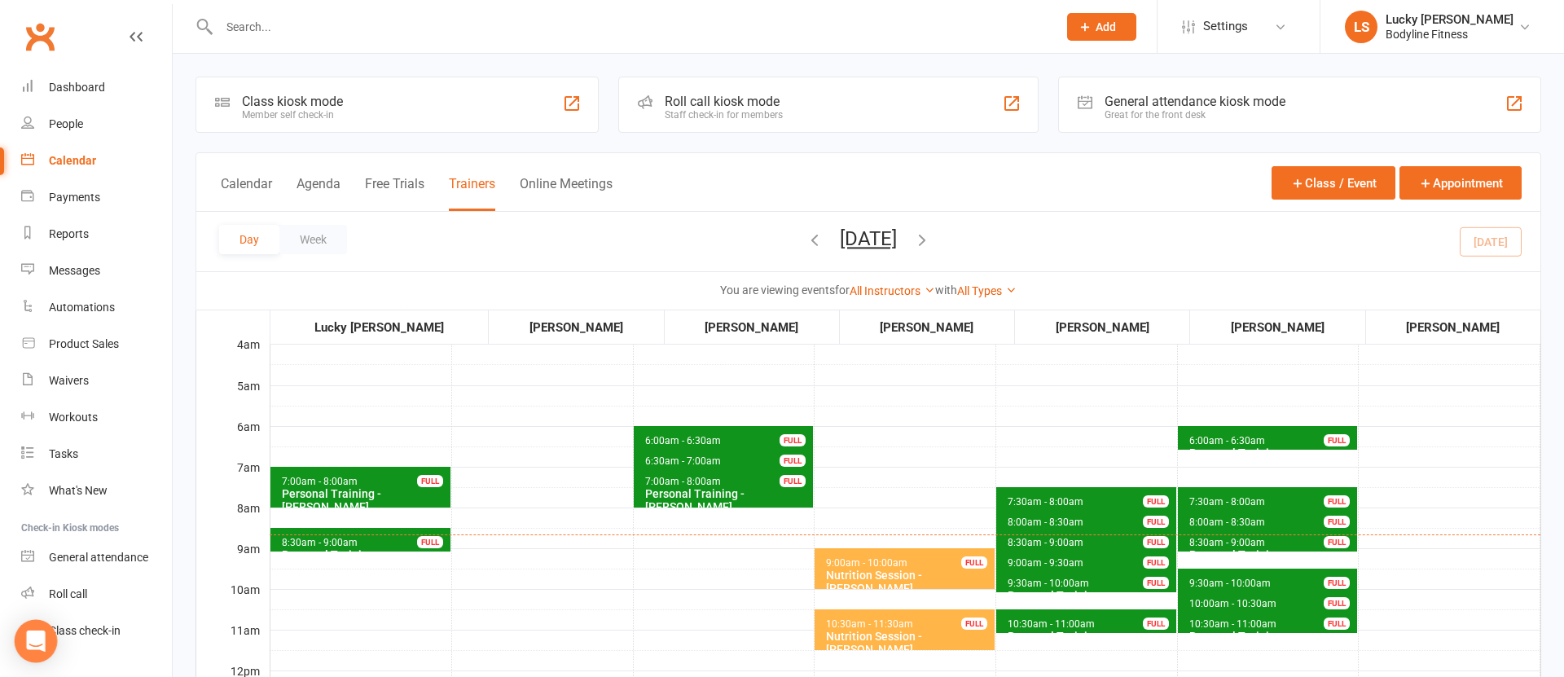
click at [37, 651] on div "Open Intercom Messenger" at bounding box center [36, 641] width 43 height 43
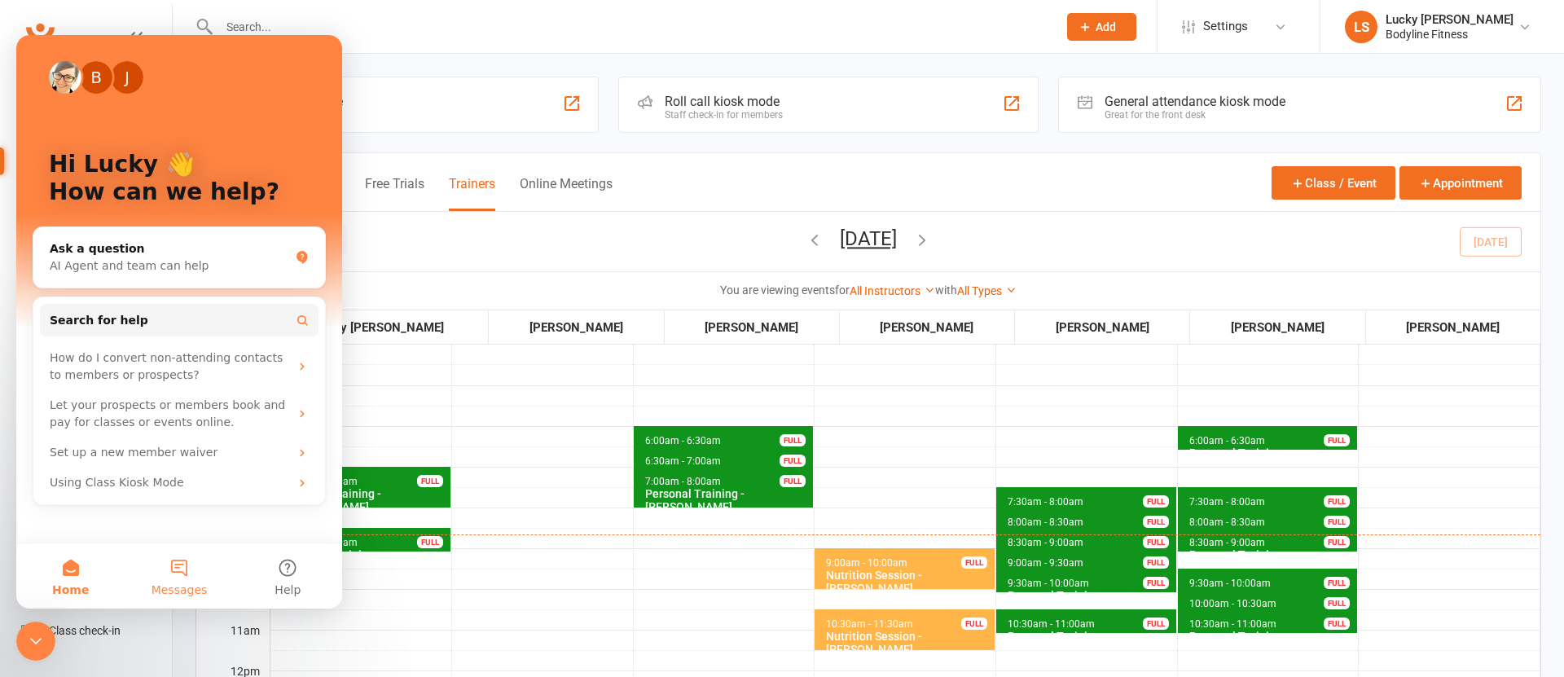
click at [177, 566] on button "Messages" at bounding box center [179, 575] width 108 height 65
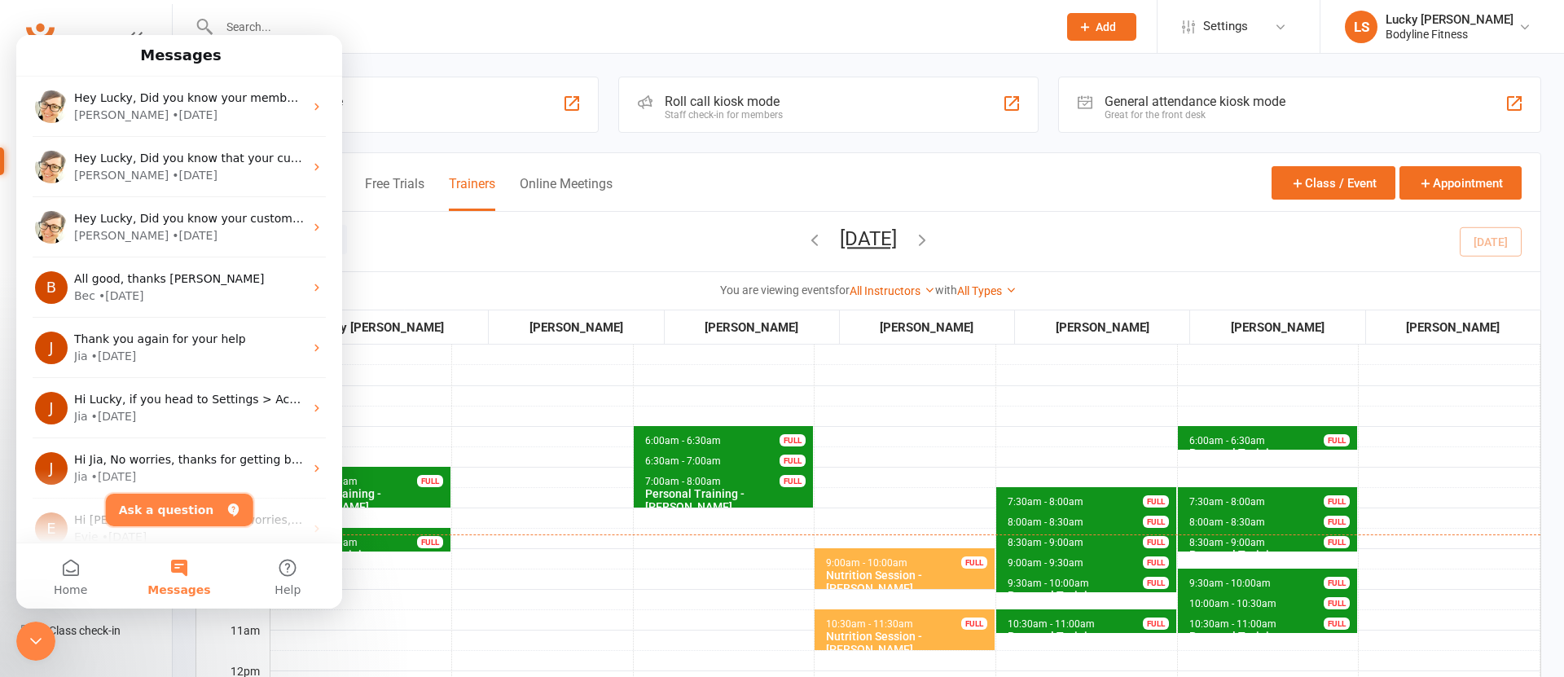
click at [178, 513] on button "Ask a question" at bounding box center [179, 509] width 147 height 33
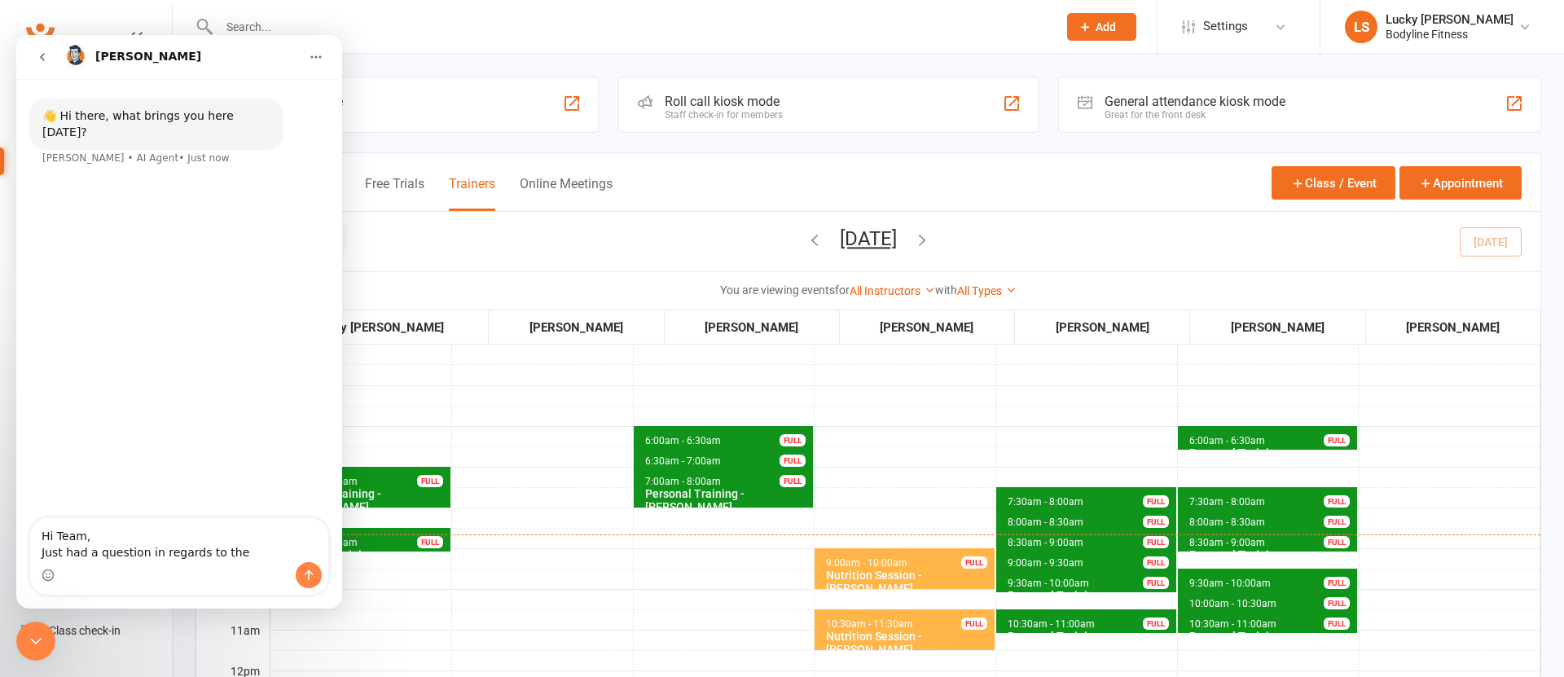
click at [243, 554] on textarea "Hi Team, Just had a question in regards to the" at bounding box center [179, 540] width 298 height 44
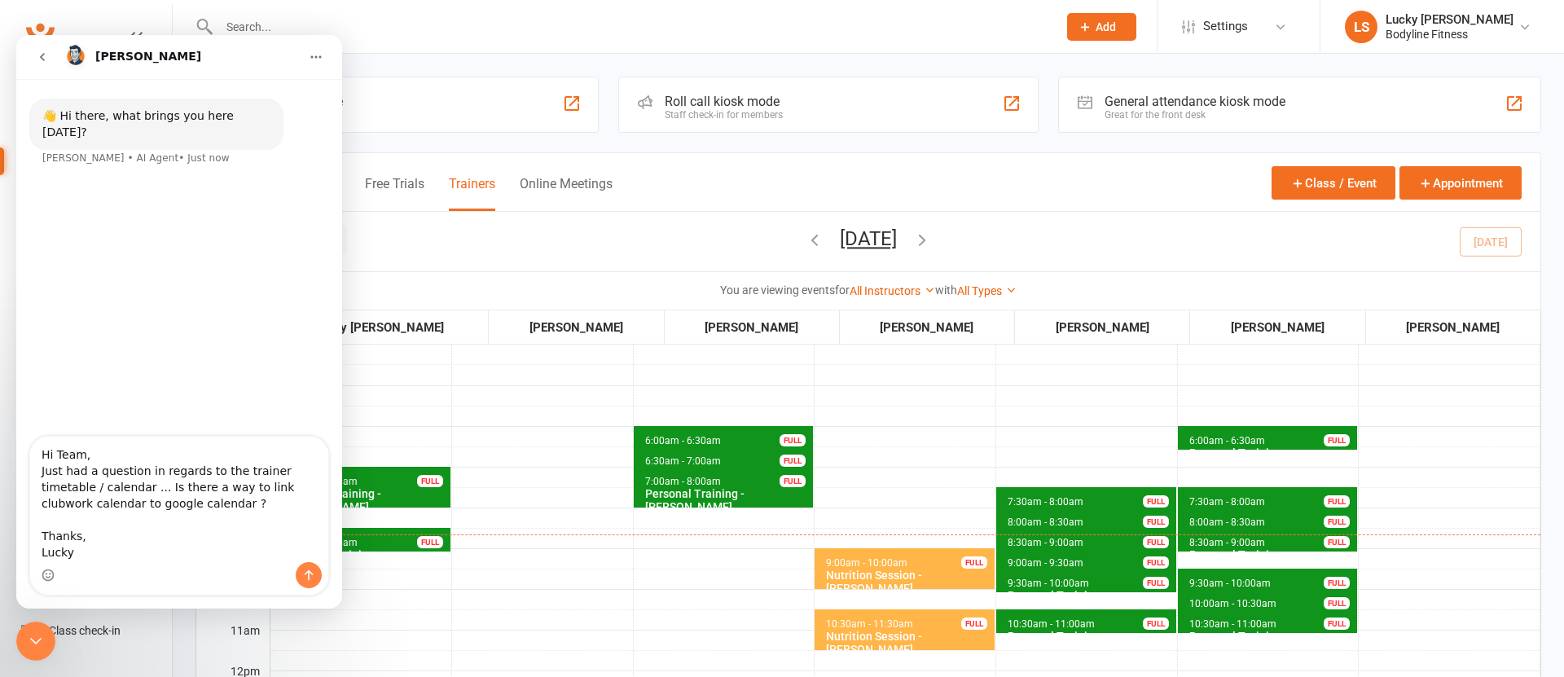
type textarea "Hi Team, Just had a question in regards to the trainer timetable / calendar ...…"
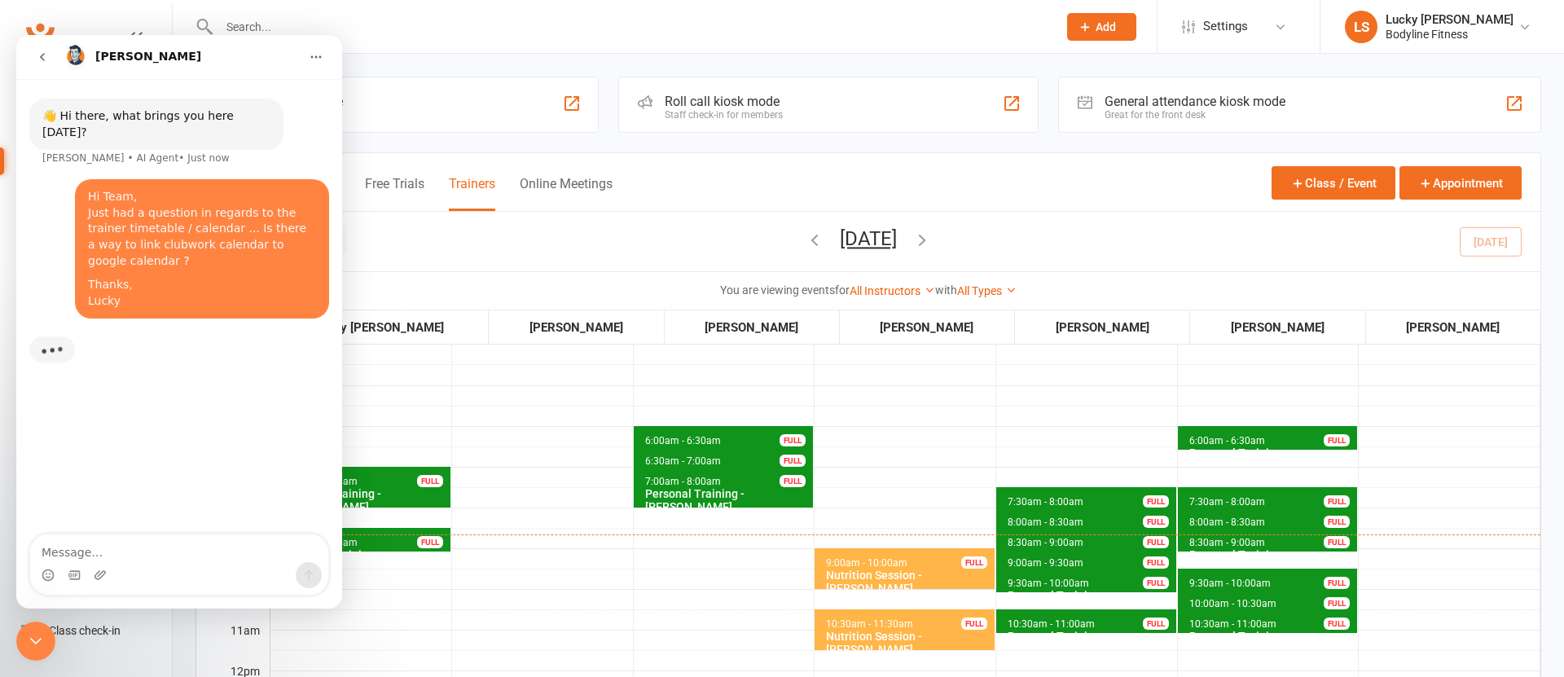
click at [35, 631] on icon "Close Intercom Messenger" at bounding box center [36, 641] width 20 height 20
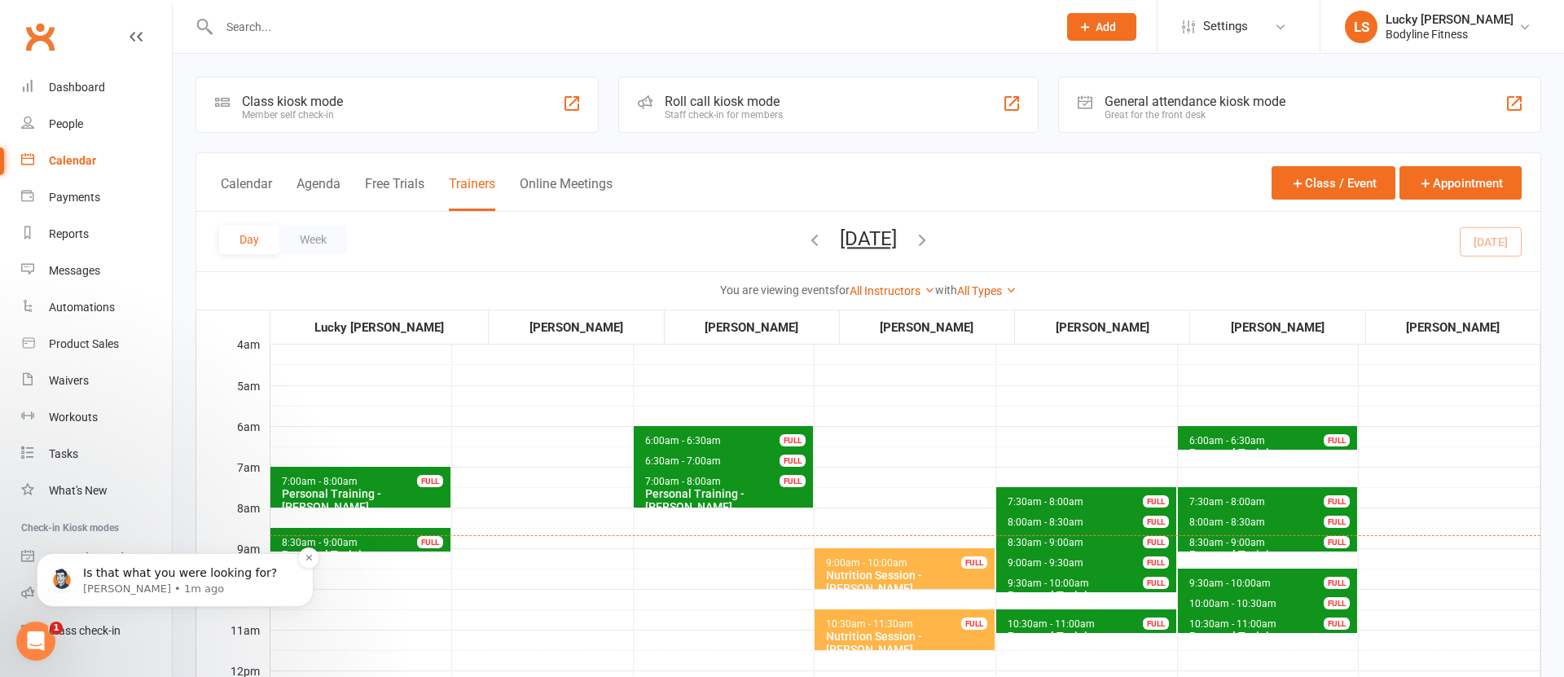
click at [149, 577] on p "Is that what you were looking for?" at bounding box center [188, 573] width 210 height 16
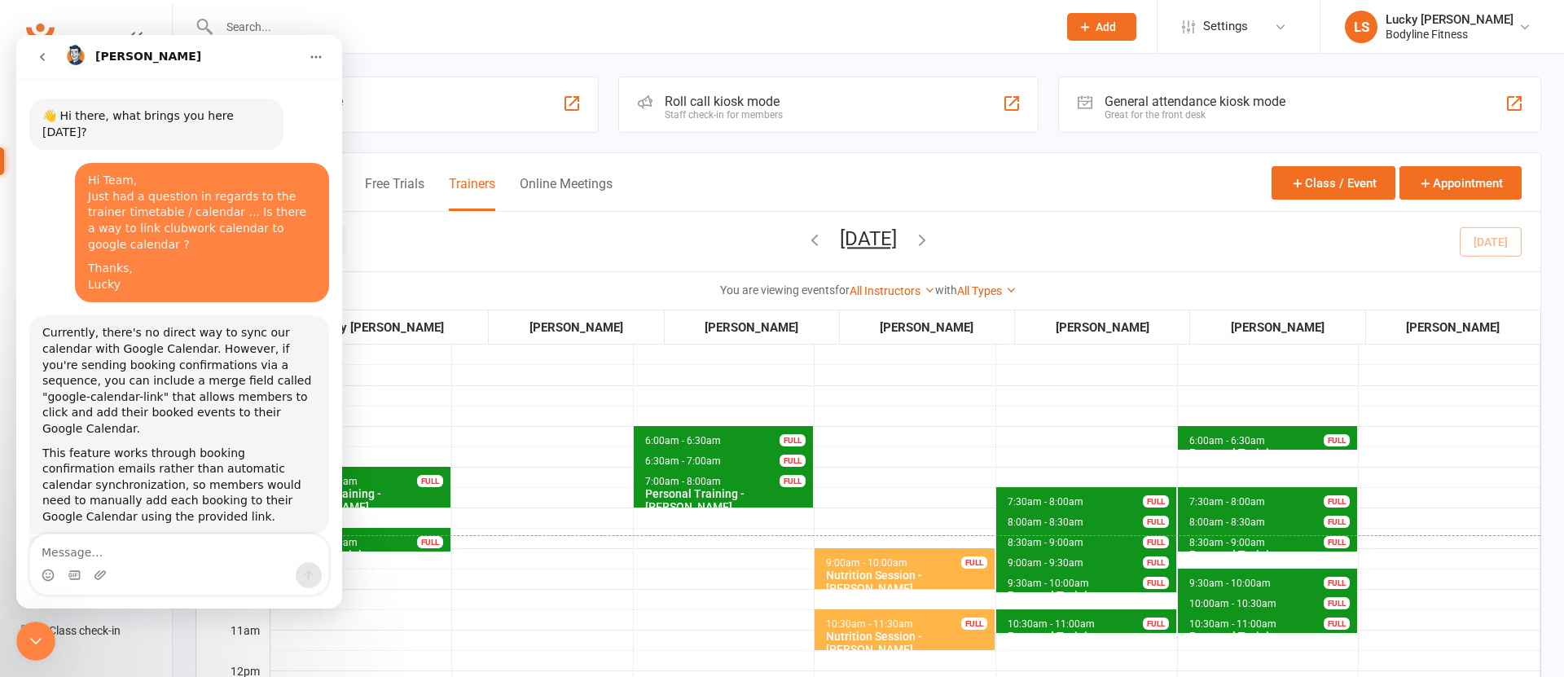
scroll to position [40, 0]
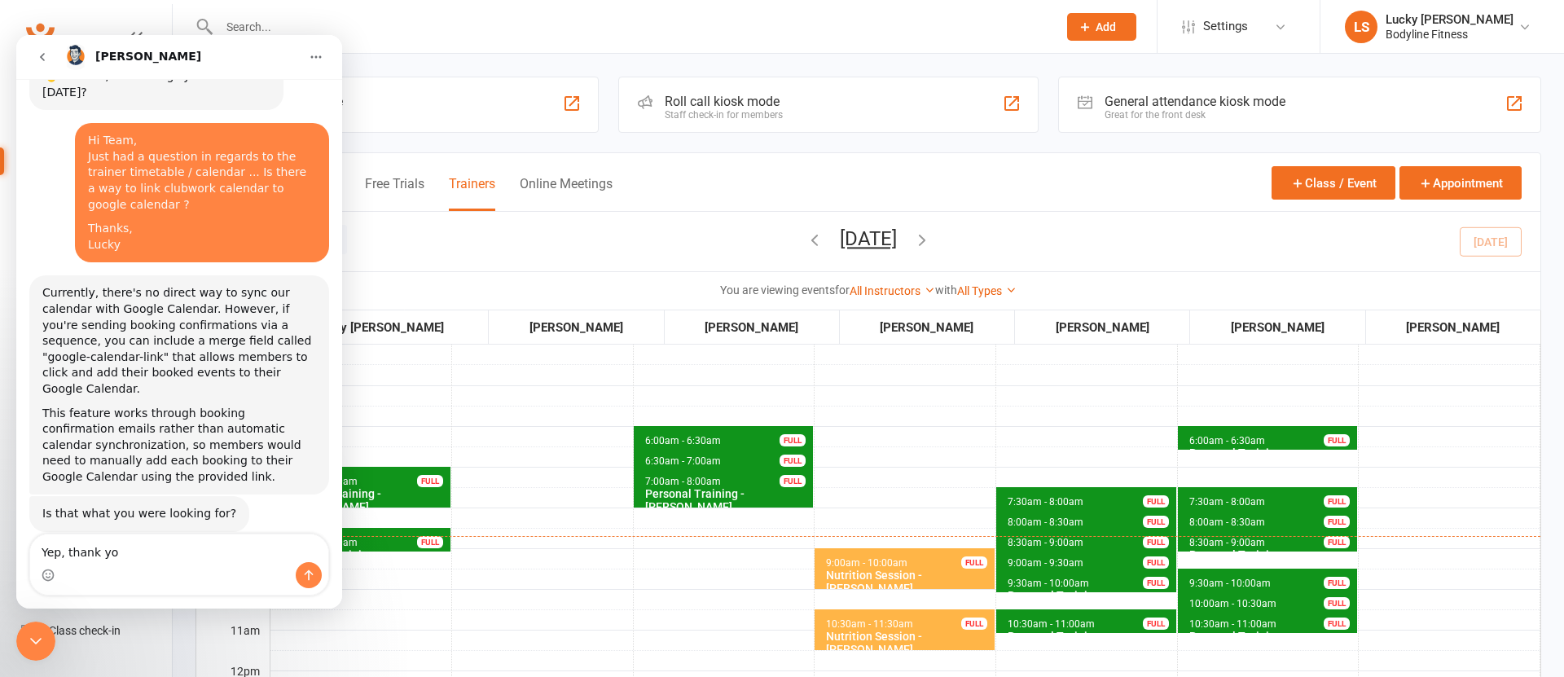
type textarea "Yep, thank you"
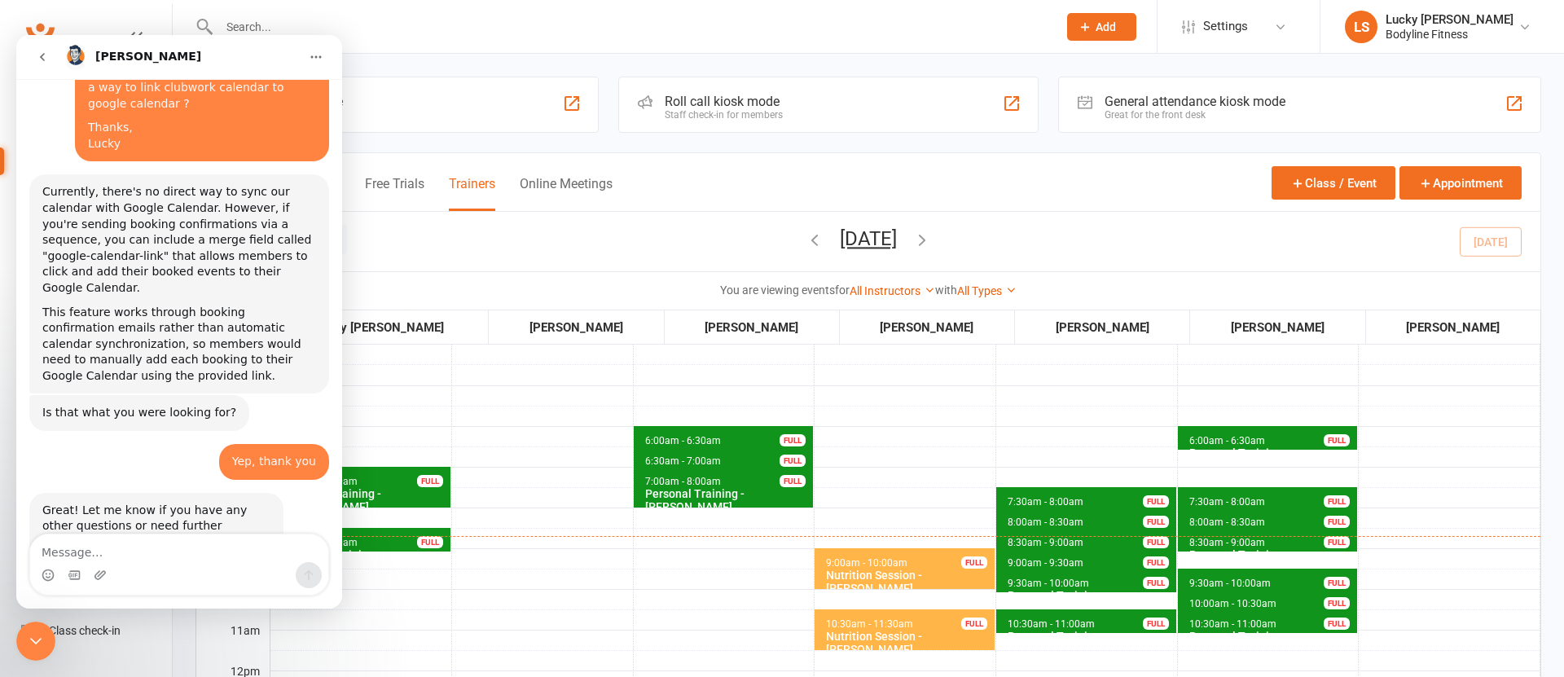
scroll to position [153, 0]
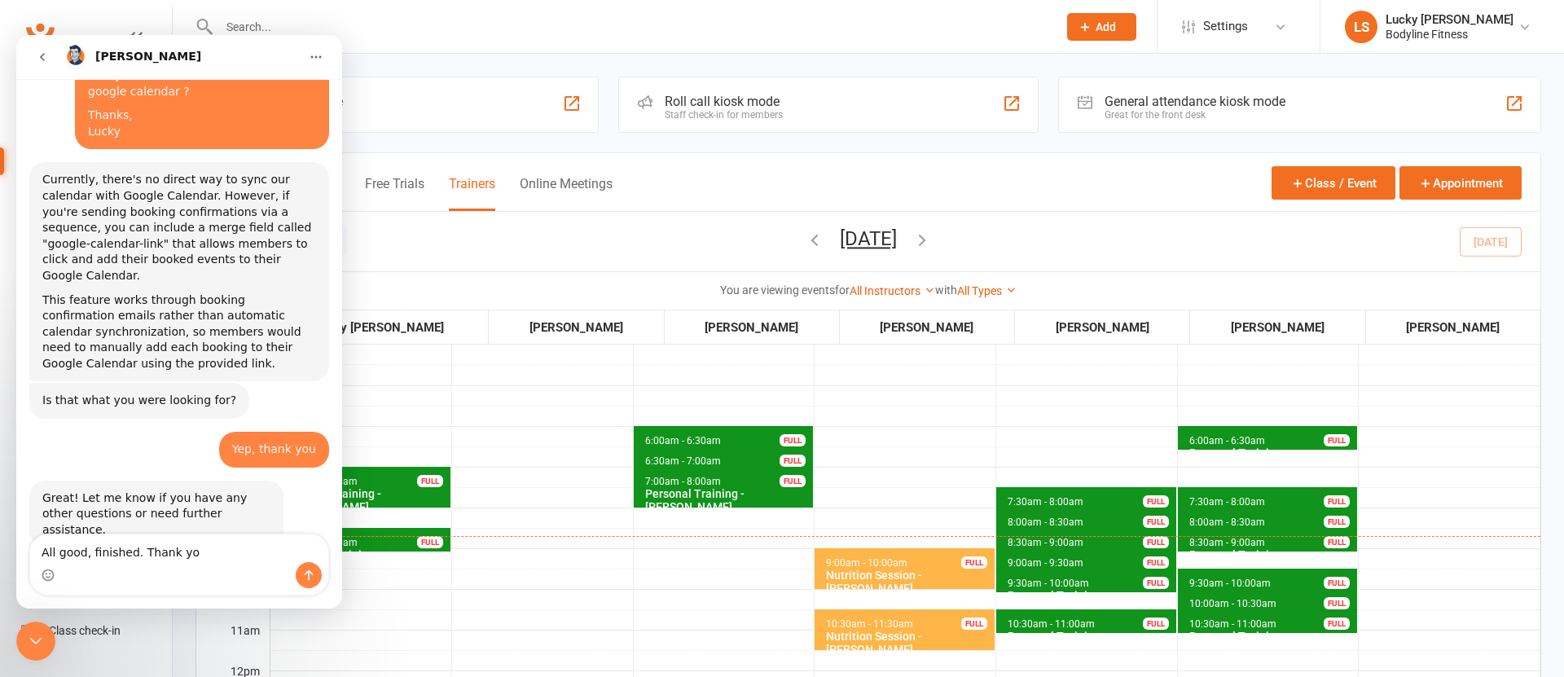
type textarea "All good, finished. Thank you"
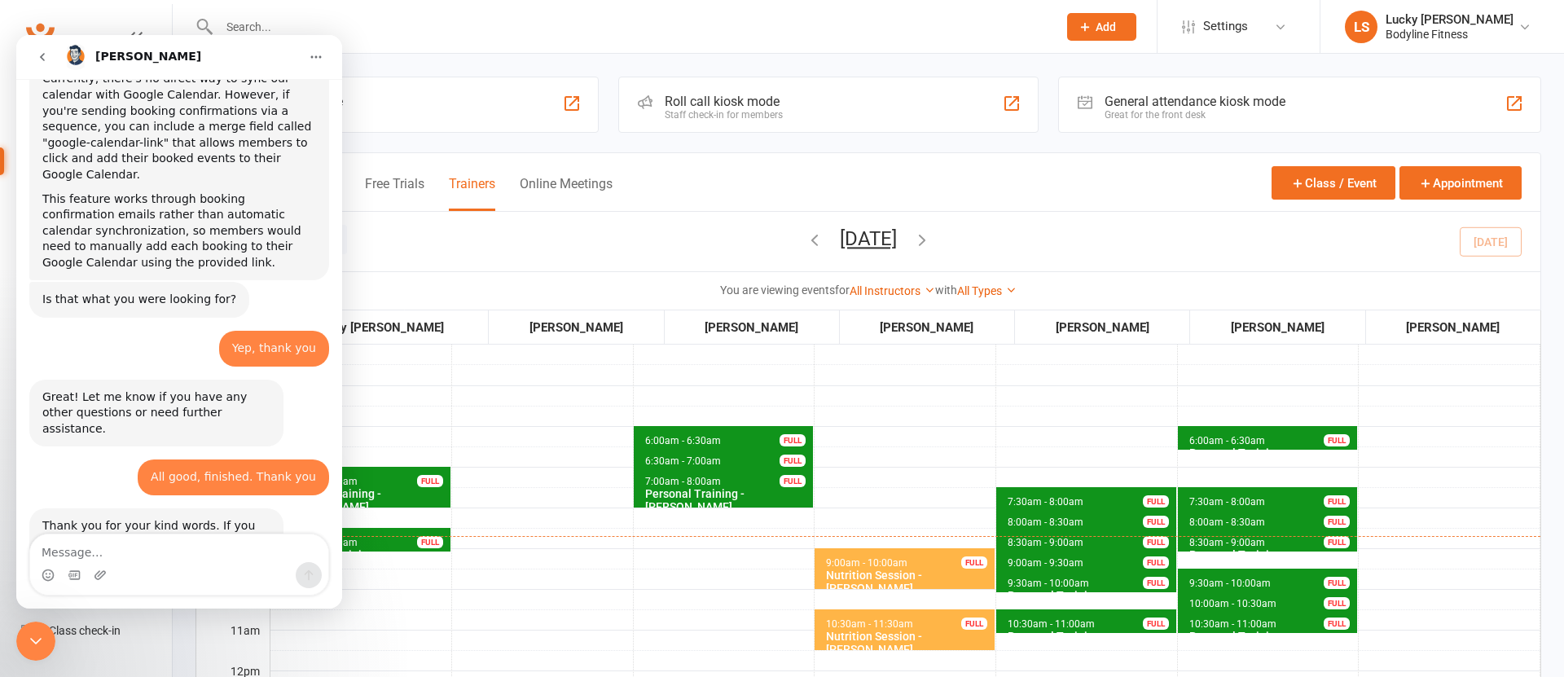
scroll to position [282, 0]
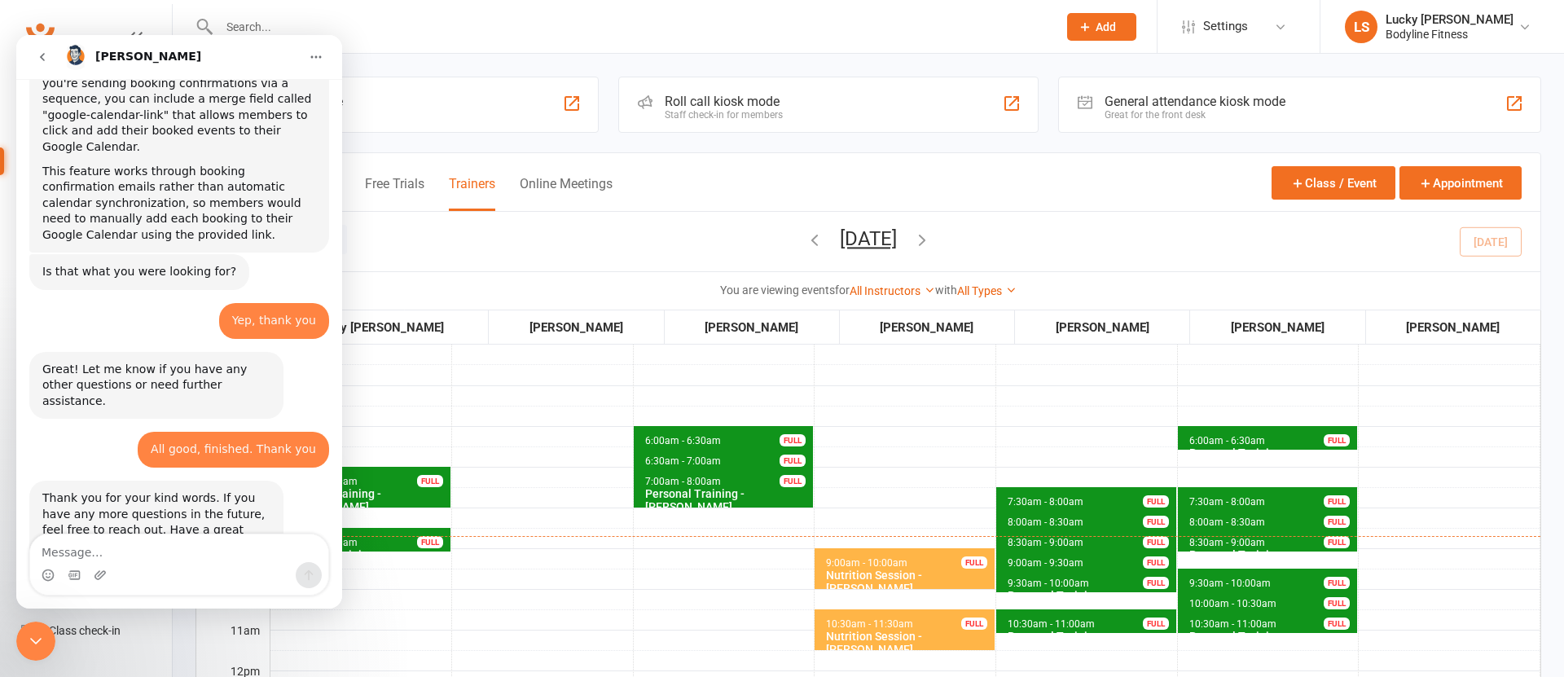
click at [36, 56] on icon "go back" at bounding box center [42, 56] width 13 height 13
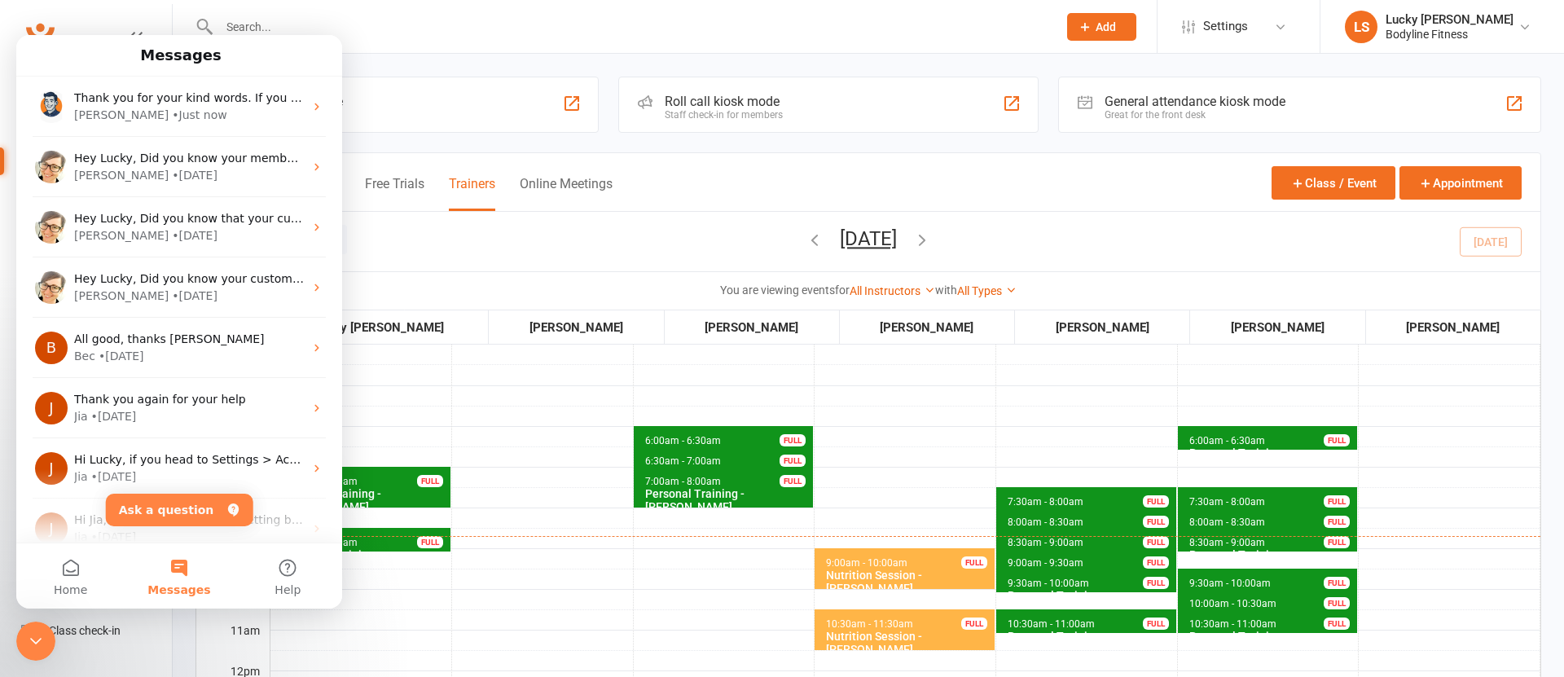
click at [46, 640] on div "Close Intercom Messenger" at bounding box center [35, 640] width 39 height 39
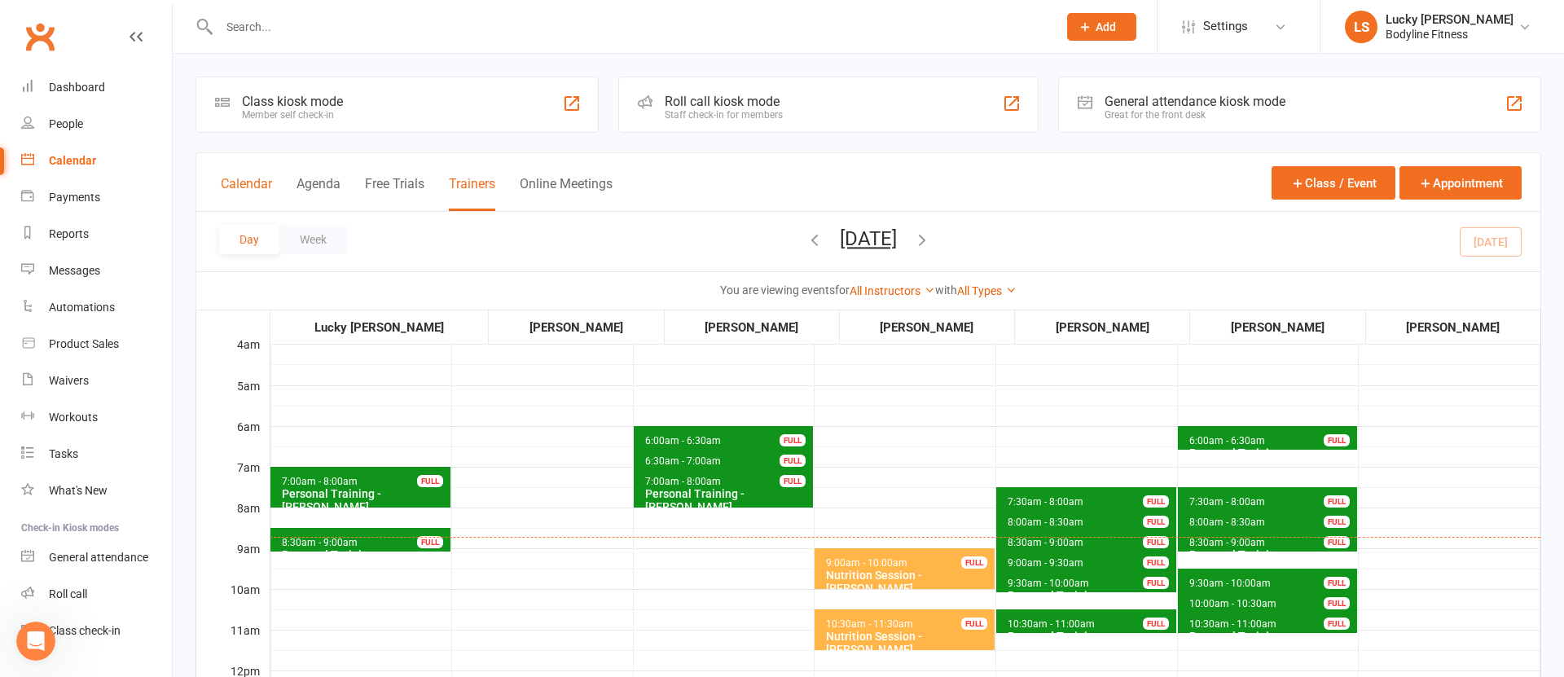
click at [253, 196] on button "Calendar" at bounding box center [246, 193] width 51 height 35
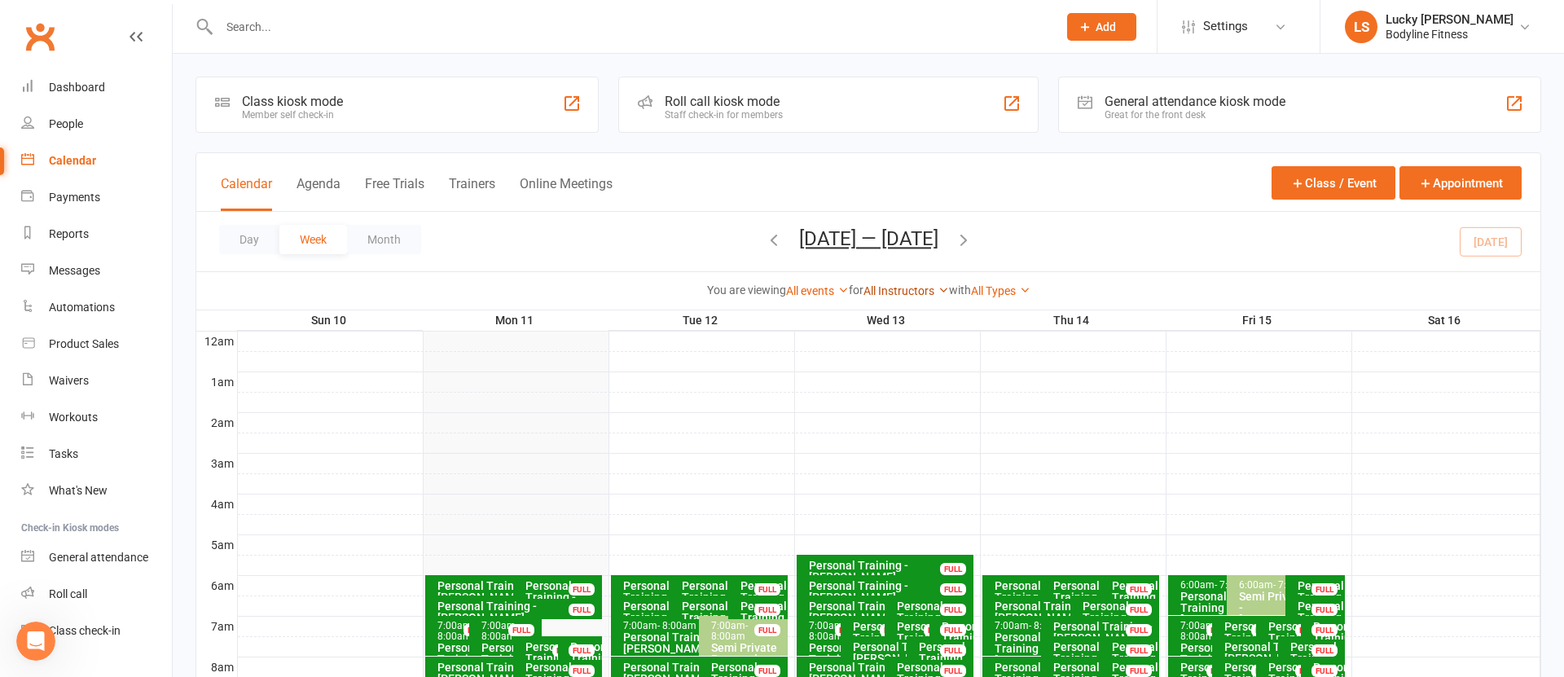
click at [903, 292] on link "All Instructors" at bounding box center [906, 290] width 86 height 13
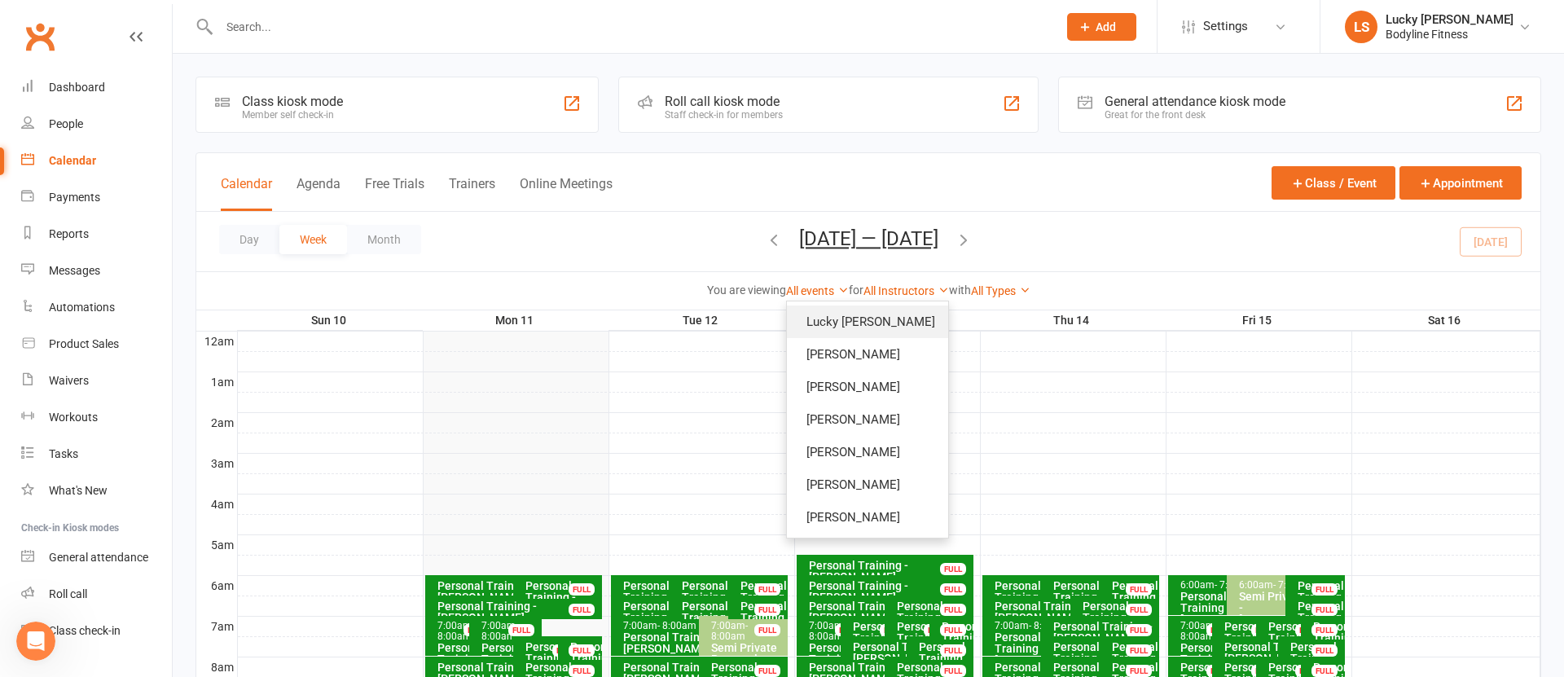
click at [894, 320] on link "Lucky [PERSON_NAME]" at bounding box center [867, 321] width 161 height 33
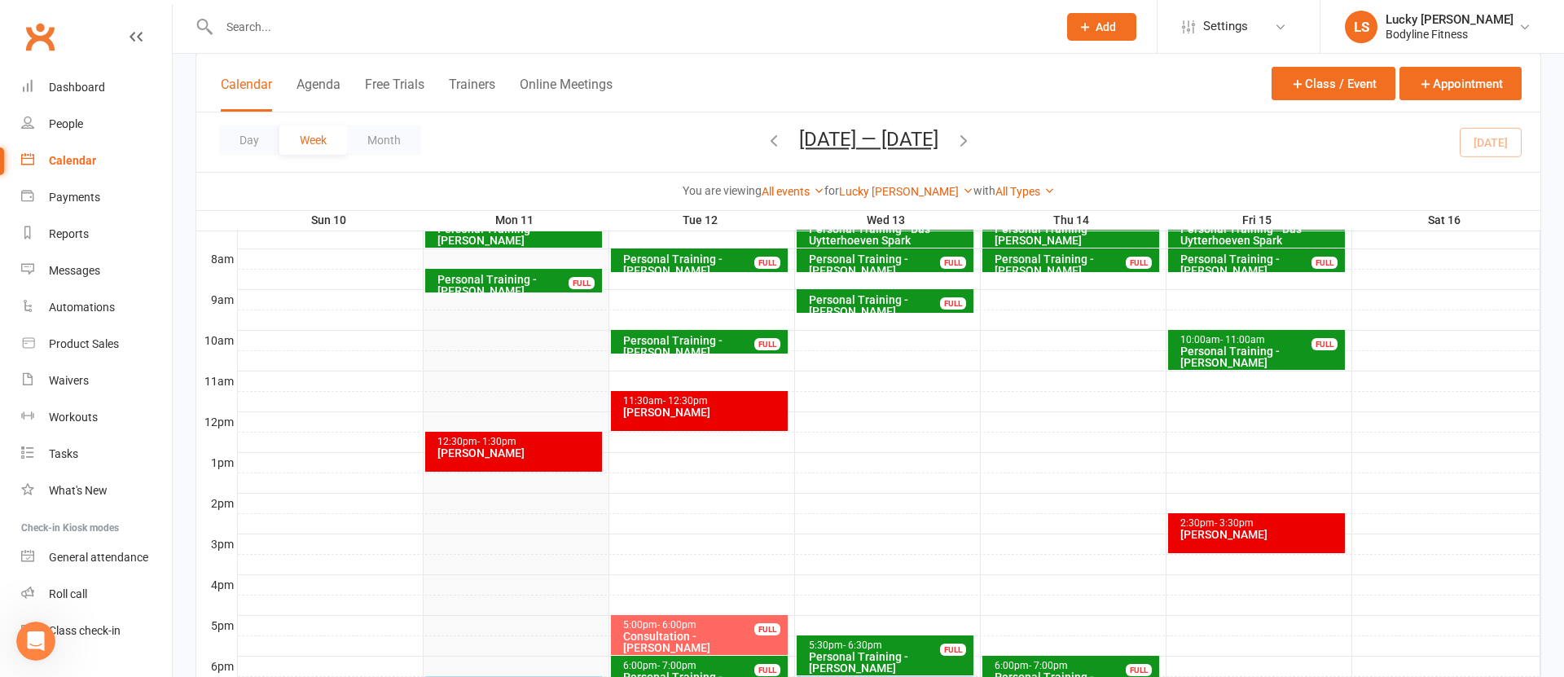
scroll to position [464, 0]
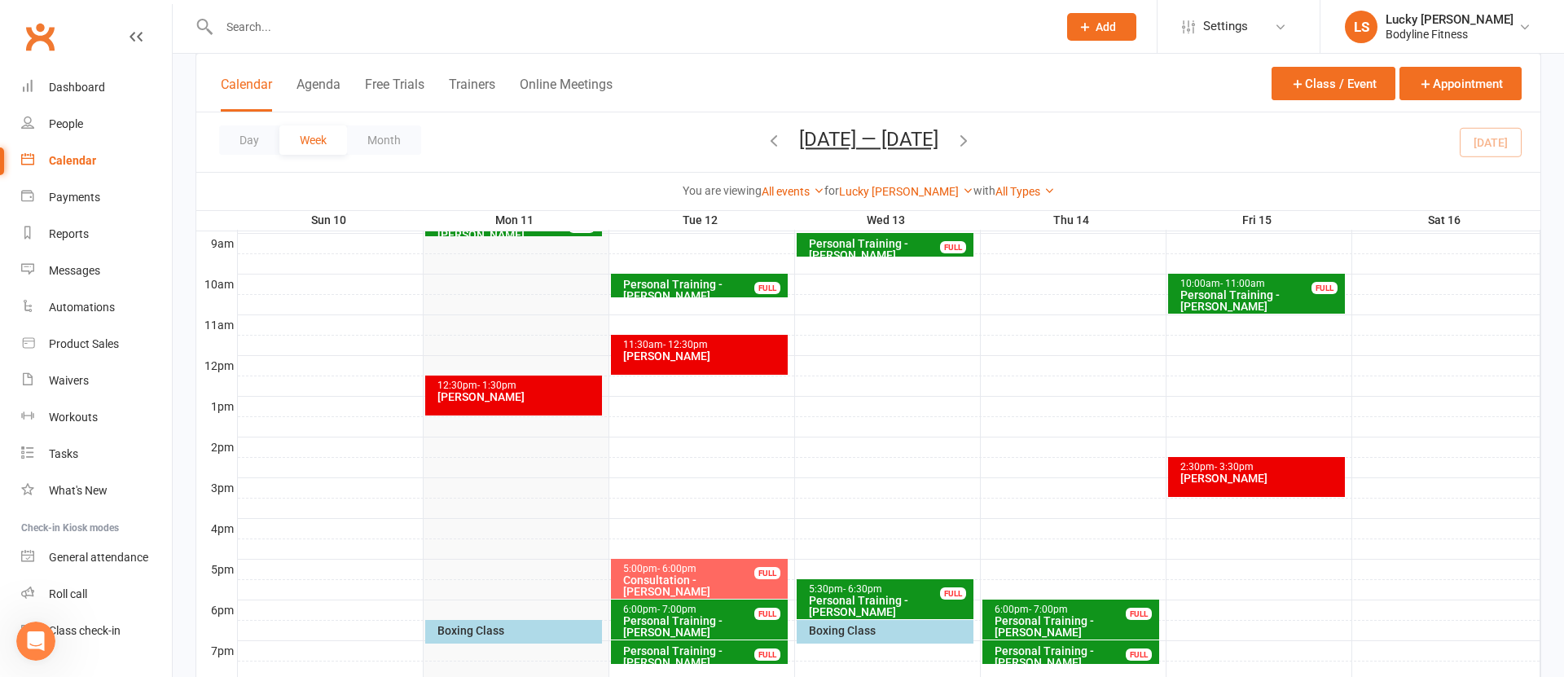
click at [765, 147] on icon "button" at bounding box center [774, 140] width 18 height 18
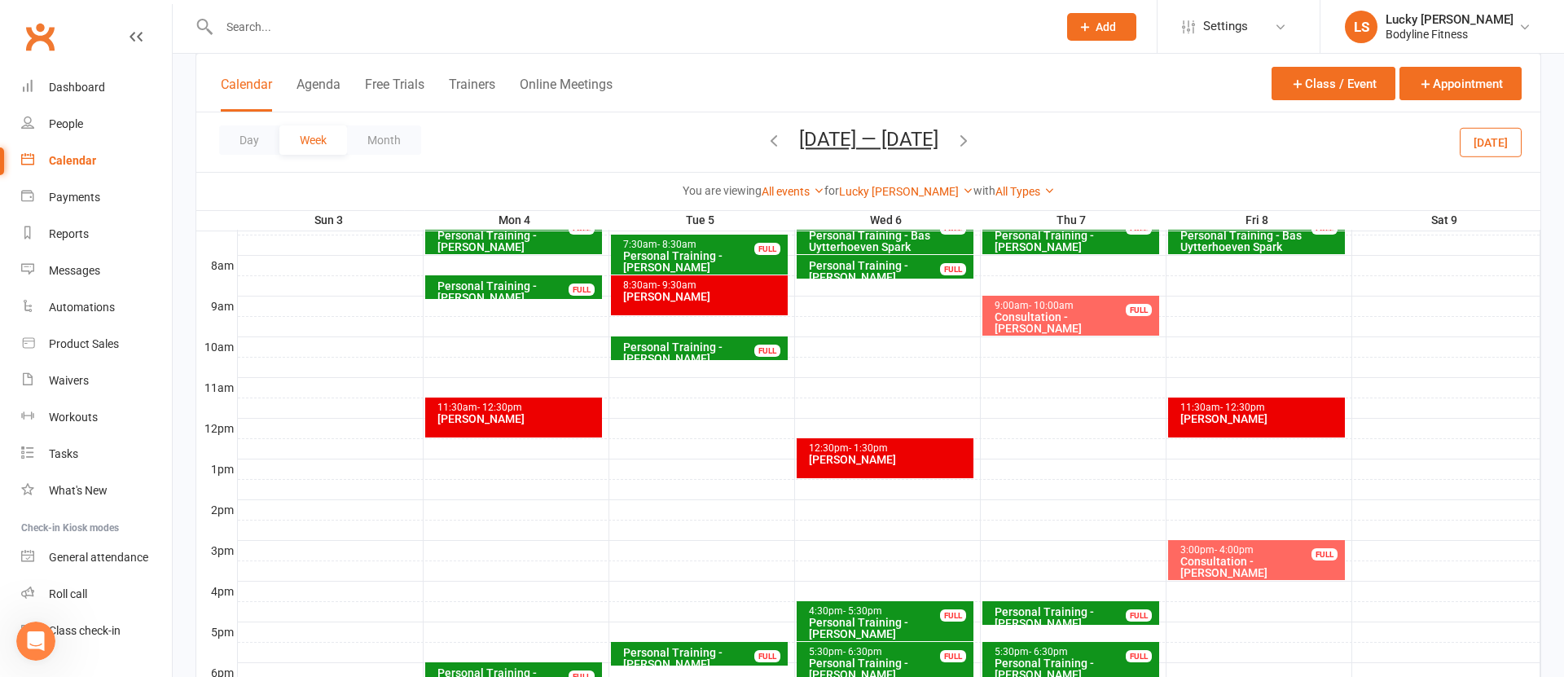
scroll to position [548, 0]
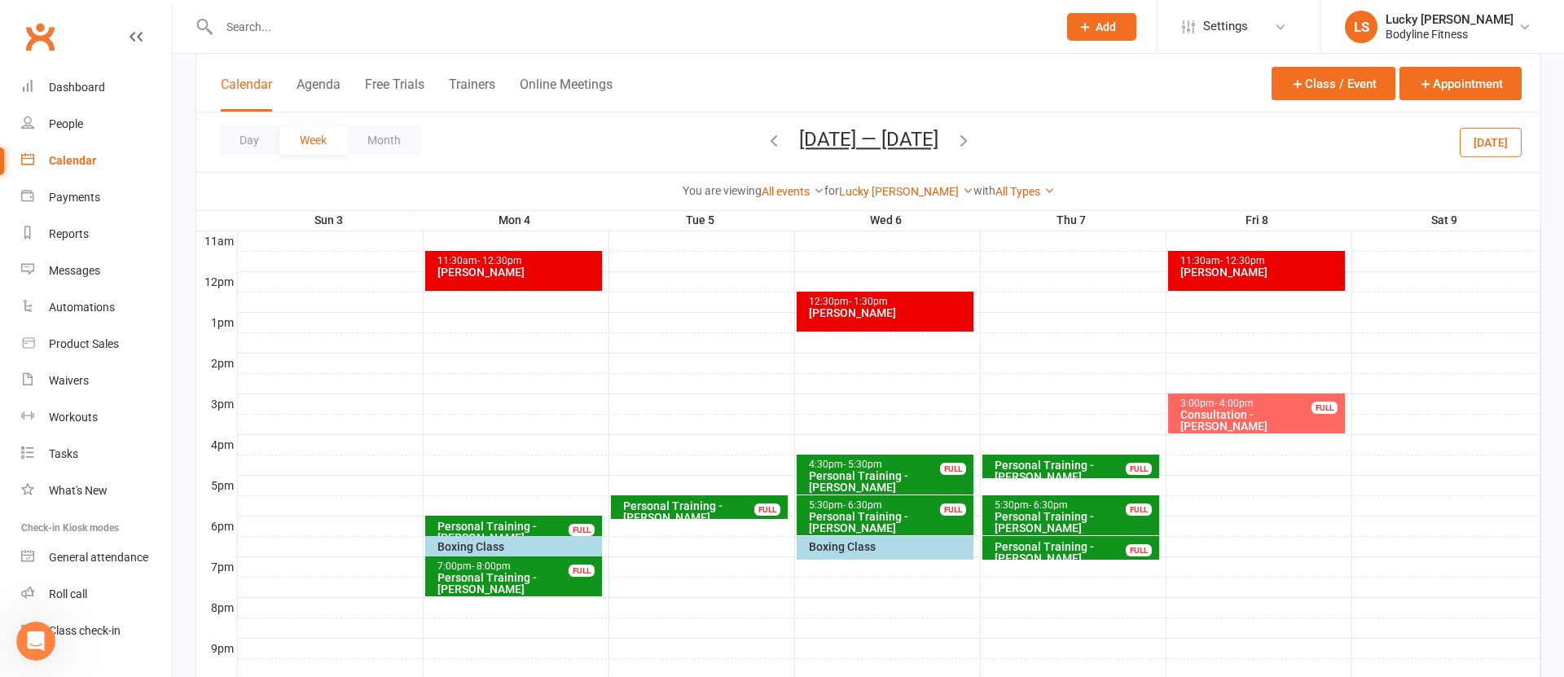
click at [963, 138] on icon "button" at bounding box center [963, 140] width 18 height 18
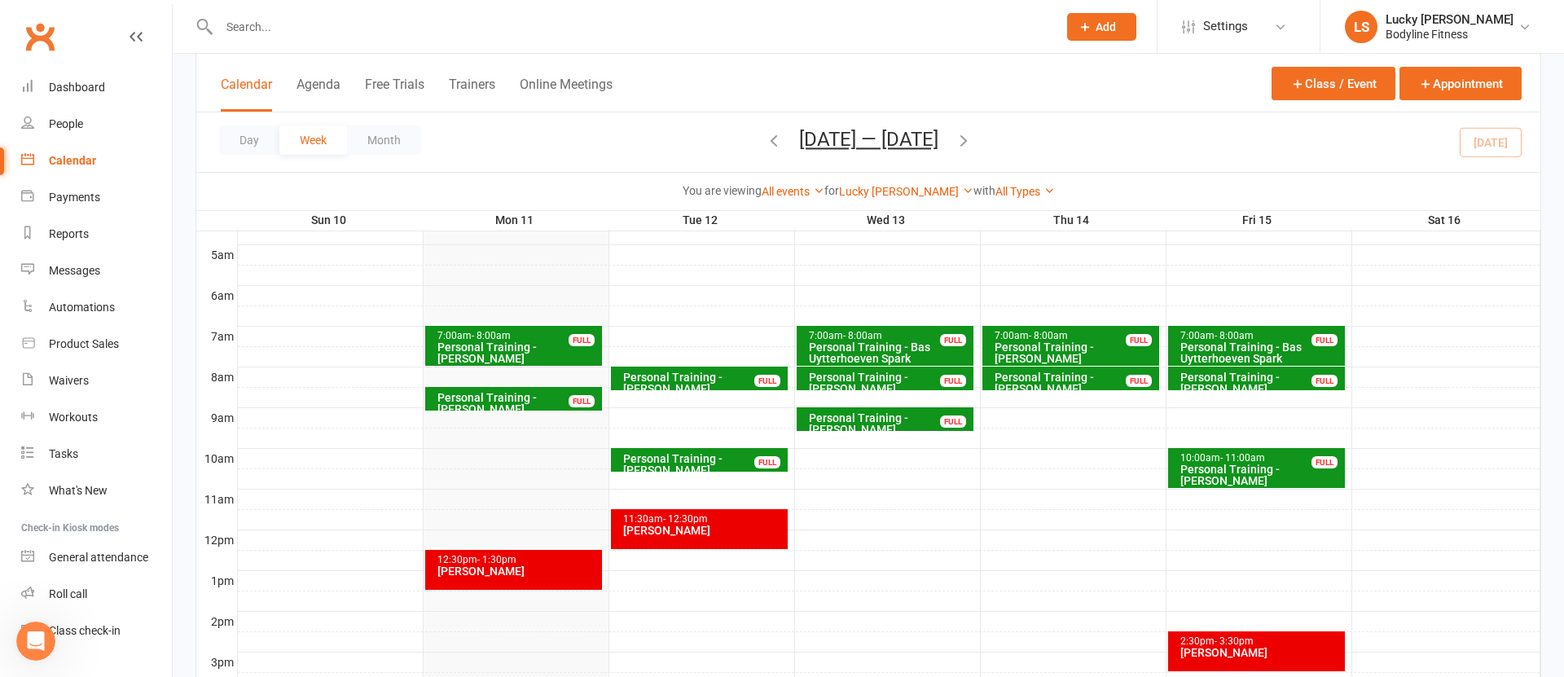
scroll to position [287, 0]
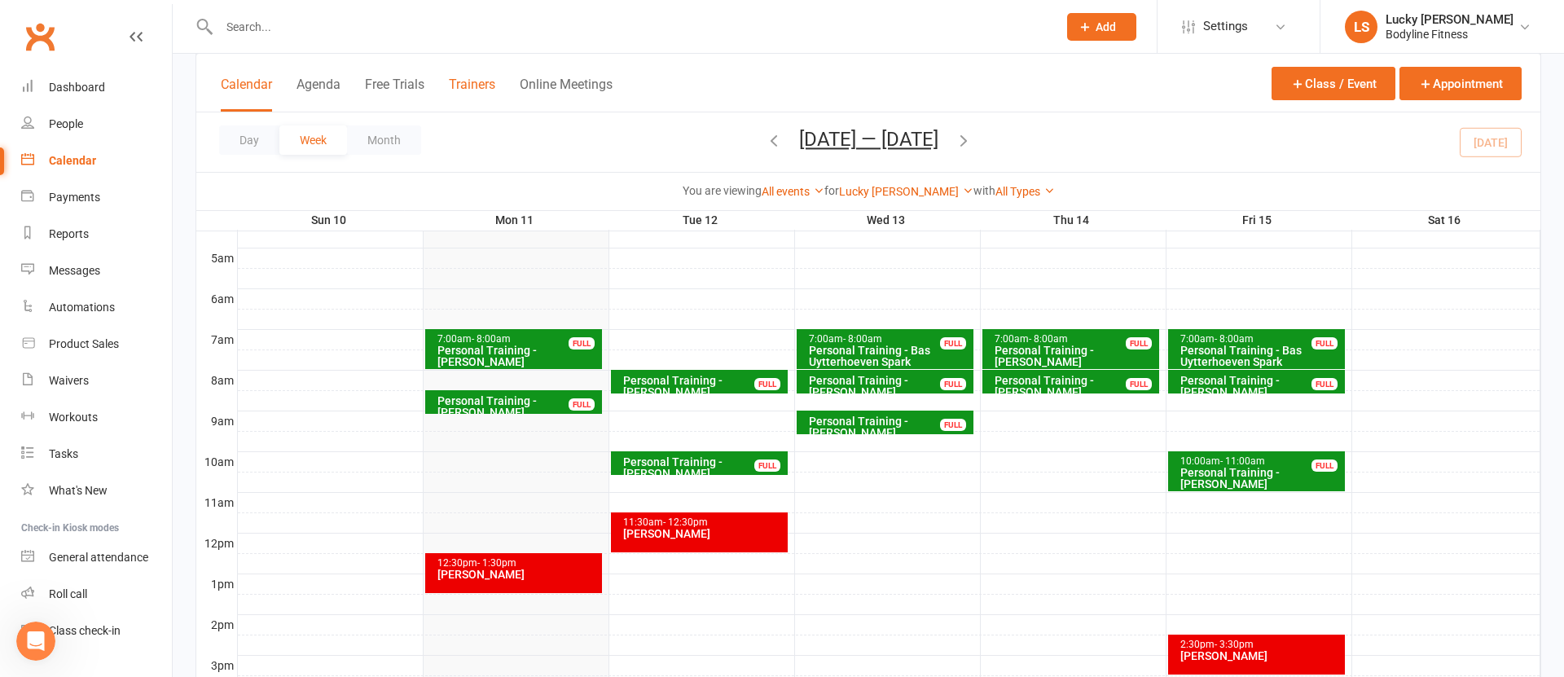
click at [472, 82] on button "Trainers" at bounding box center [472, 94] width 46 height 35
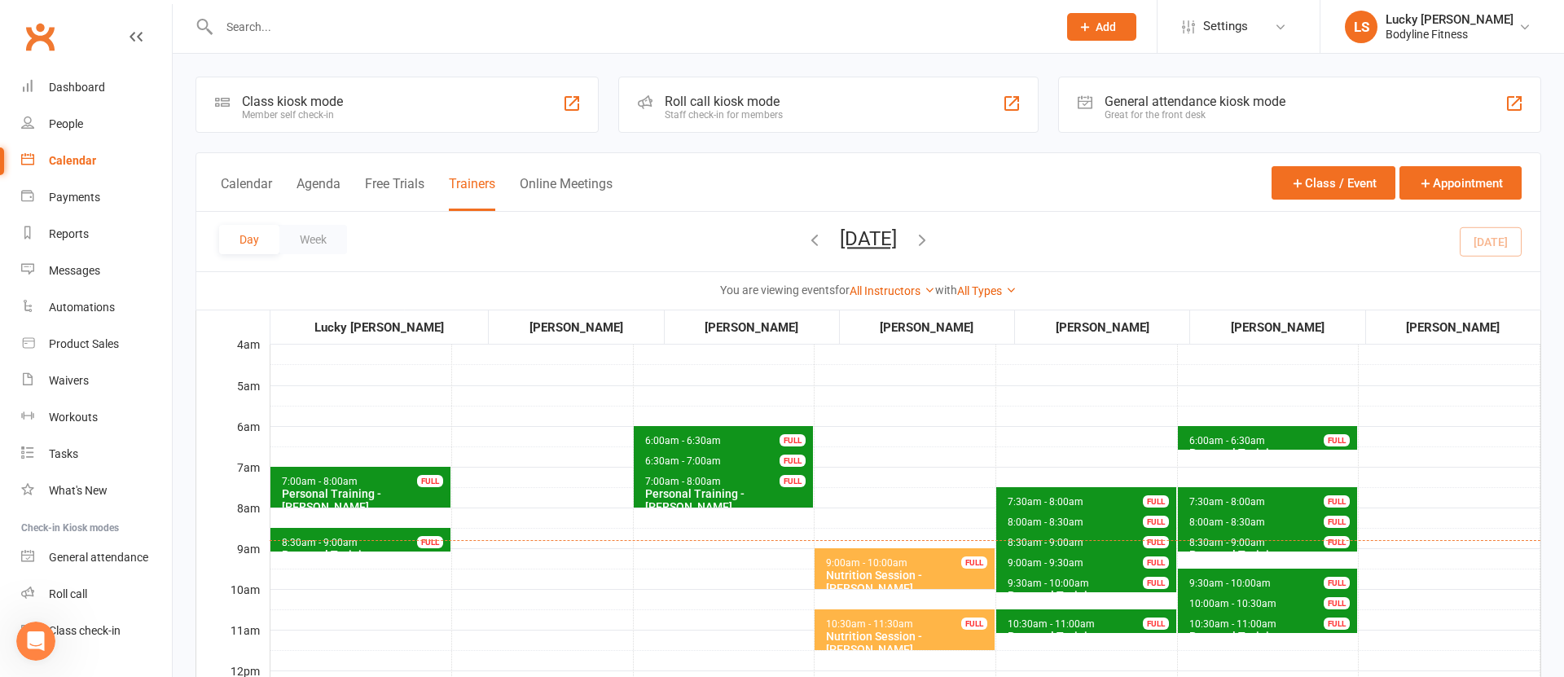
click at [269, 31] on input "text" at bounding box center [629, 26] width 831 height 23
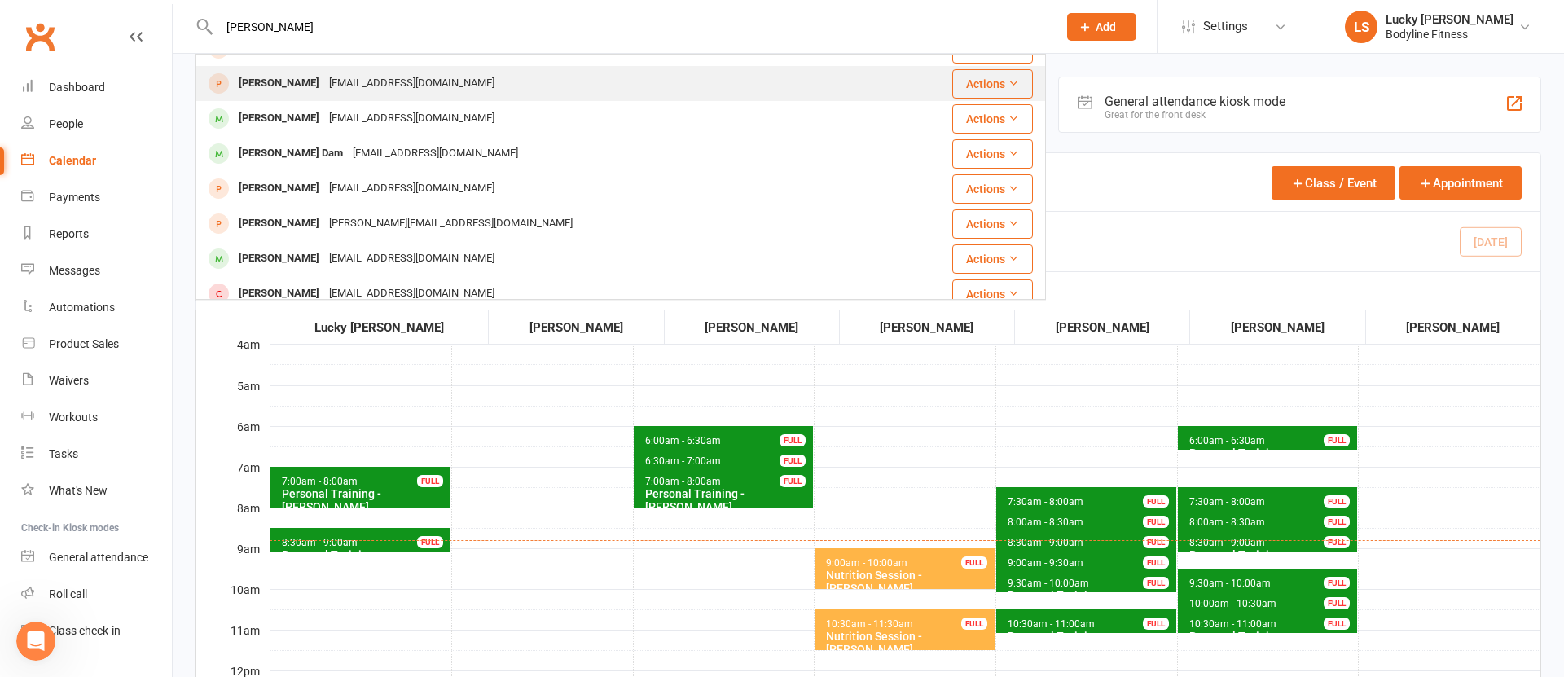
scroll to position [138, 0]
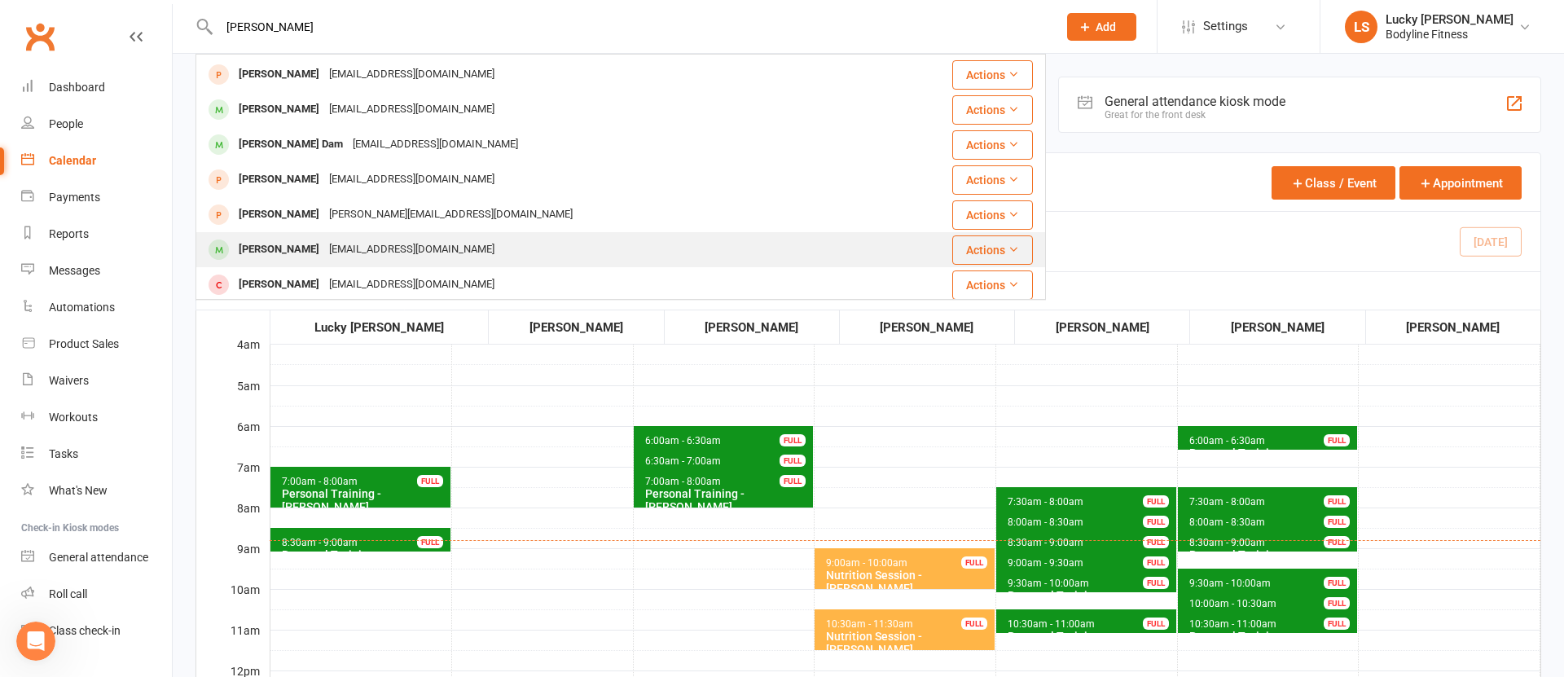
type input "nick"
click at [299, 251] on div "[PERSON_NAME]" at bounding box center [279, 250] width 90 height 24
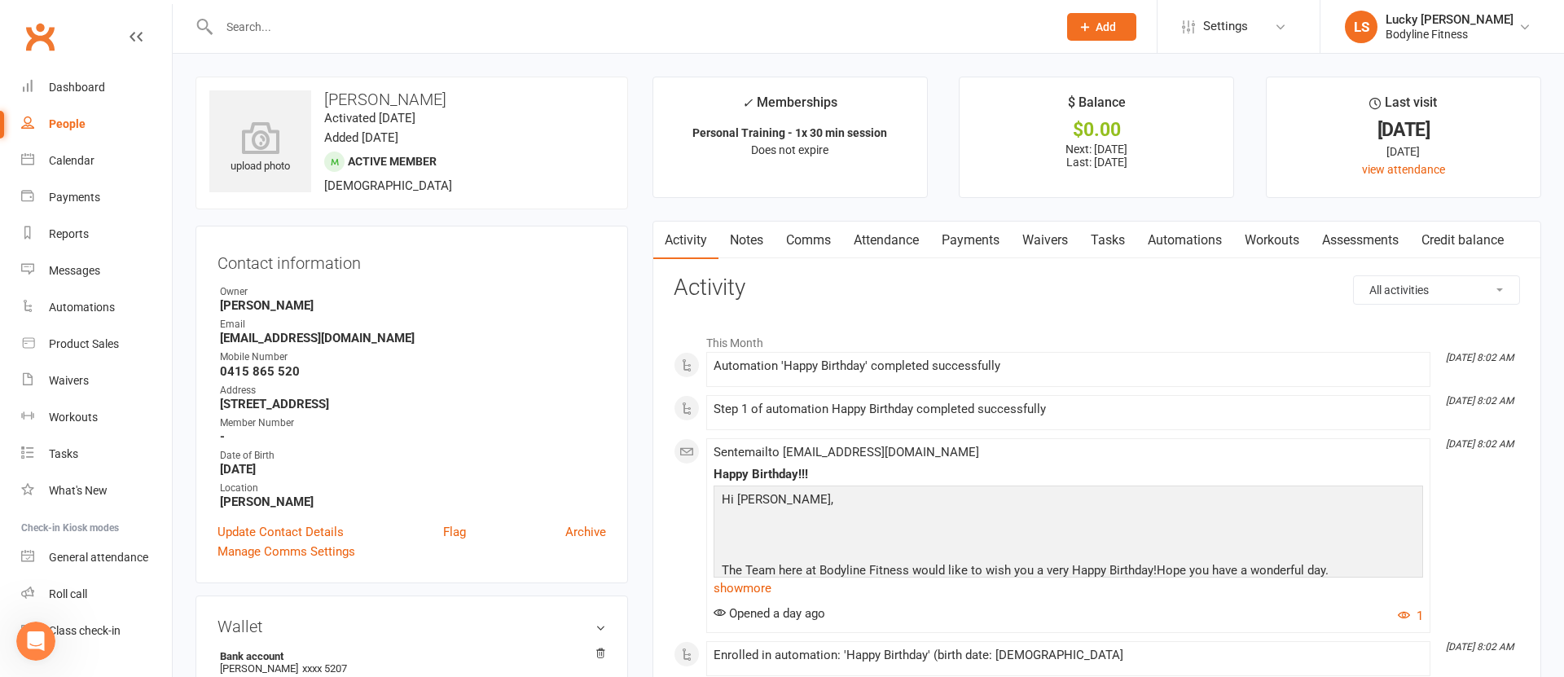
click at [977, 241] on link "Payments" at bounding box center [970, 240] width 81 height 37
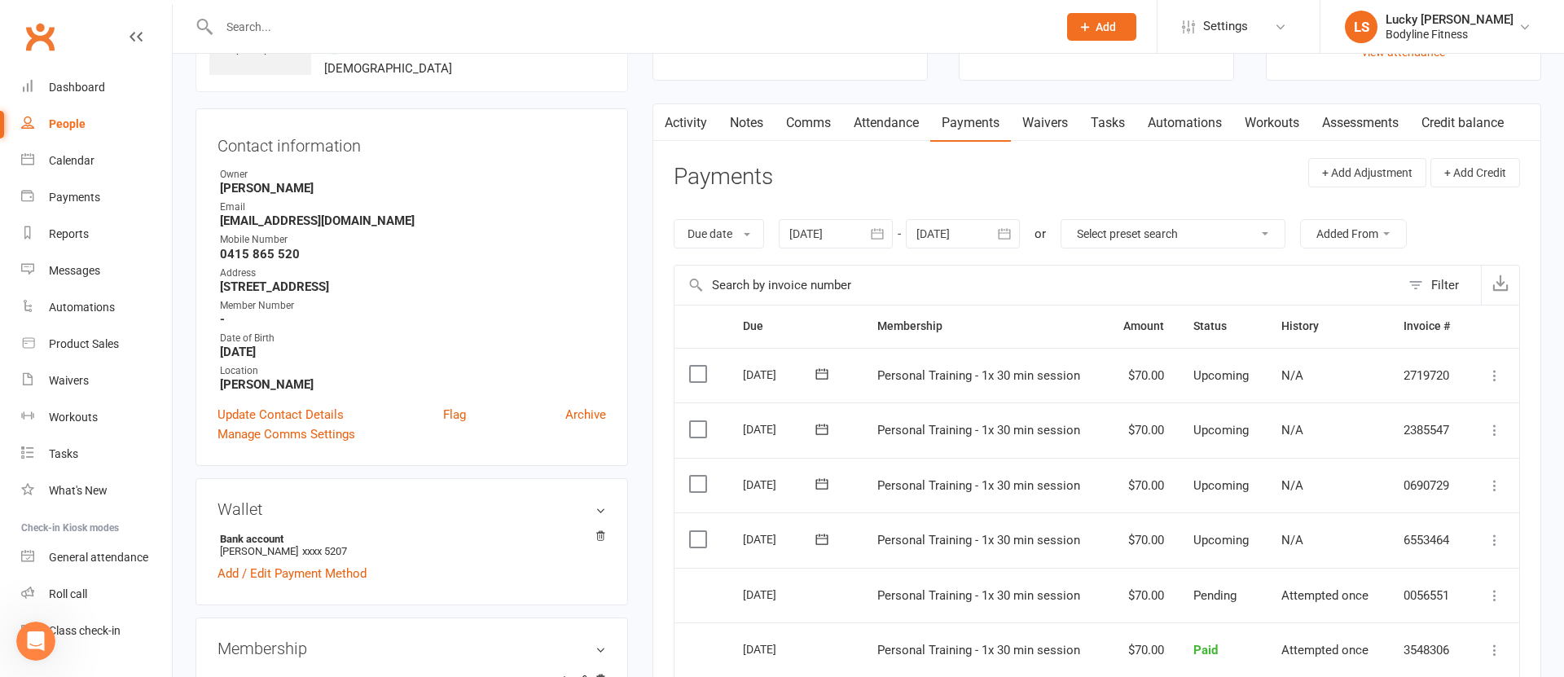
scroll to position [99, 0]
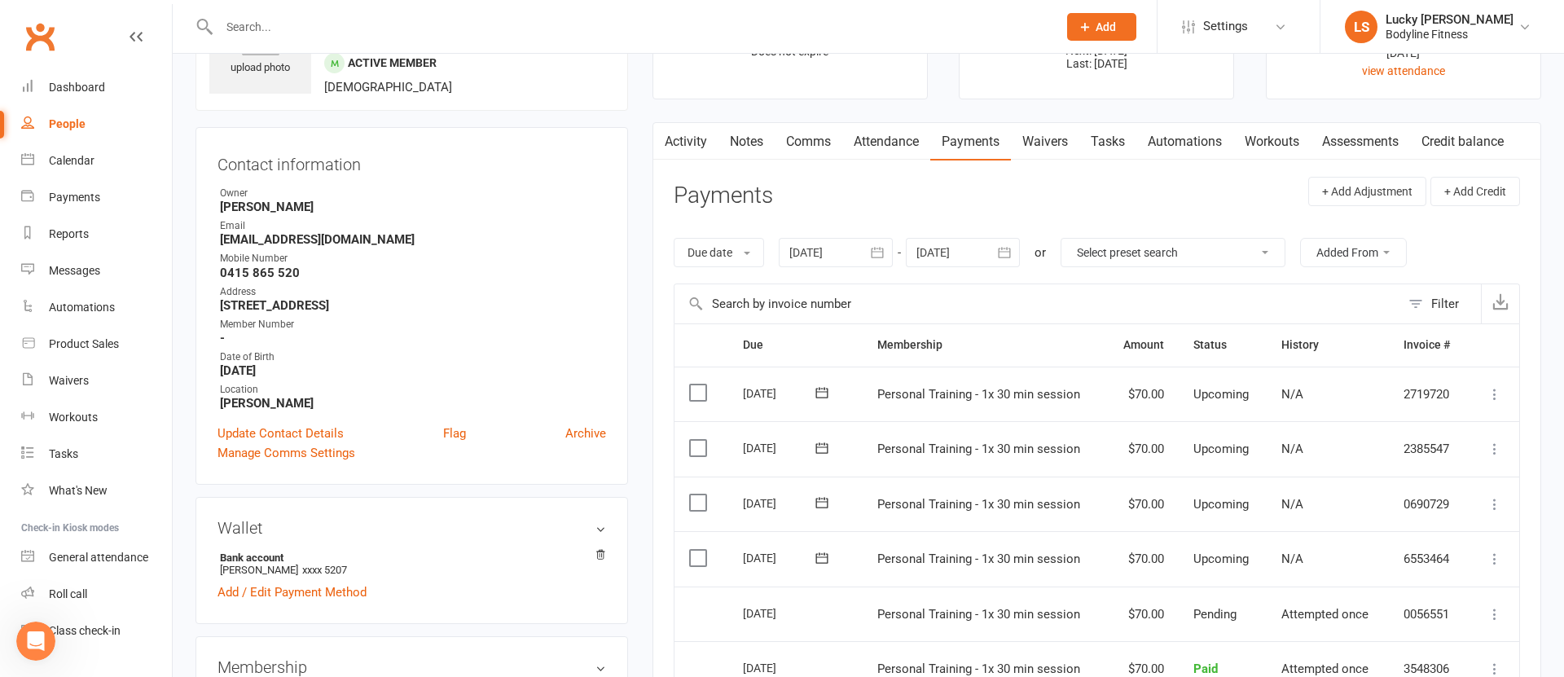
click at [964, 252] on div at bounding box center [963, 252] width 114 height 29
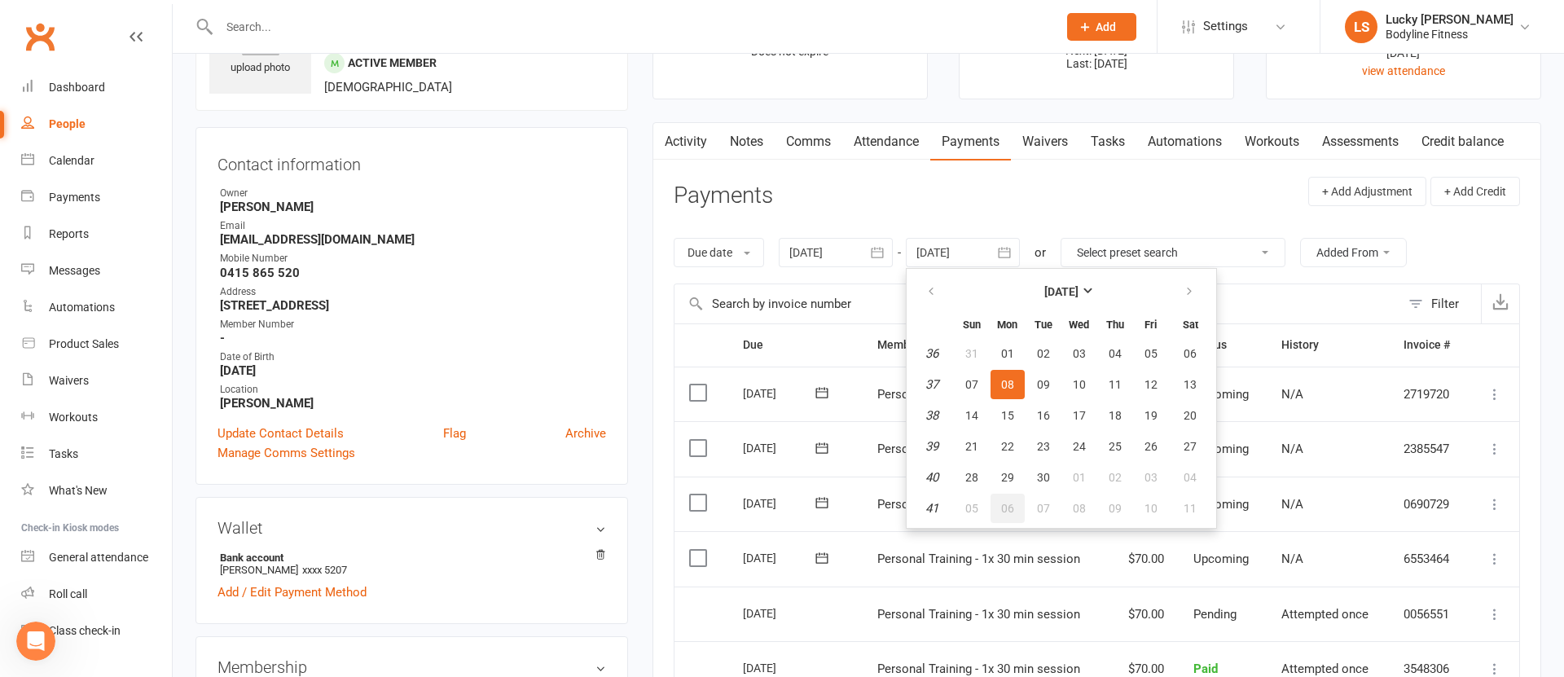
click at [1010, 507] on span "06" at bounding box center [1007, 508] width 13 height 13
type input "06 Oct 2025"
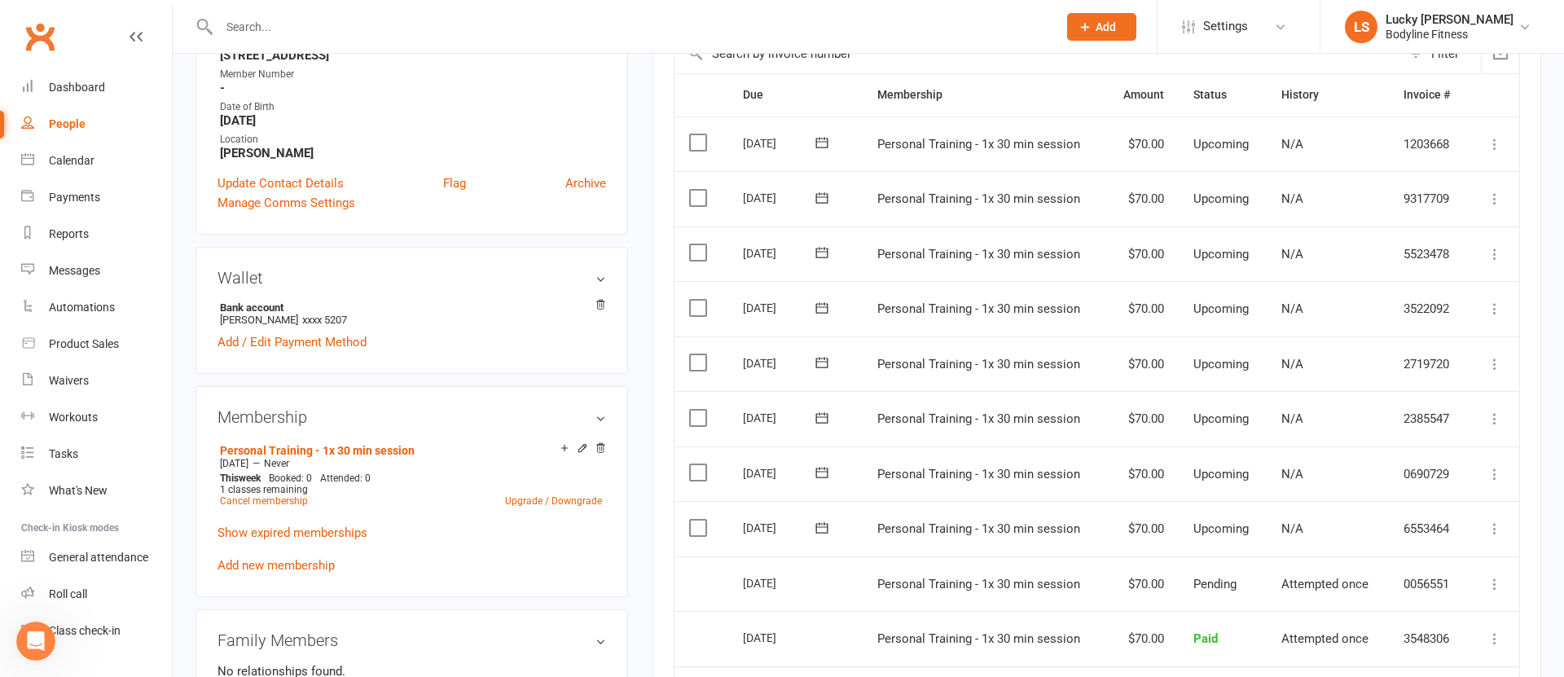
scroll to position [351, 0]
click at [1494, 363] on icon at bounding box center [1494, 361] width 16 height 16
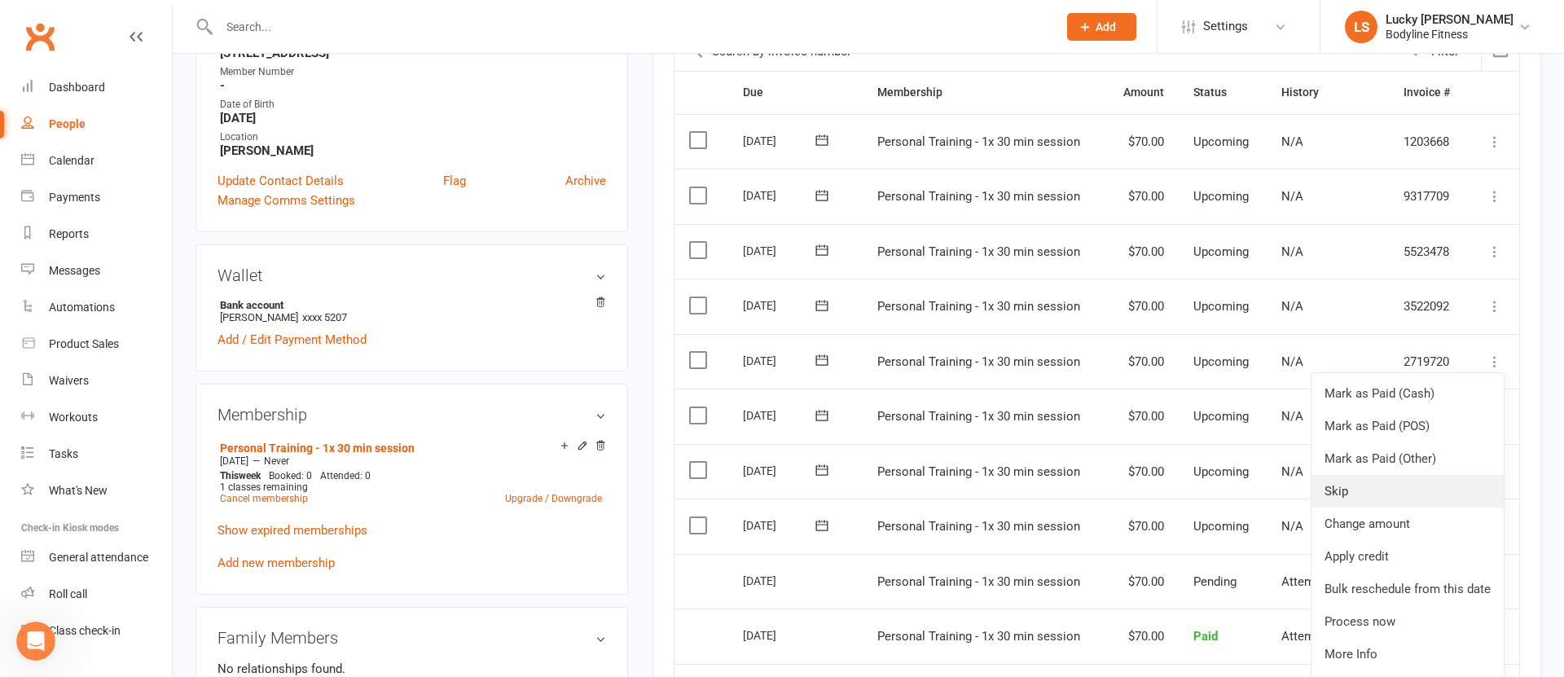
click at [1349, 485] on link "Skip" at bounding box center [1407, 491] width 192 height 33
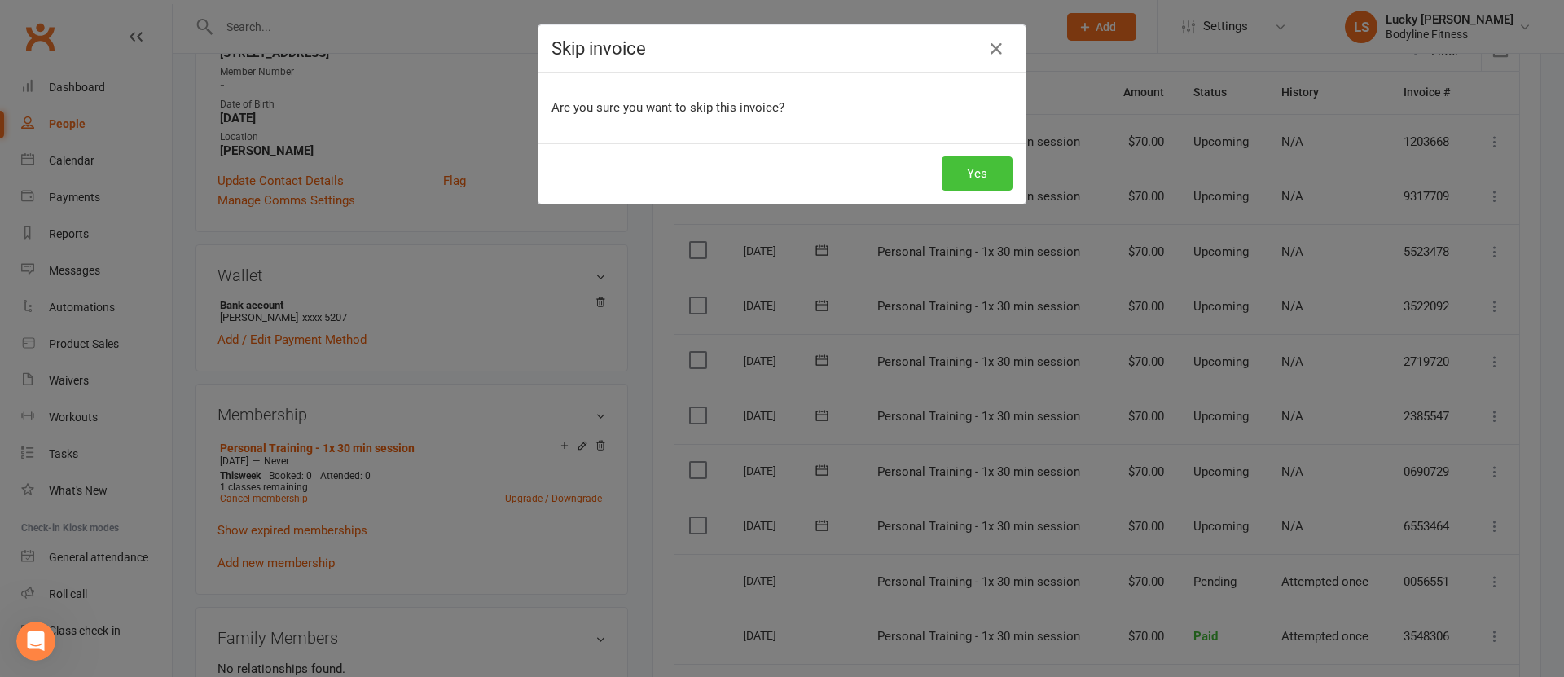
click at [976, 180] on button "Yes" at bounding box center [976, 173] width 71 height 34
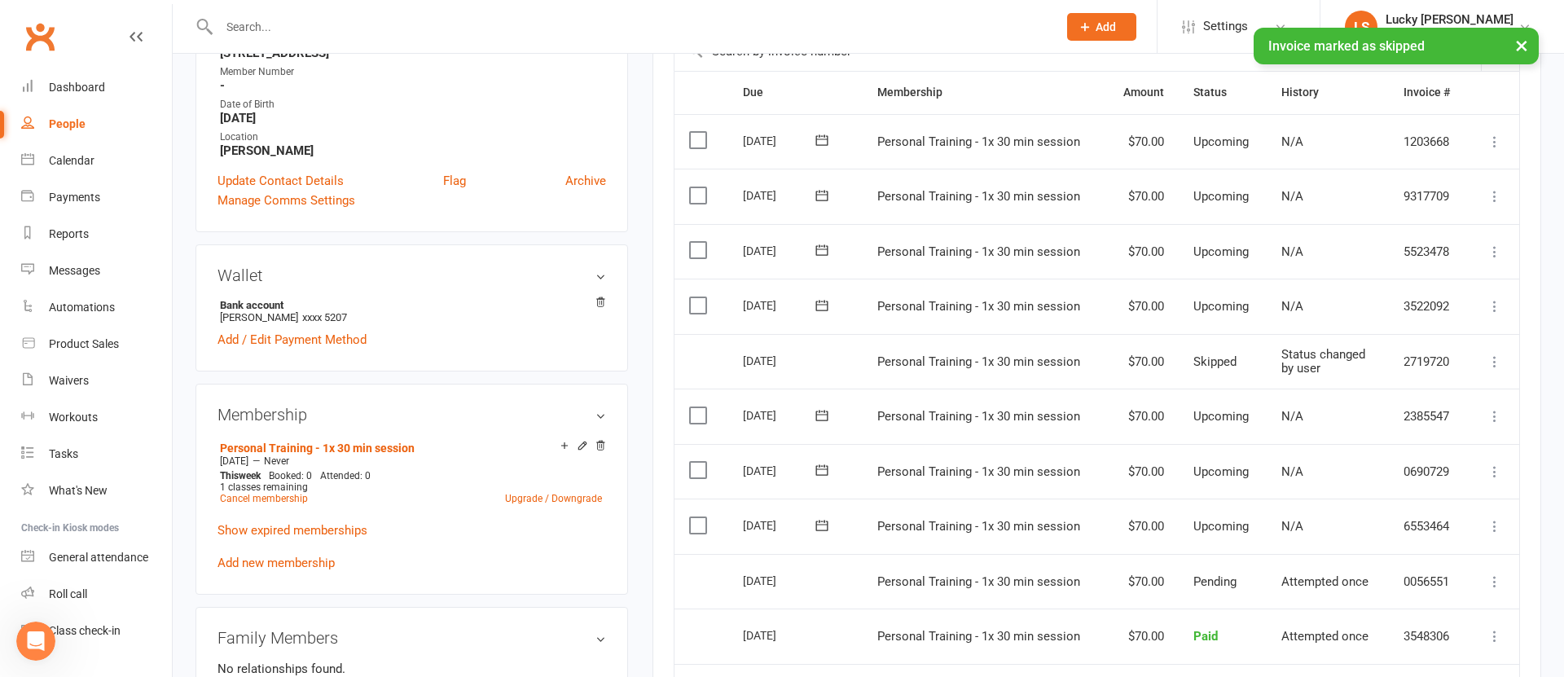
click at [1489, 254] on icon at bounding box center [1494, 251] width 16 height 16
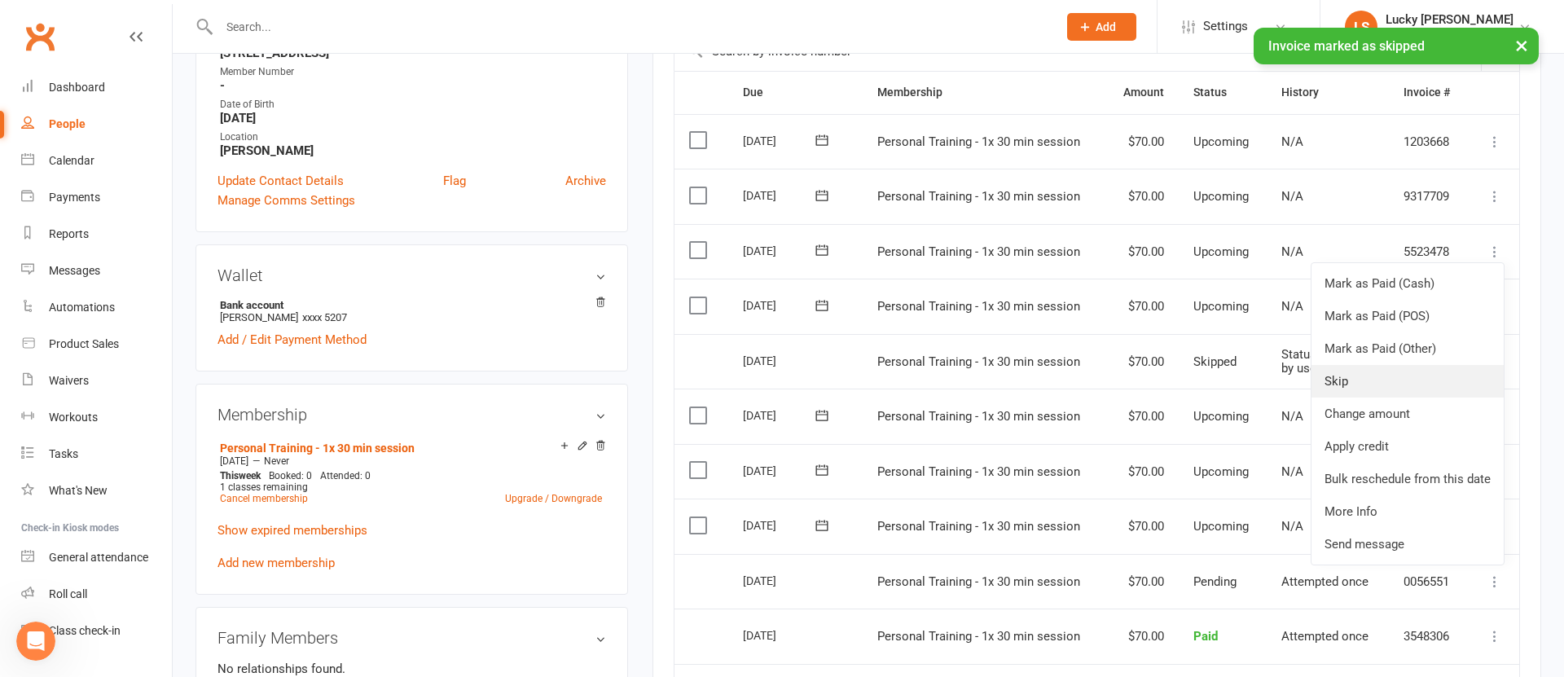
click at [1355, 379] on link "Skip" at bounding box center [1407, 381] width 192 height 33
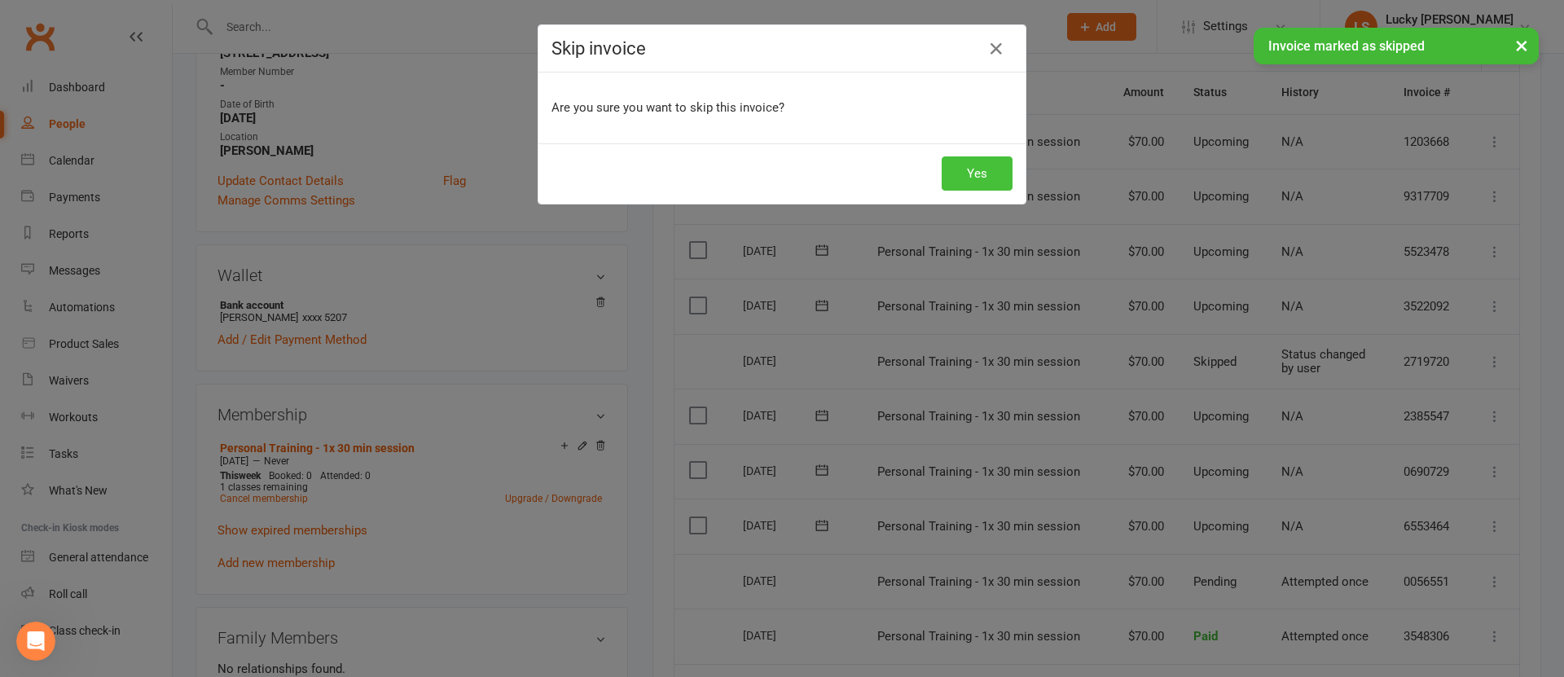
click at [966, 167] on button "Yes" at bounding box center [976, 173] width 71 height 34
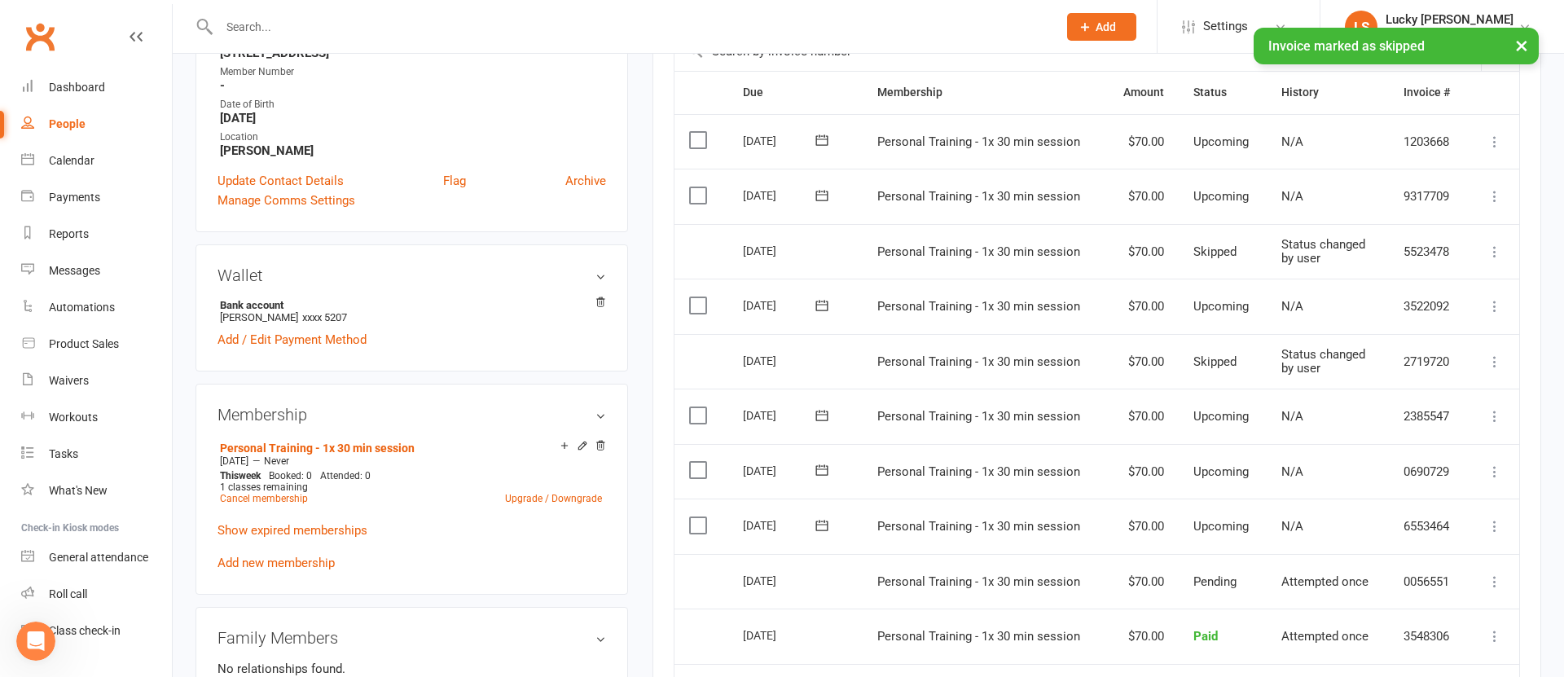
click at [1494, 314] on button at bounding box center [1495, 306] width 20 height 20
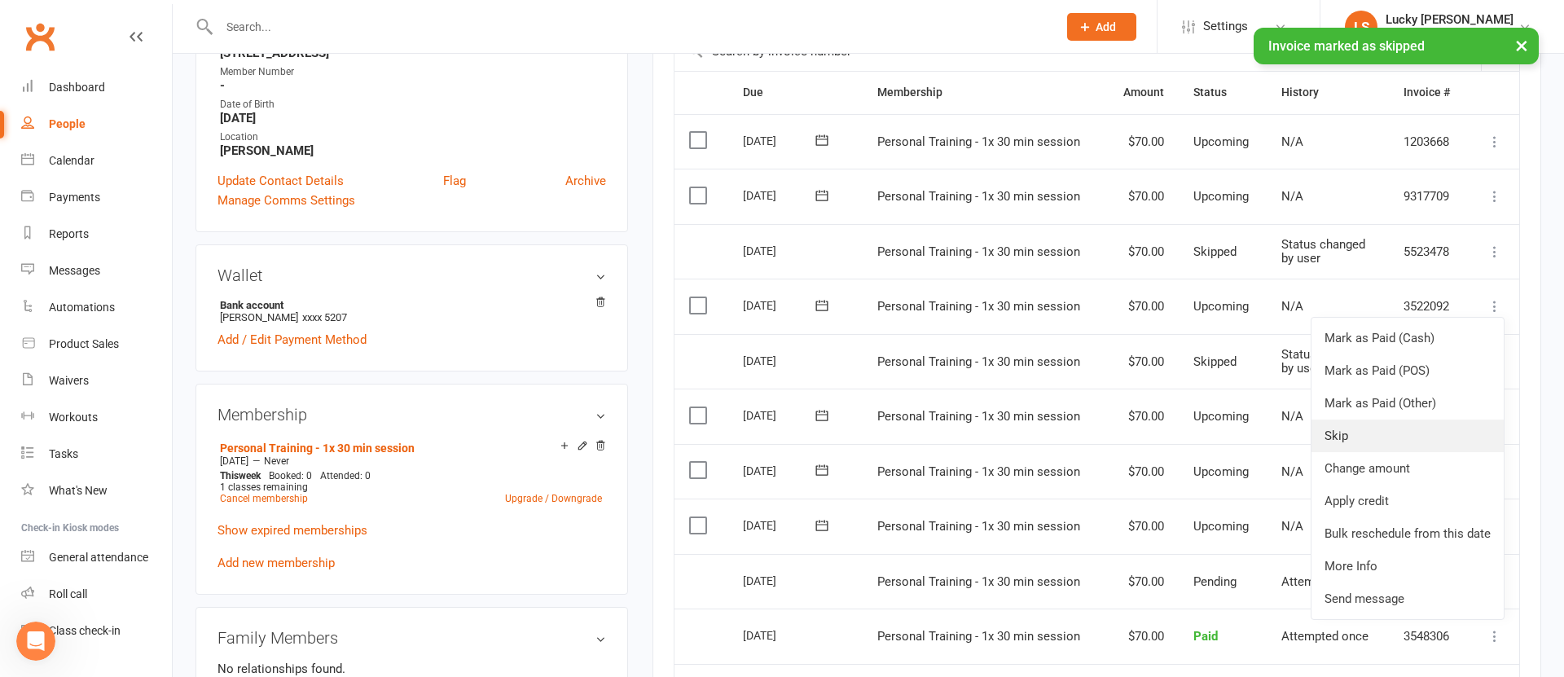
click at [1334, 436] on link "Skip" at bounding box center [1407, 435] width 192 height 33
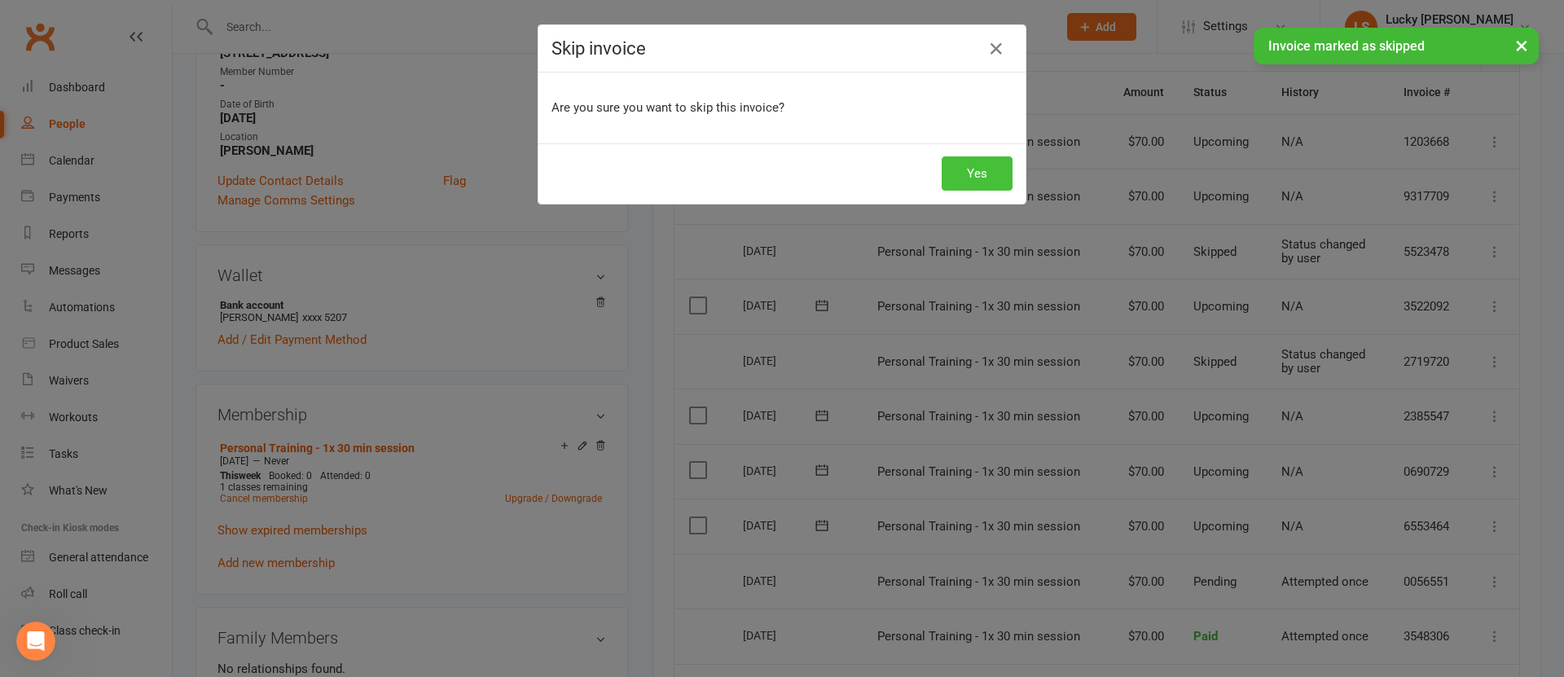
click at [985, 180] on button "Yes" at bounding box center [976, 173] width 71 height 34
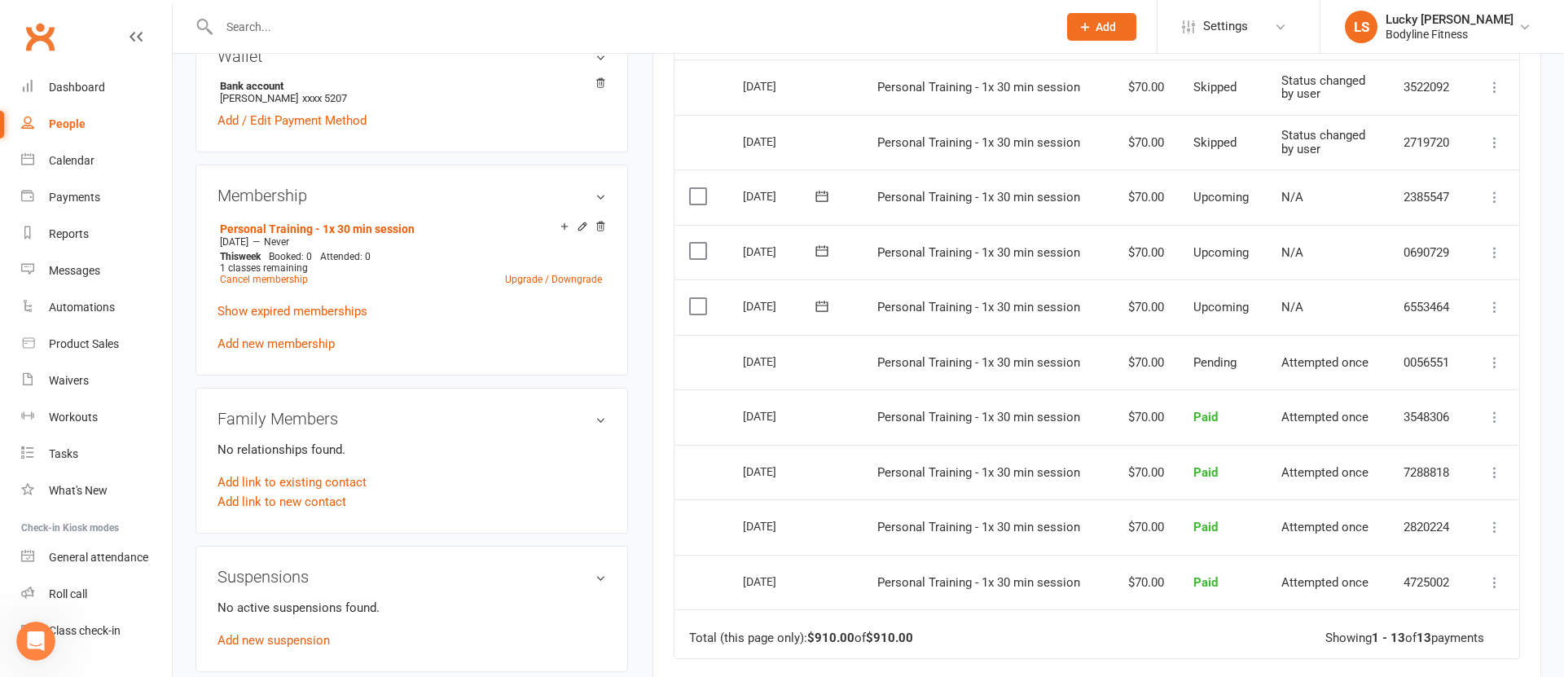
scroll to position [673, 0]
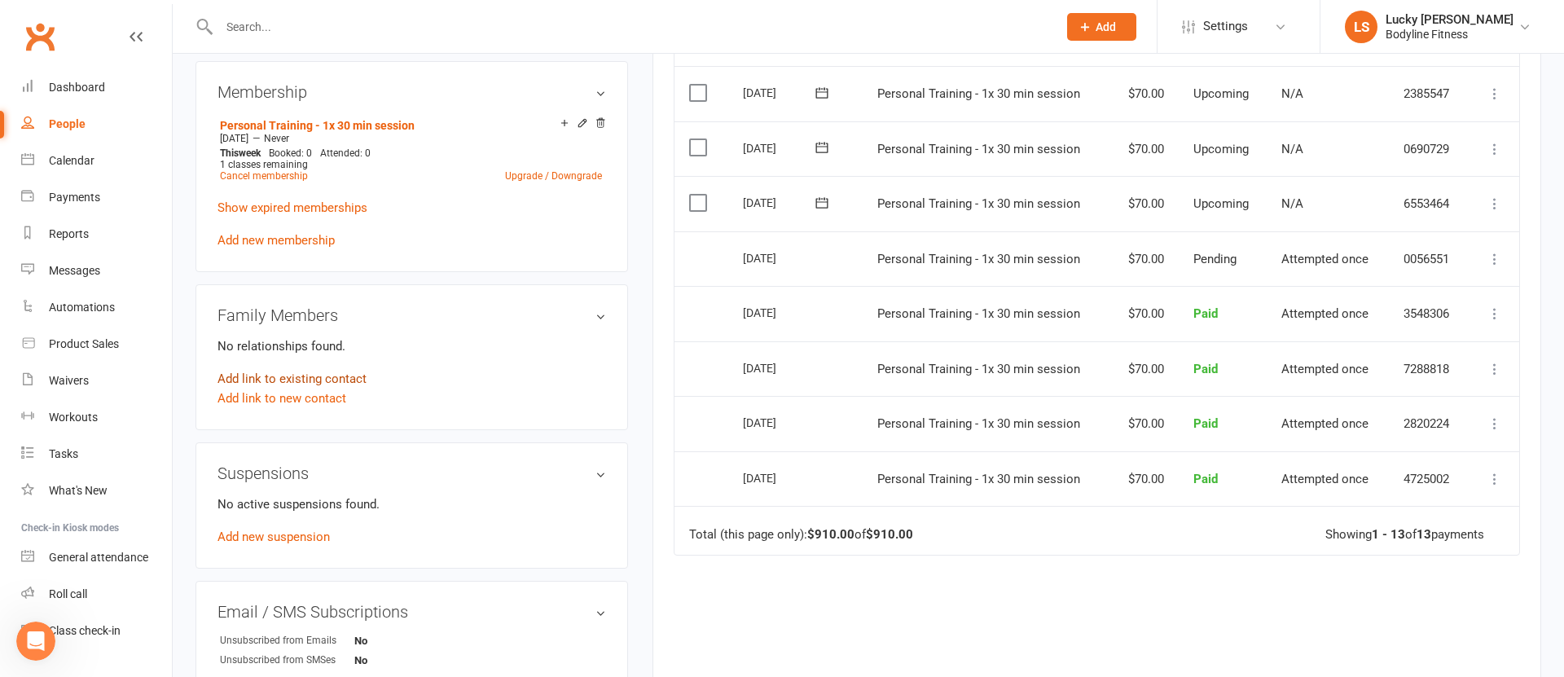
click at [341, 380] on link "Add link to existing contact" at bounding box center [291, 379] width 149 height 20
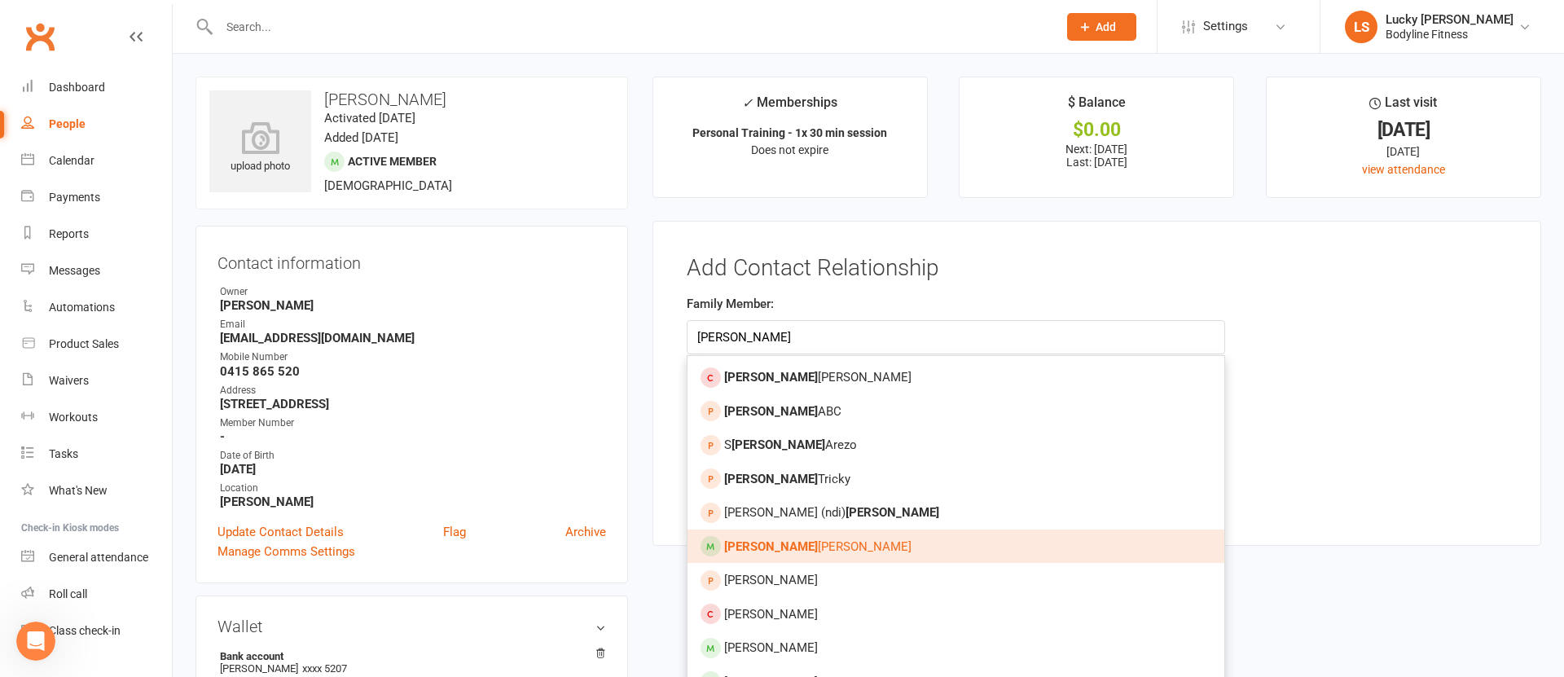
type input "andy"
click at [803, 551] on span "Andy Kyprianou-Brown" at bounding box center [817, 546] width 187 height 15
type input "[PERSON_NAME]"
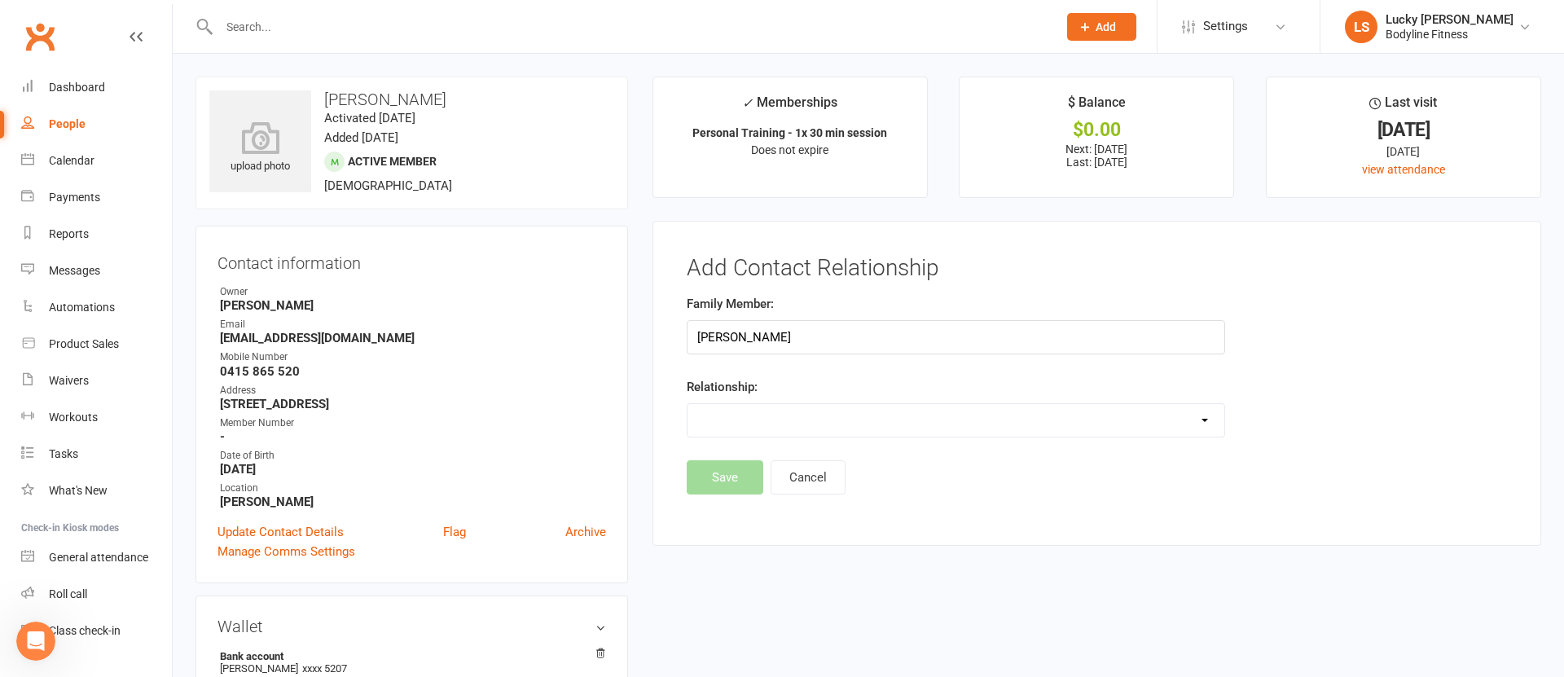
click at [759, 413] on select "Parent / Guardian Child Sibling (parent not in system) Spouse / Partner Cousin …" at bounding box center [955, 420] width 537 height 33
select select "3"
click at [687, 404] on select "Parent / Guardian Child Sibling (parent not in system) Spouse / Partner Cousin …" at bounding box center [955, 420] width 537 height 33
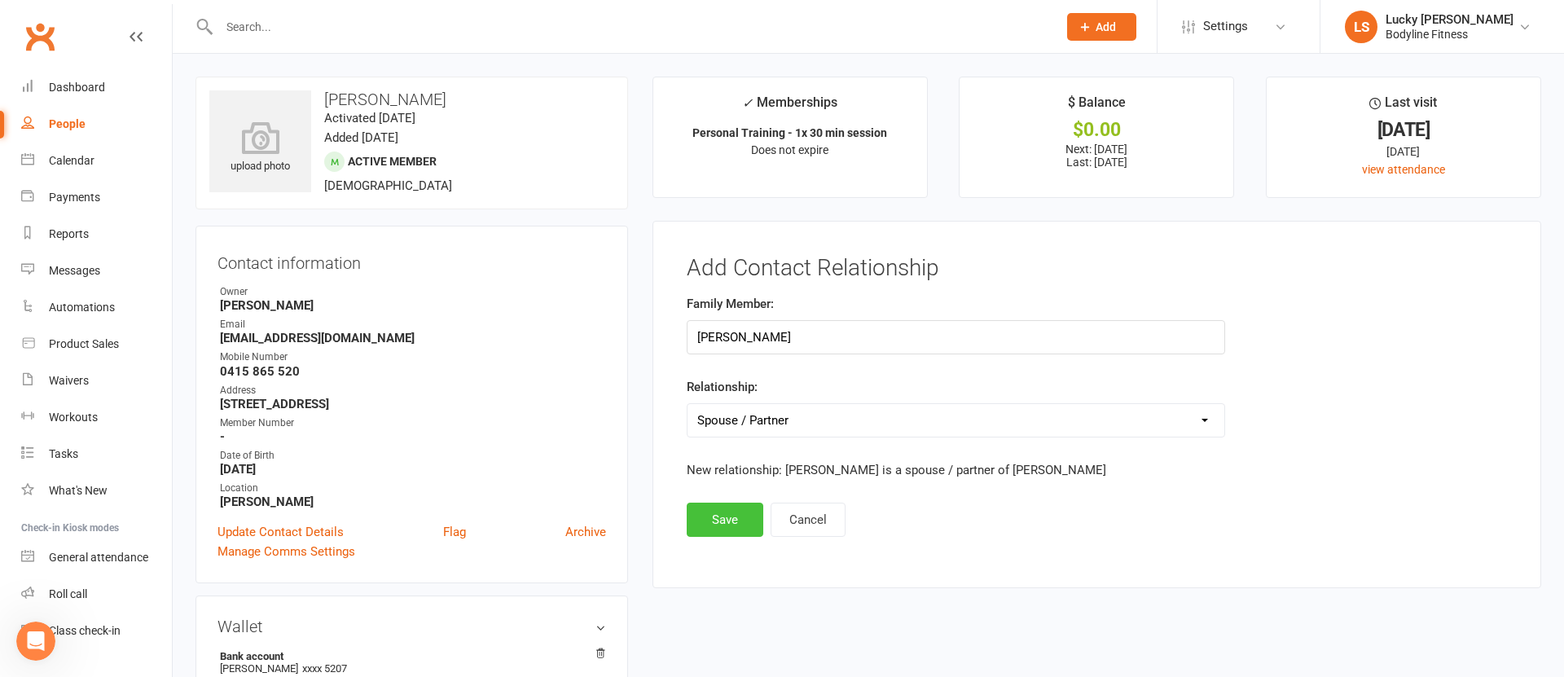
click at [723, 518] on button "Save" at bounding box center [725, 519] width 77 height 34
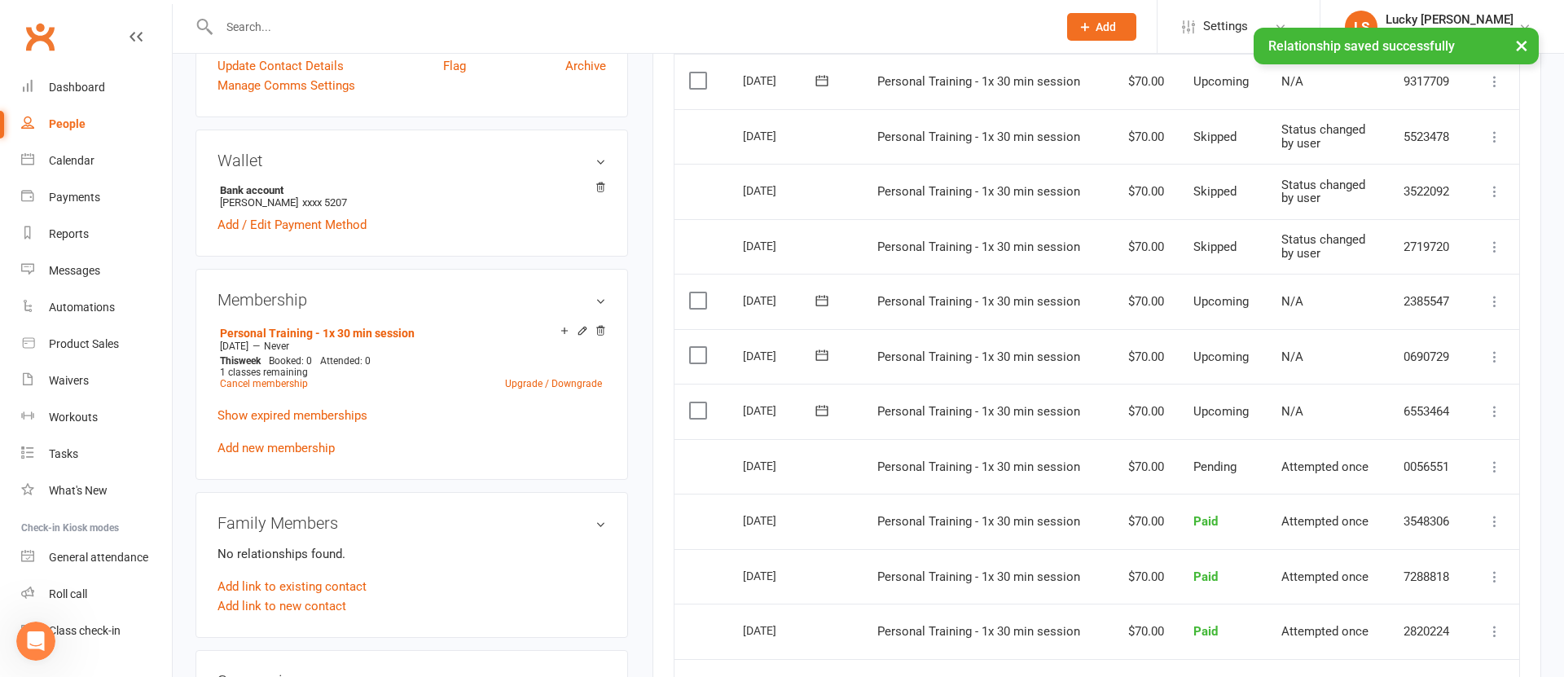
scroll to position [576, 0]
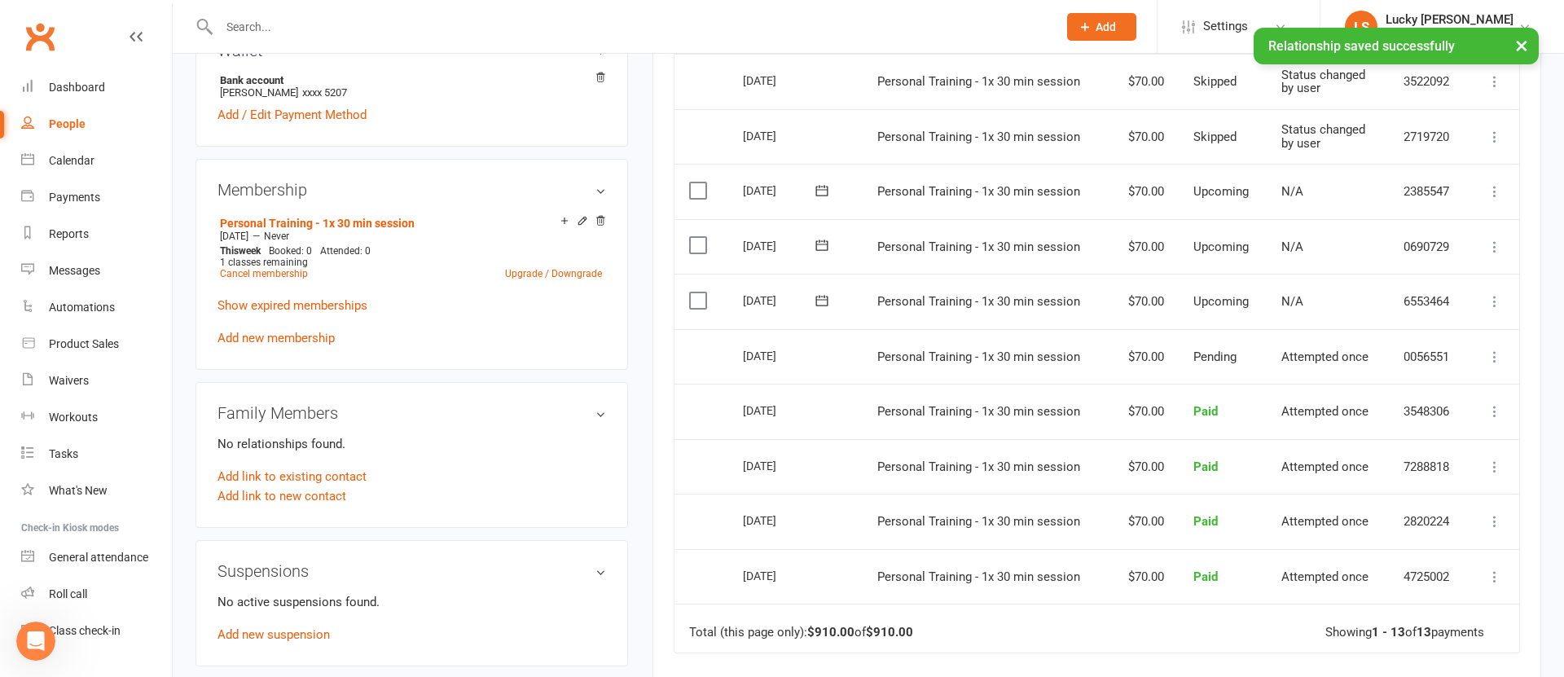
click at [600, 412] on h3 "Family Members" at bounding box center [411, 413] width 388 height 18
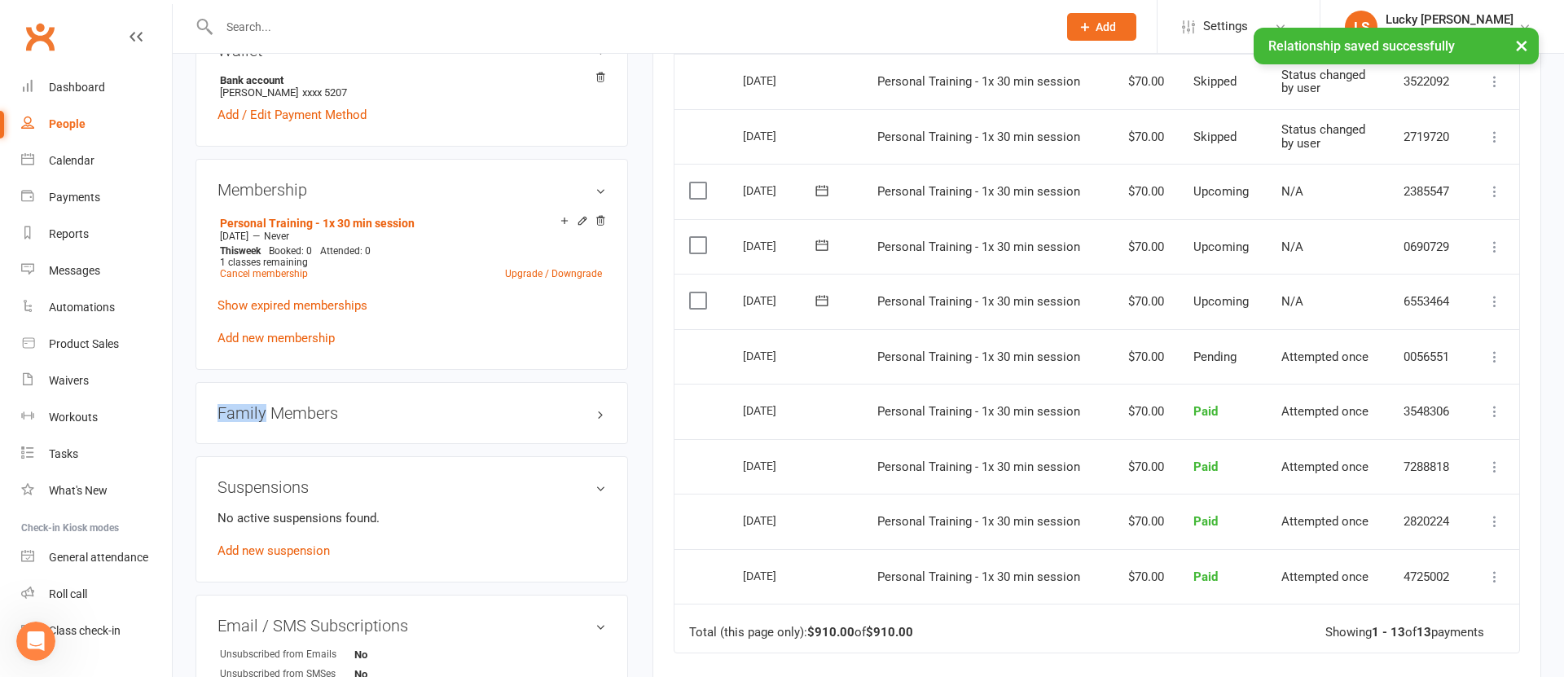
click at [600, 412] on h3 "Family Members" at bounding box center [411, 413] width 388 height 18
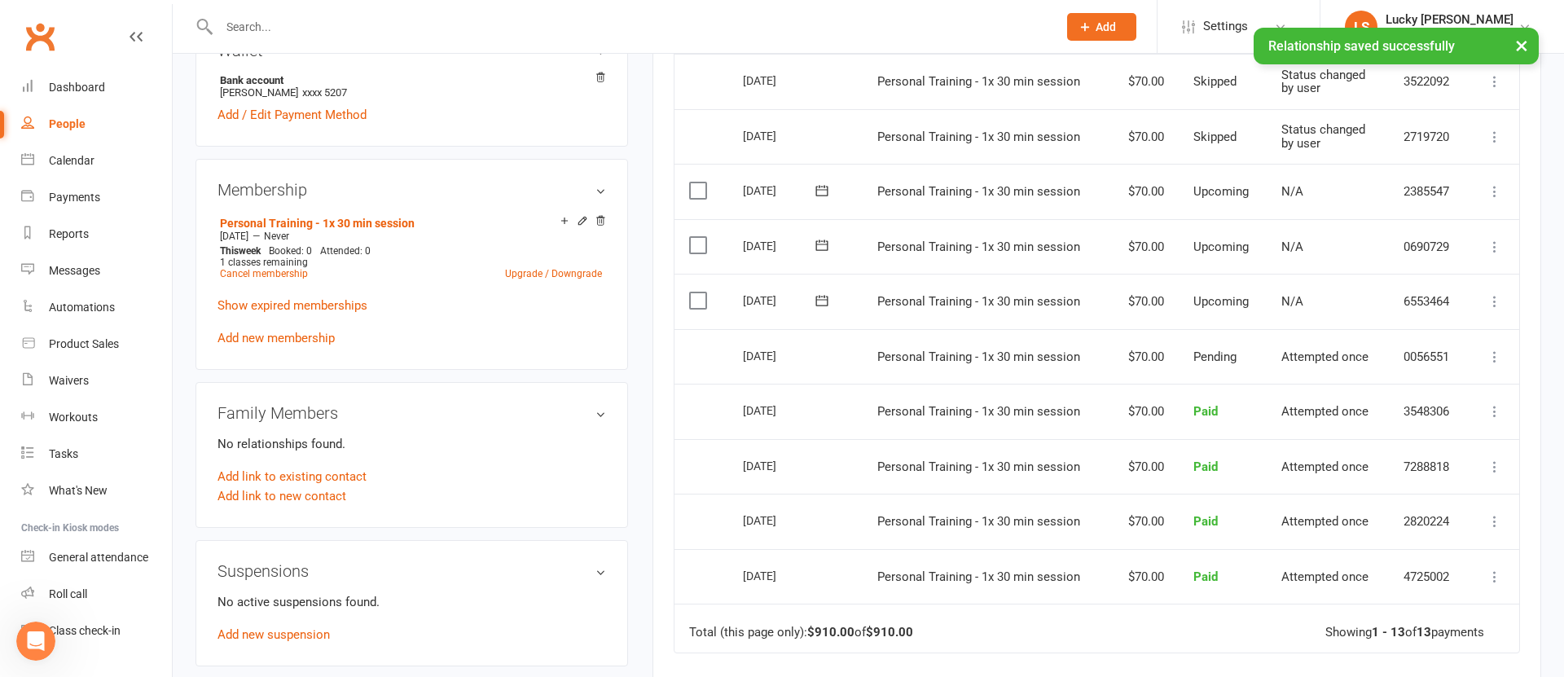
click at [490, 436] on p "No relationships found." at bounding box center [411, 444] width 388 height 20
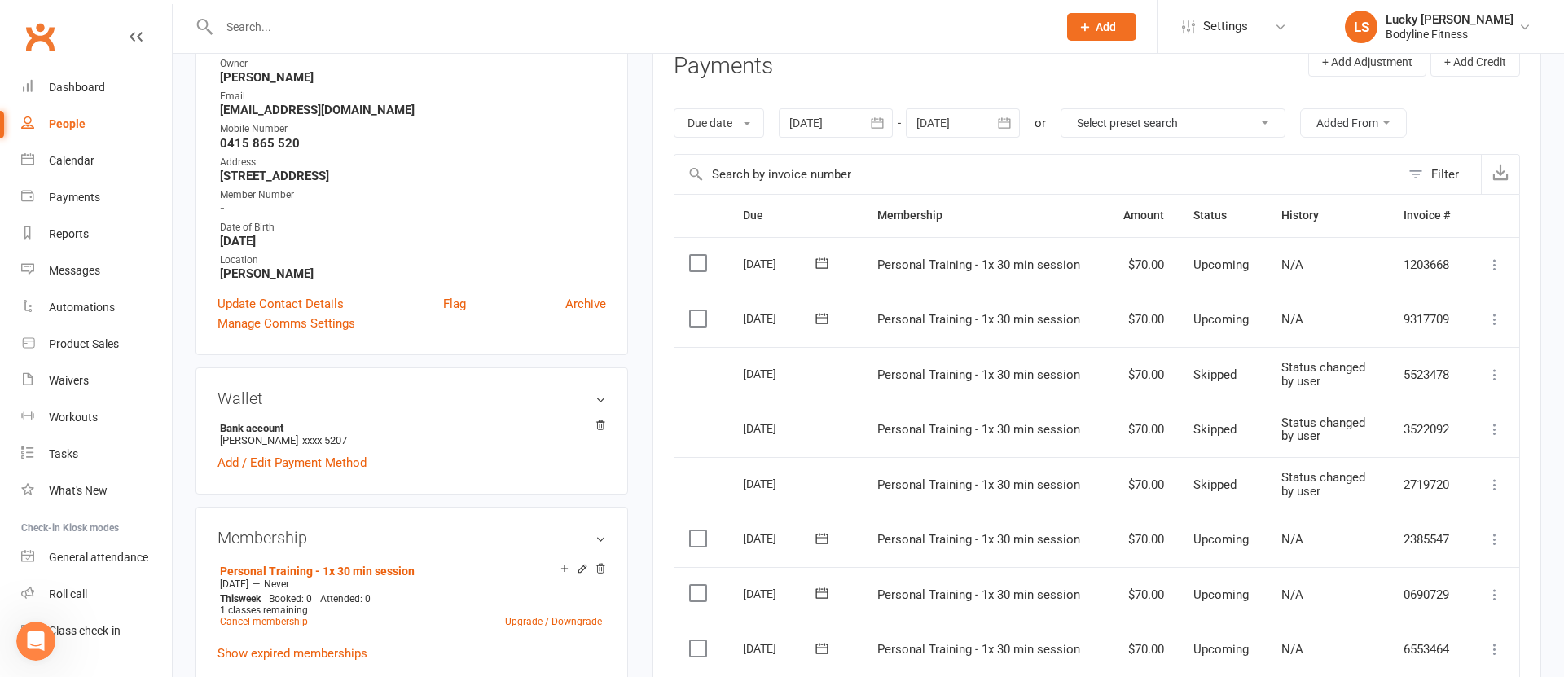
scroll to position [0, 0]
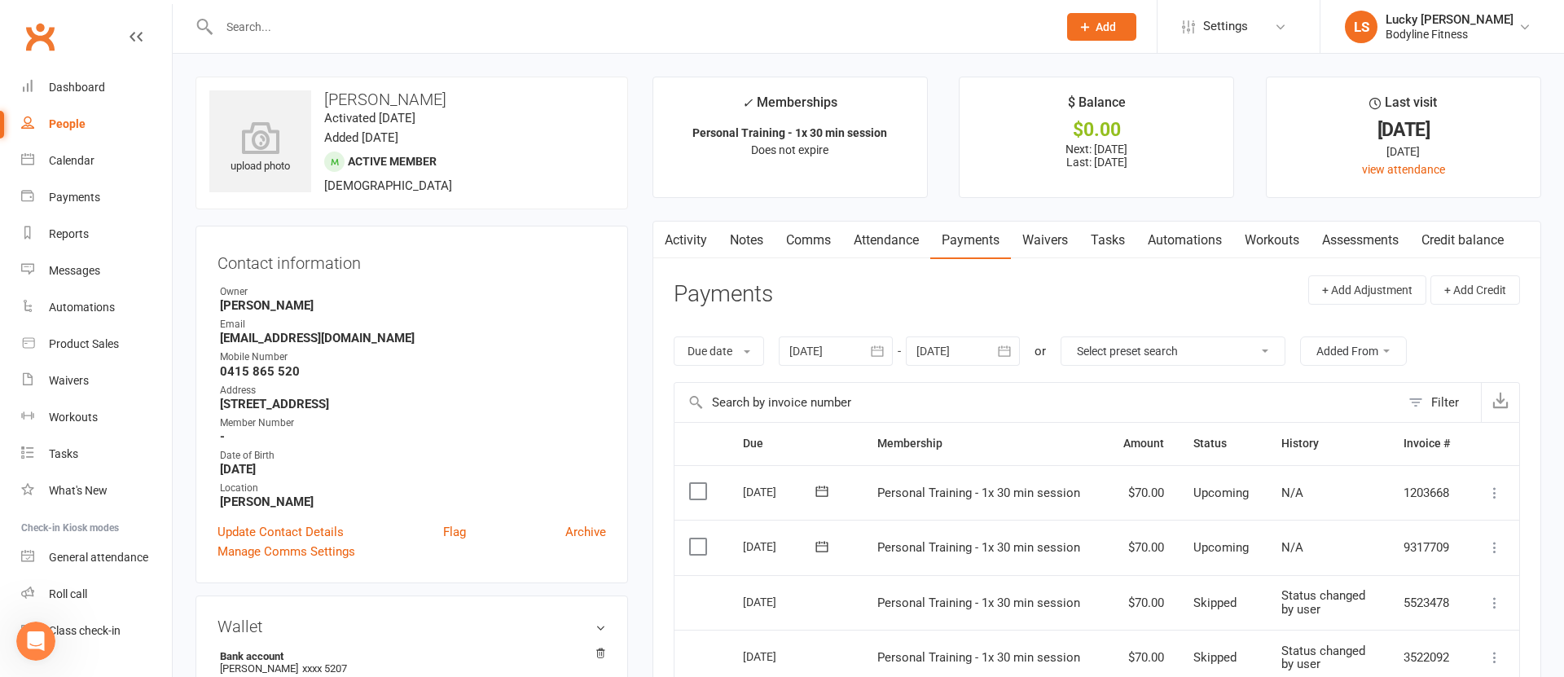
click at [390, 15] on input "text" at bounding box center [629, 26] width 831 height 23
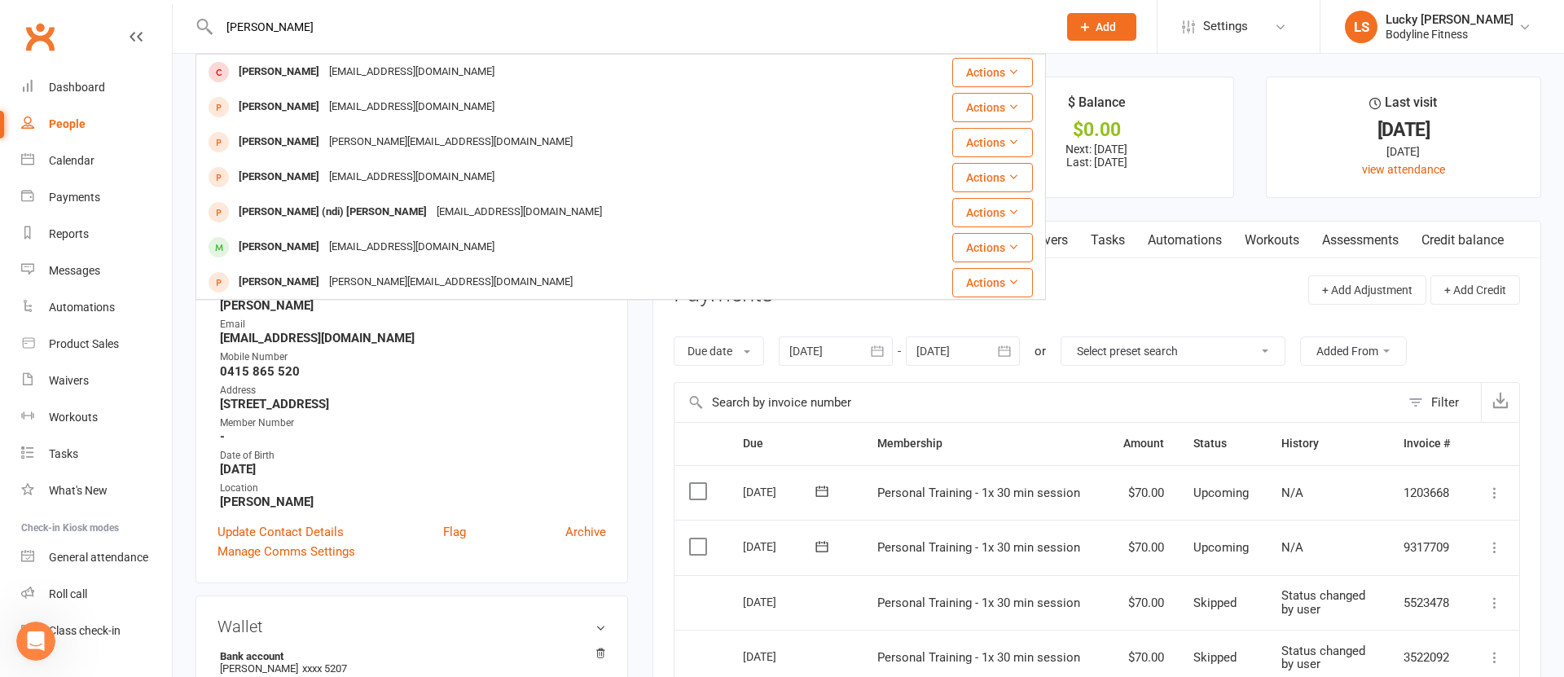
type input "andy"
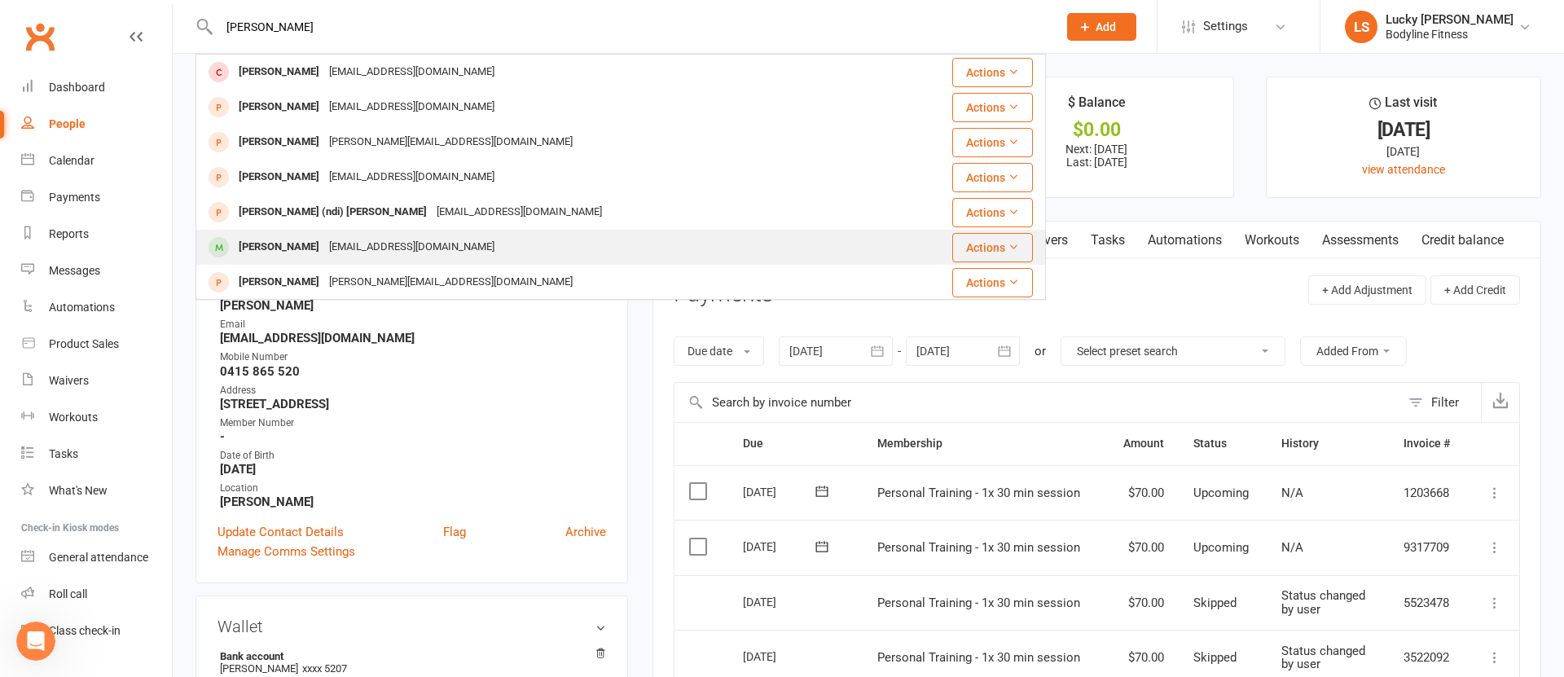
click at [324, 239] on div "[PERSON_NAME]" at bounding box center [279, 247] width 90 height 24
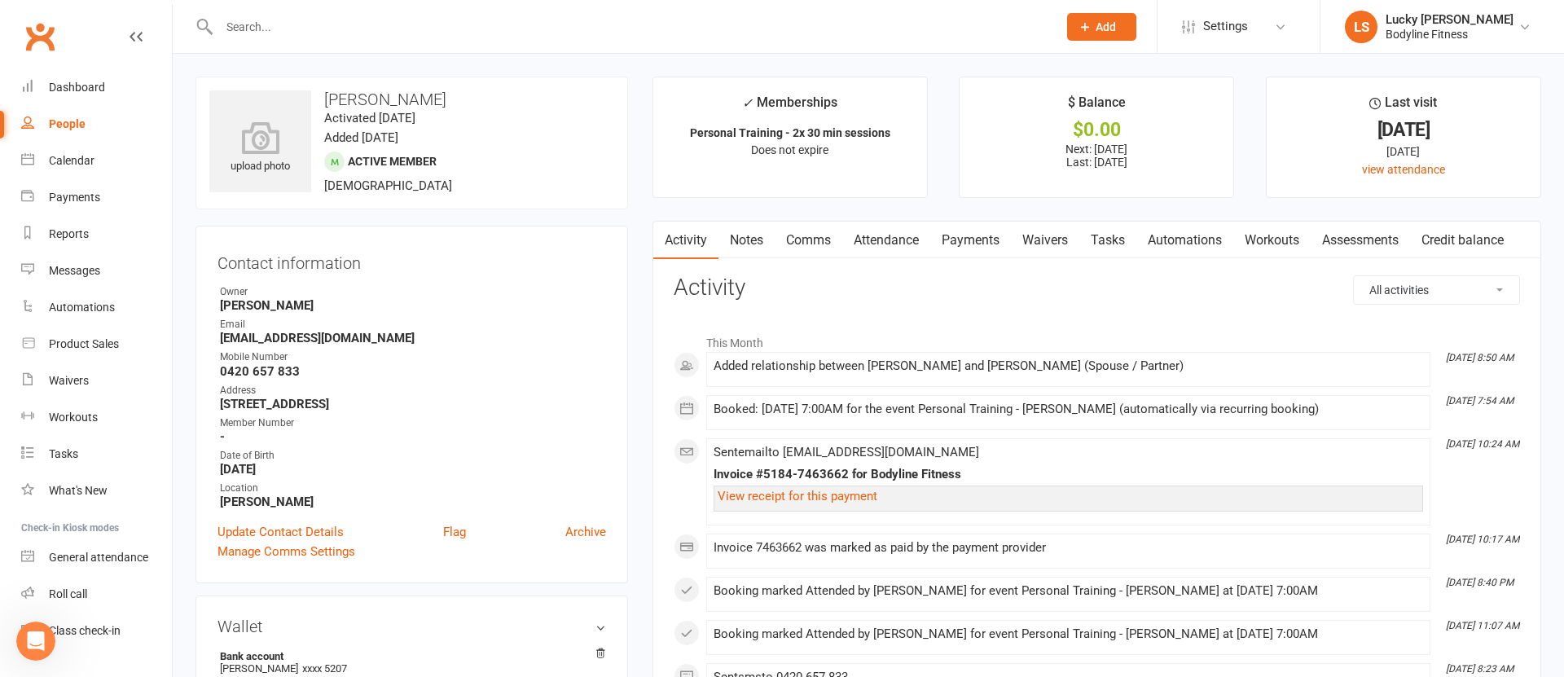
click at [963, 242] on link "Payments" at bounding box center [970, 240] width 81 height 37
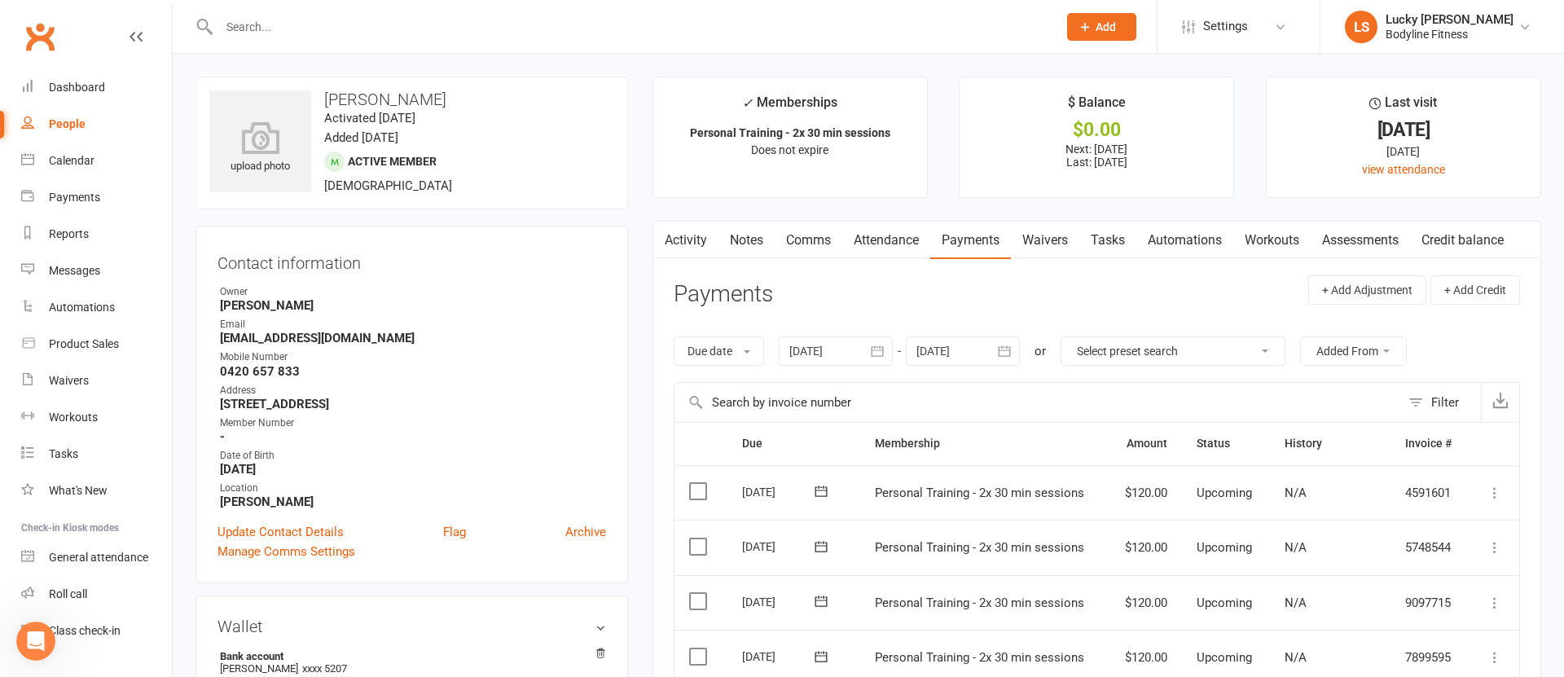
click at [983, 357] on div at bounding box center [963, 350] width 114 height 29
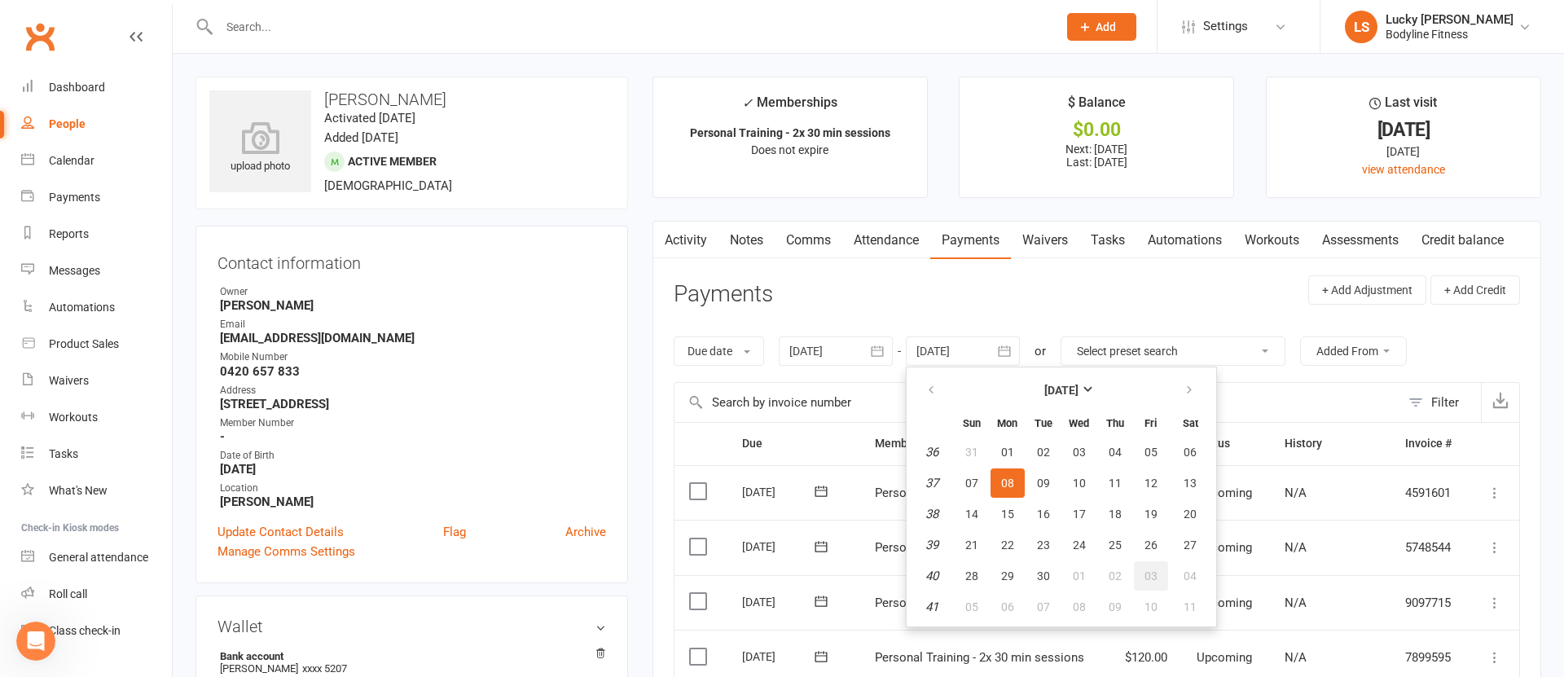
click at [1157, 581] on span "03" at bounding box center [1150, 575] width 13 height 13
type input "03 Oct 2025"
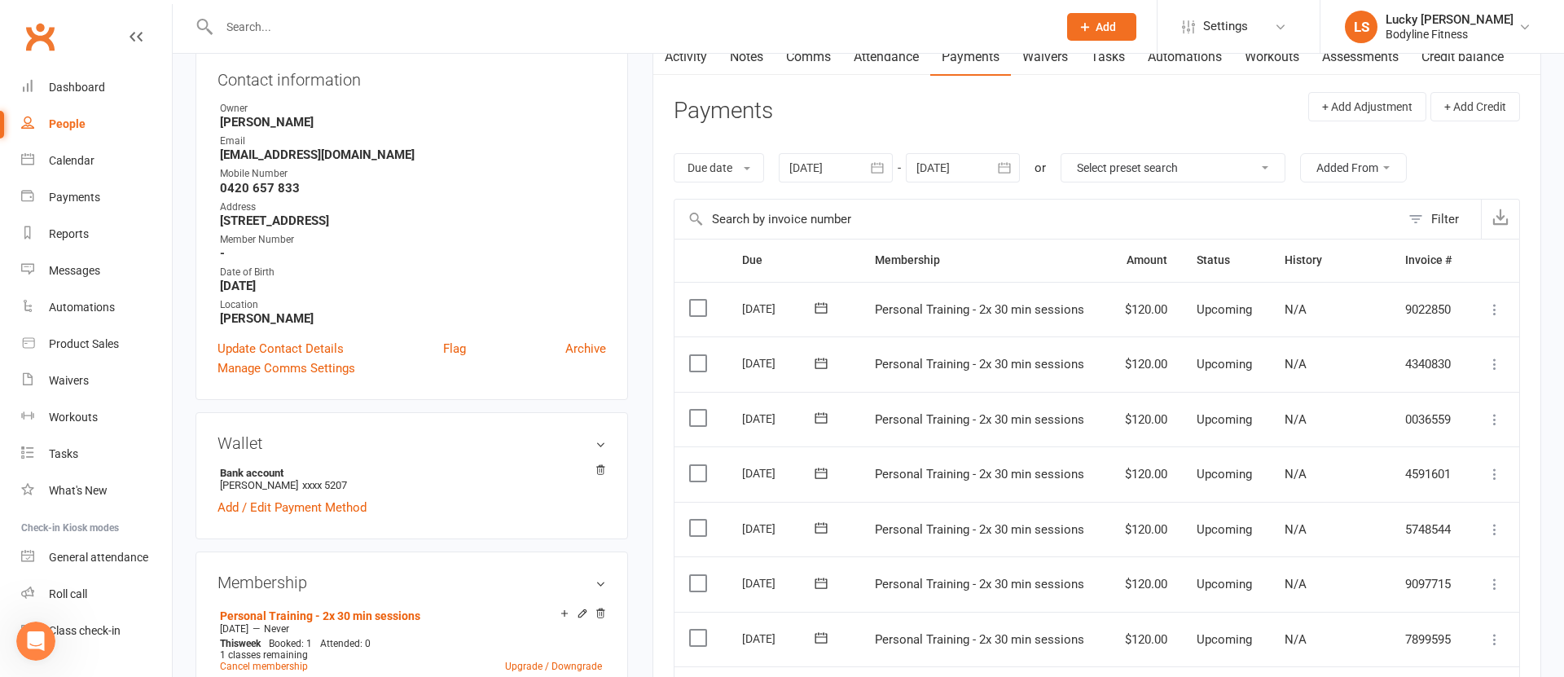
scroll to position [178, 0]
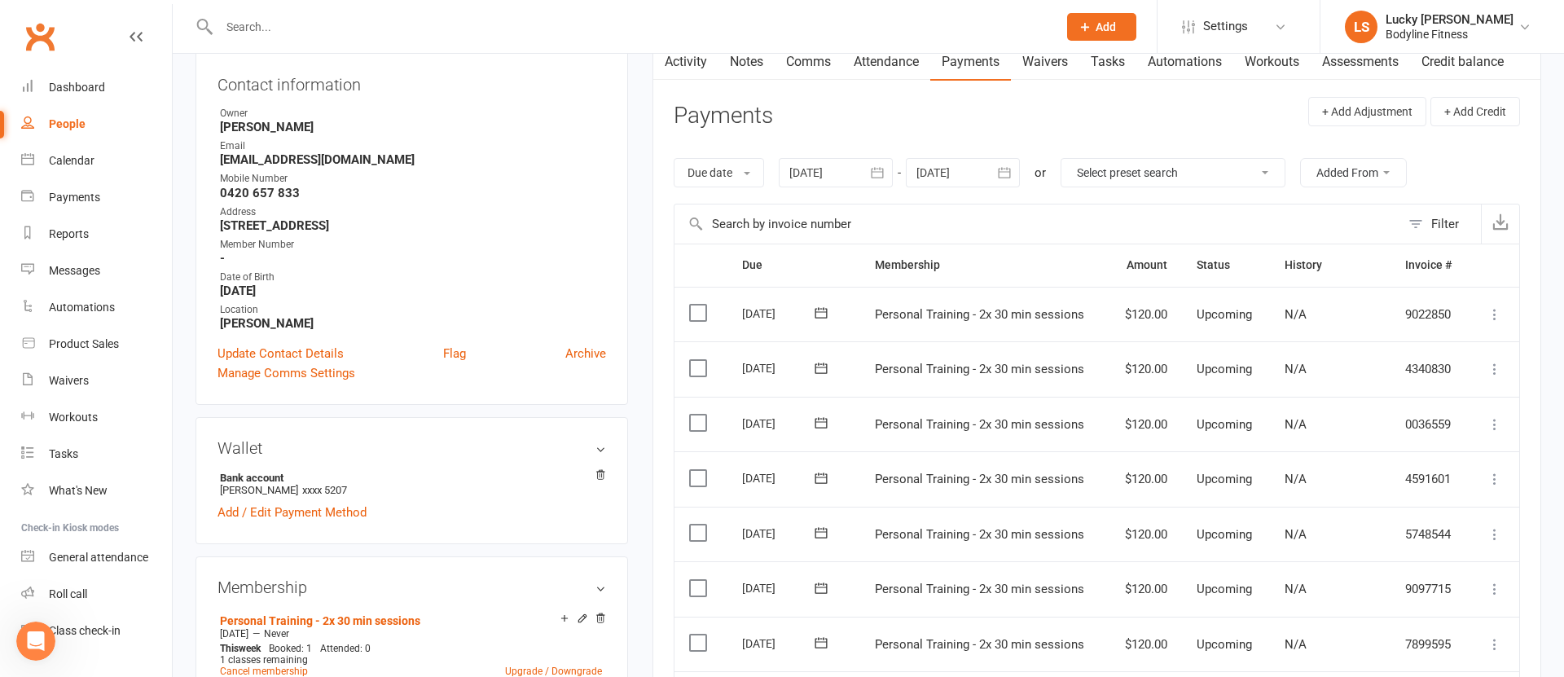
click at [1493, 426] on icon at bounding box center [1494, 424] width 16 height 16
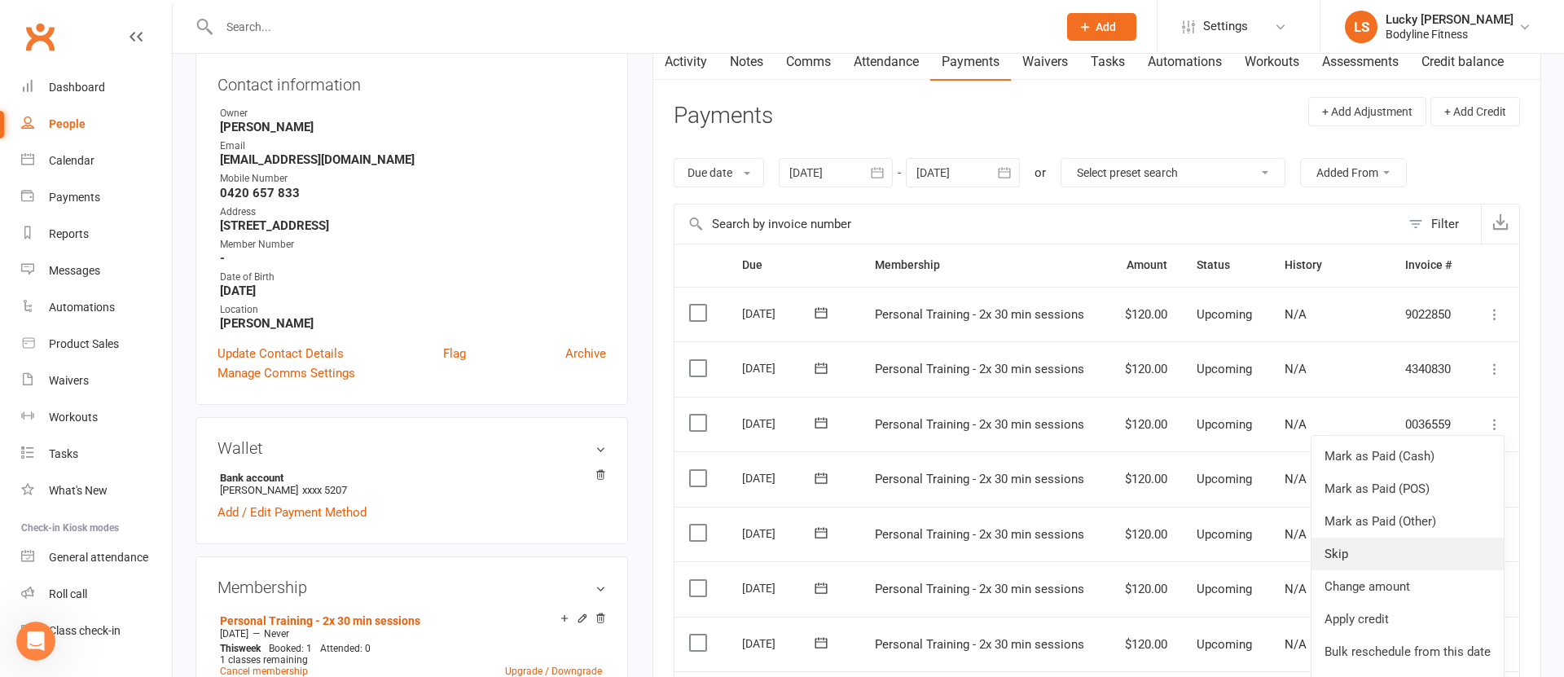
click at [1351, 558] on link "Skip" at bounding box center [1407, 553] width 192 height 33
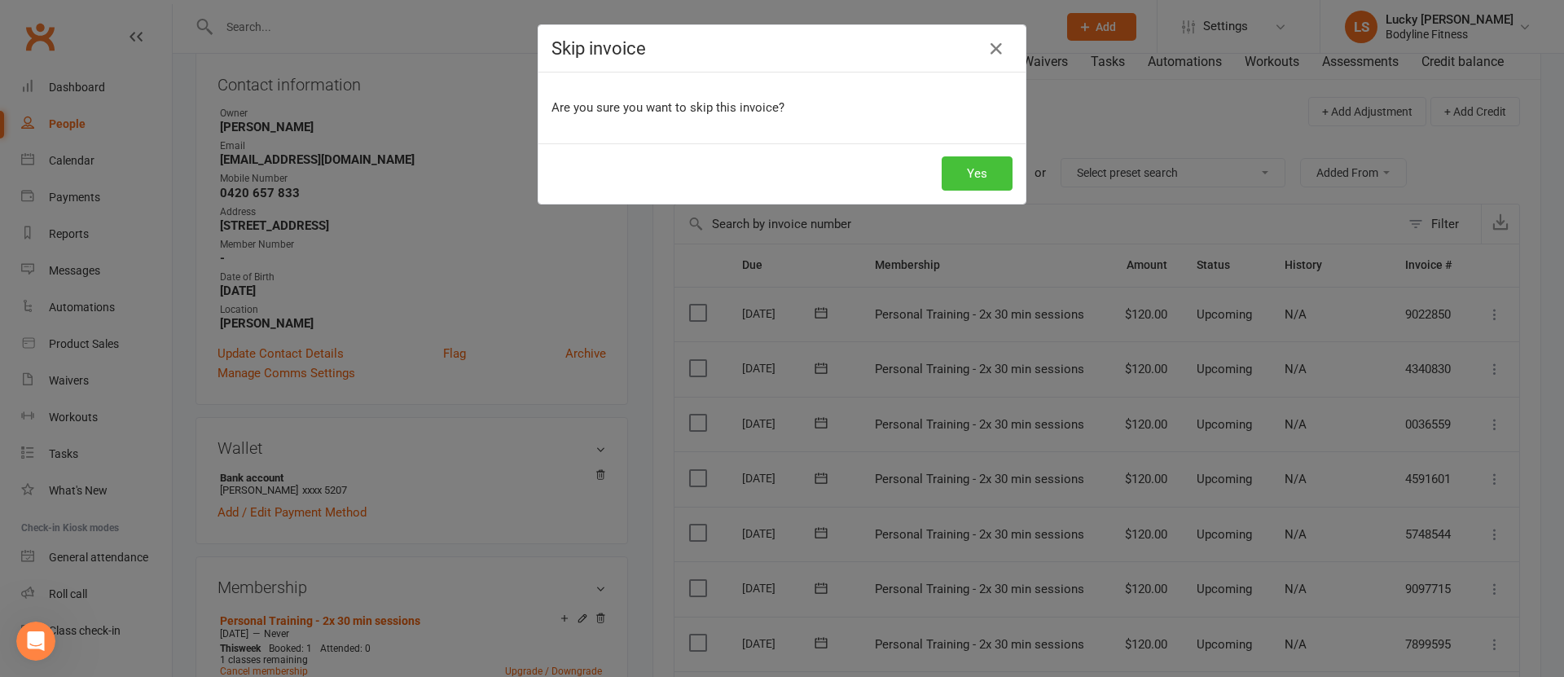
click at [981, 184] on button "Yes" at bounding box center [976, 173] width 71 height 34
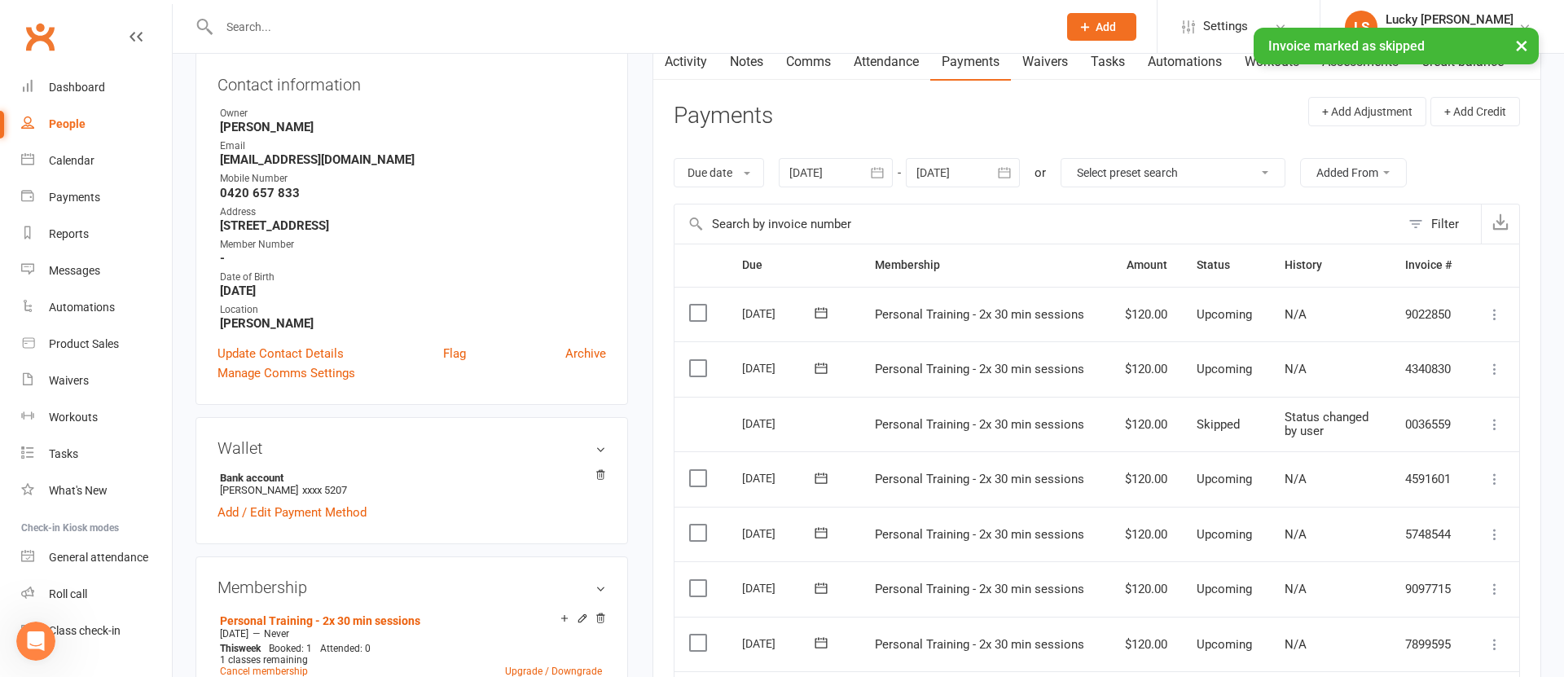
click at [1496, 367] on icon at bounding box center [1494, 369] width 16 height 16
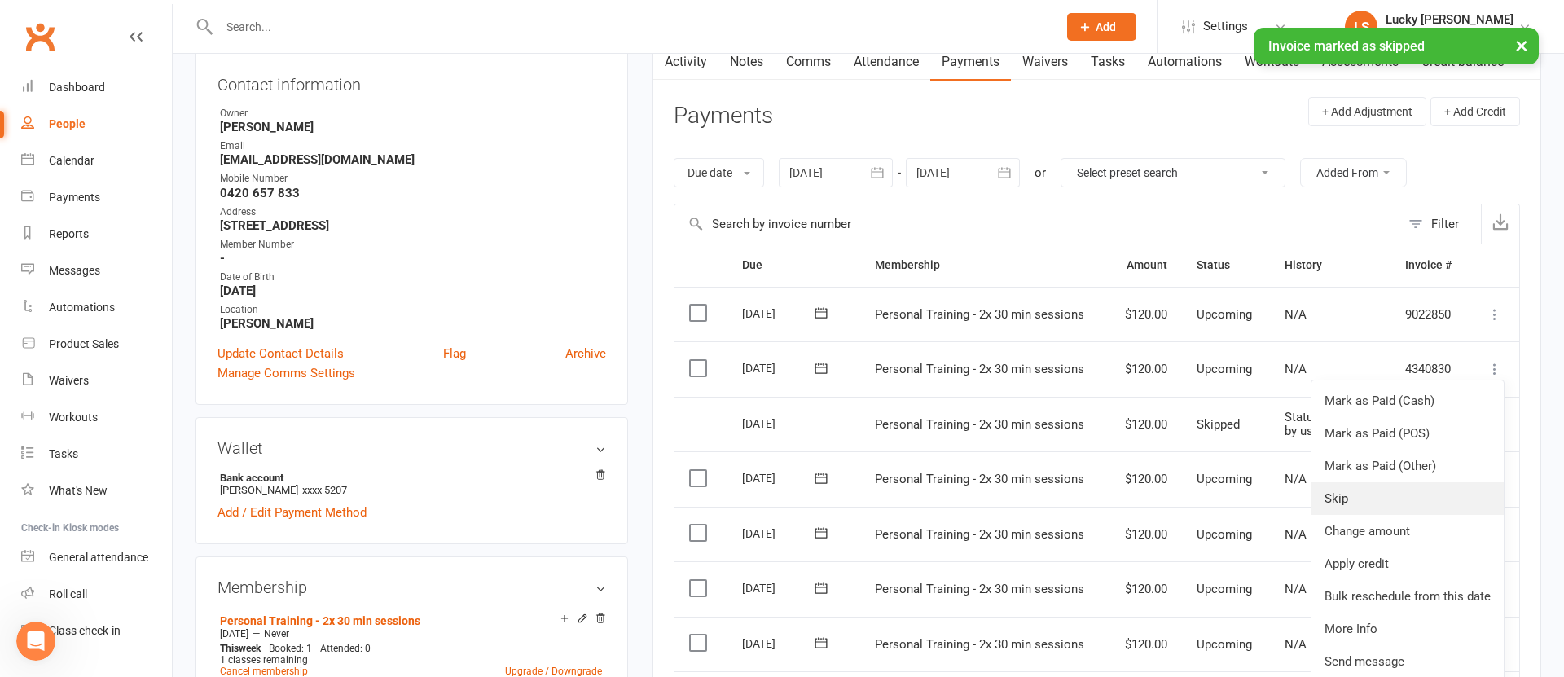
click at [1360, 502] on link "Skip" at bounding box center [1407, 498] width 192 height 33
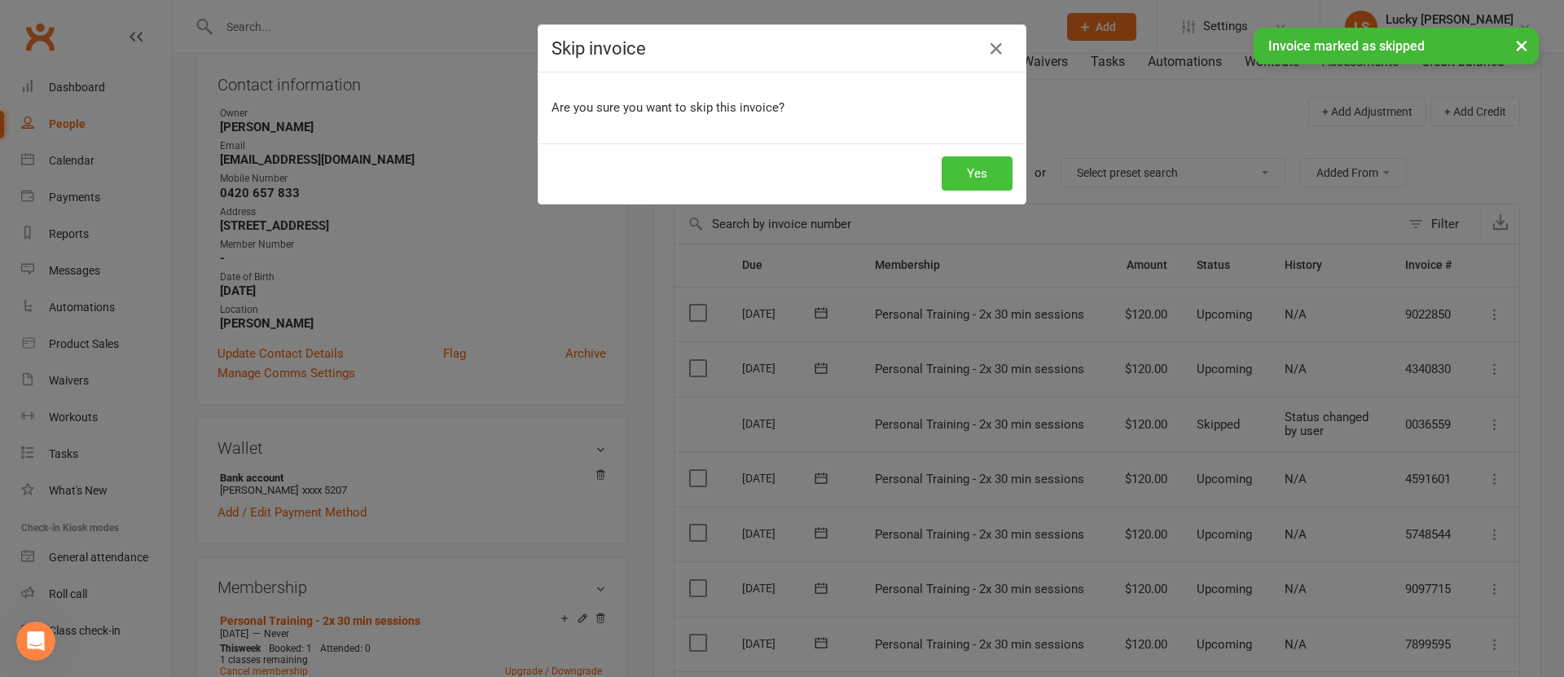
click at [968, 171] on button "Yes" at bounding box center [976, 173] width 71 height 34
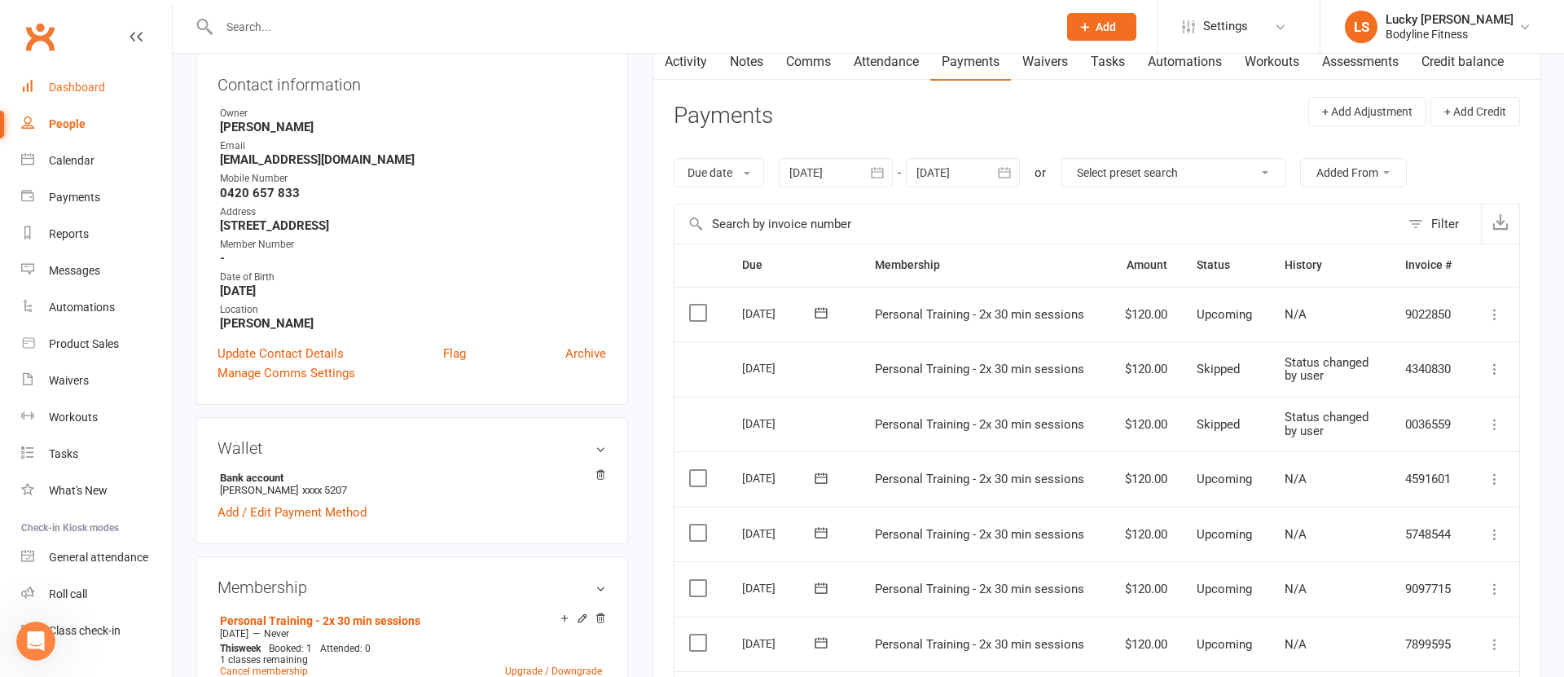
click at [93, 77] on link "Dashboard" at bounding box center [96, 87] width 151 height 37
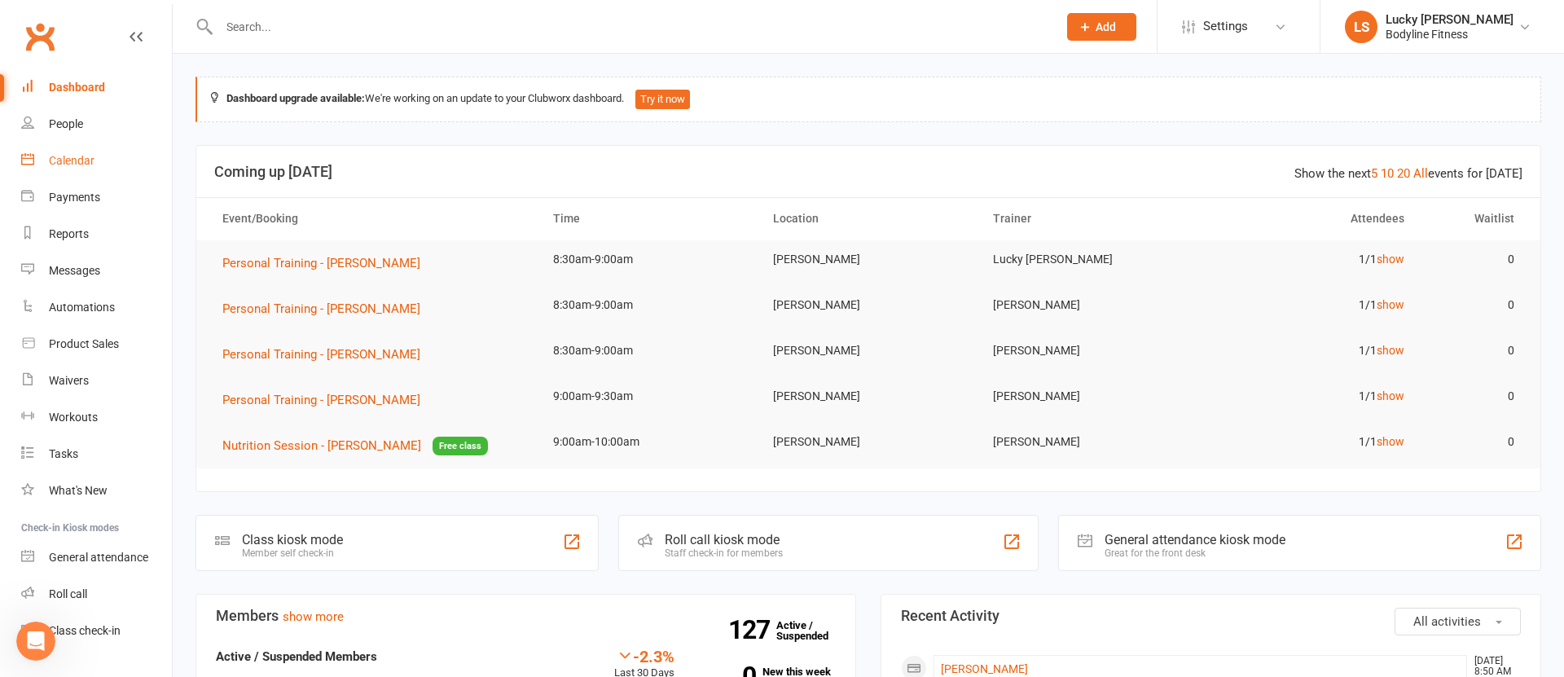
click at [62, 160] on div "Calendar" at bounding box center [72, 160] width 46 height 13
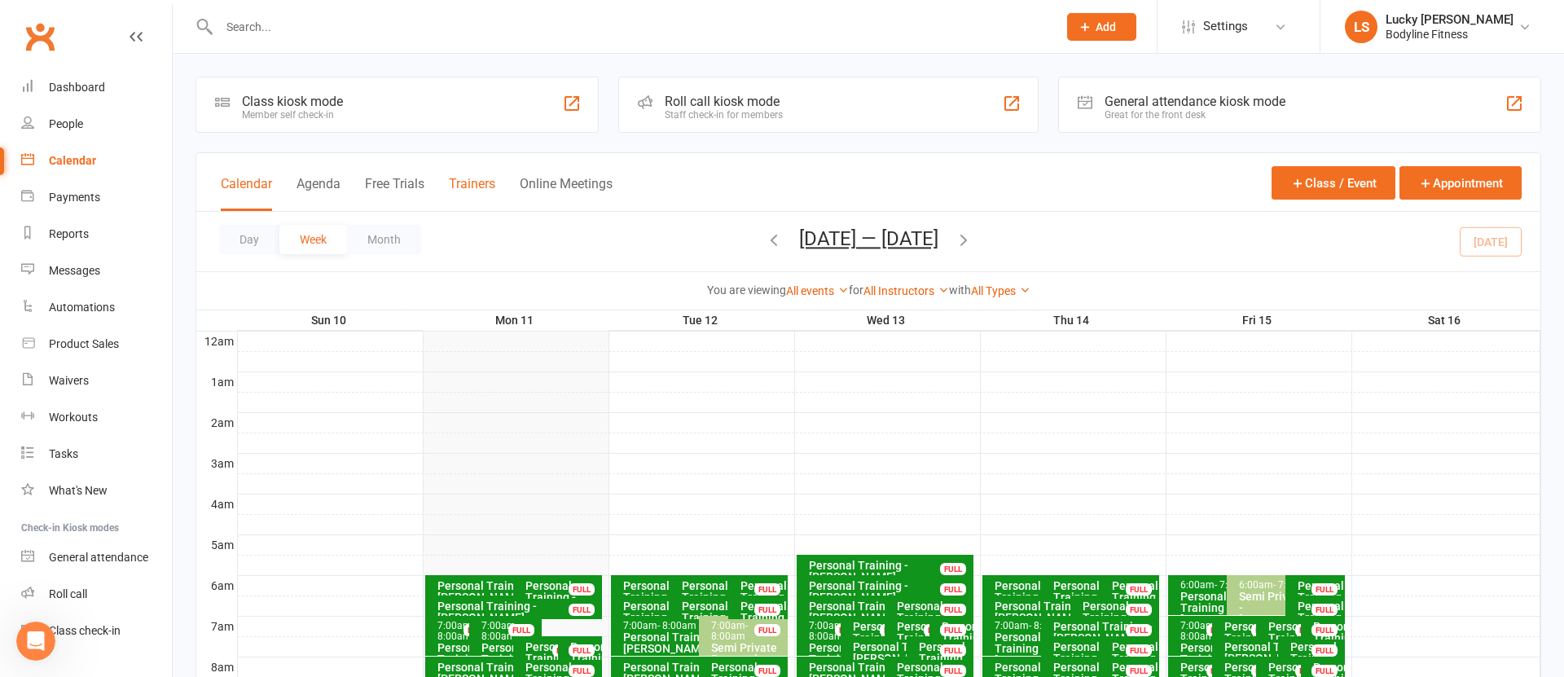
click at [473, 186] on button "Trainers" at bounding box center [472, 193] width 46 height 35
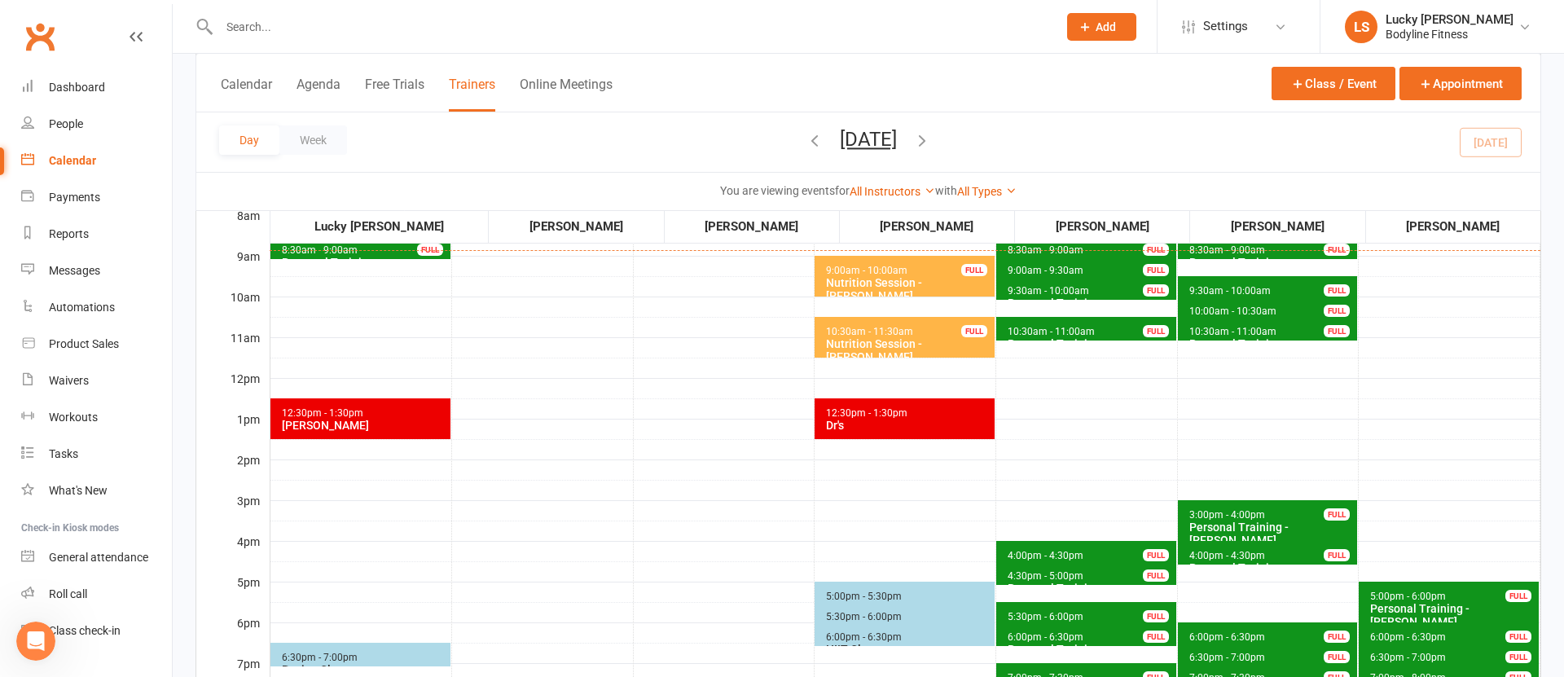
scroll to position [134, 0]
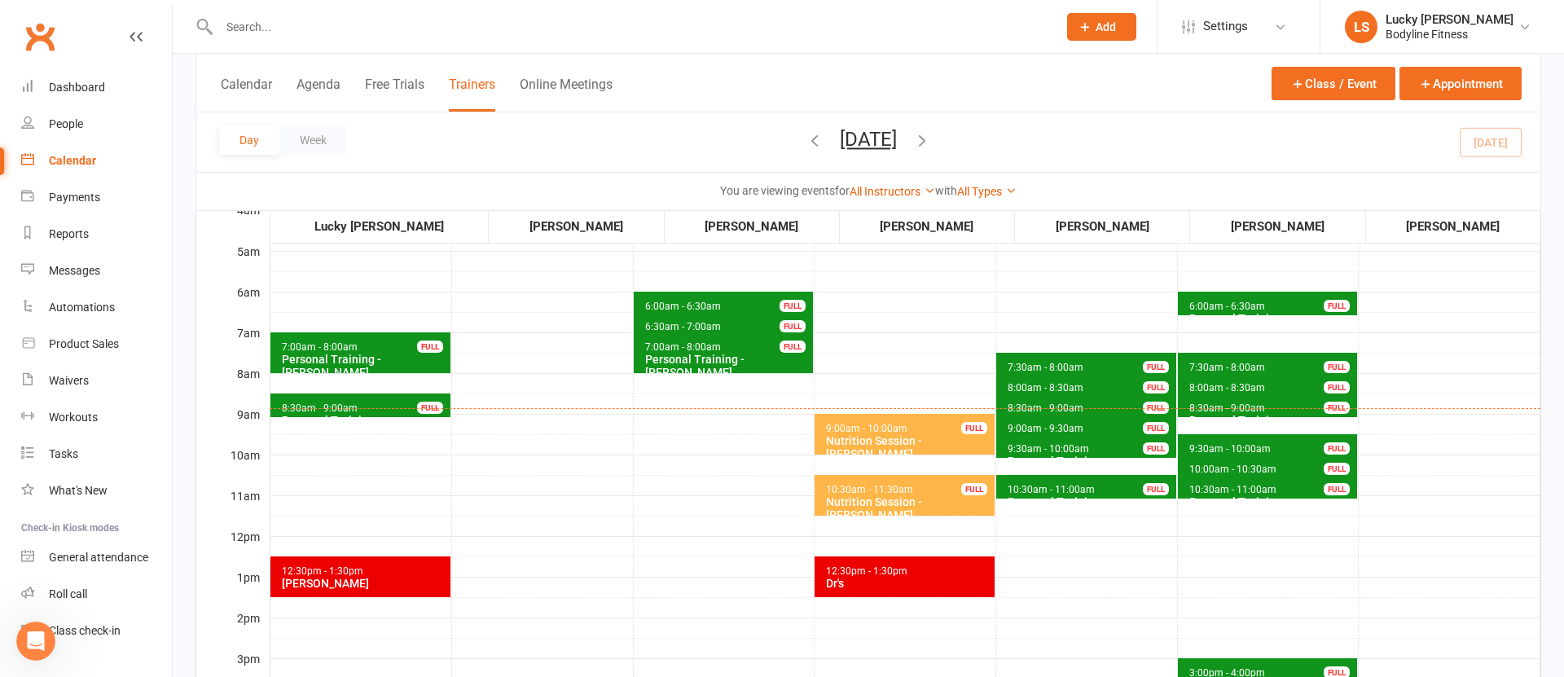
click at [1226, 300] on span "6:00am - 6:30am" at bounding box center [1226, 305] width 77 height 11
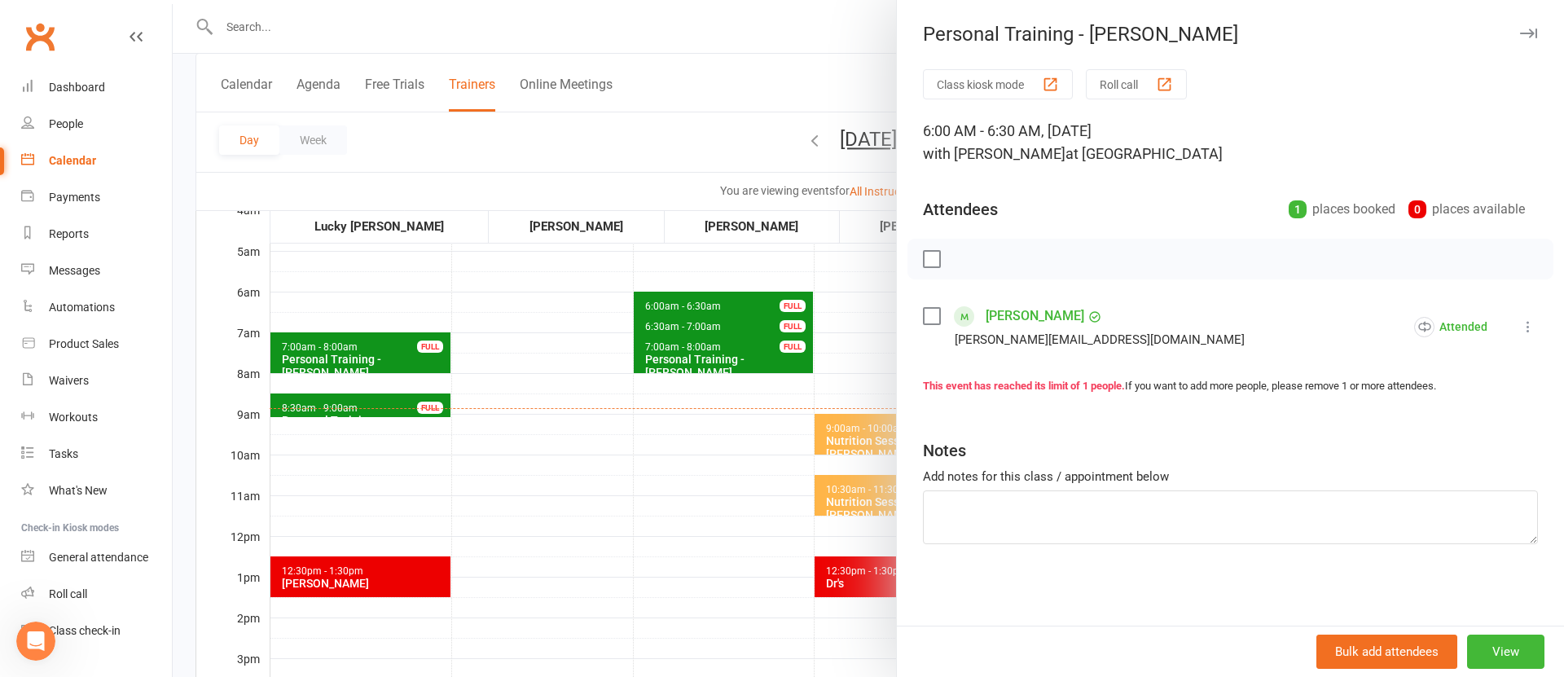
click at [878, 318] on div at bounding box center [868, 338] width 1391 height 677
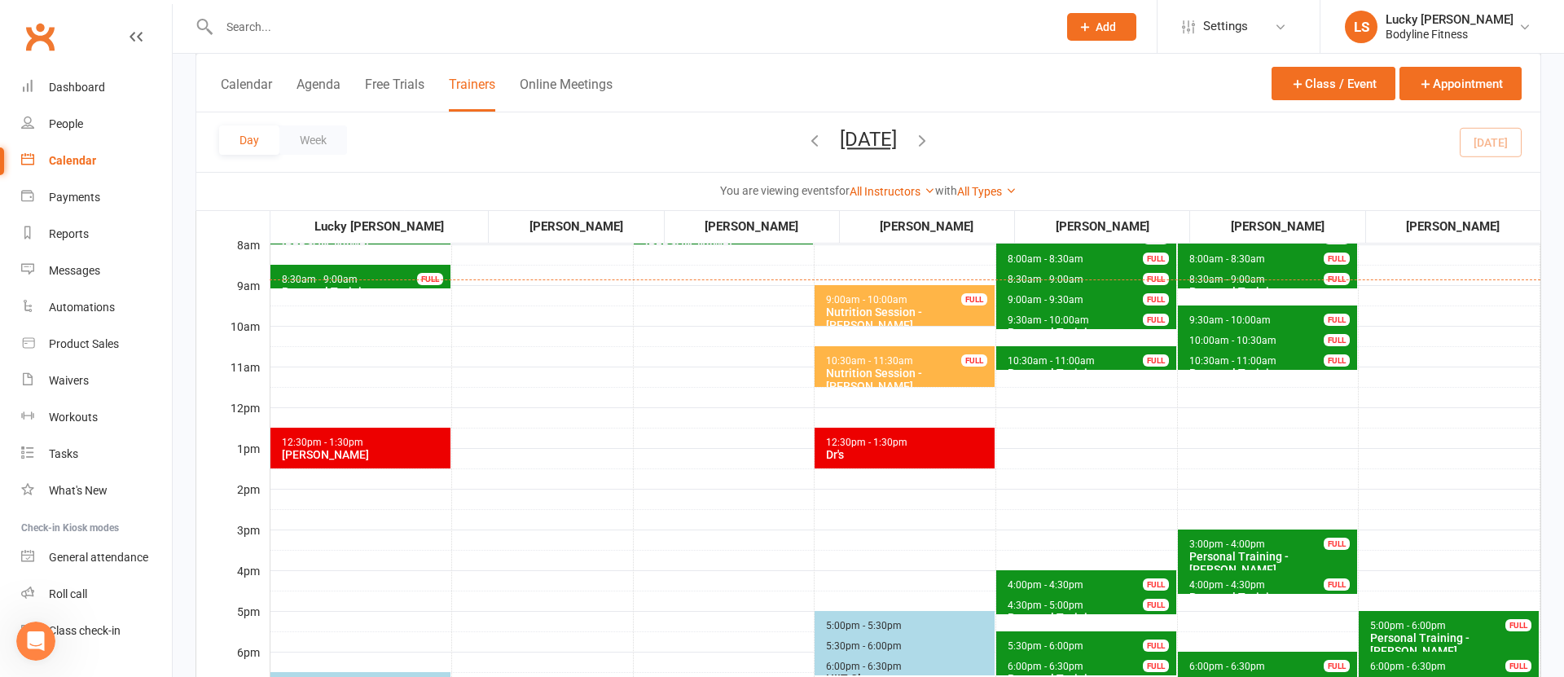
scroll to position [261, 0]
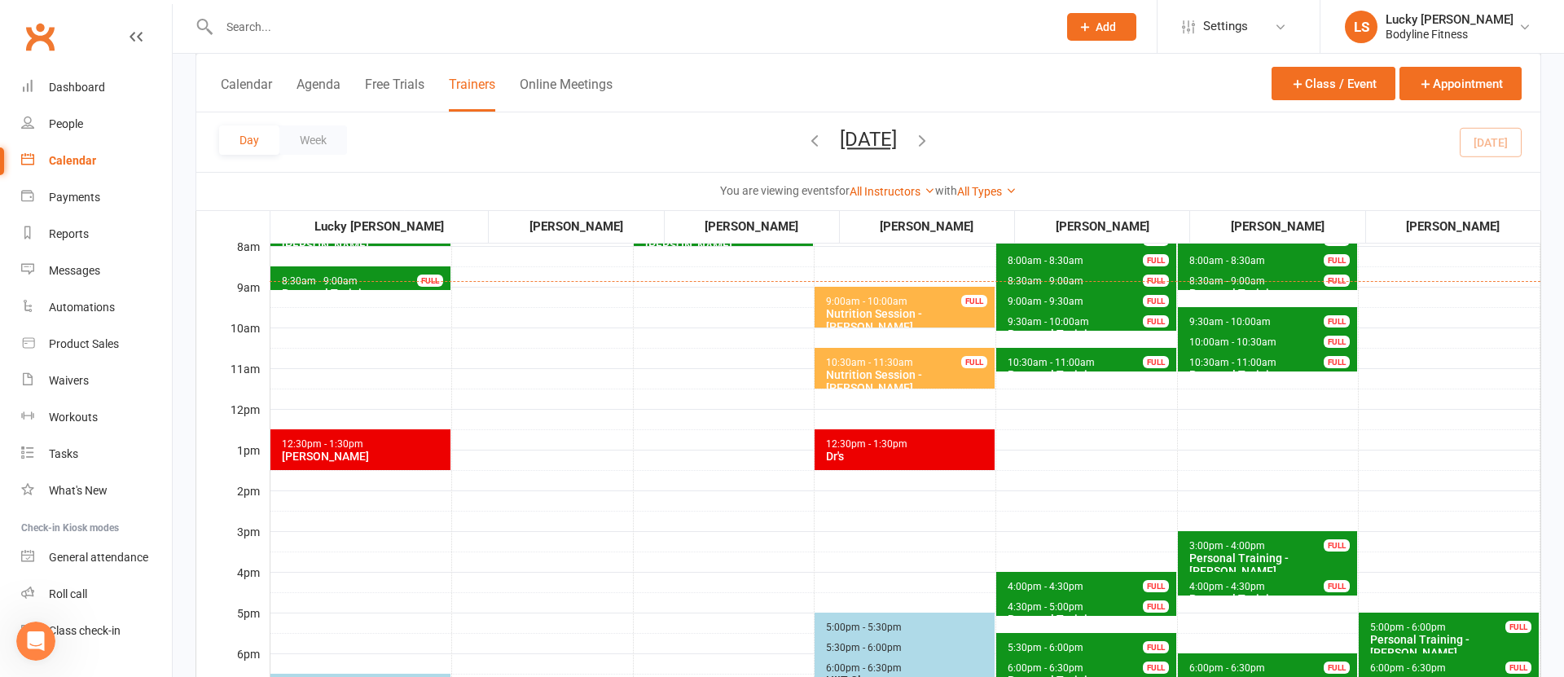
click at [1046, 358] on span "10:30am - 11:00am" at bounding box center [1051, 362] width 89 height 11
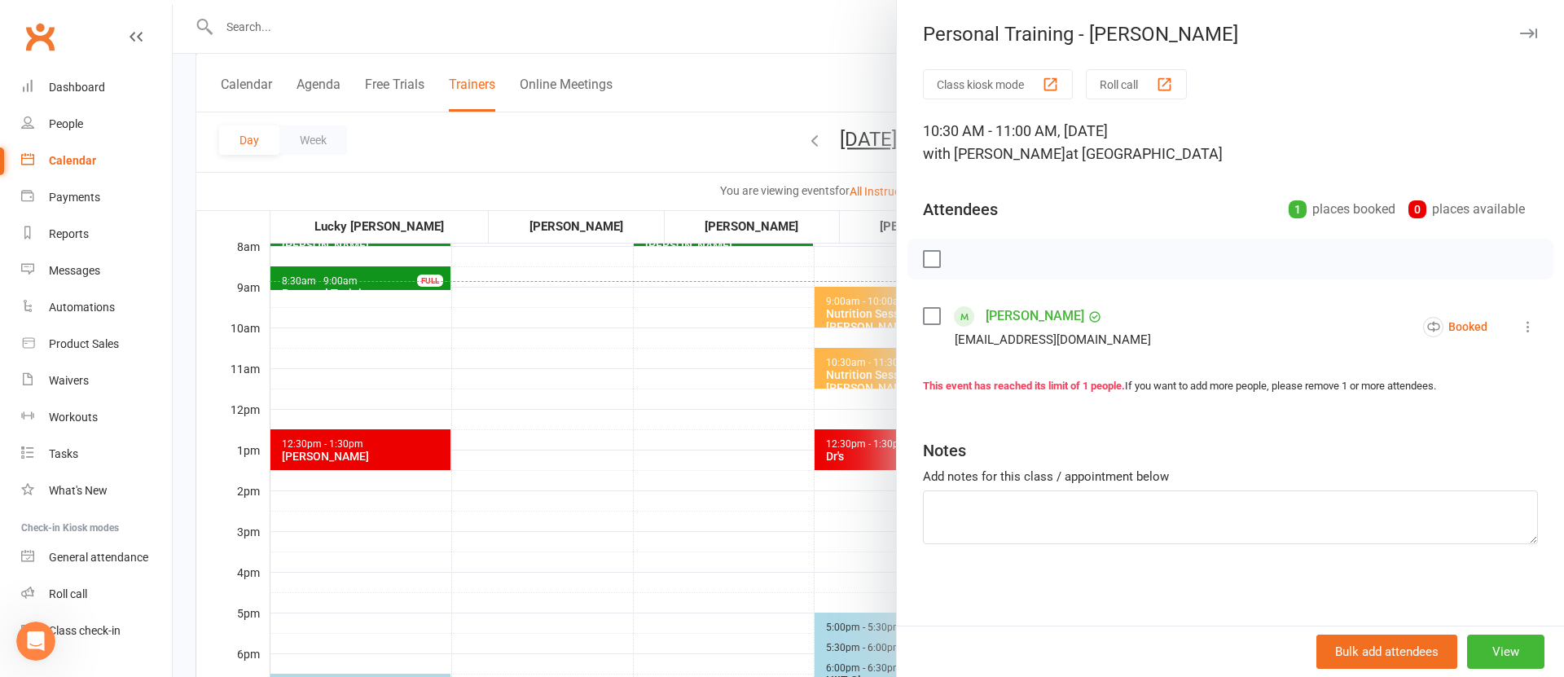
drag, startPoint x: 678, startPoint y: 393, endPoint x: 749, endPoint y: 397, distance: 71.8
click at [678, 392] on div at bounding box center [868, 338] width 1391 height 677
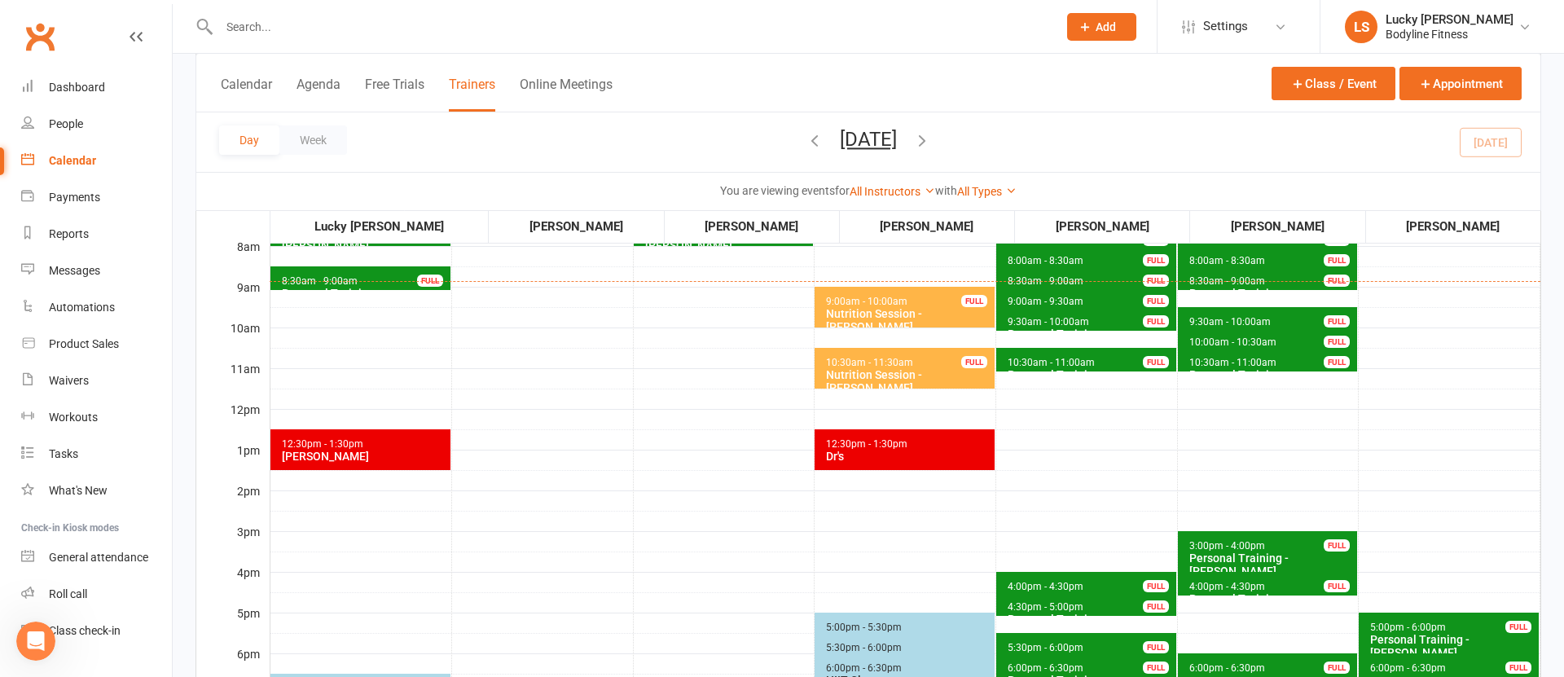
click at [1230, 357] on span "10:30am - 11:00am" at bounding box center [1232, 362] width 89 height 11
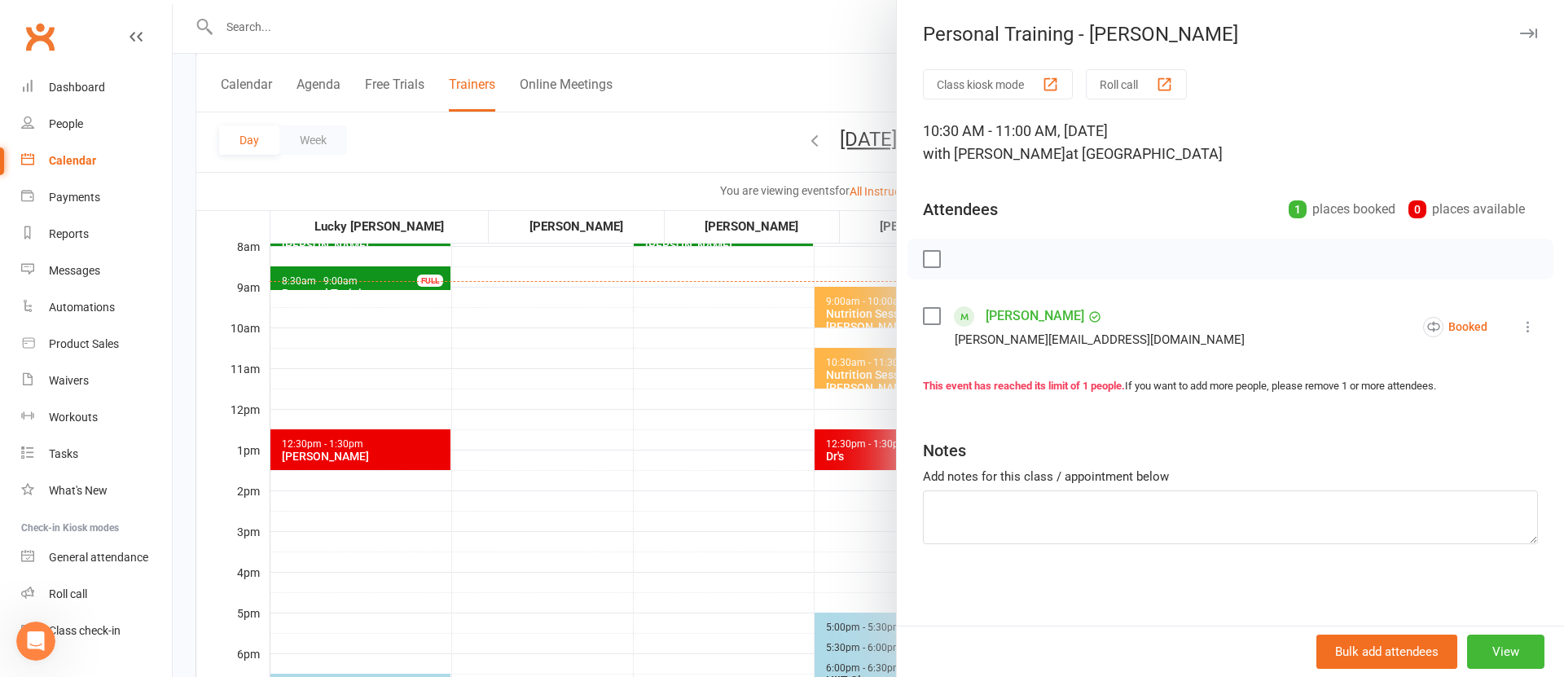
click at [718, 396] on div at bounding box center [868, 338] width 1391 height 677
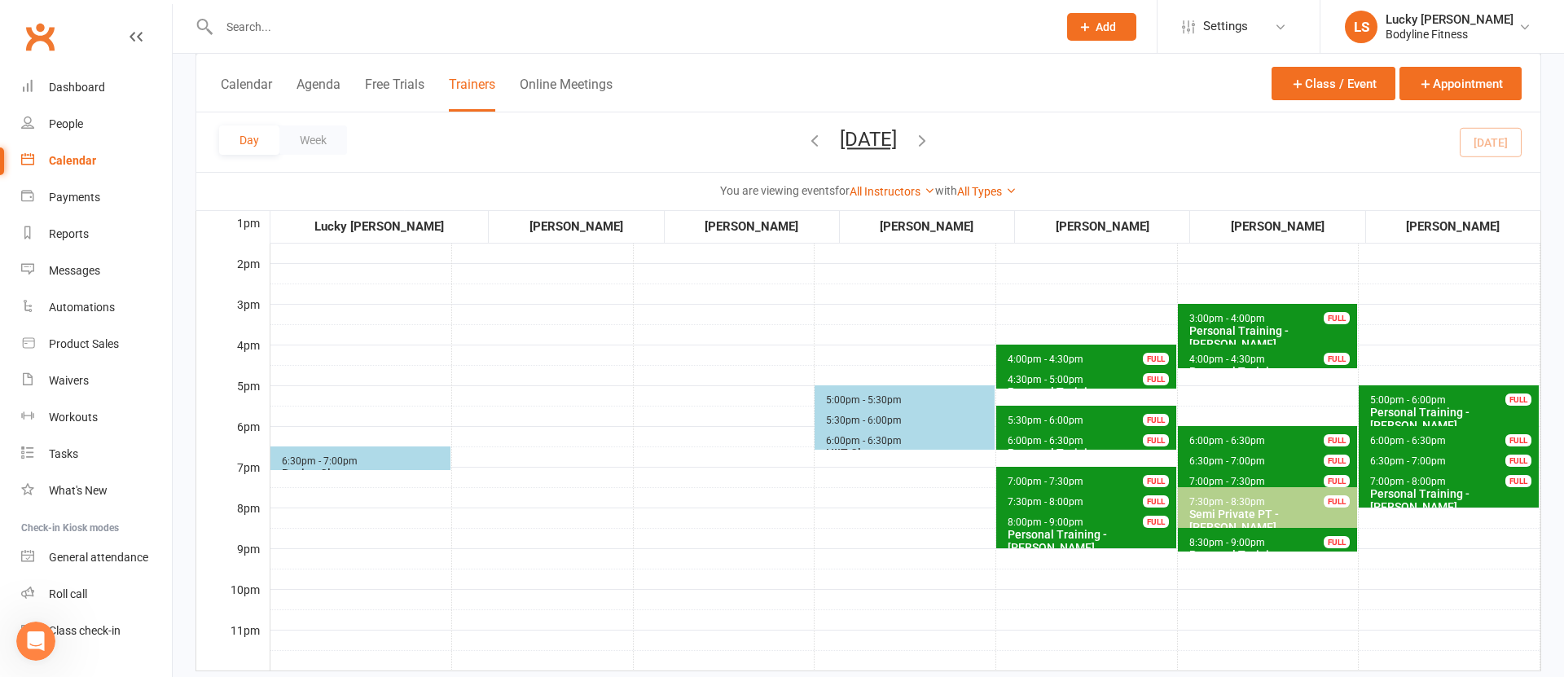
scroll to position [507, 0]
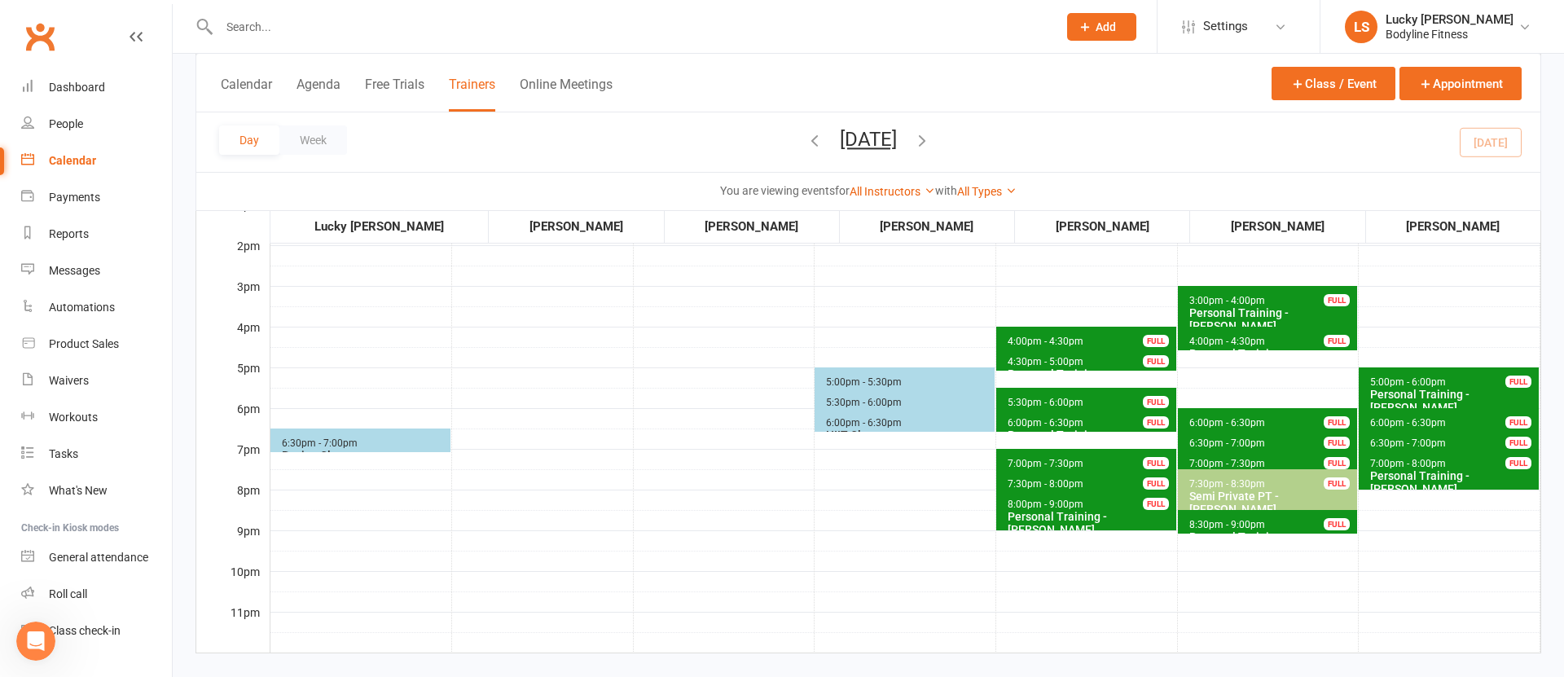
click at [349, 439] on span "6:30pm - 7:00pm" at bounding box center [319, 442] width 77 height 11
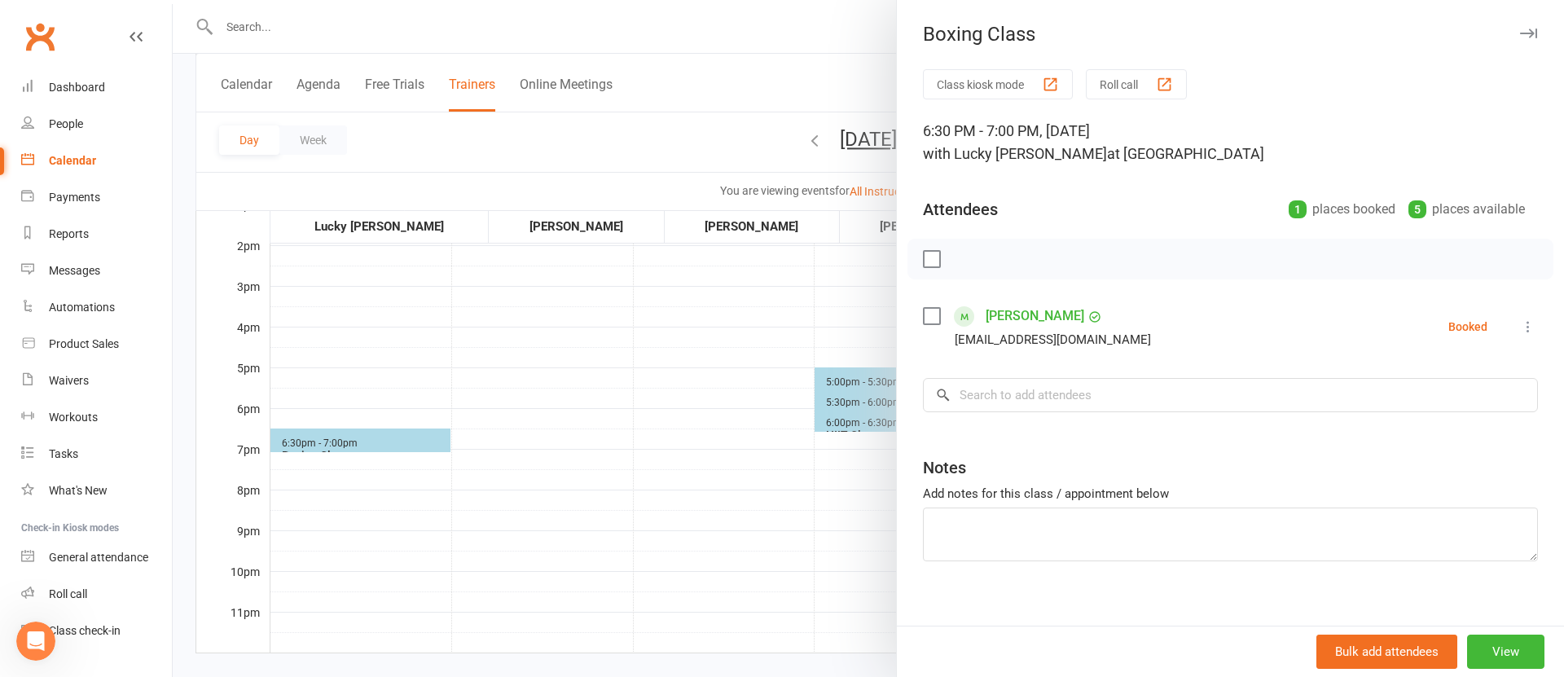
click at [537, 417] on div at bounding box center [868, 338] width 1391 height 677
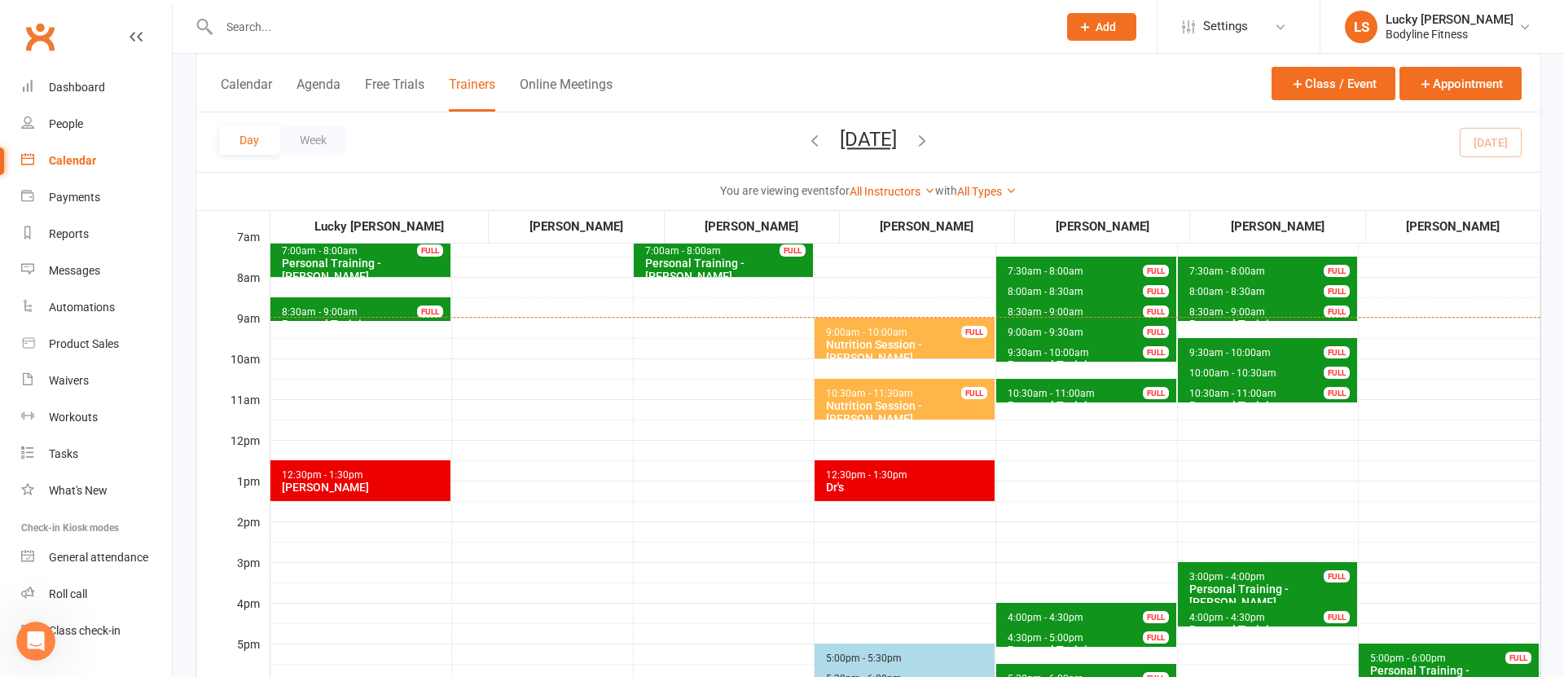
scroll to position [0, 0]
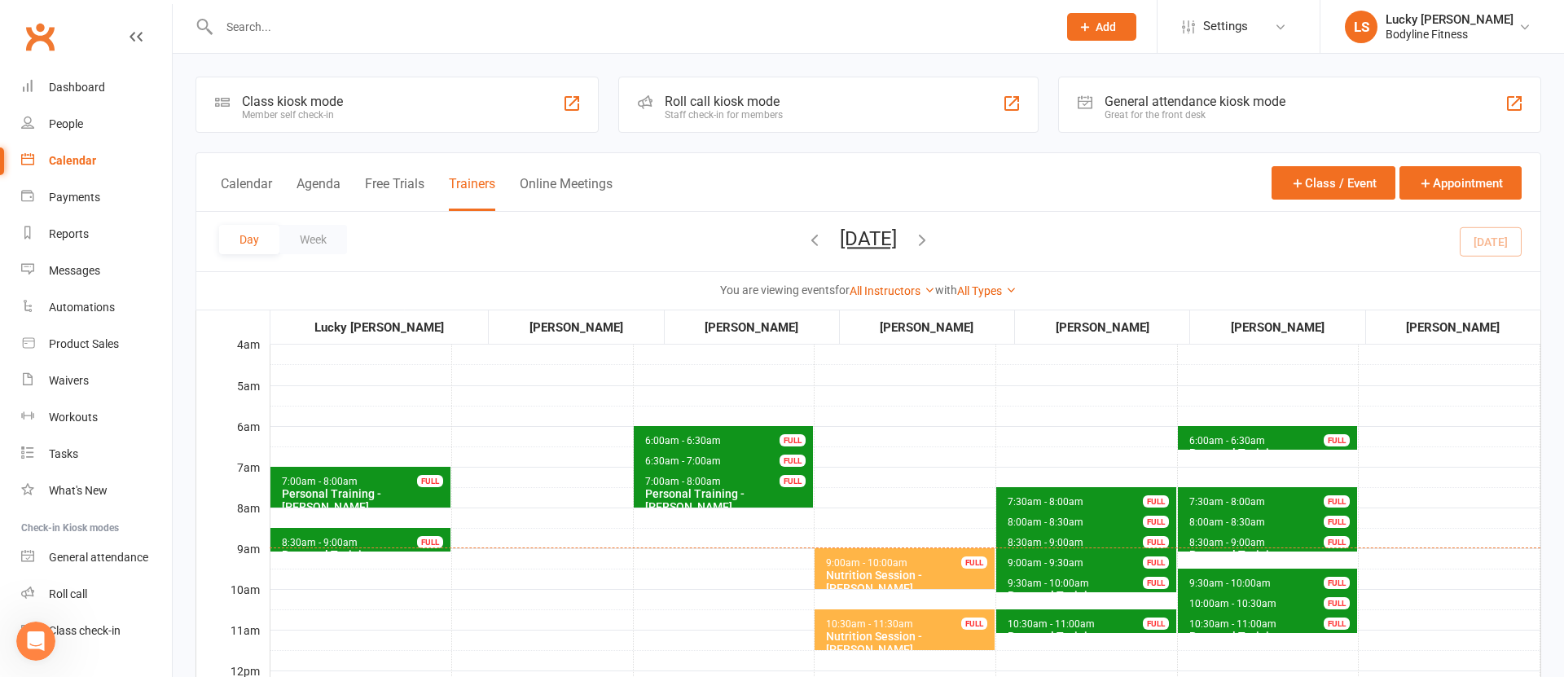
click at [1397, 42] on li "LS Lucky Scalone Bodyline Fitness My profile My subscription Help Terms & condi…" at bounding box center [1441, 26] width 244 height 53
click at [1412, 38] on div "Bodyline Fitness" at bounding box center [1449, 34] width 128 height 15
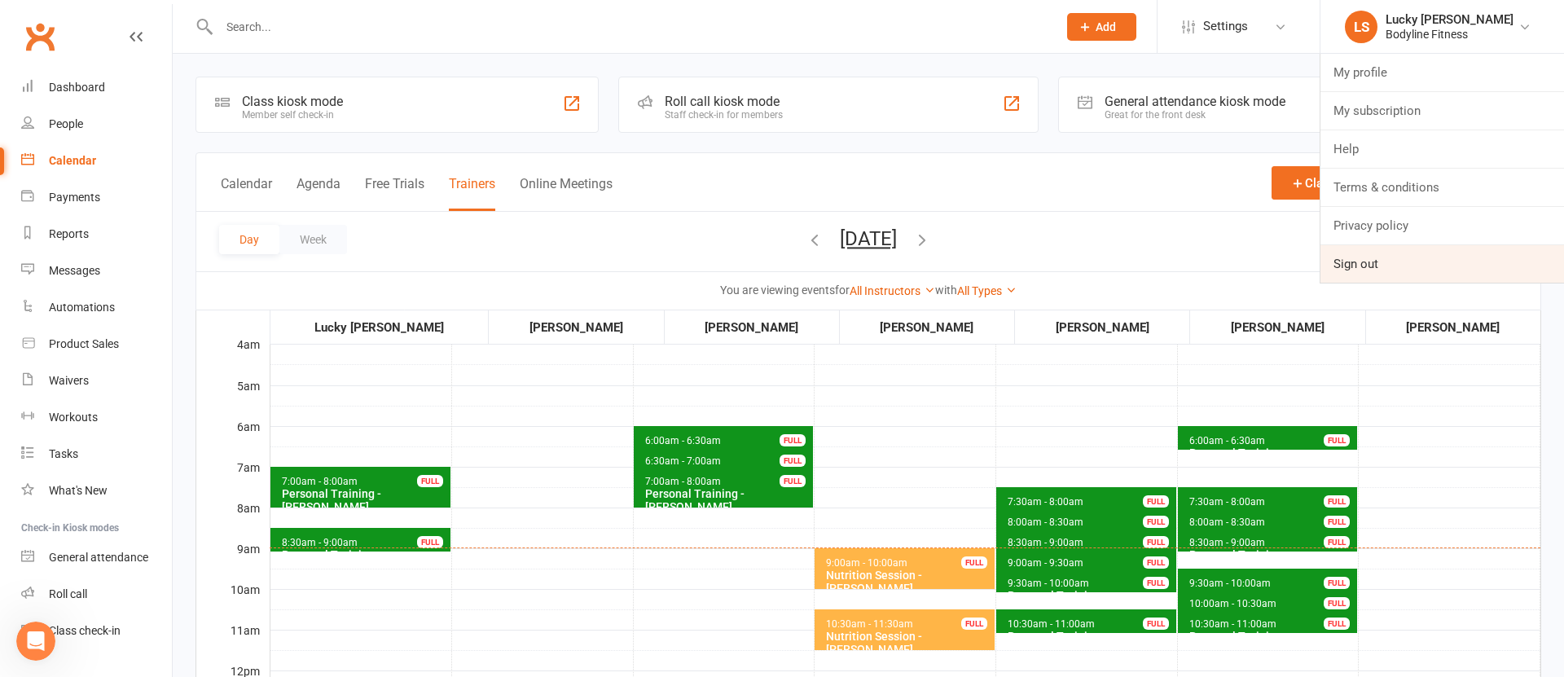
click at [1366, 254] on link "Sign out" at bounding box center [1441, 263] width 243 height 37
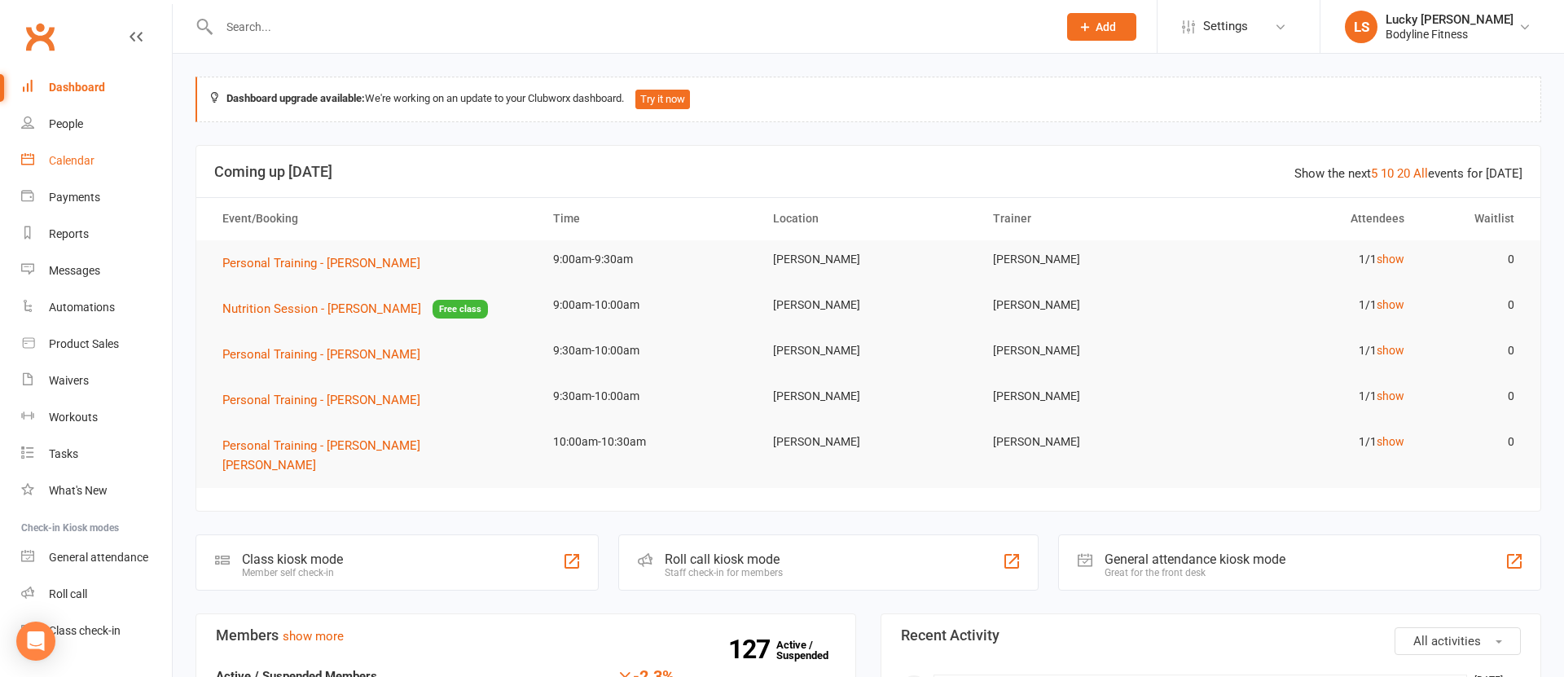
click at [65, 161] on div "Calendar" at bounding box center [72, 160] width 46 height 13
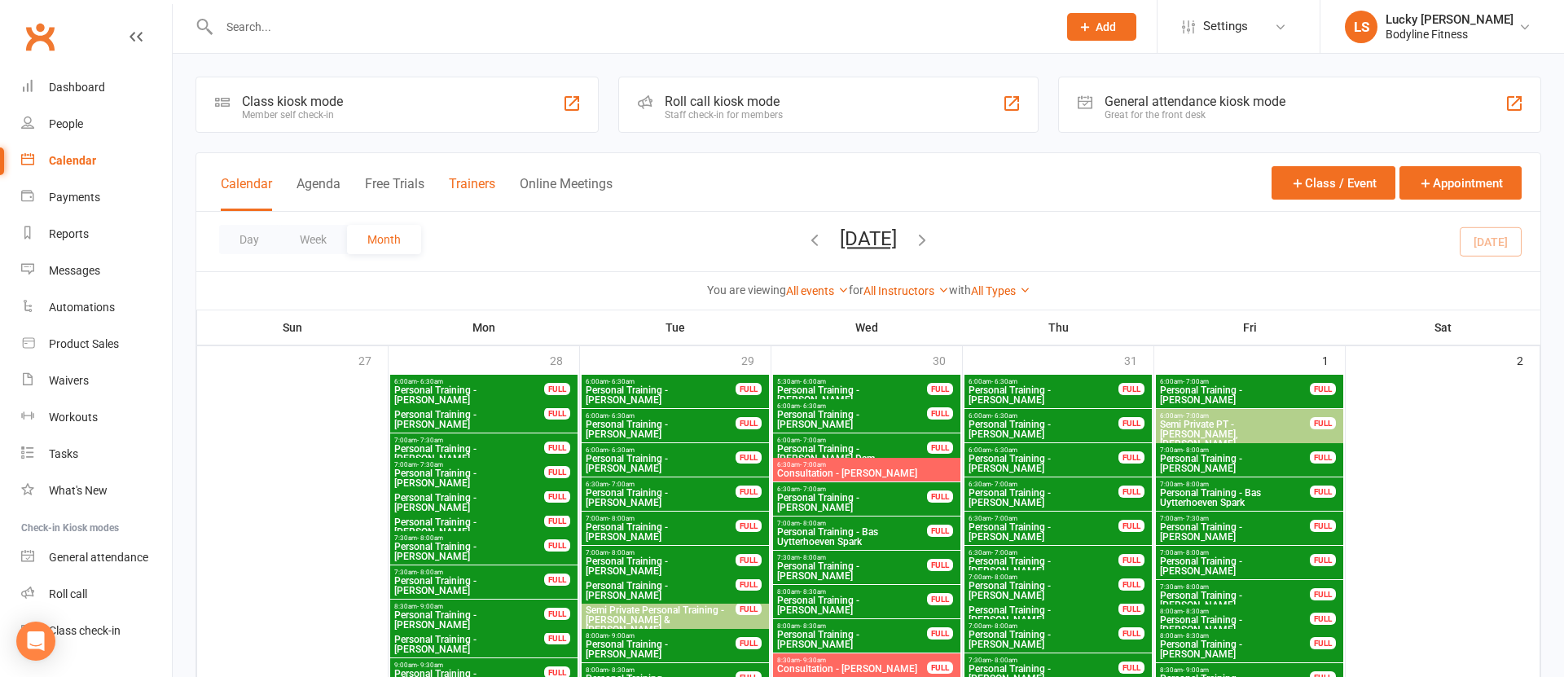
click at [467, 181] on button "Trainers" at bounding box center [472, 193] width 46 height 35
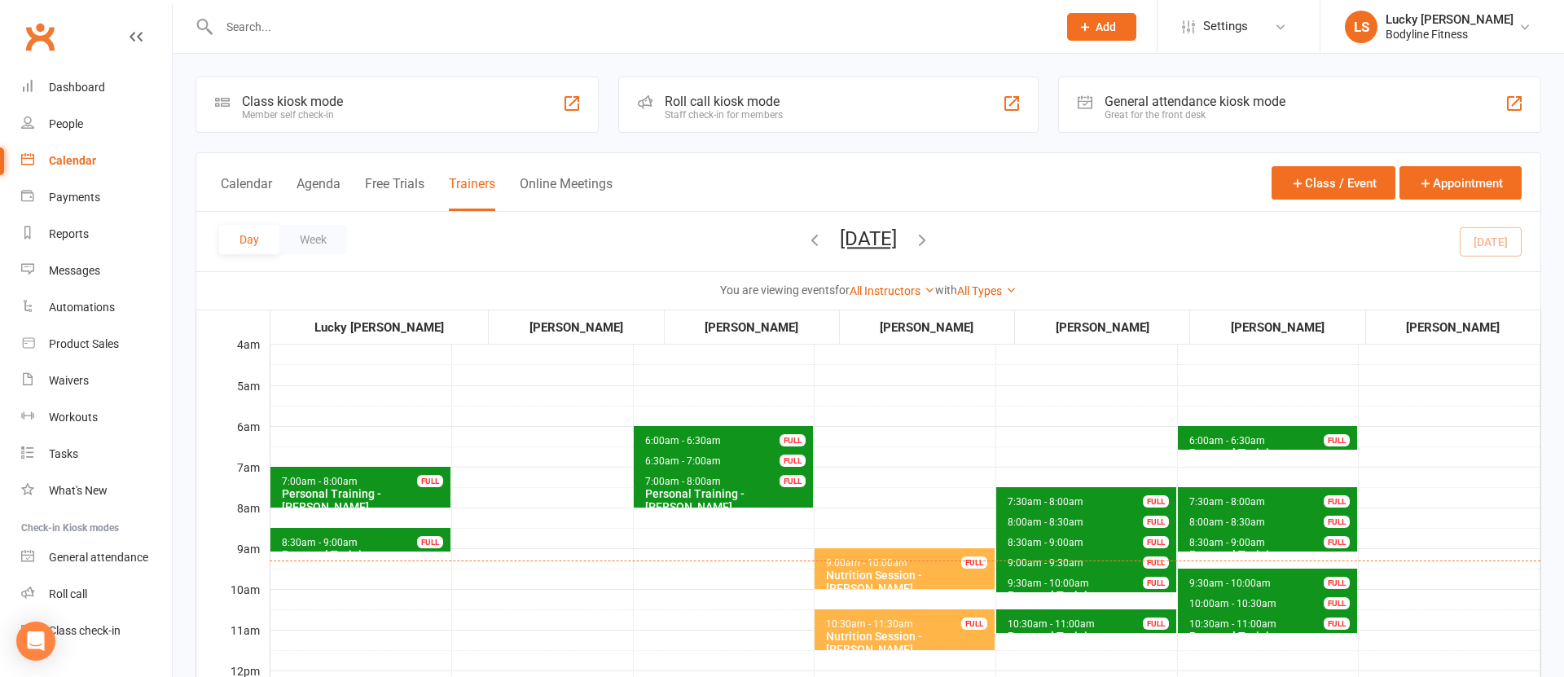
click at [931, 239] on icon "button" at bounding box center [922, 239] width 18 height 18
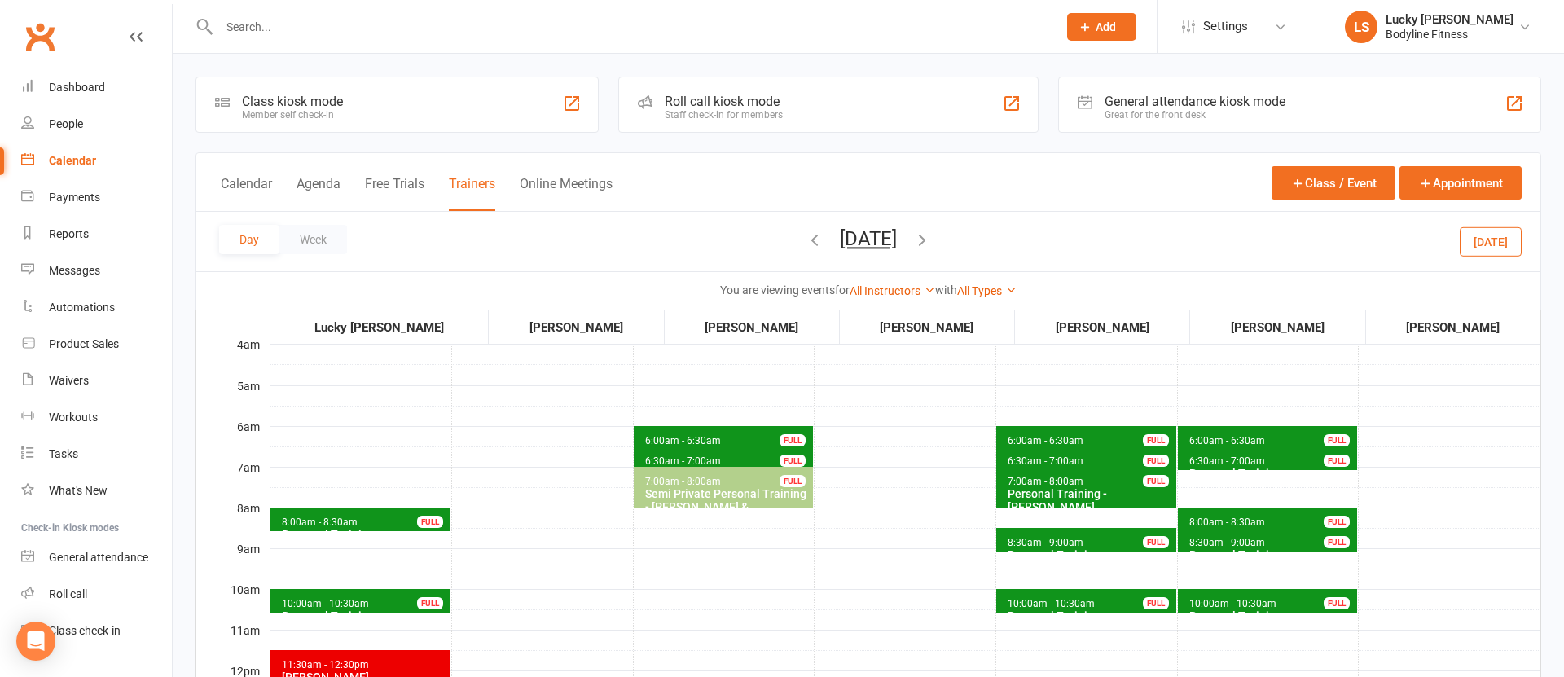
click at [931, 239] on icon "button" at bounding box center [922, 239] width 18 height 18
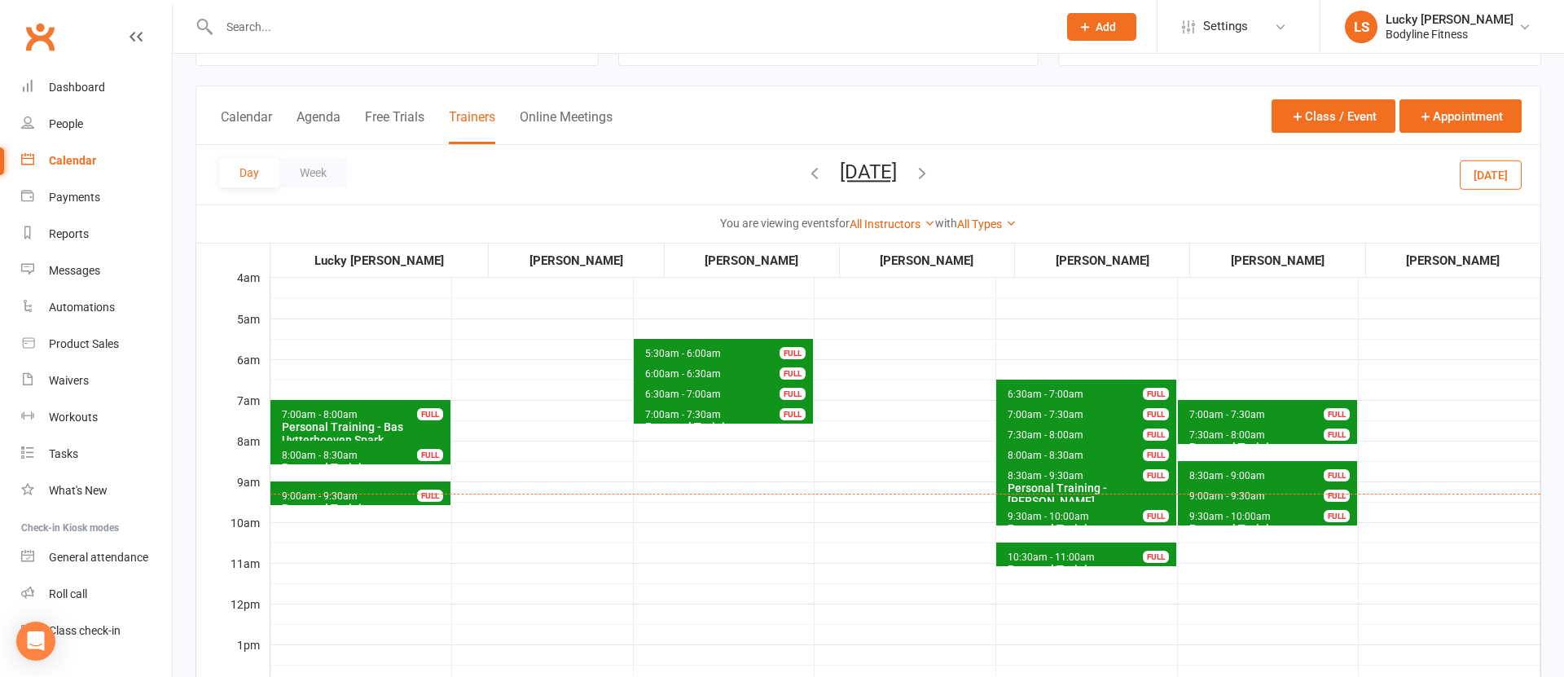
scroll to position [109, 0]
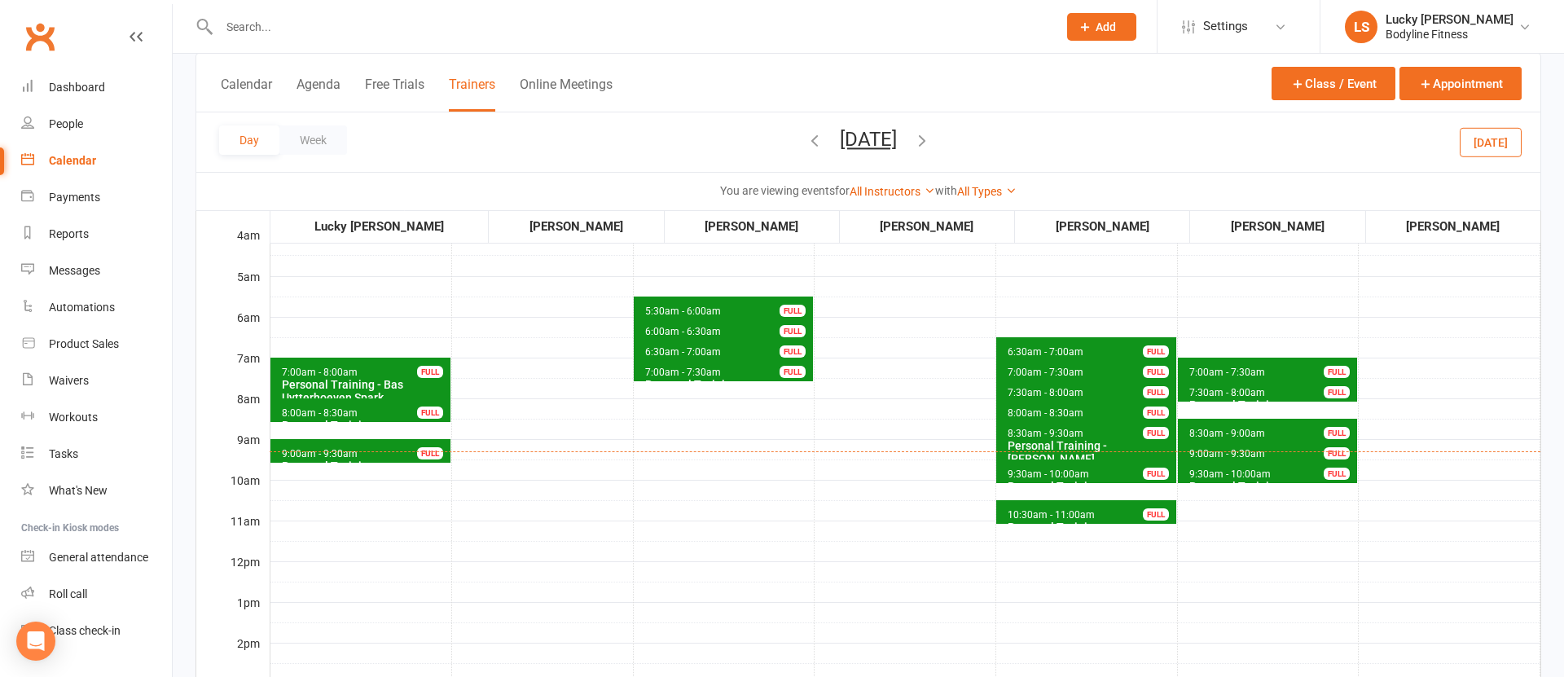
click at [931, 140] on icon "button" at bounding box center [922, 140] width 18 height 18
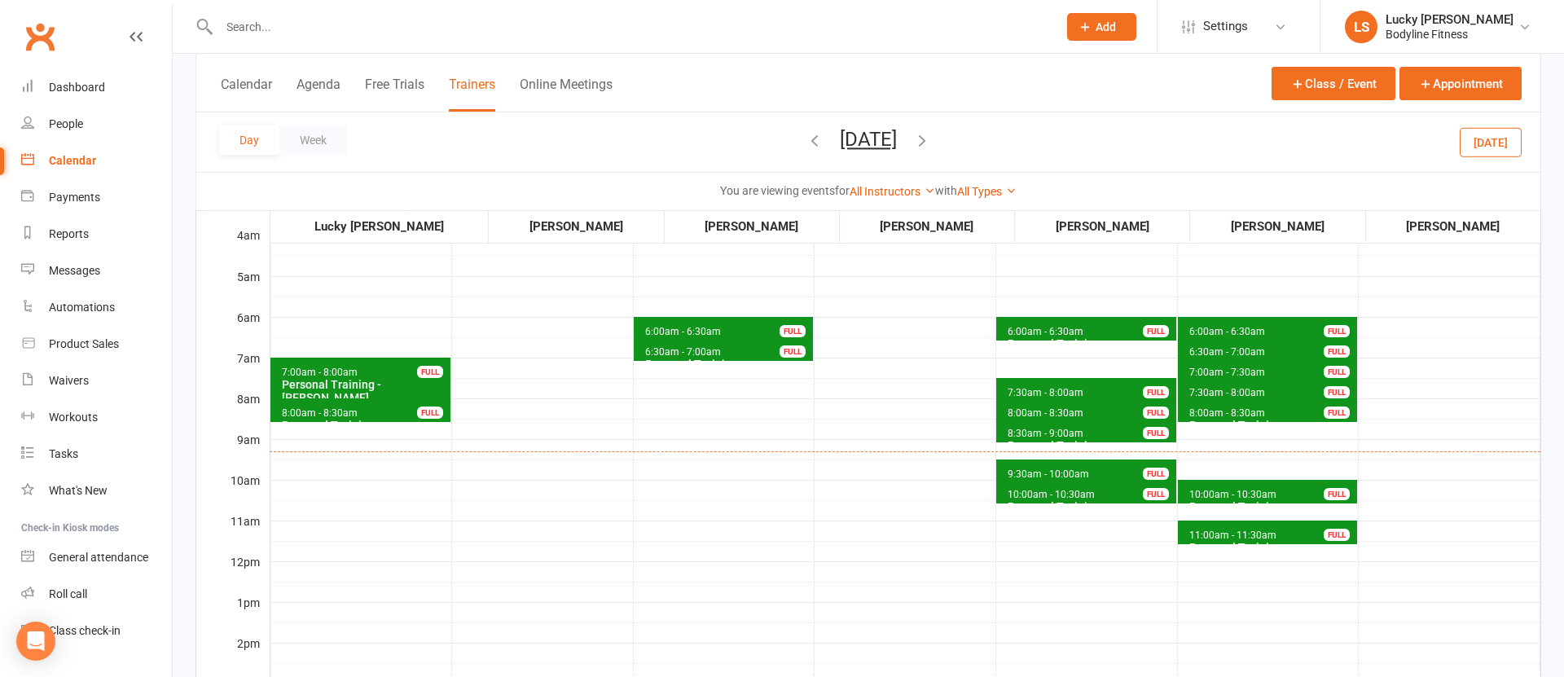
click at [805, 138] on icon "button" at bounding box center [814, 140] width 18 height 18
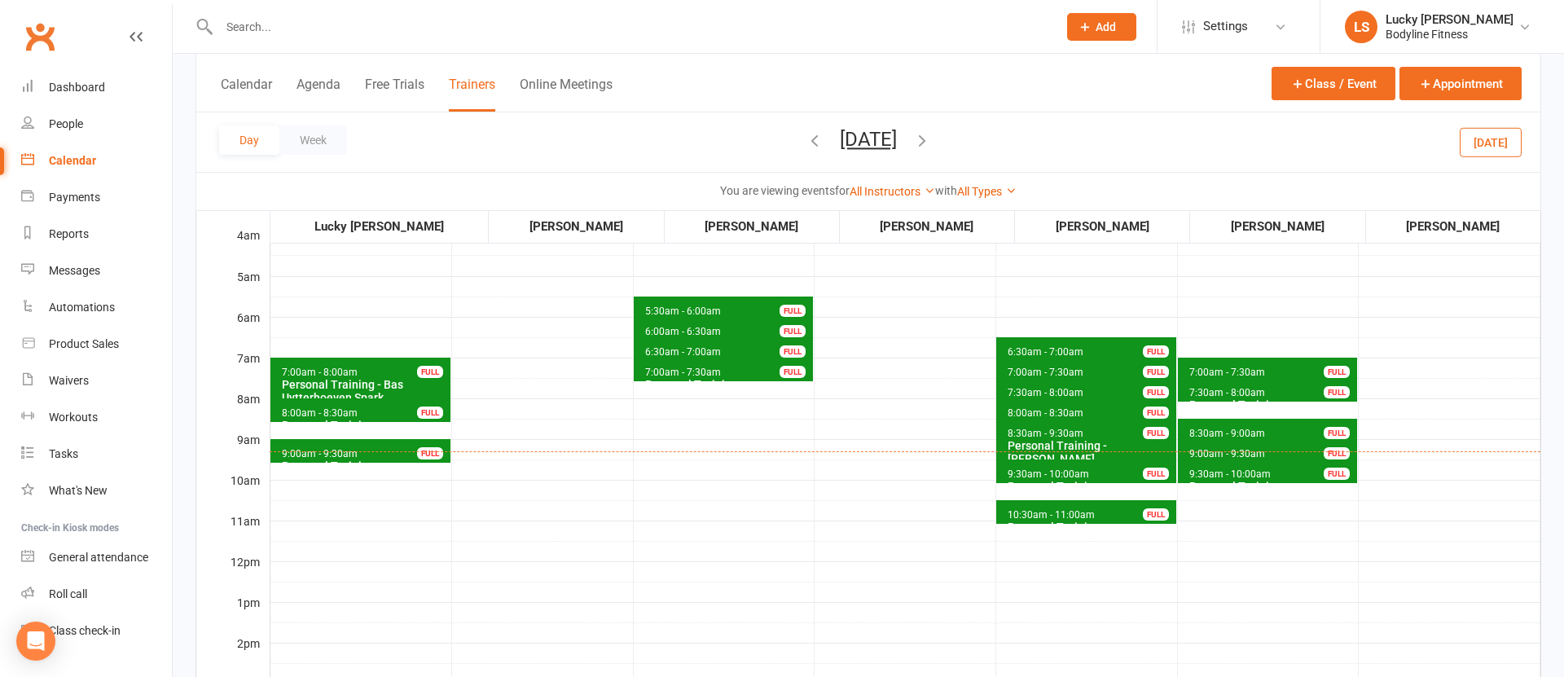
scroll to position [105, 0]
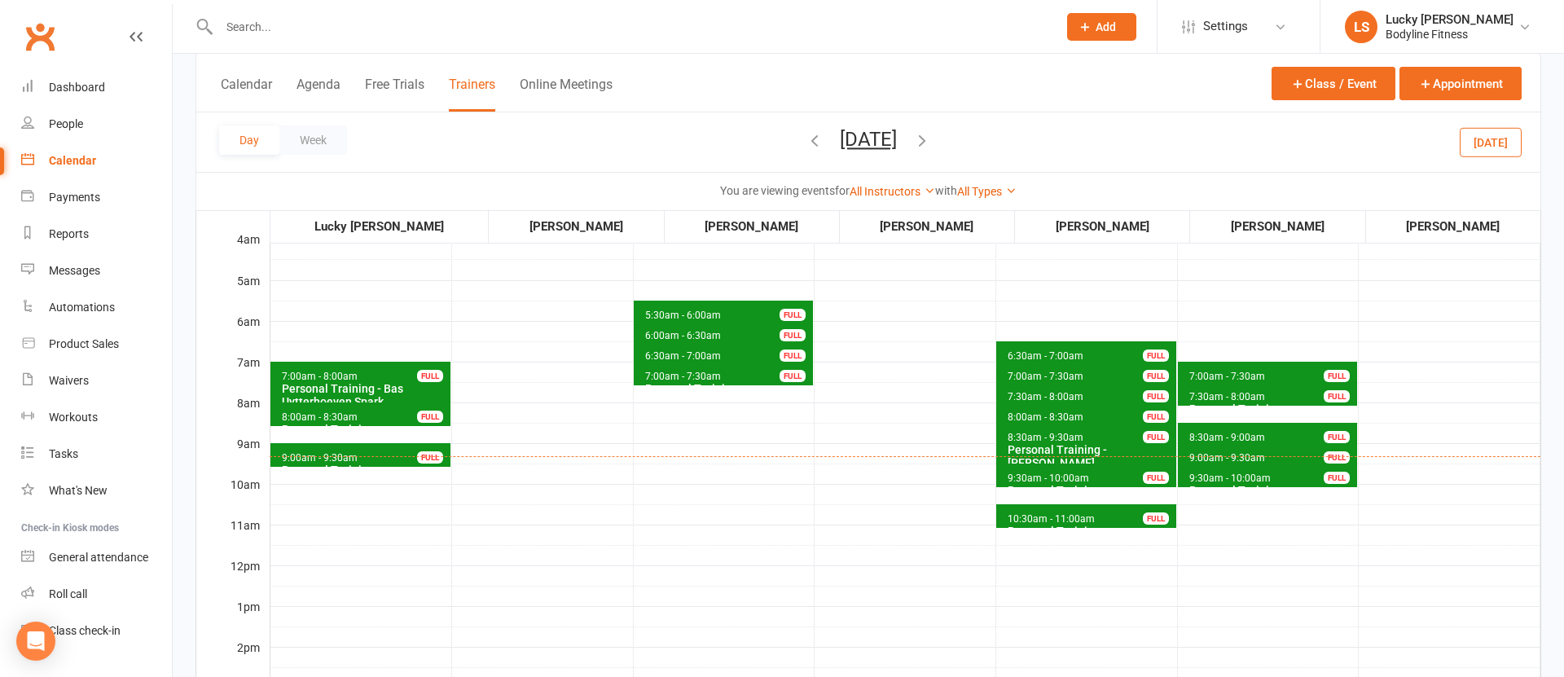
click at [931, 133] on icon "button" at bounding box center [922, 140] width 18 height 18
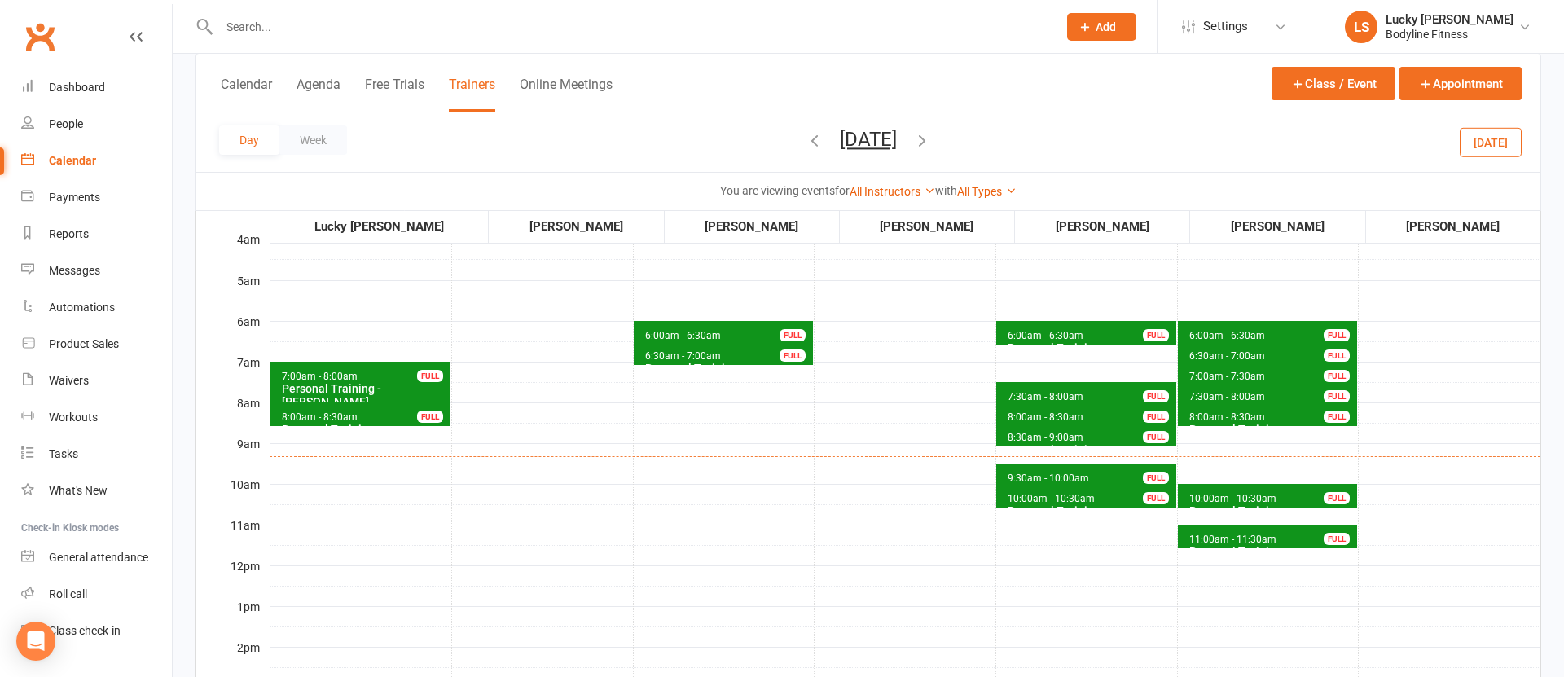
click at [931, 138] on icon "button" at bounding box center [922, 140] width 18 height 18
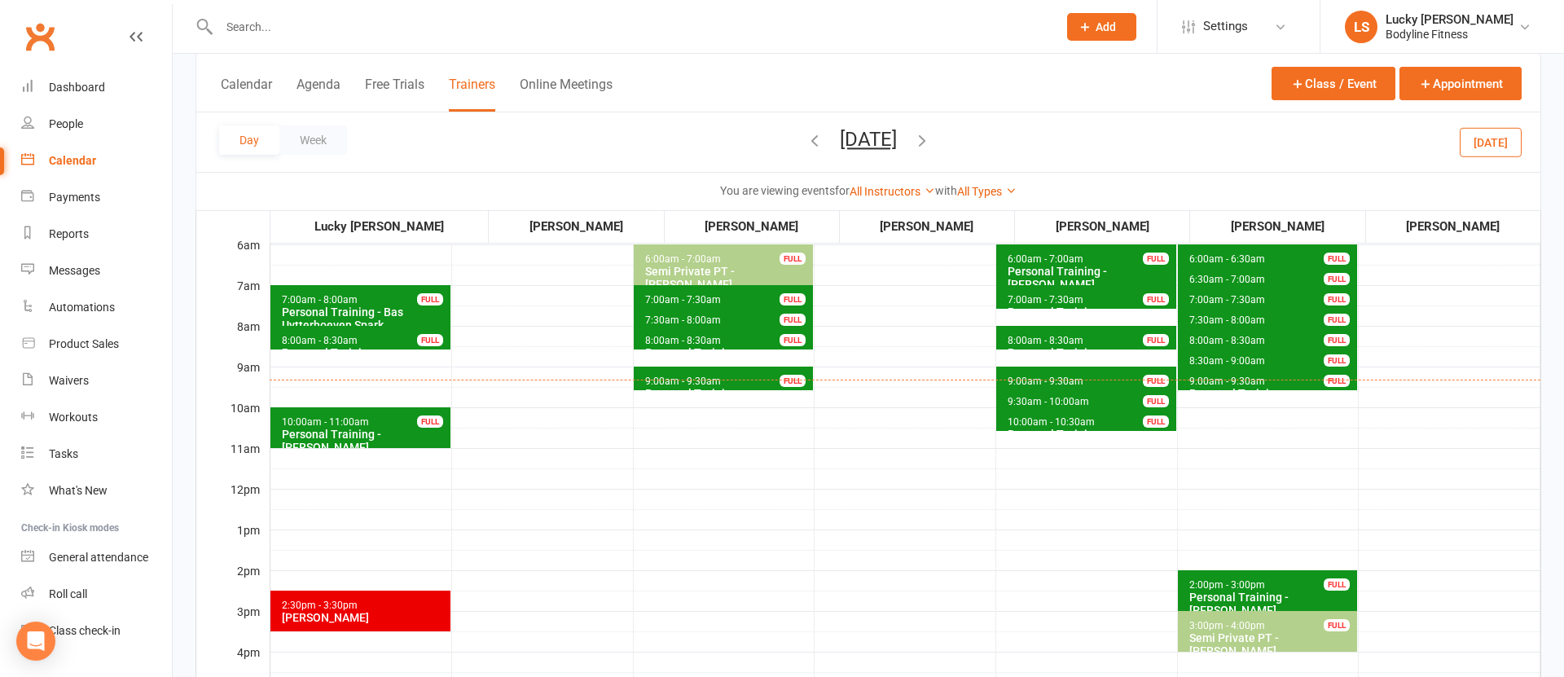
scroll to position [55, 0]
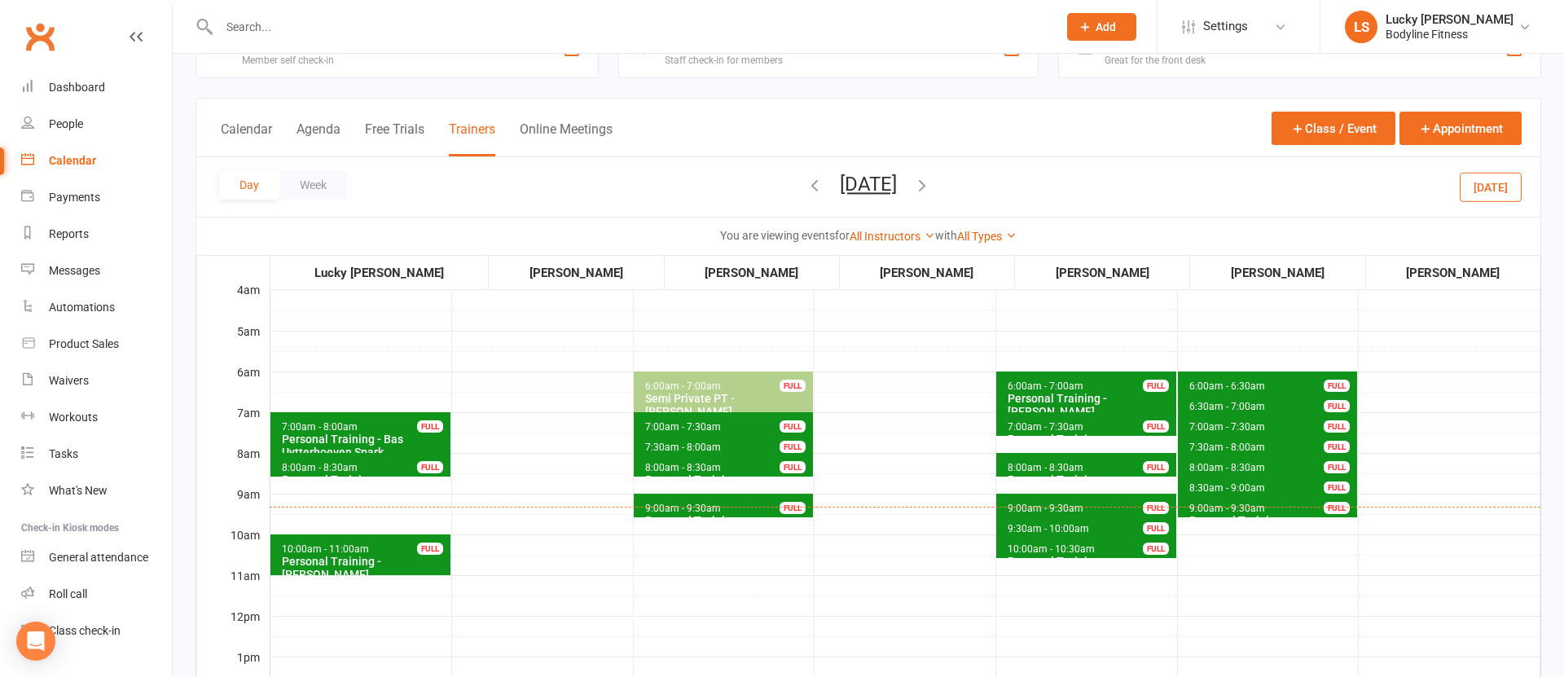
click at [1198, 385] on span "6:00am - 6:30am" at bounding box center [1226, 385] width 77 height 11
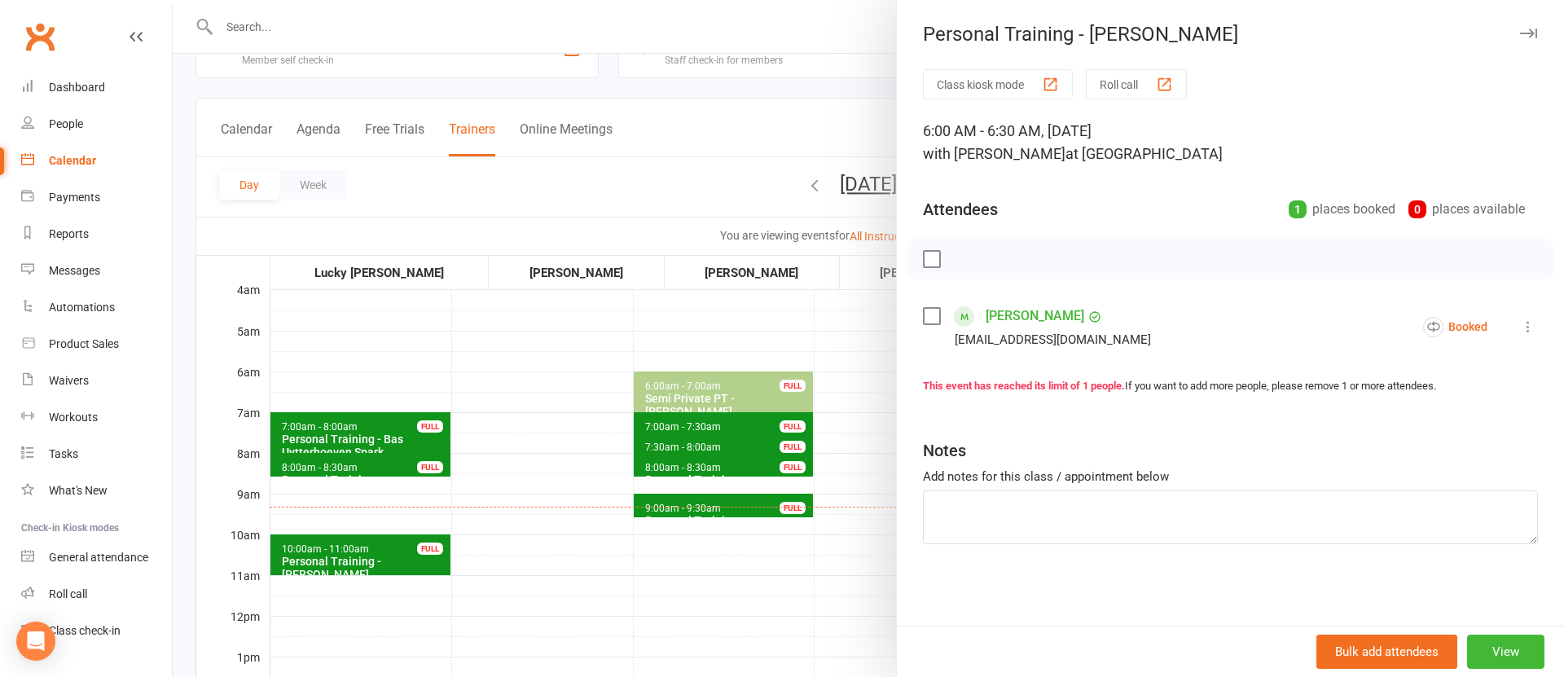
click at [870, 373] on div at bounding box center [868, 338] width 1391 height 677
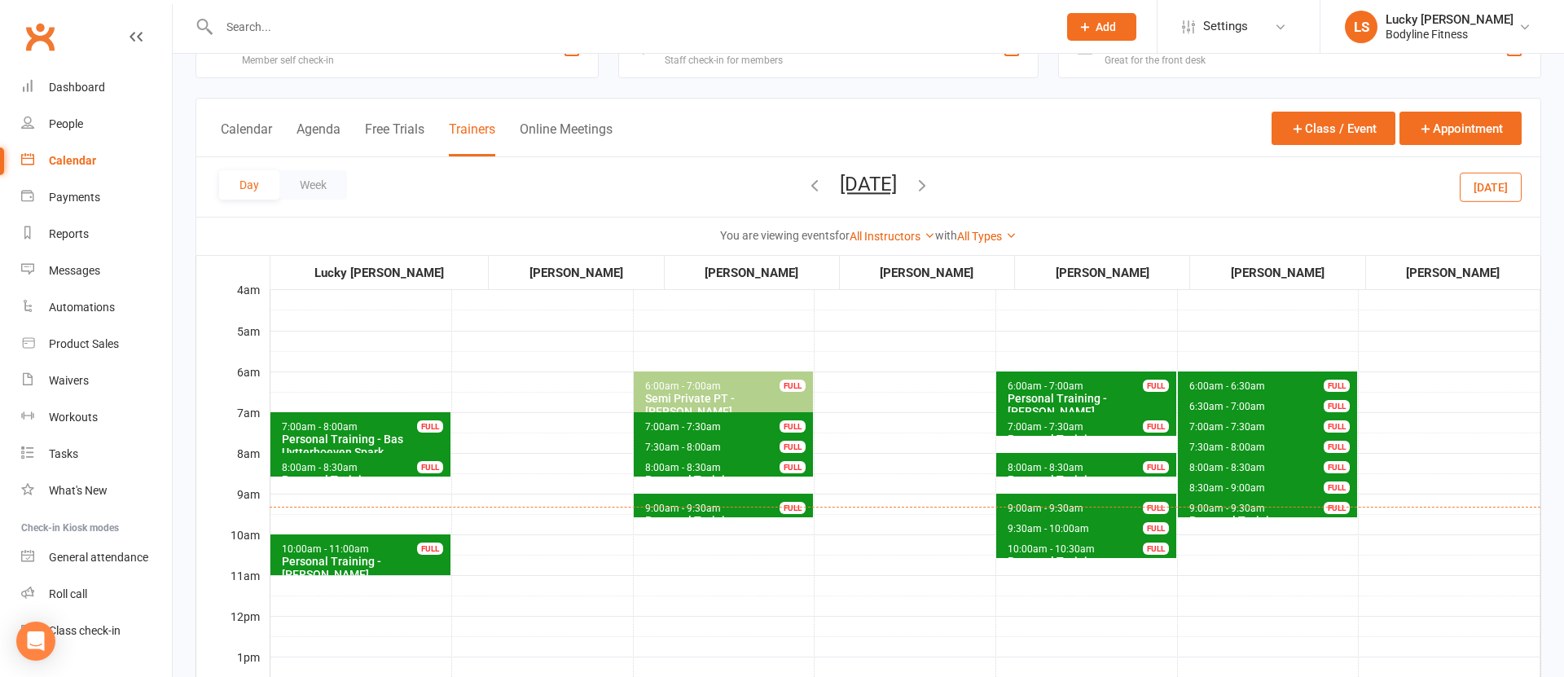
click at [1207, 401] on span "6:30am - 7:00am" at bounding box center [1226, 406] width 77 height 11
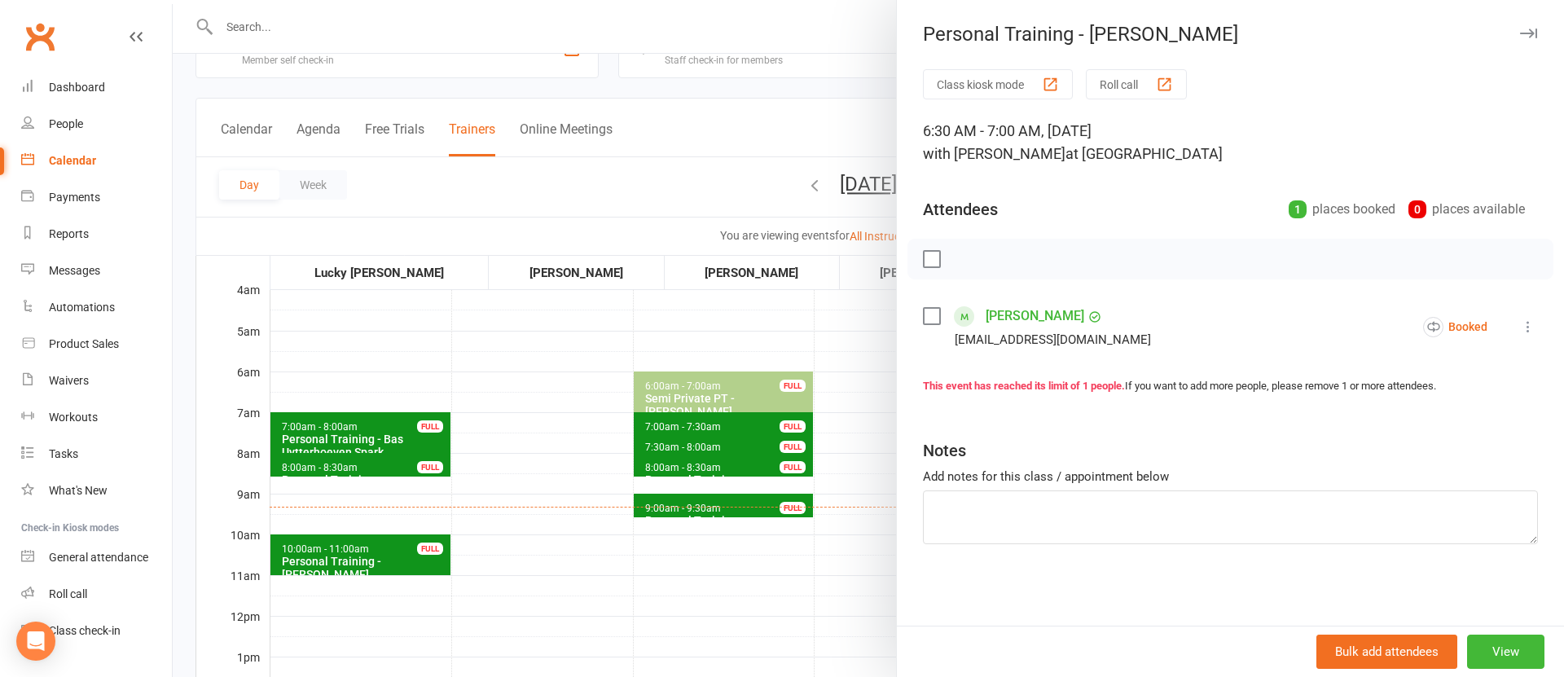
click at [842, 358] on div at bounding box center [868, 338] width 1391 height 677
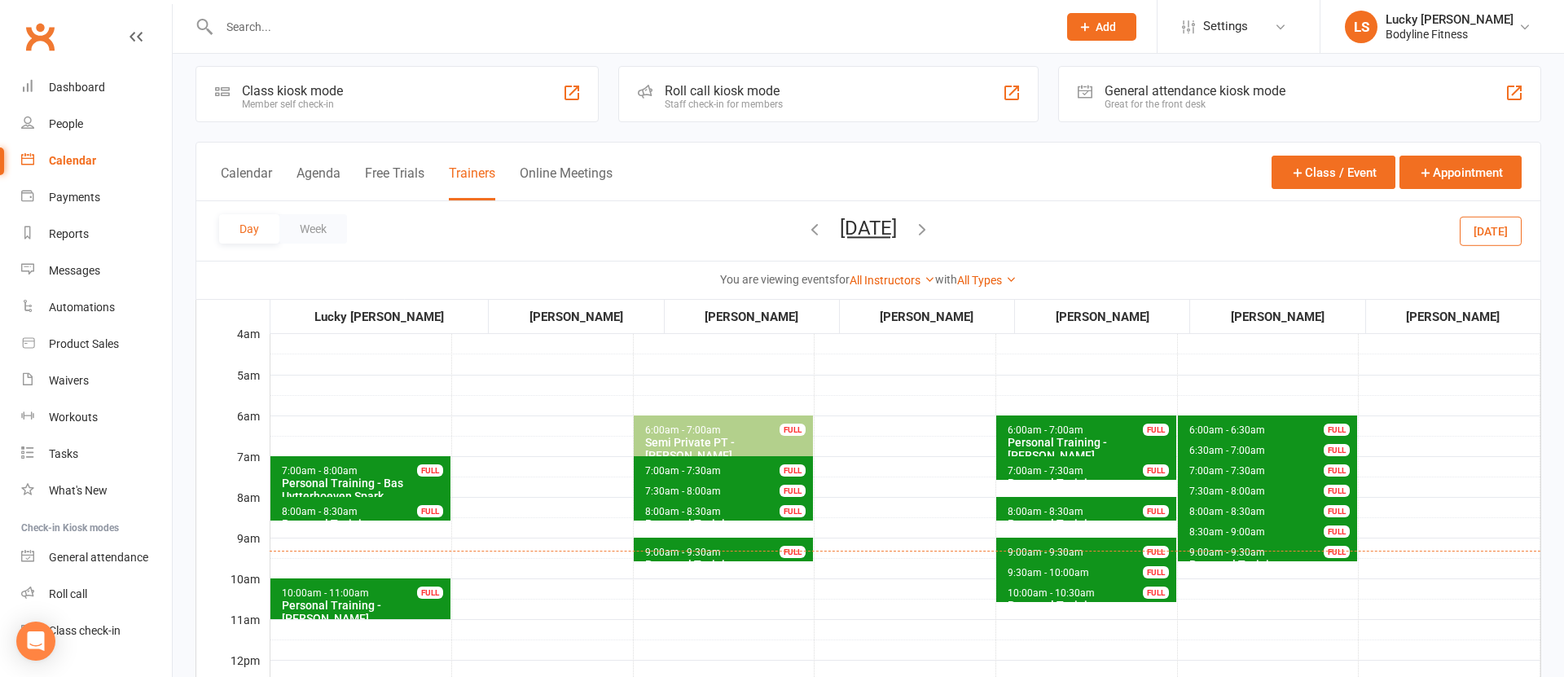
scroll to position [11, 0]
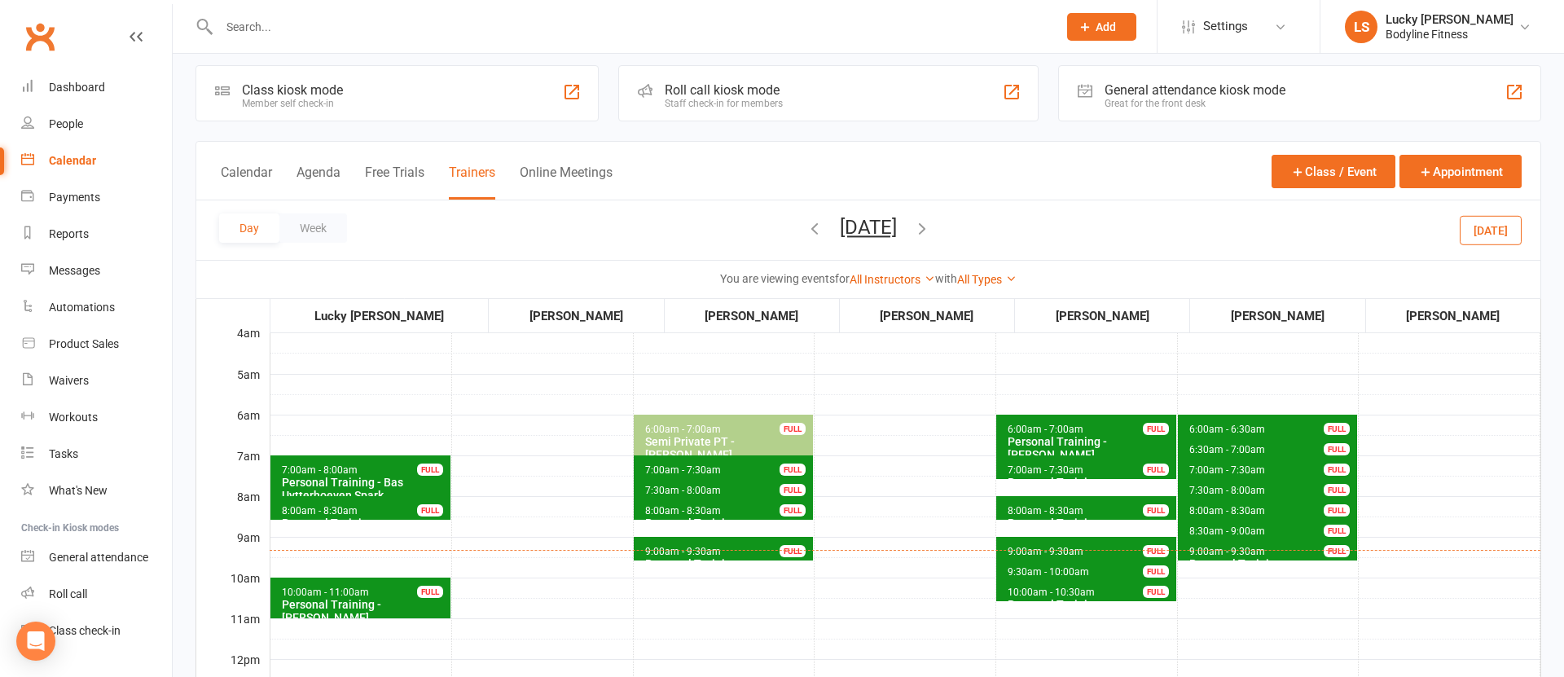
click at [1484, 239] on button "[DATE]" at bounding box center [1490, 229] width 62 height 29
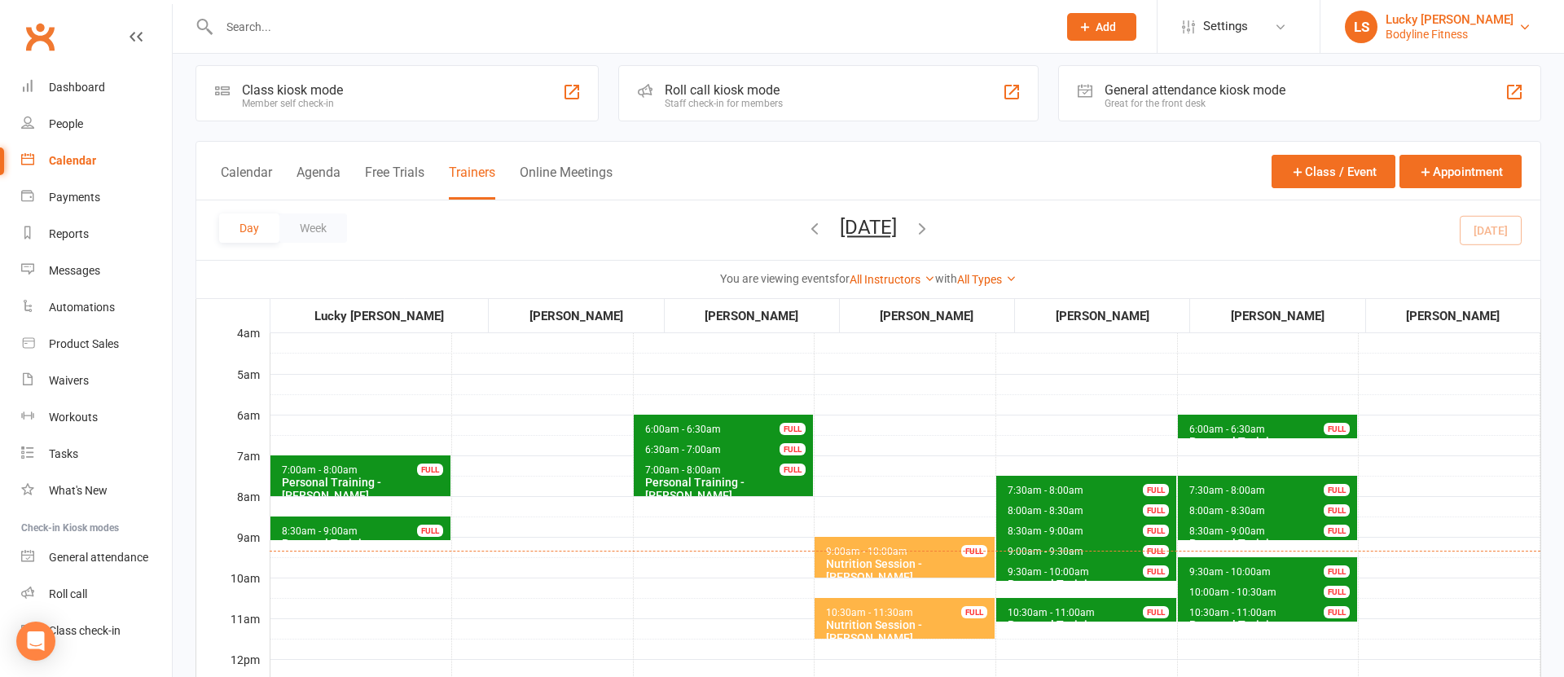
click at [1421, 29] on div "Bodyline Fitness" at bounding box center [1449, 34] width 128 height 15
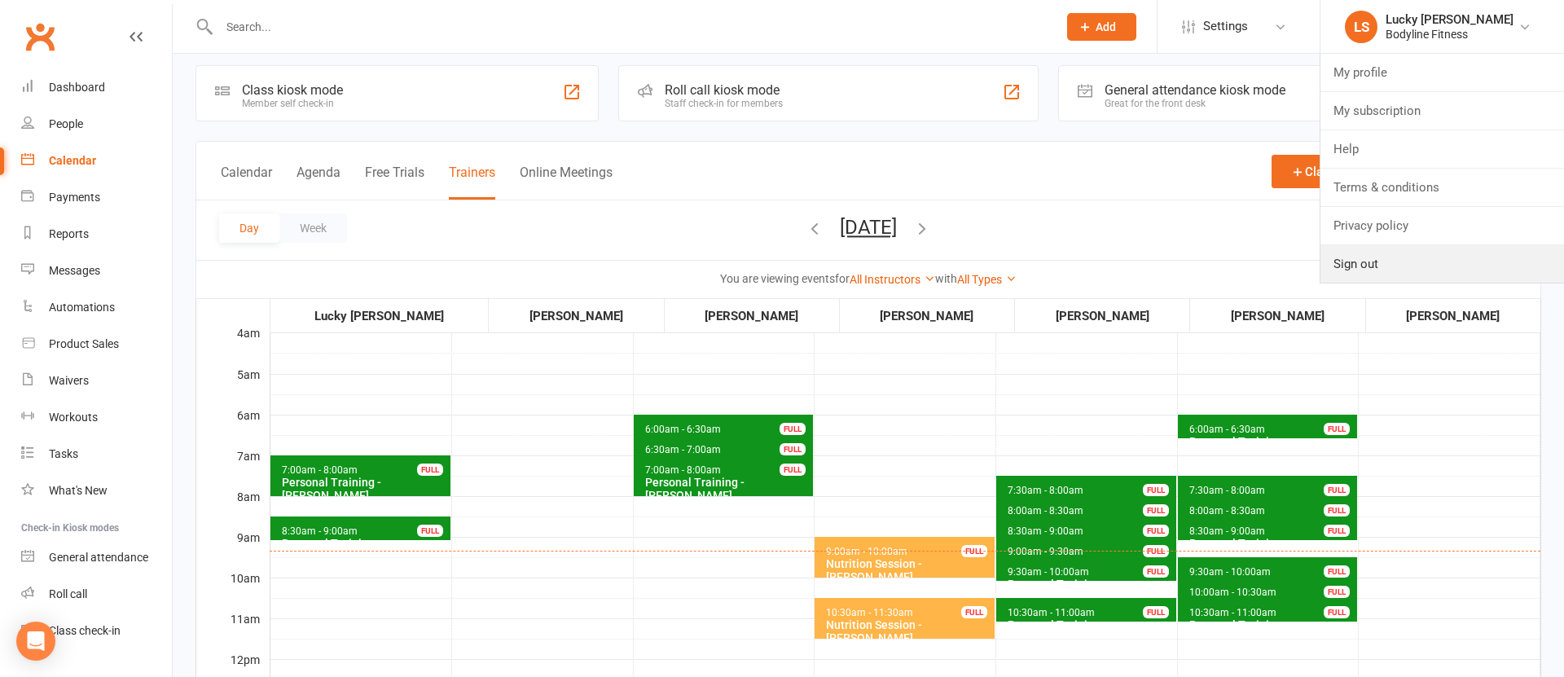
click at [1373, 261] on link "Sign out" at bounding box center [1441, 263] width 243 height 37
